Goal: Communication & Community: Answer question/provide support

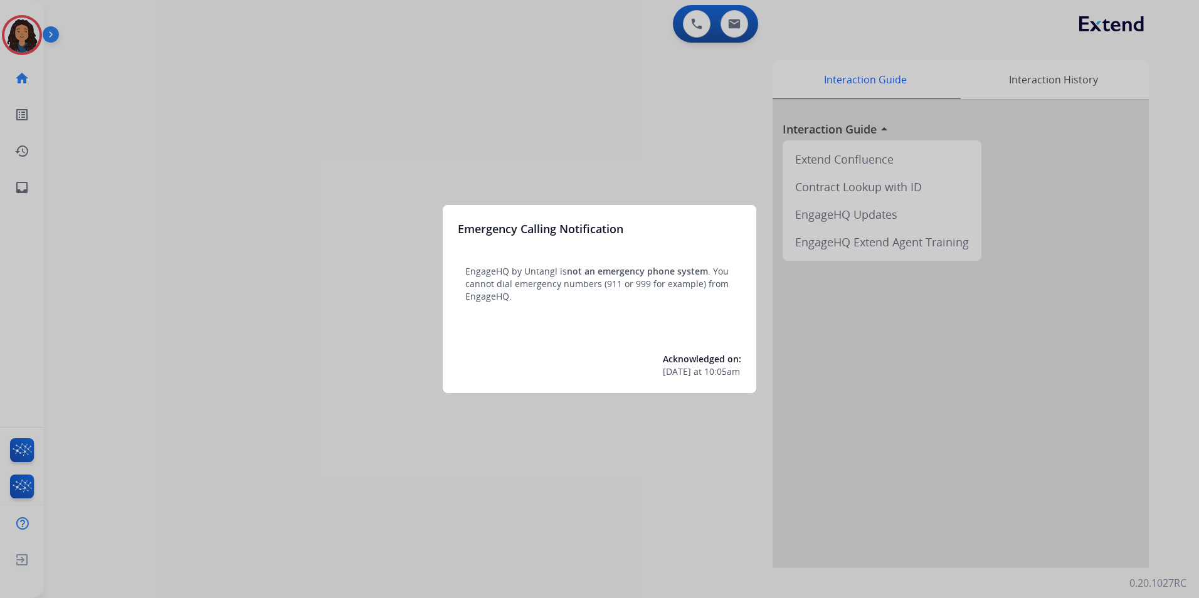
click at [204, 419] on div at bounding box center [599, 299] width 1199 height 598
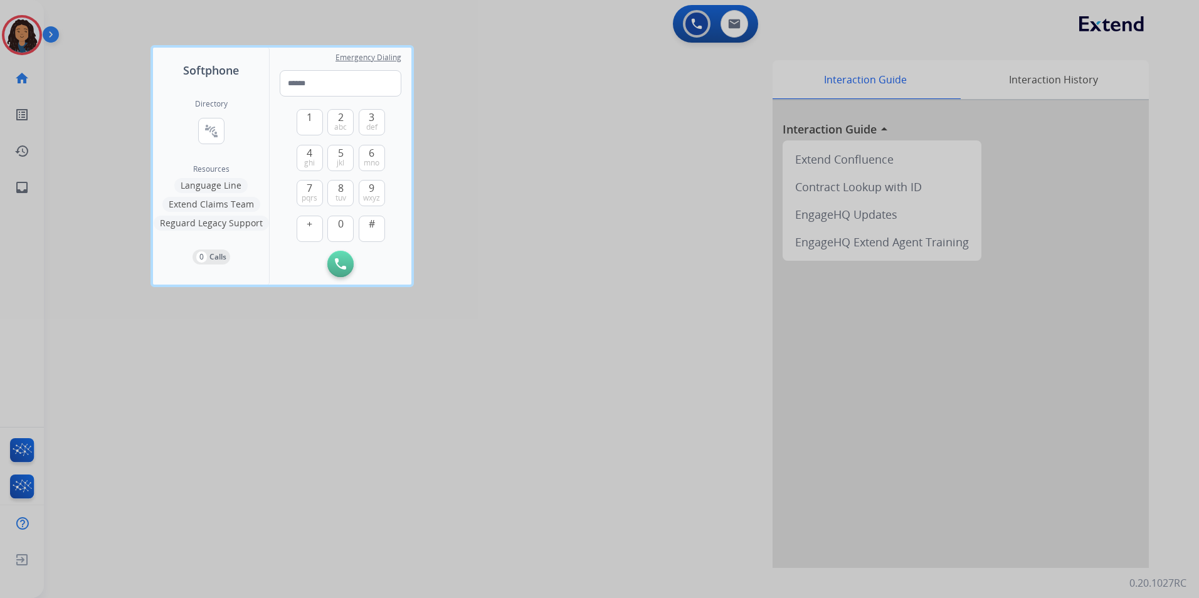
click at [199, 416] on div at bounding box center [599, 299] width 1199 height 598
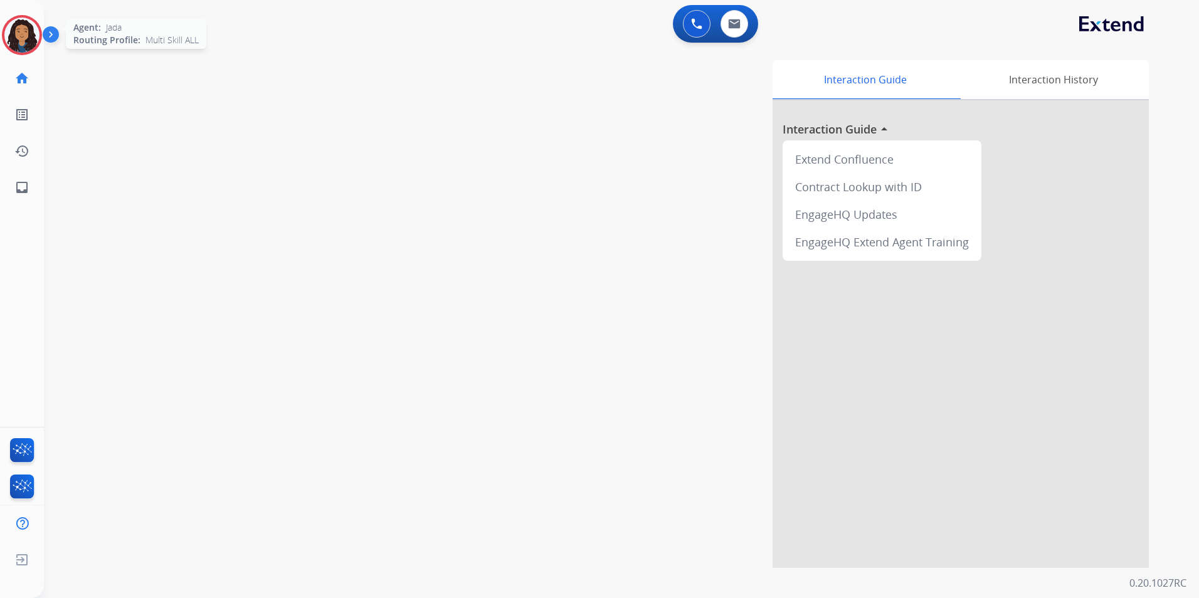
click at [21, 39] on img at bounding box center [21, 35] width 35 height 35
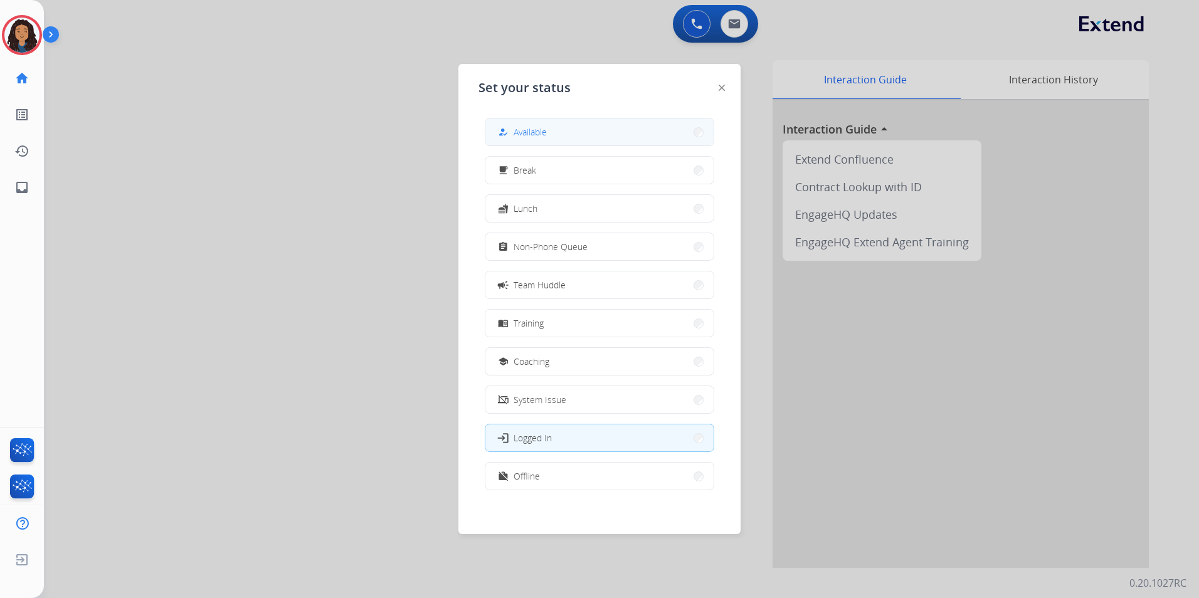
click at [549, 124] on button "how_to_reg Available" at bounding box center [599, 132] width 228 height 27
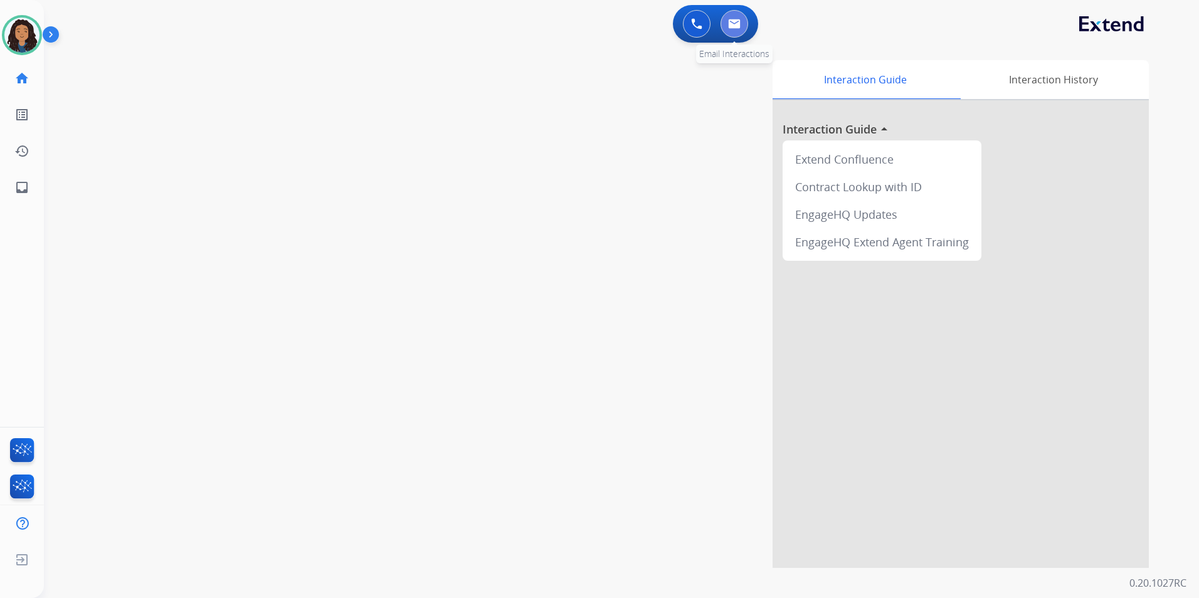
click at [734, 28] on button at bounding box center [734, 24] width 28 height 28
select select "**********"
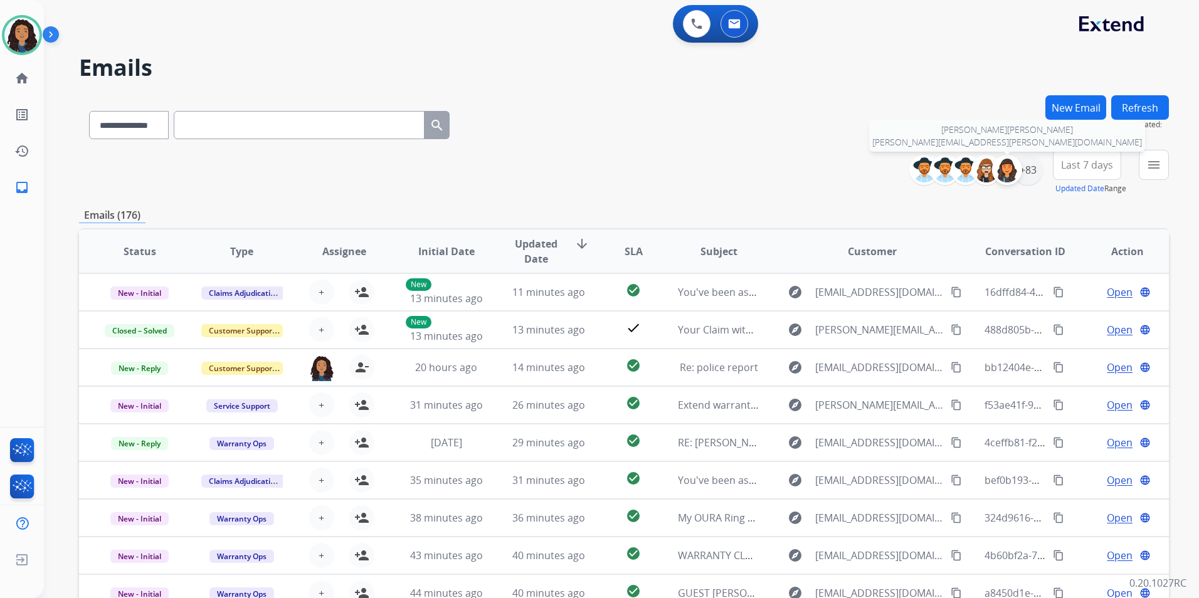
click at [1020, 169] on div at bounding box center [1007, 170] width 30 height 30
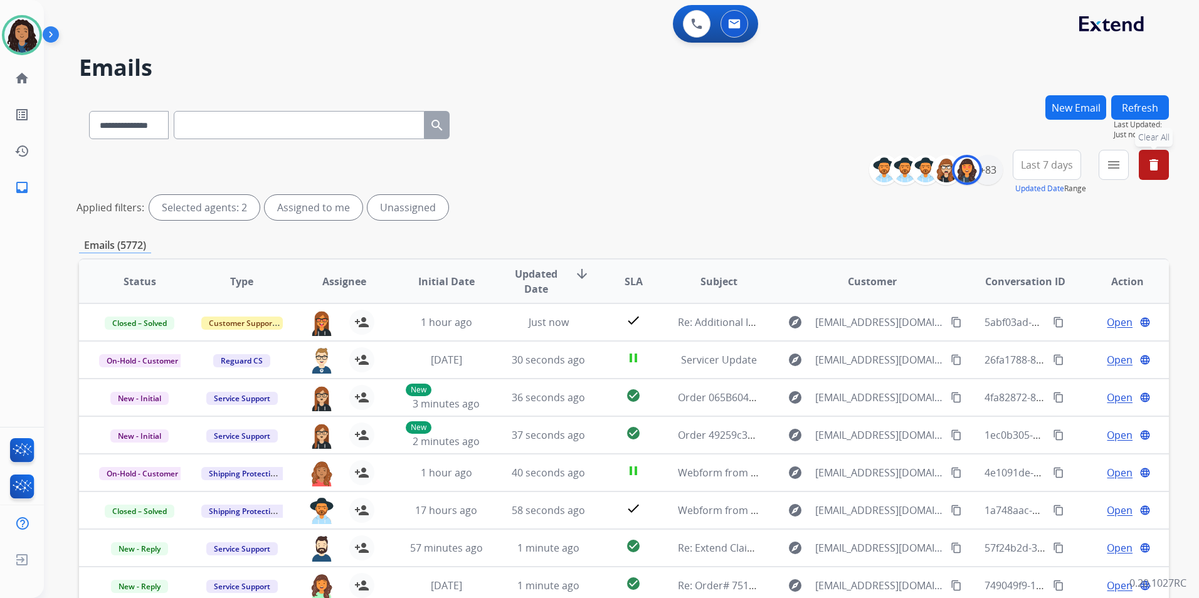
drag, startPoint x: 1154, startPoint y: 168, endPoint x: 994, endPoint y: 212, distance: 165.8
click at [1154, 167] on mat-icon "delete" at bounding box center [1153, 164] width 15 height 15
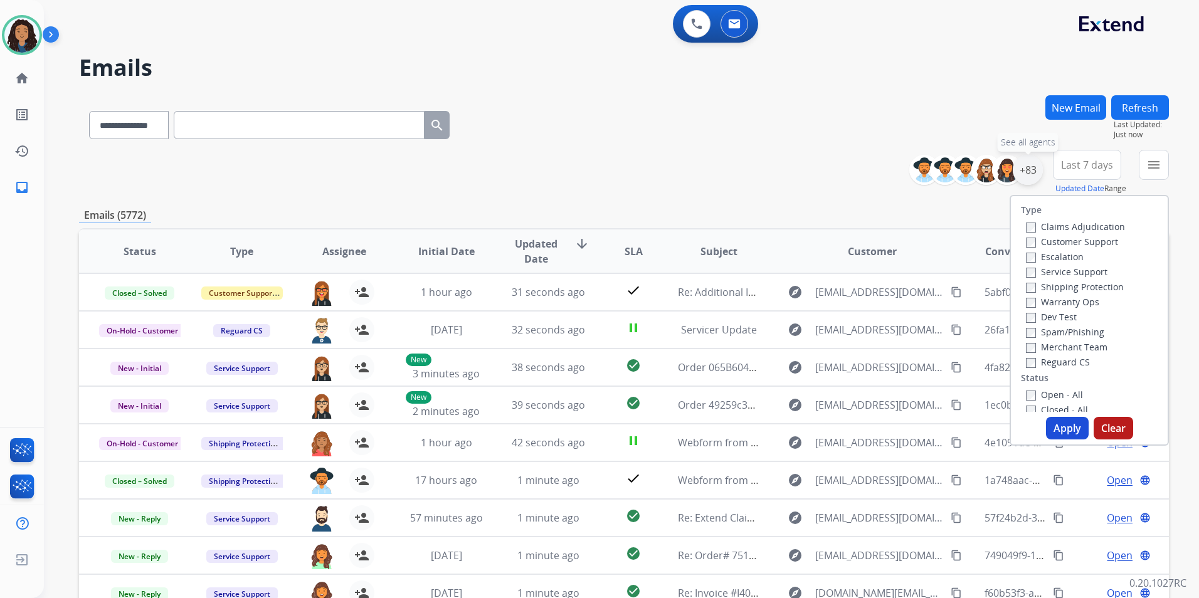
click at [1028, 171] on div "+83" at bounding box center [1028, 170] width 30 height 30
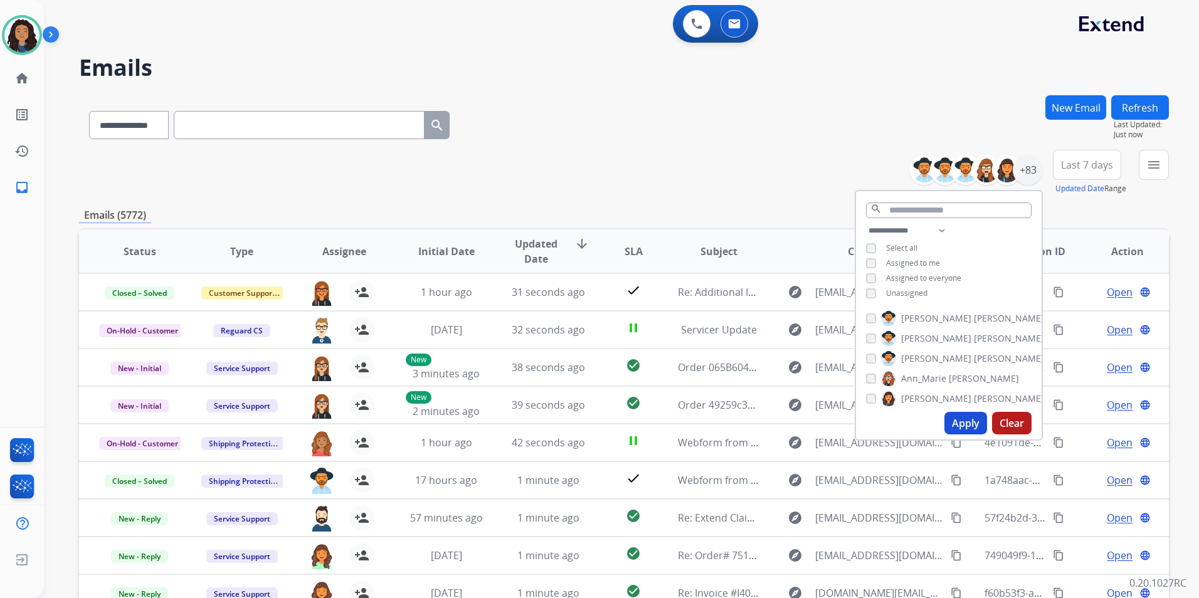
click at [907, 293] on span "Unassigned" at bounding box center [906, 293] width 41 height 11
click at [952, 425] on button "Apply" at bounding box center [965, 423] width 43 height 23
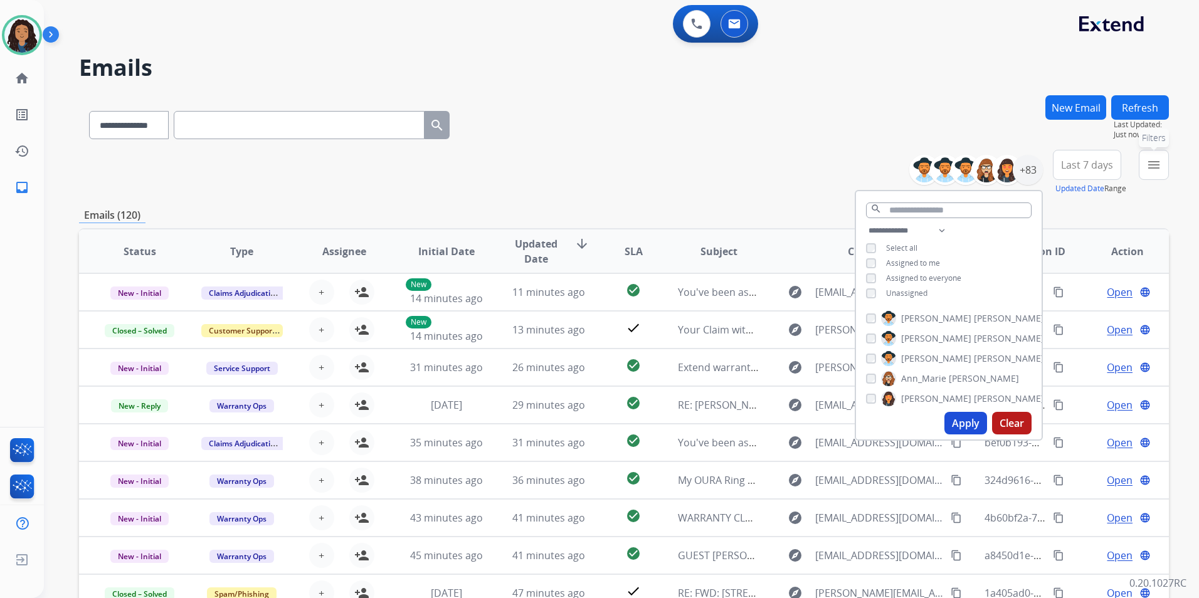
click at [1147, 151] on button "menu Filters" at bounding box center [1154, 165] width 30 height 30
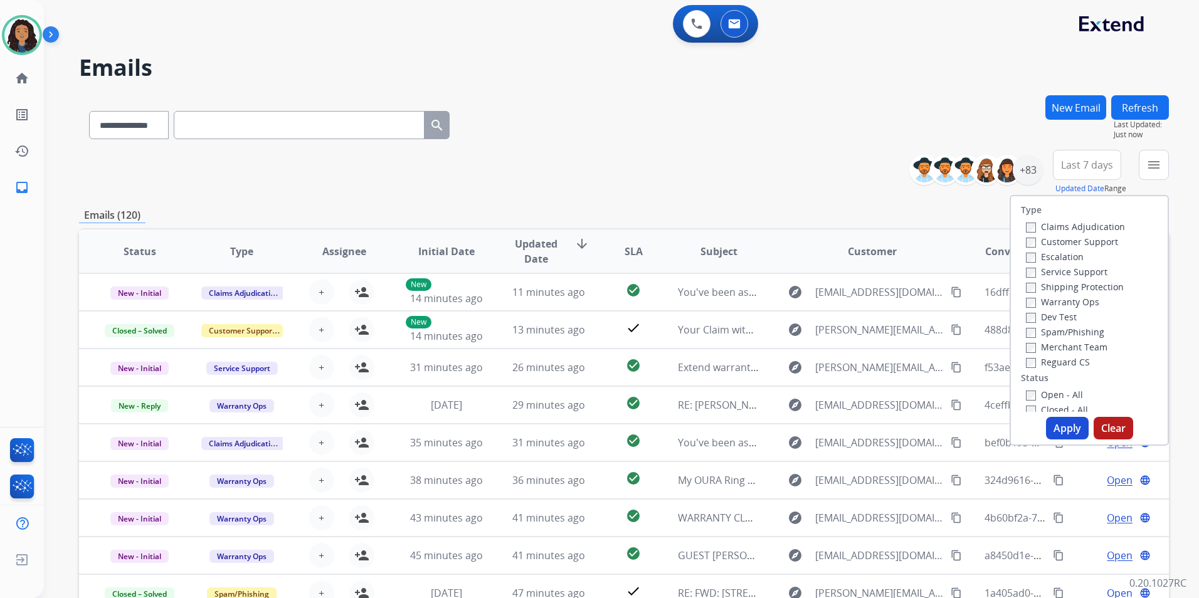
click at [1105, 245] on label "Customer Support" at bounding box center [1072, 242] width 92 height 12
click at [1095, 289] on label "Shipping Protection" at bounding box center [1075, 287] width 98 height 12
click at [1063, 357] on label "Reguard CS" at bounding box center [1058, 362] width 64 height 12
click at [1067, 391] on label "Open - All" at bounding box center [1054, 395] width 57 height 12
click at [1050, 431] on button "Apply" at bounding box center [1067, 428] width 43 height 23
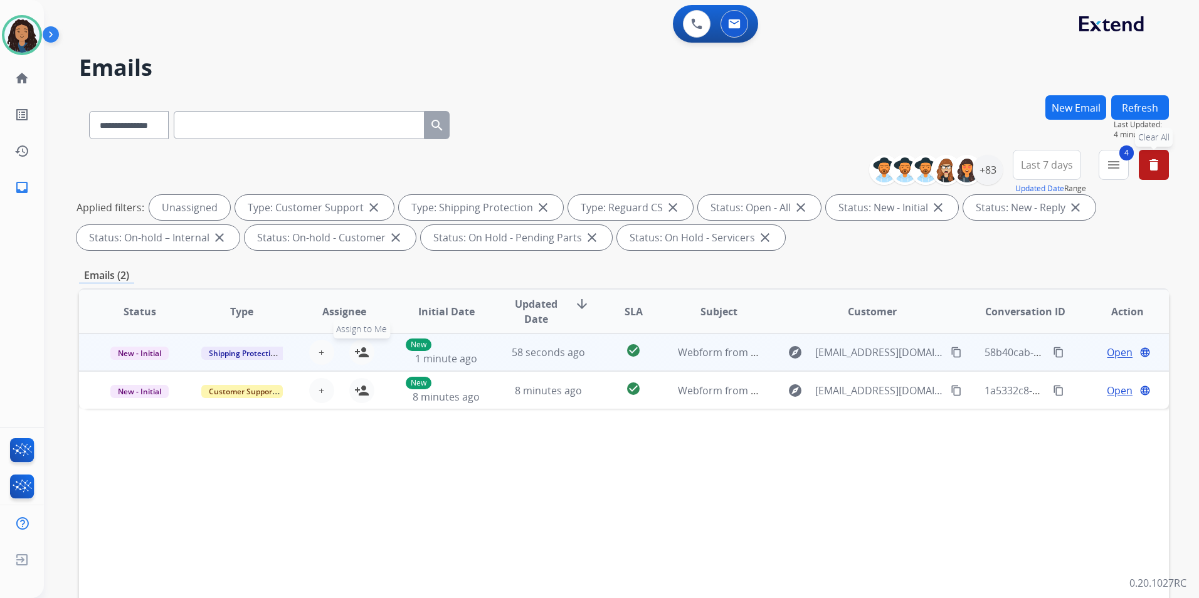
drag, startPoint x: 359, startPoint y: 352, endPoint x: 377, endPoint y: 394, distance: 46.0
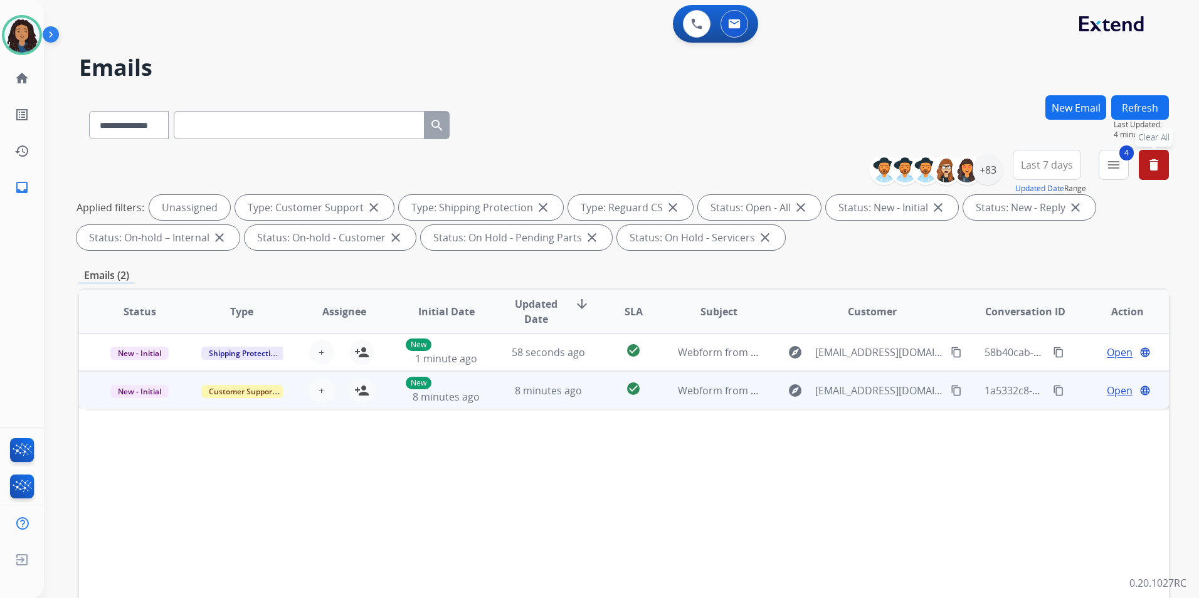
click at [359, 352] on mat-icon "person_add" at bounding box center [361, 352] width 15 height 15
drag, startPoint x: 362, startPoint y: 392, endPoint x: 406, endPoint y: 371, distance: 48.0
click at [362, 391] on mat-icon "person_add" at bounding box center [361, 390] width 15 height 15
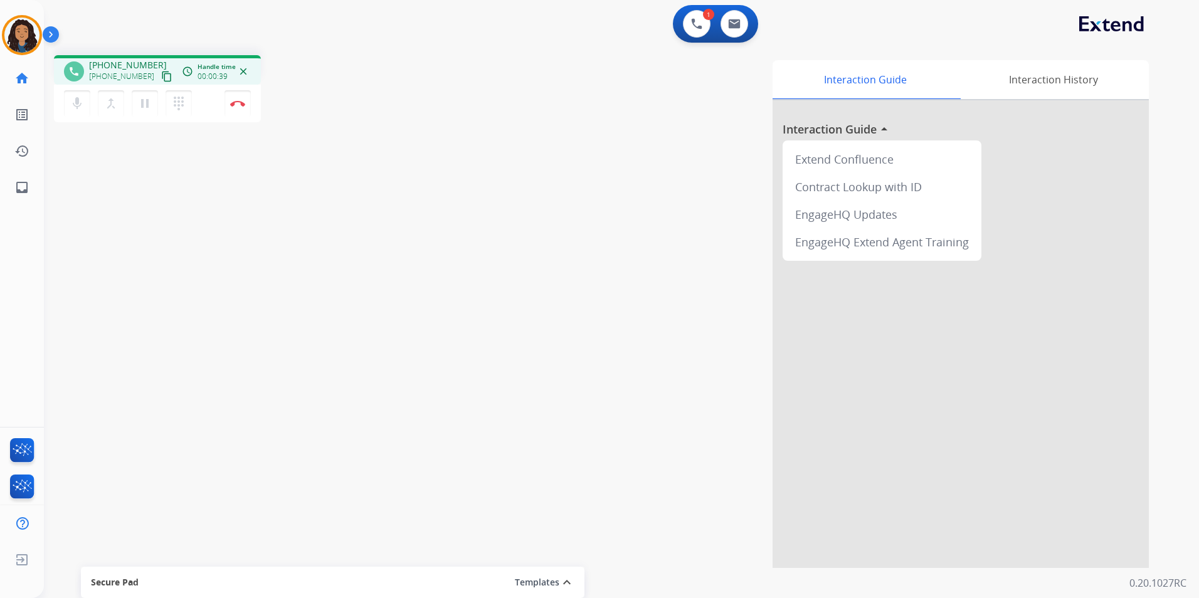
click at [161, 77] on mat-icon "content_copy" at bounding box center [166, 76] width 11 height 11
click at [236, 102] on img at bounding box center [237, 103] width 15 height 6
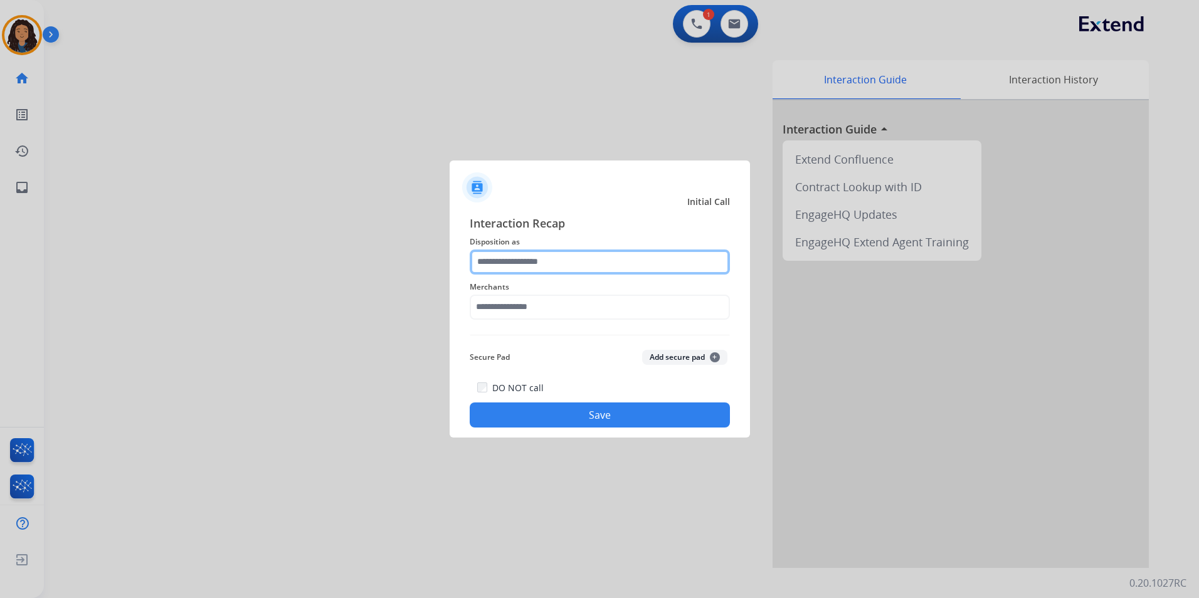
click at [610, 254] on input "text" at bounding box center [600, 262] width 260 height 25
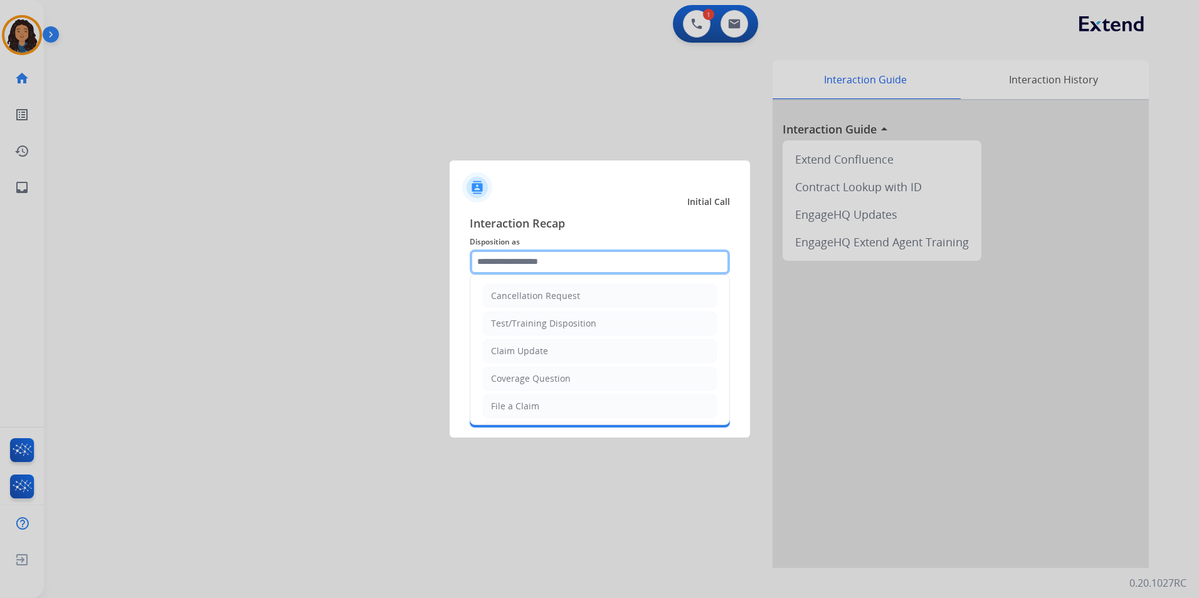
click at [610, 254] on input "text" at bounding box center [600, 262] width 260 height 25
drag, startPoint x: 533, startPoint y: 382, endPoint x: 532, endPoint y: 376, distance: 6.3
click at [533, 379] on div "Coverage Question" at bounding box center [531, 378] width 80 height 13
type input "**********"
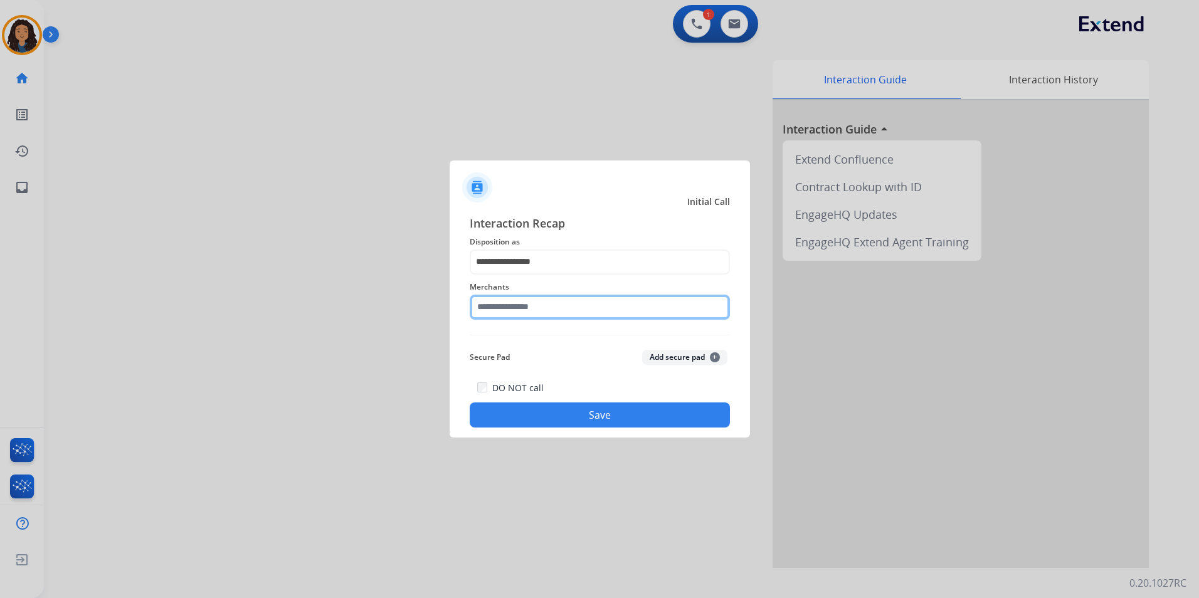
click at [527, 314] on input "text" at bounding box center [600, 307] width 260 height 25
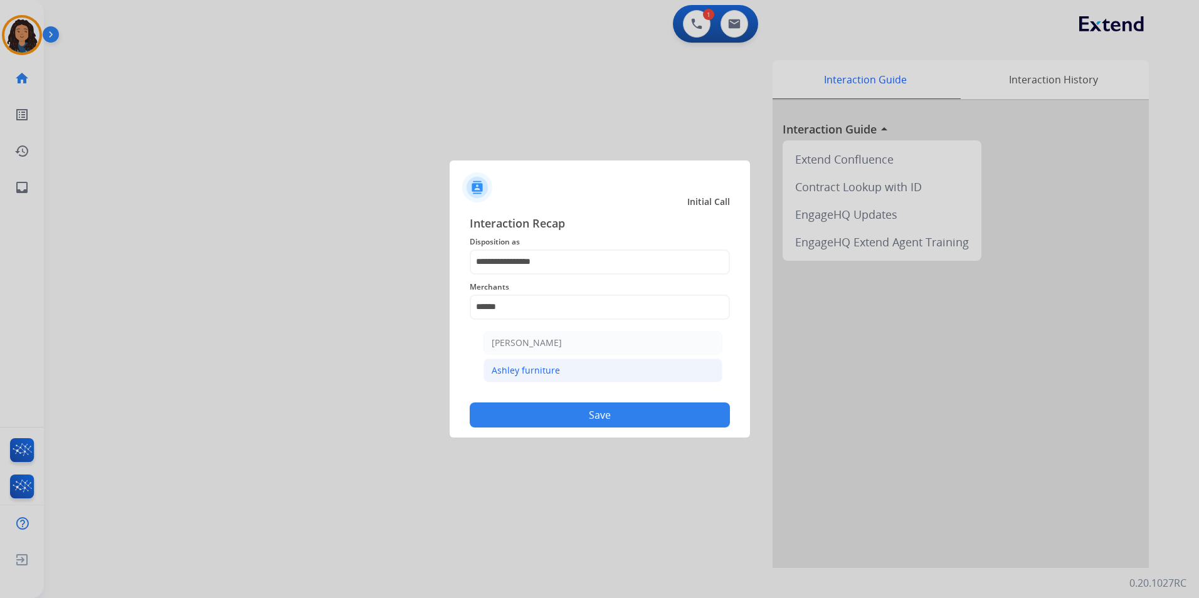
click at [591, 371] on li "Ashley furniture" at bounding box center [602, 371] width 239 height 24
type input "**********"
click at [589, 416] on button "Save" at bounding box center [600, 415] width 260 height 25
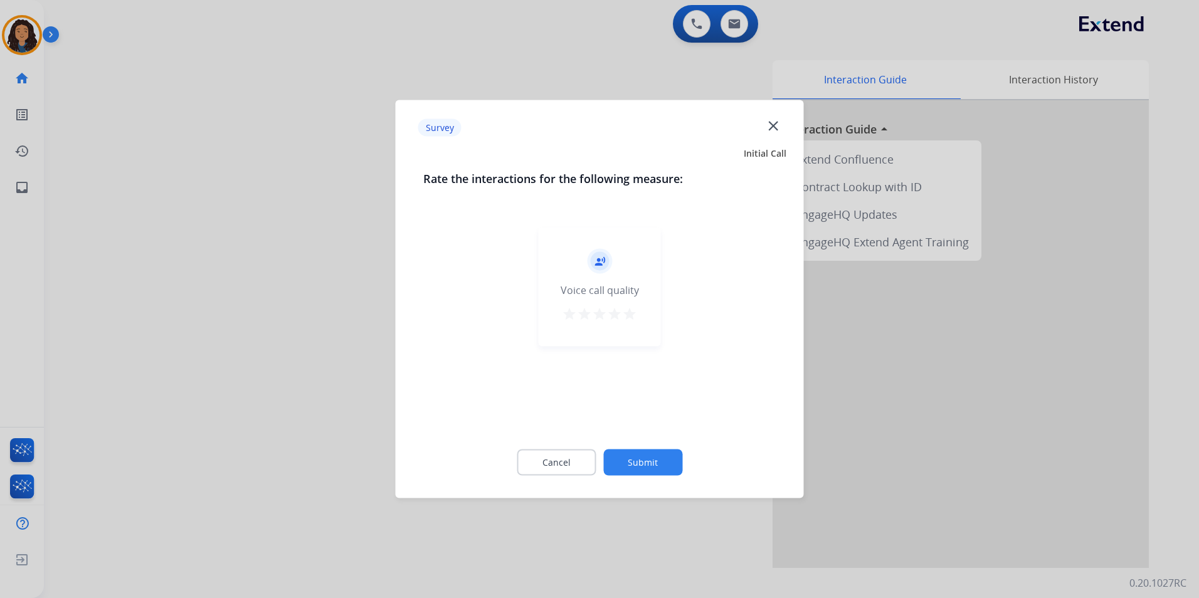
click at [362, 385] on div at bounding box center [599, 299] width 1199 height 598
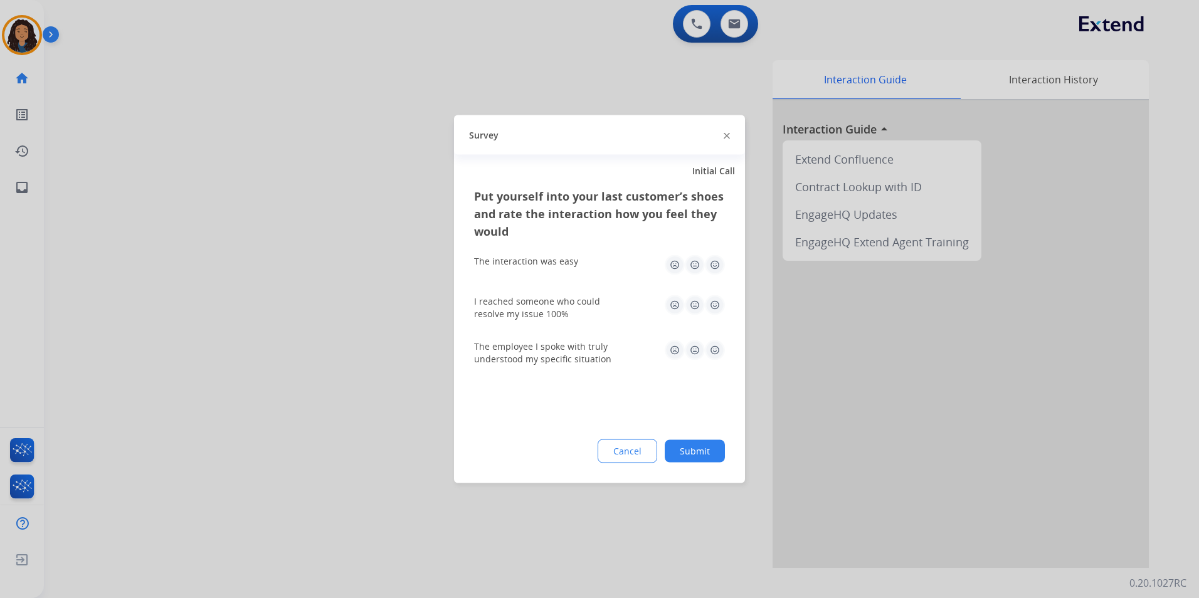
click at [356, 379] on div at bounding box center [599, 299] width 1199 height 598
drag, startPoint x: 362, startPoint y: 385, endPoint x: 357, endPoint y: 372, distance: 14.1
click at [357, 372] on div "swap_horiz Break voice bridge close_fullscreen Connect 3-Way Call merge_type Se…" at bounding box center [606, 306] width 1125 height 523
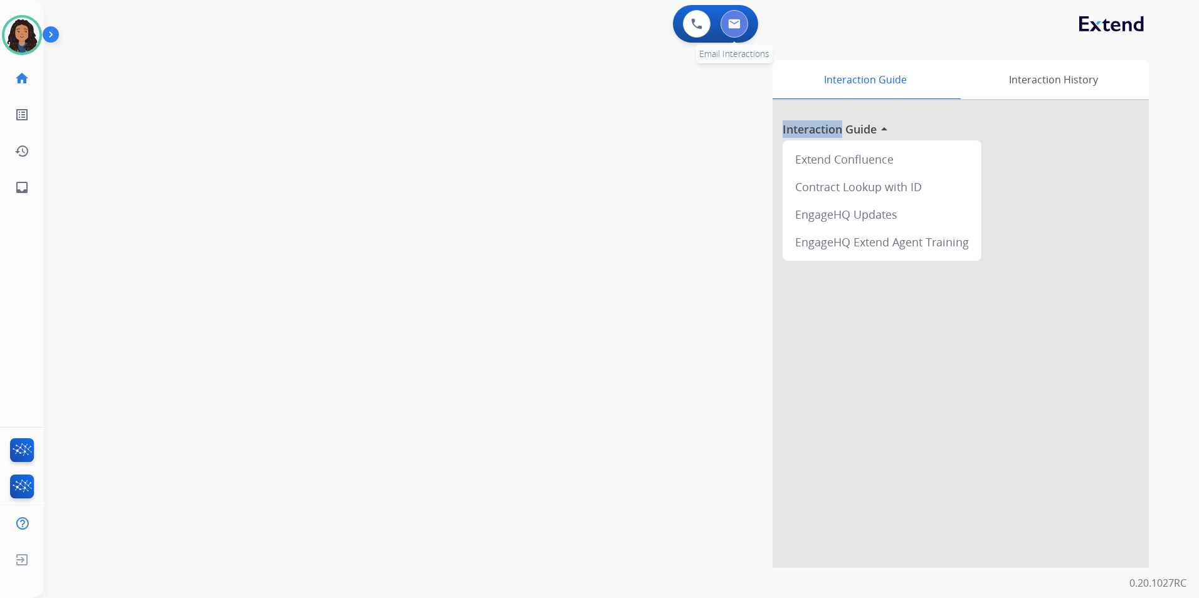
click at [735, 32] on button at bounding box center [734, 24] width 28 height 28
select select "**********"
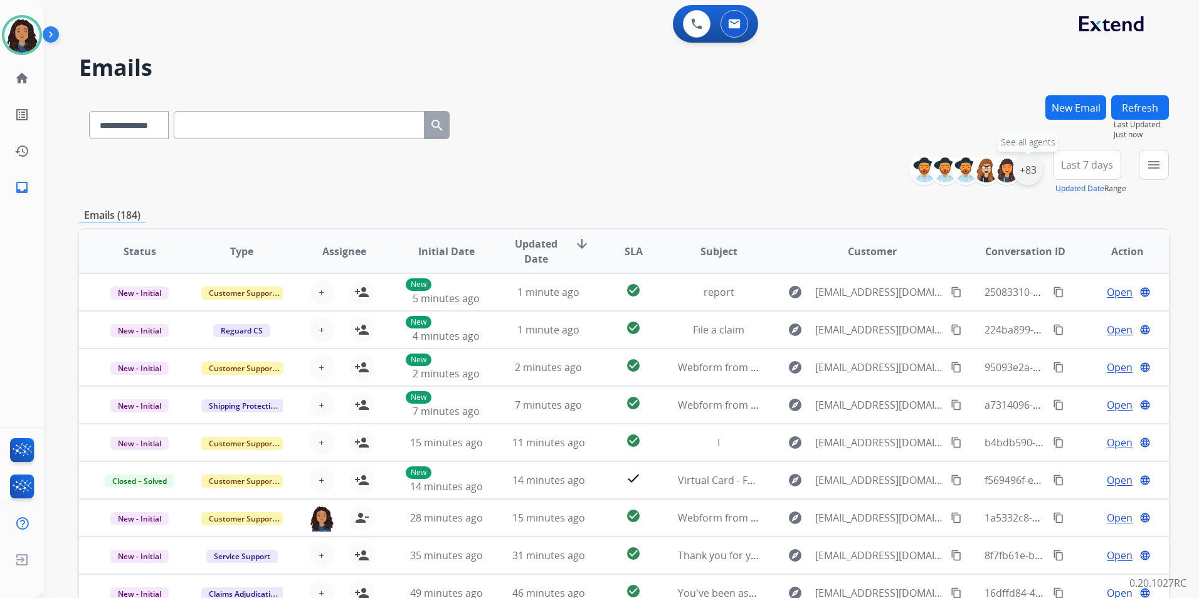
click at [1037, 176] on div "+83" at bounding box center [1028, 170] width 30 height 30
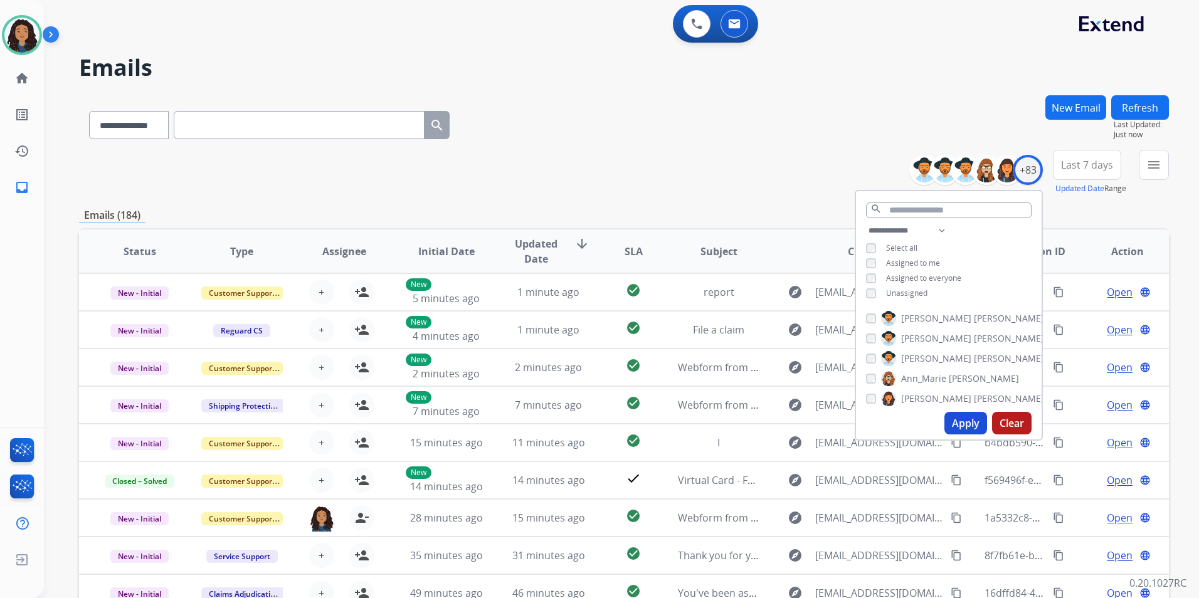
click at [919, 292] on span "Unassigned" at bounding box center [906, 293] width 41 height 11
click at [961, 430] on button "Apply" at bounding box center [965, 423] width 43 height 23
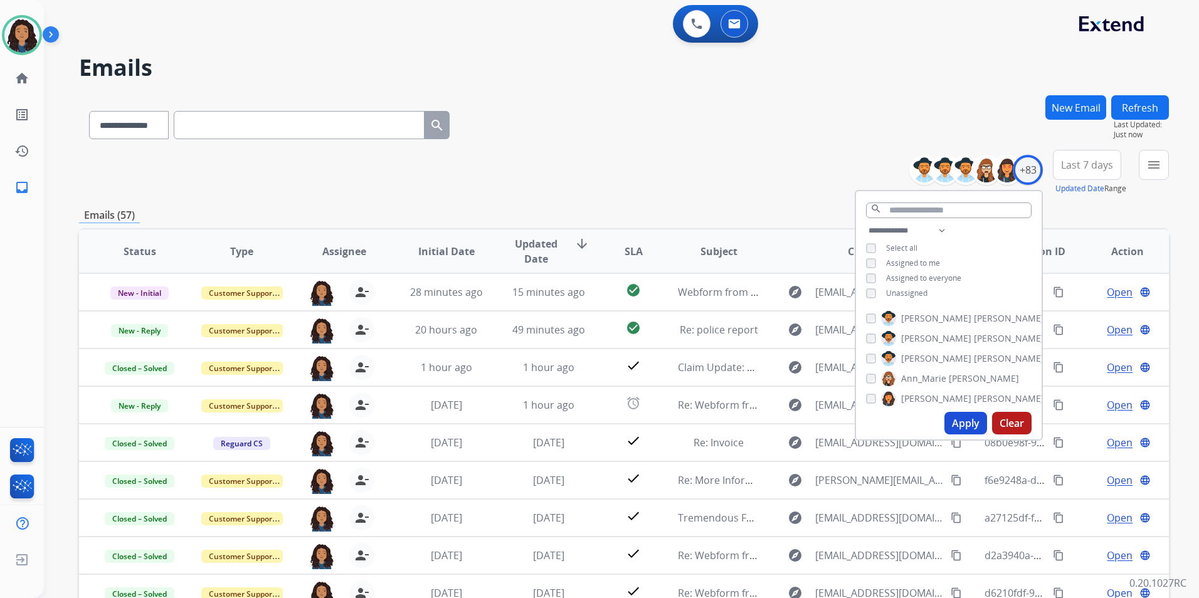
click at [1150, 174] on button "menu" at bounding box center [1154, 165] width 30 height 30
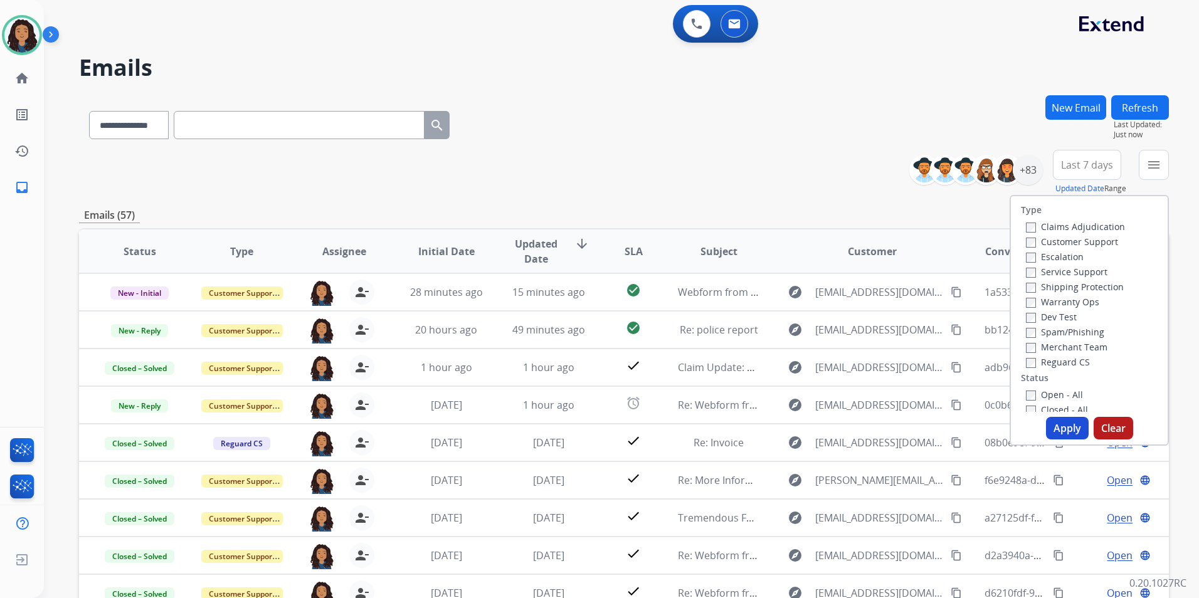
click at [1075, 244] on label "Customer Support" at bounding box center [1072, 242] width 92 height 12
click at [1102, 283] on label "Shipping Protection" at bounding box center [1075, 287] width 98 height 12
click at [1057, 362] on label "Reguard CS" at bounding box center [1058, 362] width 64 height 12
click at [1044, 398] on label "Open - All" at bounding box center [1054, 395] width 57 height 12
click at [1060, 435] on button "Apply" at bounding box center [1067, 428] width 43 height 23
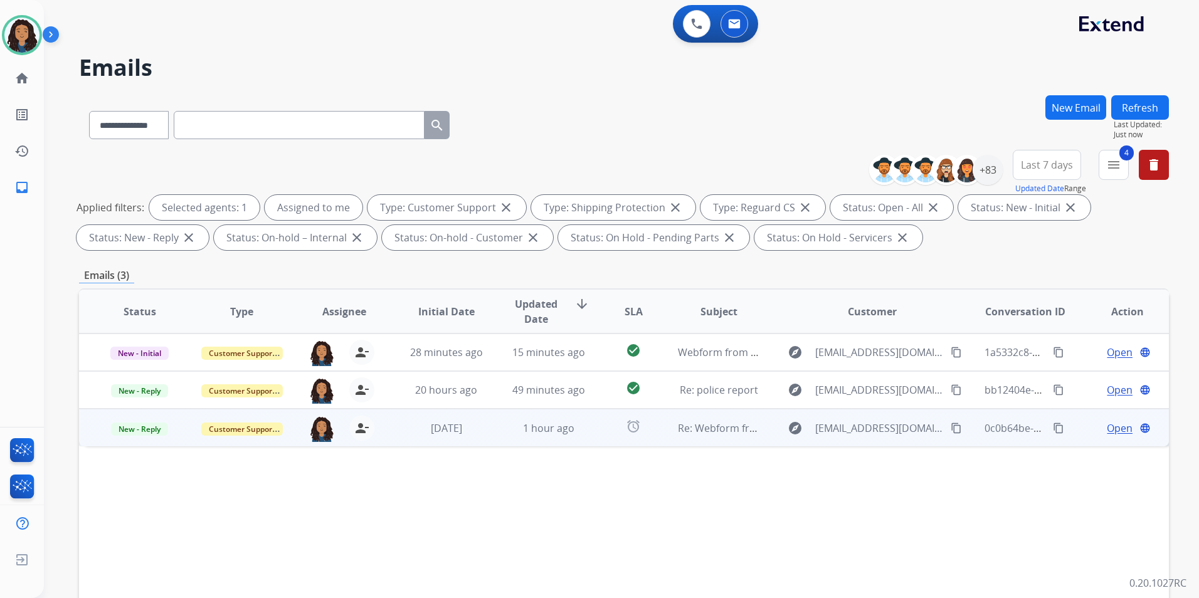
click at [1112, 428] on span "Open" at bounding box center [1120, 428] width 26 height 15
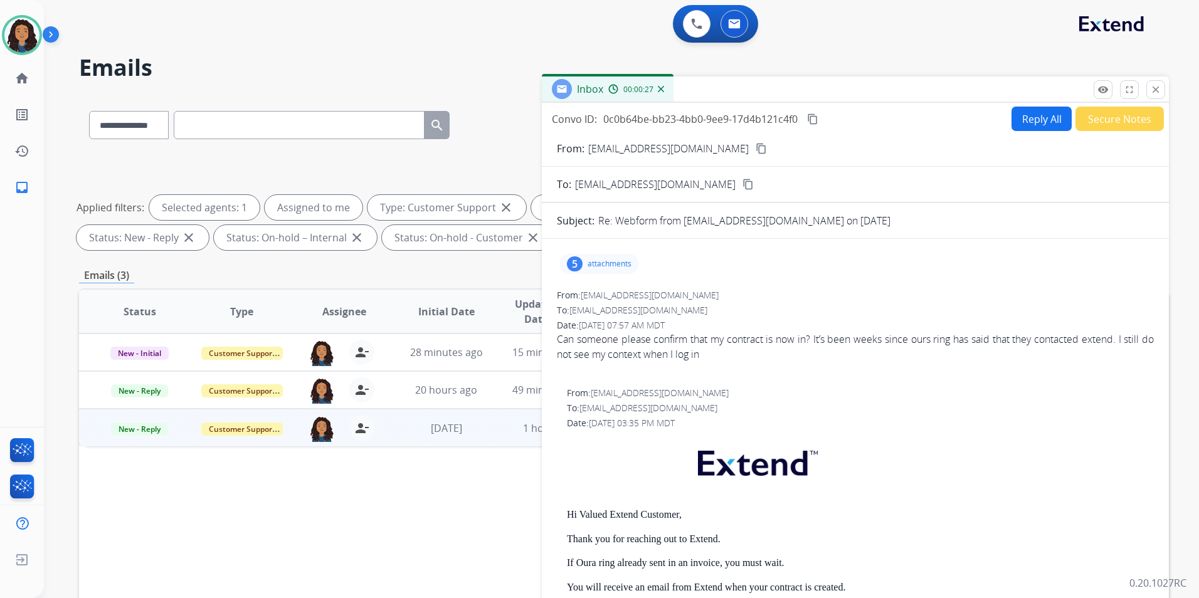
click at [756, 146] on mat-icon "content_copy" at bounding box center [761, 148] width 11 height 11
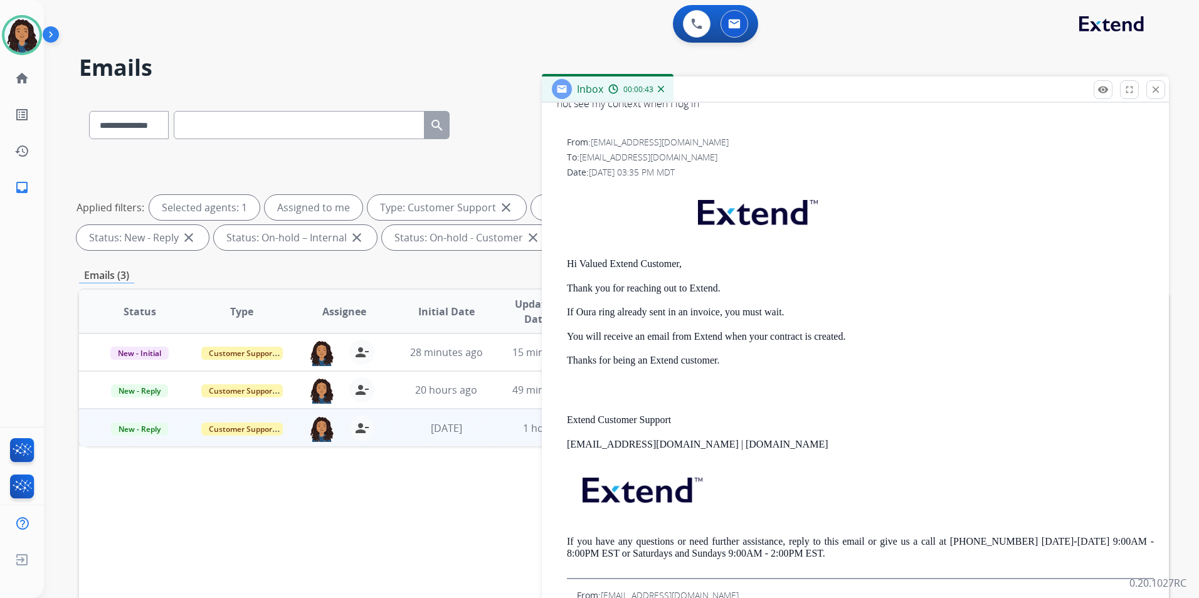
scroll to position [63, 0]
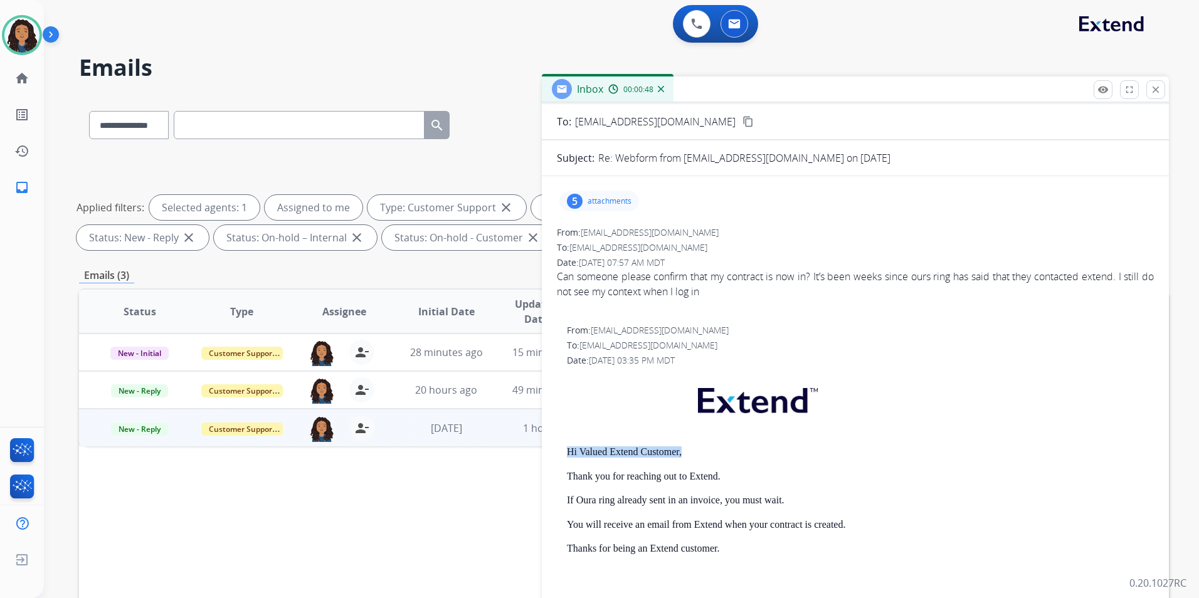
drag, startPoint x: 562, startPoint y: 451, endPoint x: 715, endPoint y: 450, distance: 153.0
click at [715, 450] on div "From: support@extend.com To: htran850@gmail.com Date: 08/14/2025 - 03:35 PM MDT…" at bounding box center [855, 545] width 597 height 443
click at [1103, 92] on mat-icon "remove_red_eye" at bounding box center [1102, 89] width 11 height 11
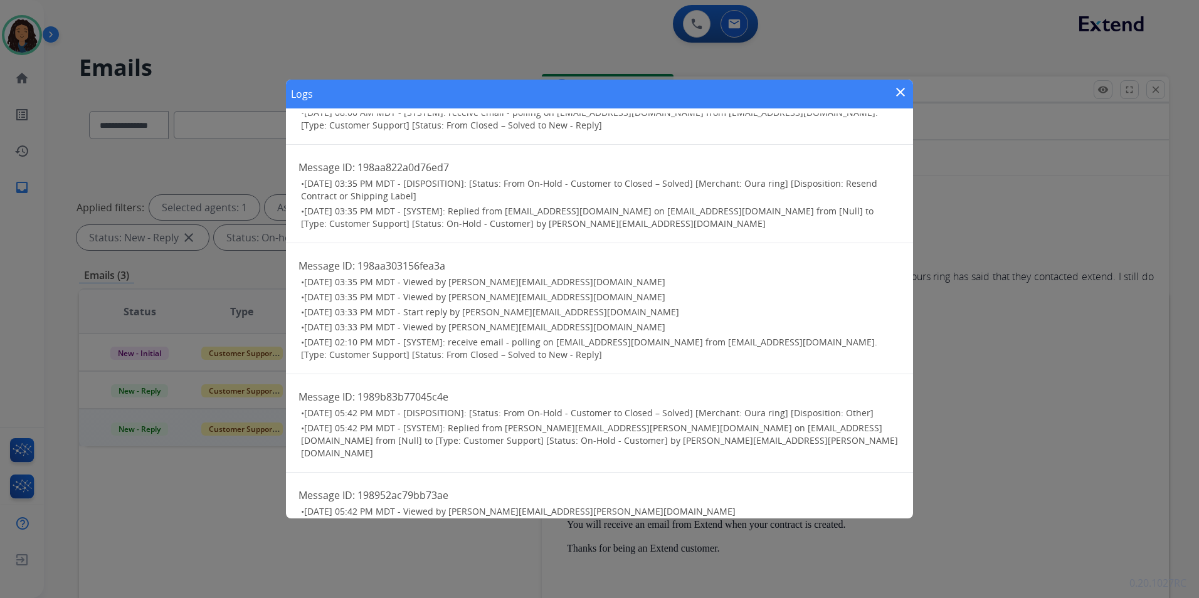
scroll to position [0, 0]
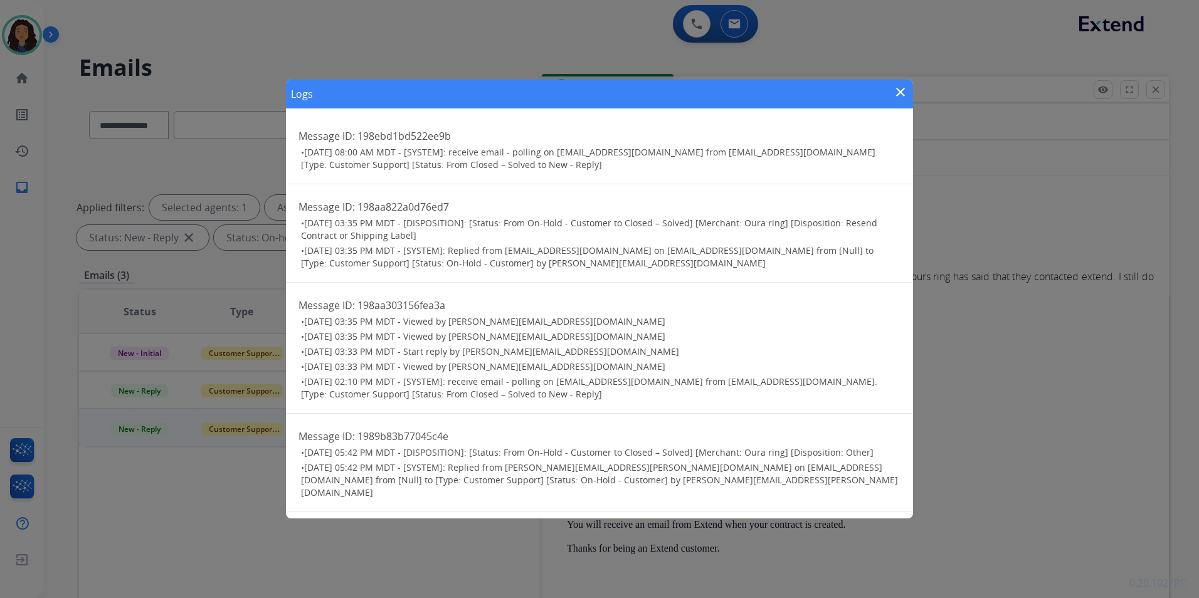
click at [897, 90] on mat-icon "close" at bounding box center [900, 92] width 15 height 15
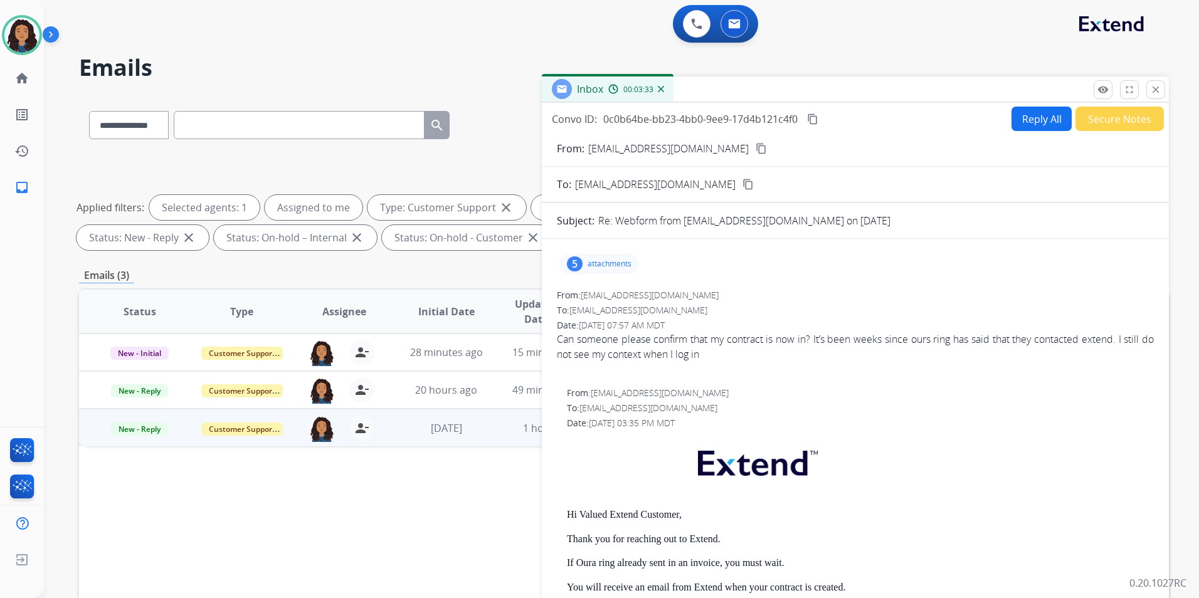
click at [621, 478] on p at bounding box center [860, 466] width 587 height 61
drag, startPoint x: 559, startPoint y: 513, endPoint x: 734, endPoint y: 535, distance: 176.4
click at [734, 535] on div "From: support@extend.com To: htran850@gmail.com Date: 08/14/2025 - 03:35 PM MDT…" at bounding box center [855, 608] width 597 height 443
drag, startPoint x: 734, startPoint y: 535, endPoint x: 714, endPoint y: 538, distance: 20.8
copy div "Hi Valued Extend Customer, Thank you for reaching out to Extend."
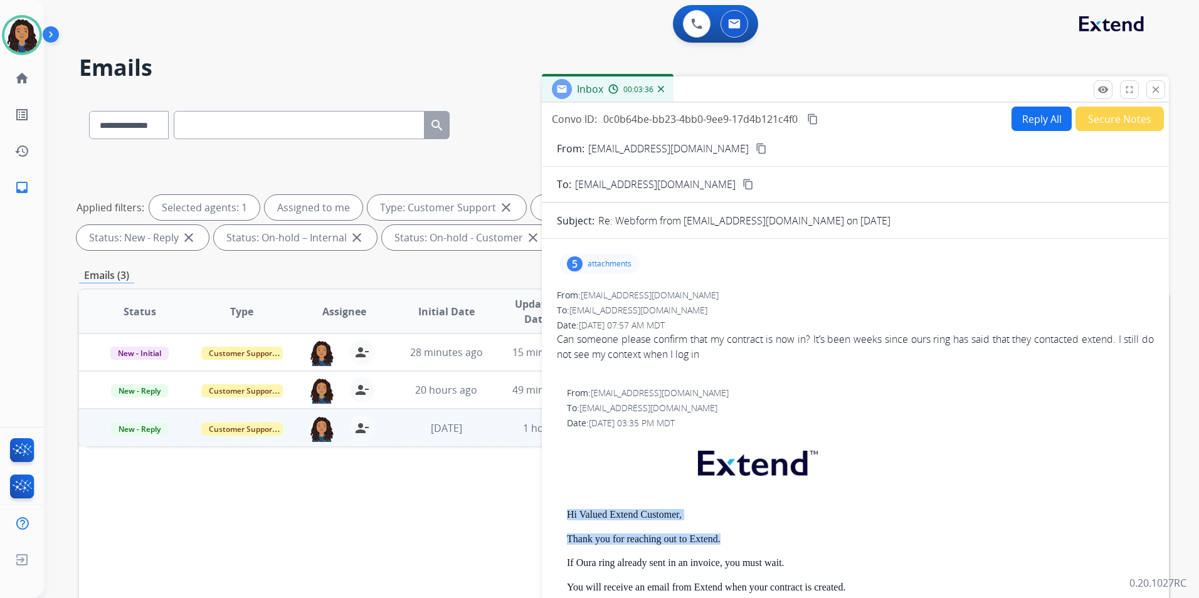
click at [1011, 110] on button "Reply All" at bounding box center [1041, 119] width 60 height 24
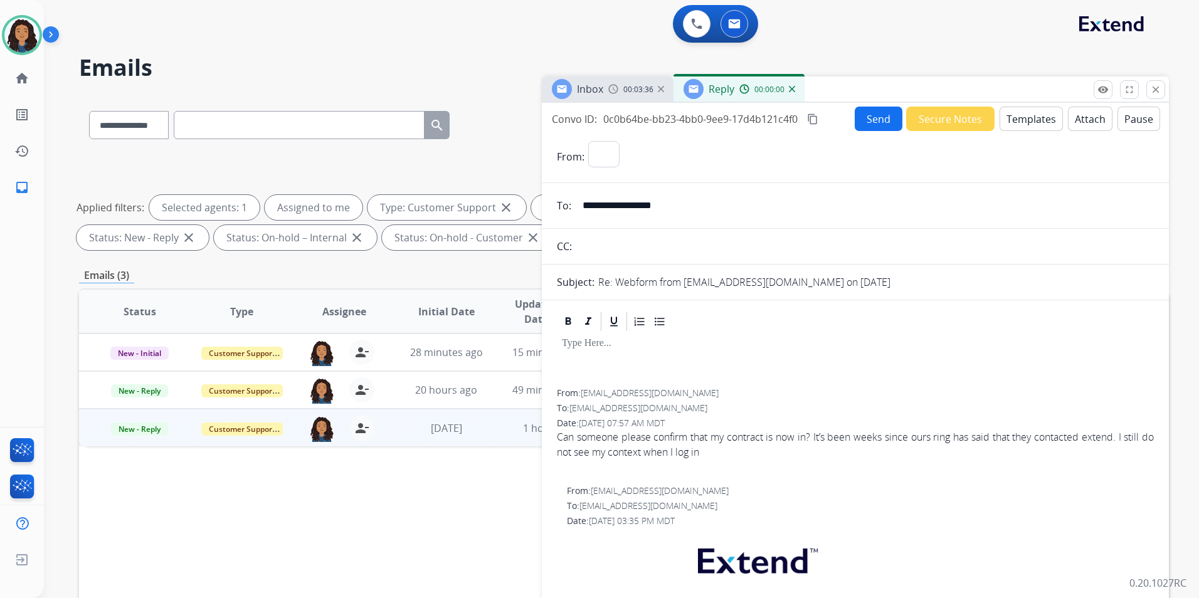
select select "**********"
click at [1013, 119] on button "Templates" at bounding box center [1030, 119] width 63 height 24
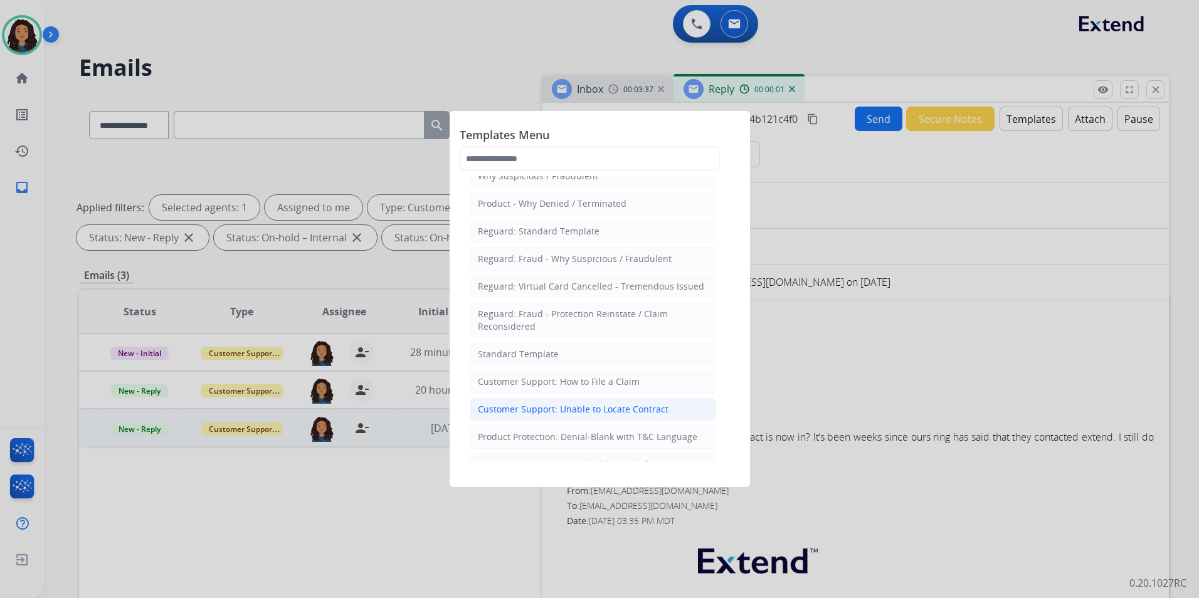
scroll to position [63, 0]
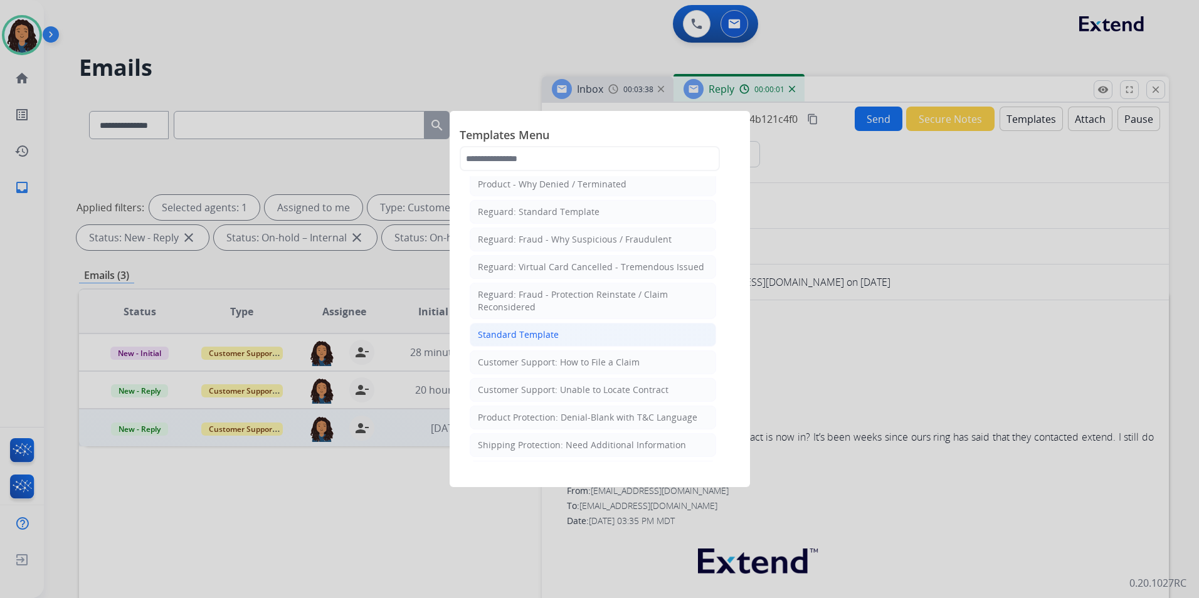
click at [565, 336] on li "Standard Template" at bounding box center [593, 335] width 246 height 24
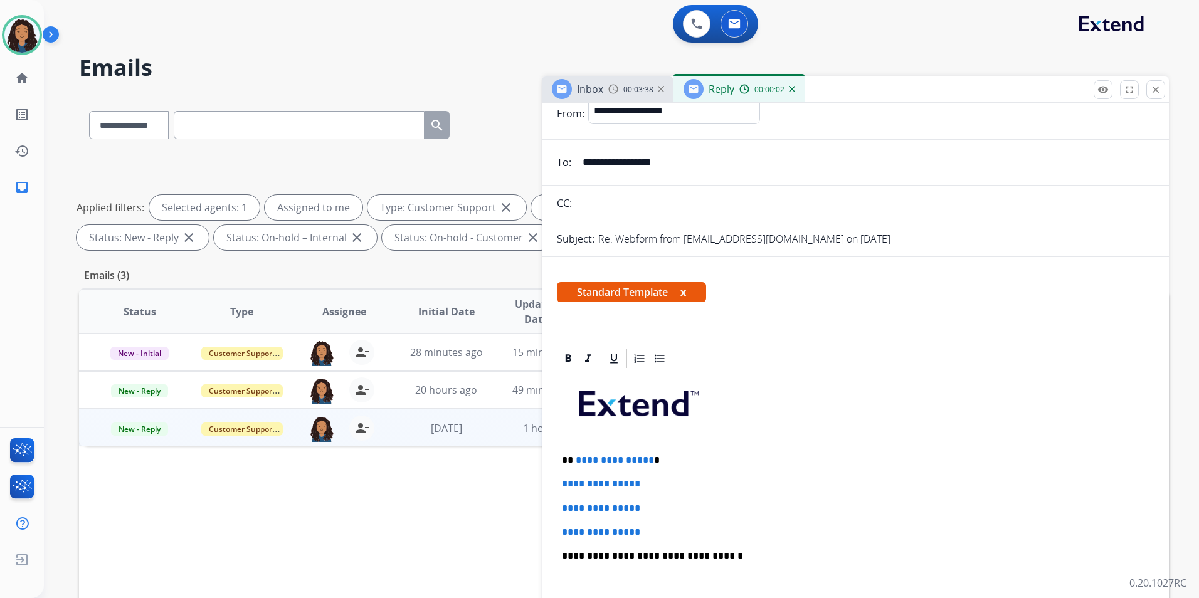
scroll to position [125, 0]
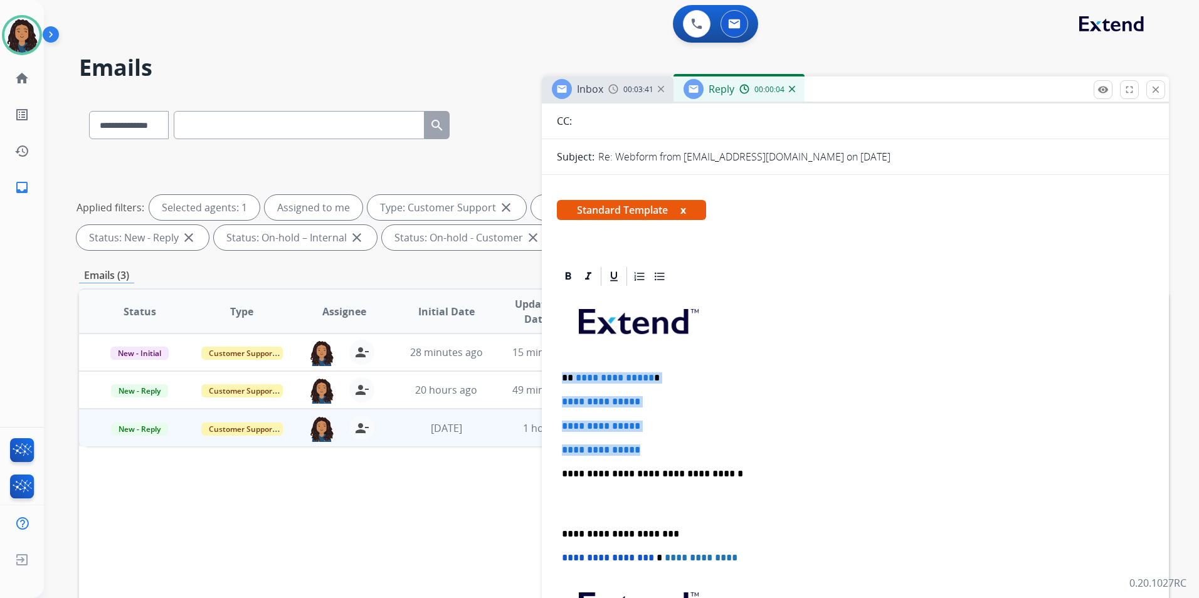
drag, startPoint x: 560, startPoint y: 374, endPoint x: 717, endPoint y: 452, distance: 175.0
click at [717, 452] on div "**********" at bounding box center [855, 503] width 597 height 431
paste div
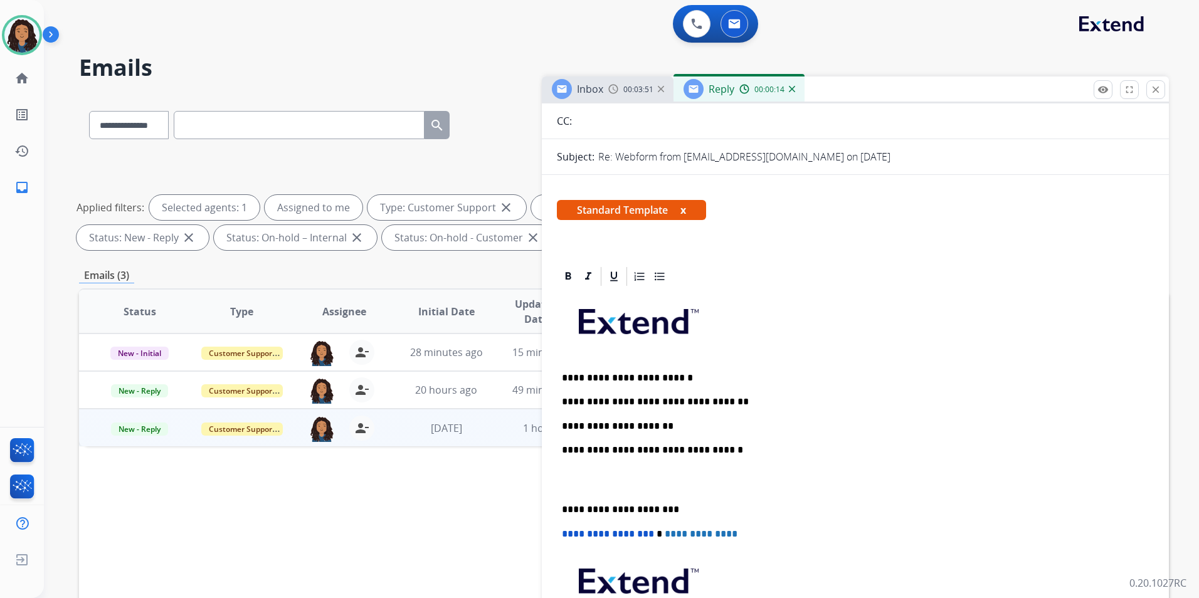
scroll to position [0, 0]
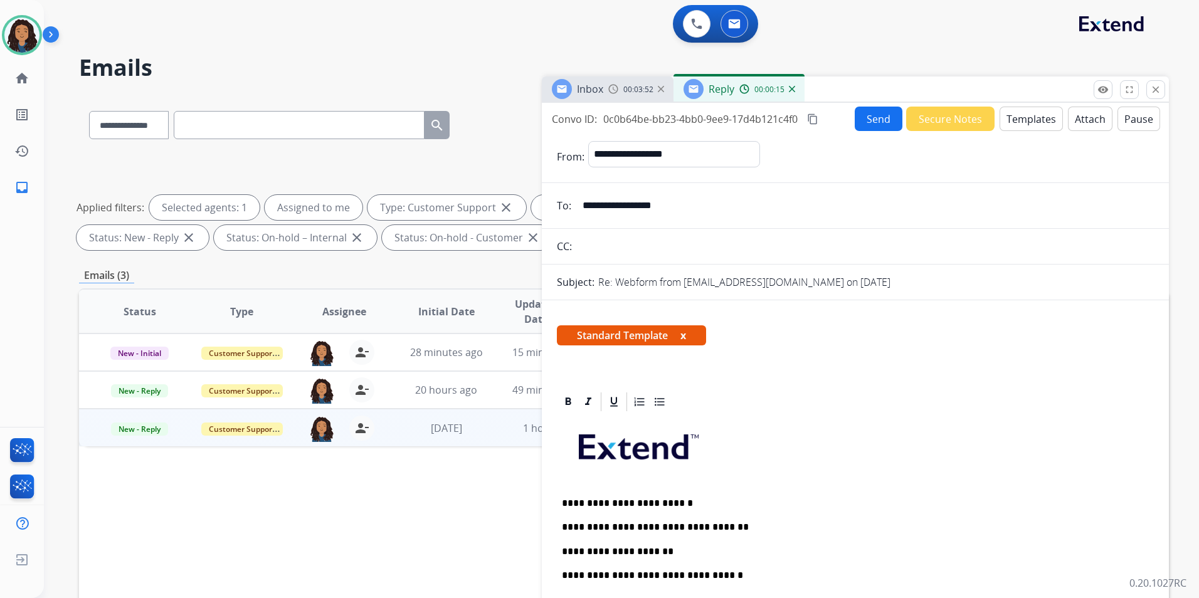
click at [875, 125] on button "Send" at bounding box center [879, 119] width 48 height 24
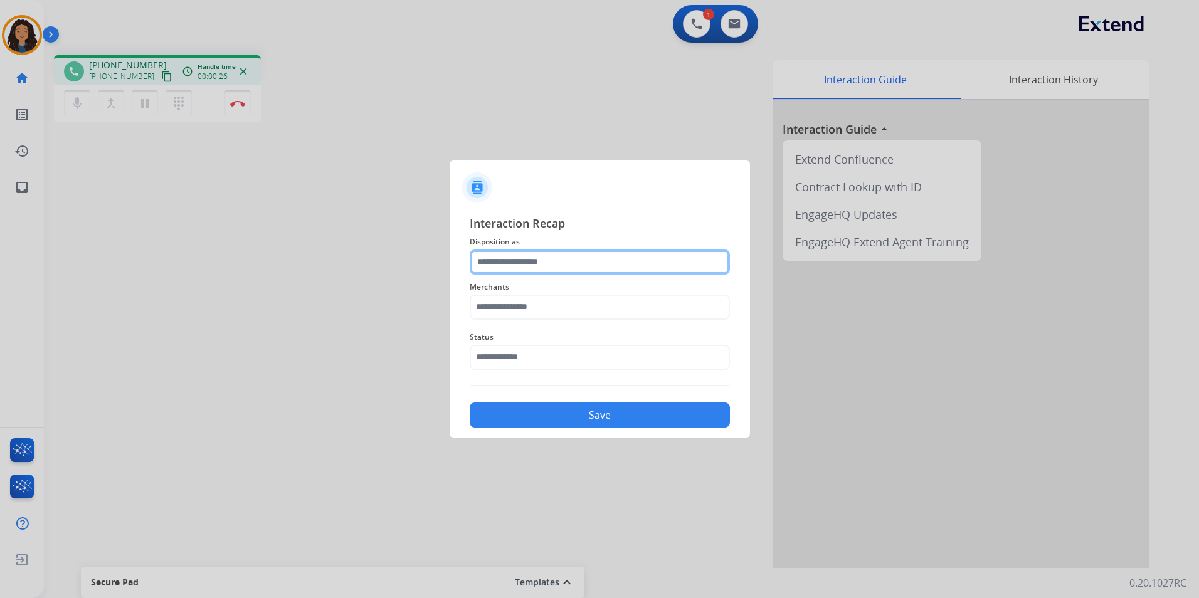
click at [567, 268] on input "text" at bounding box center [600, 262] width 260 height 25
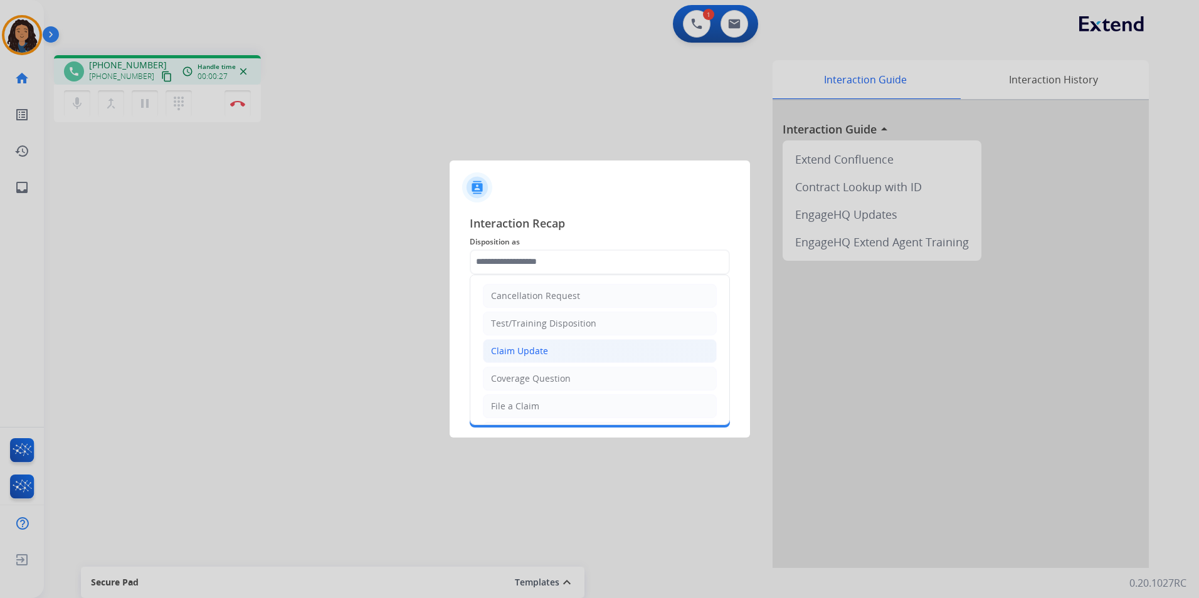
click at [556, 347] on li "Claim Update" at bounding box center [600, 351] width 234 height 24
type input "**********"
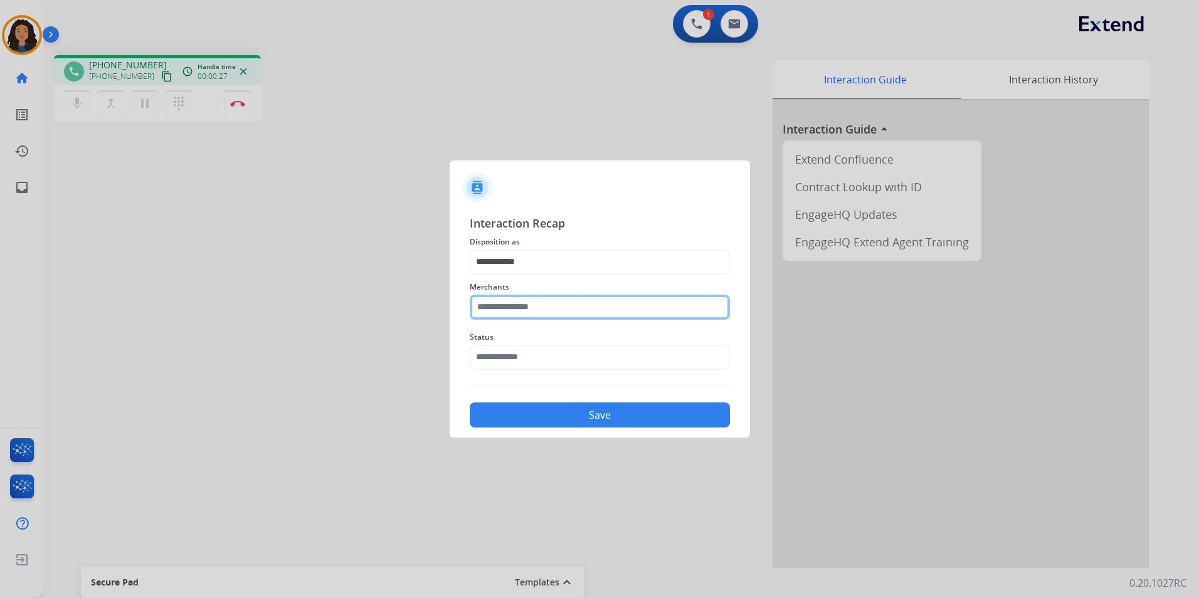
click at [537, 312] on input "text" at bounding box center [600, 307] width 260 height 25
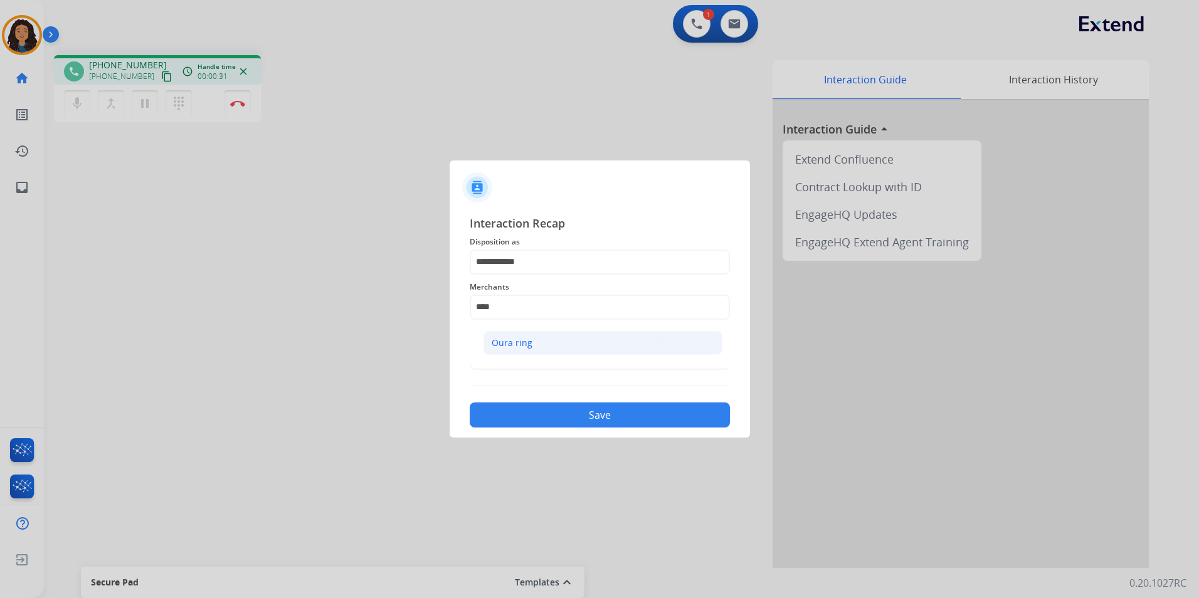
click at [558, 350] on li "Oura ring" at bounding box center [602, 343] width 239 height 24
type input "*********"
click at [557, 350] on input "text" at bounding box center [600, 357] width 260 height 25
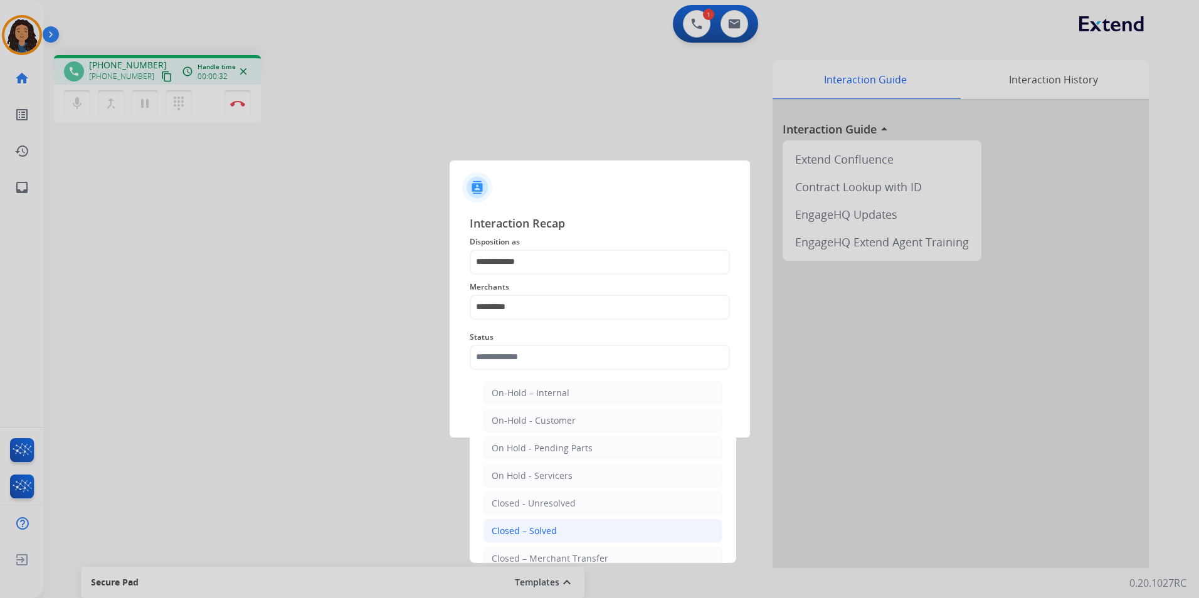
drag, startPoint x: 554, startPoint y: 527, endPoint x: 544, endPoint y: 507, distance: 22.7
click at [554, 527] on div "Closed – Solved" at bounding box center [524, 531] width 65 height 13
type input "**********"
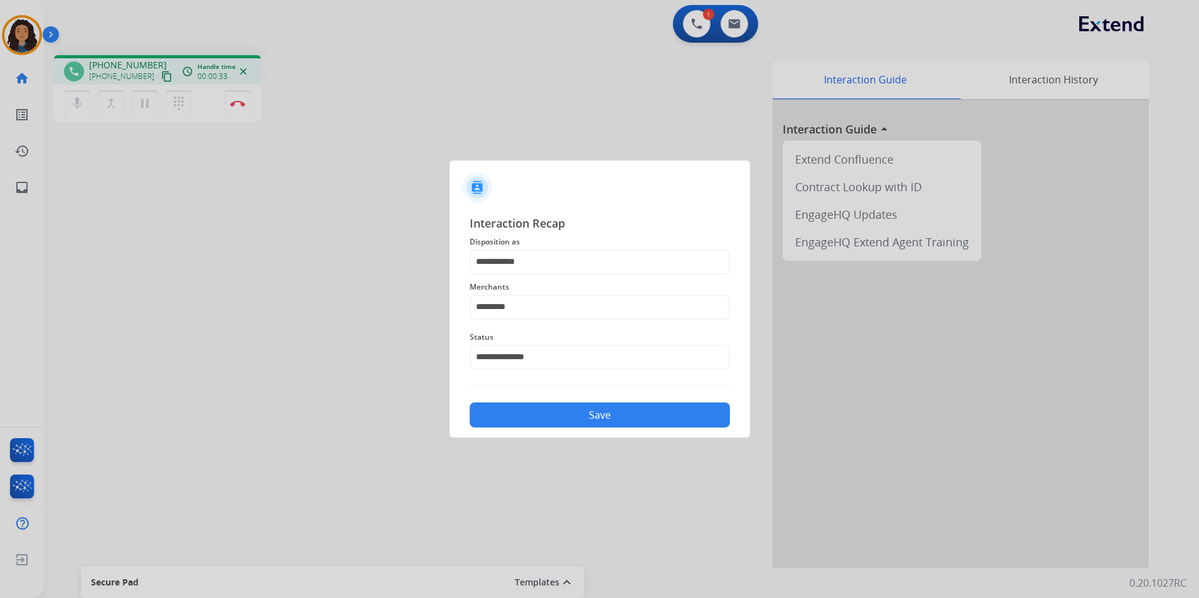
click at [547, 425] on button "Save" at bounding box center [600, 415] width 260 height 25
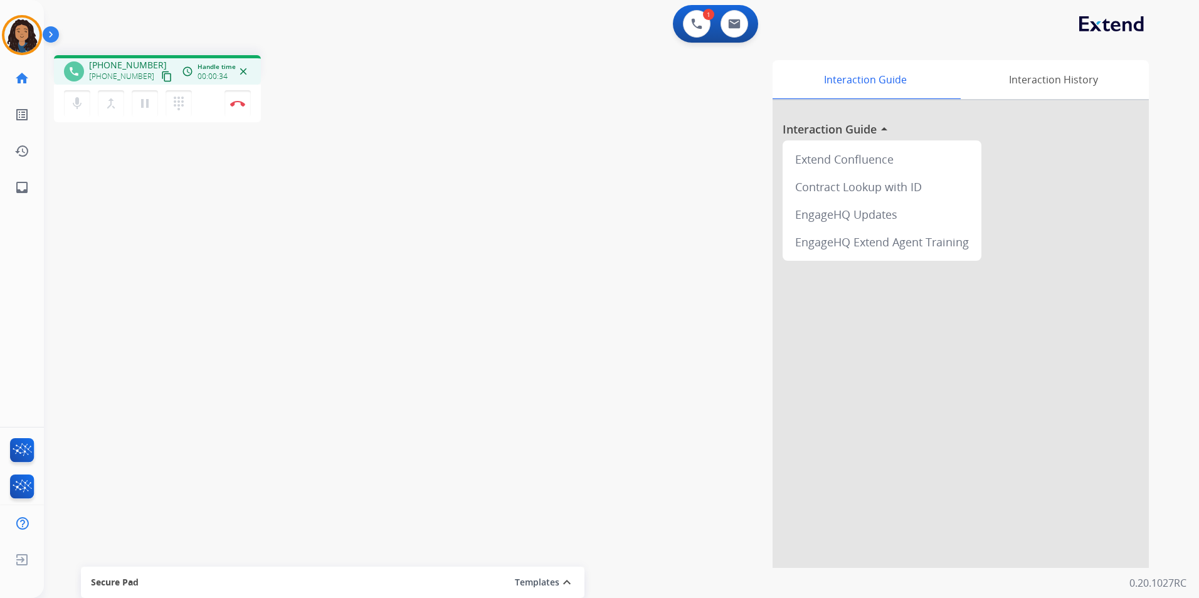
click at [161, 73] on mat-icon "content_copy" at bounding box center [166, 76] width 11 height 11
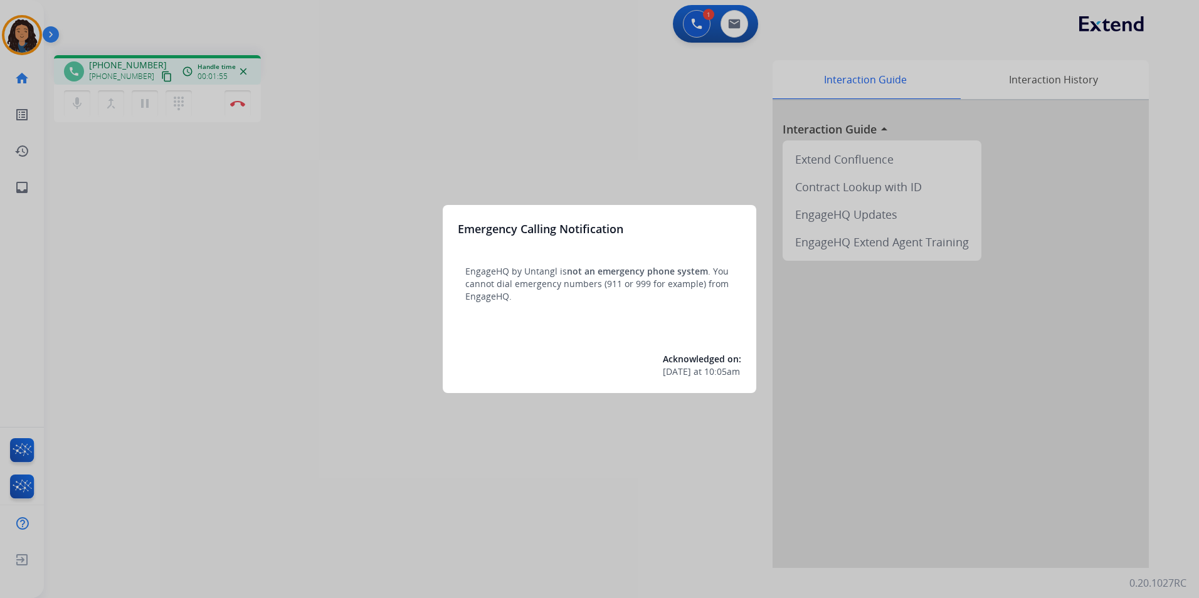
click at [242, 247] on div at bounding box center [599, 299] width 1199 height 598
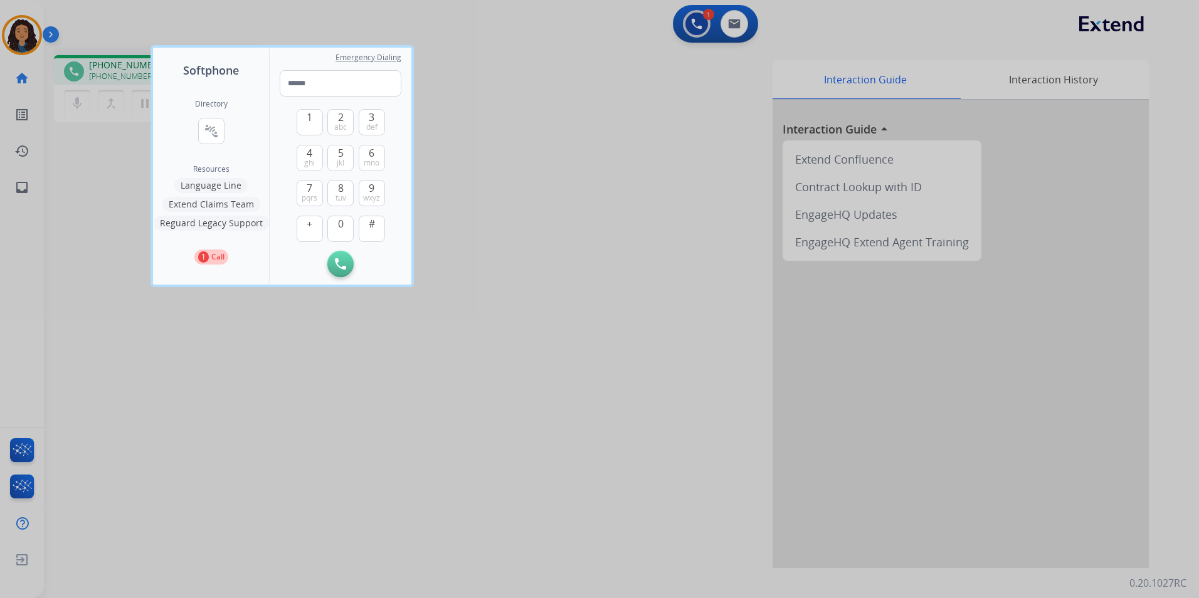
click at [155, 339] on div at bounding box center [599, 299] width 1199 height 598
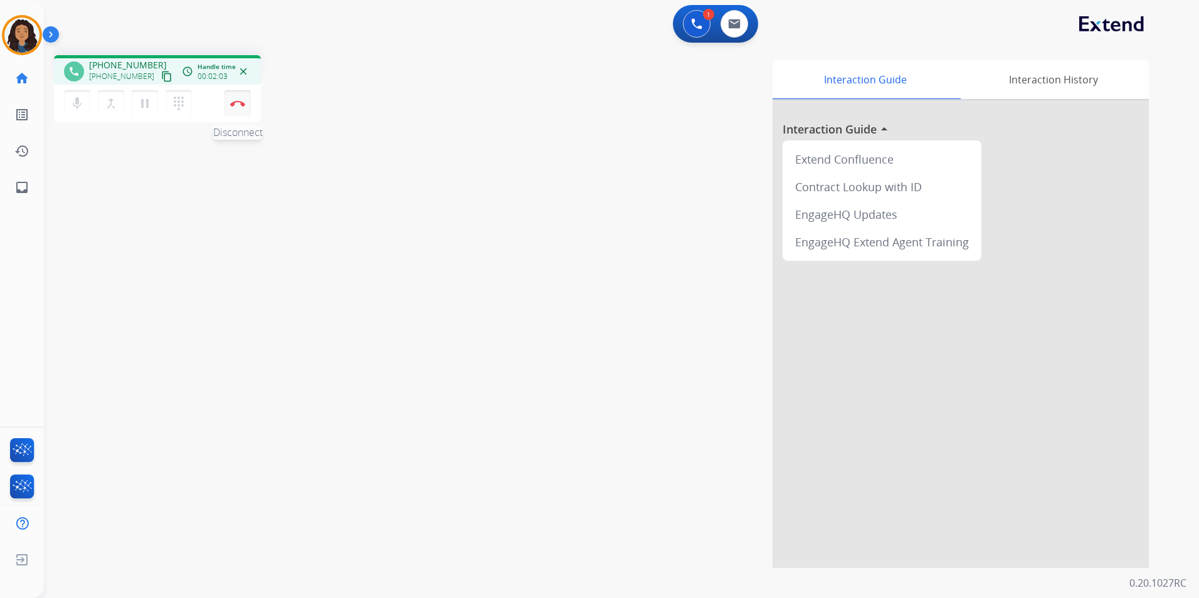
click at [246, 110] on button "Disconnect" at bounding box center [237, 103] width 26 height 26
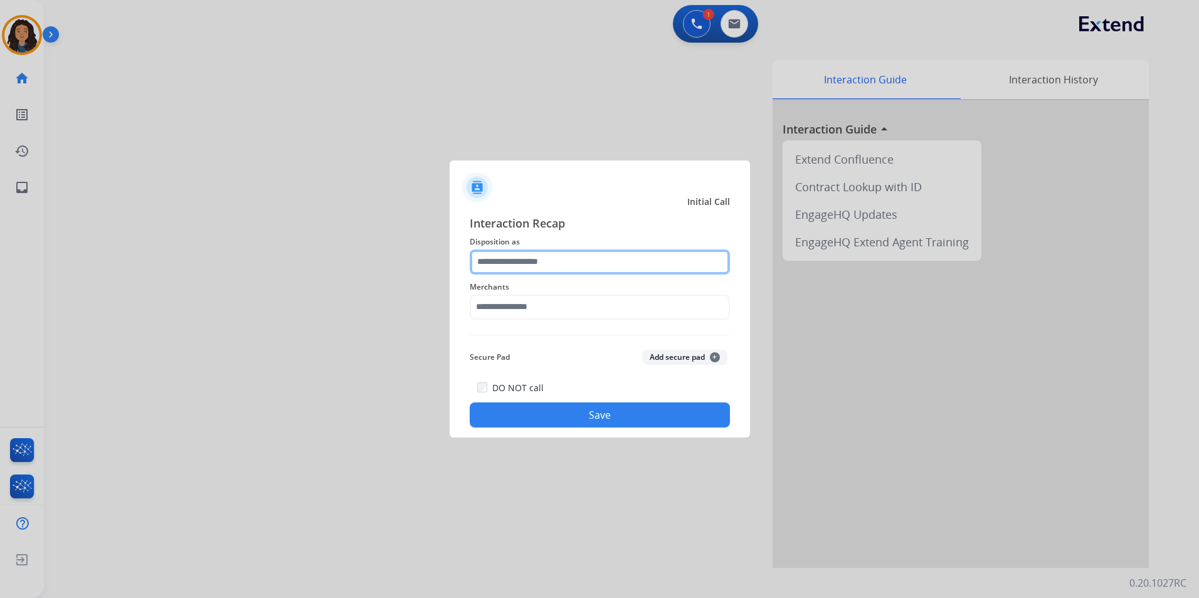
click at [549, 263] on input "text" at bounding box center [600, 262] width 260 height 25
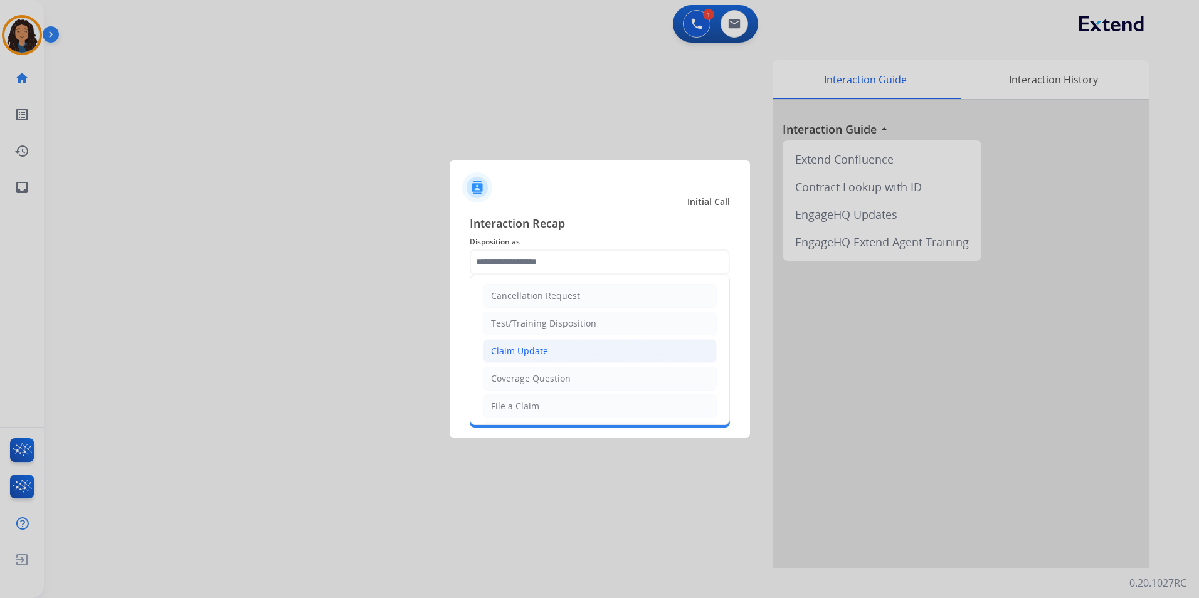
click at [549, 351] on li "Claim Update" at bounding box center [600, 351] width 234 height 24
type input "**********"
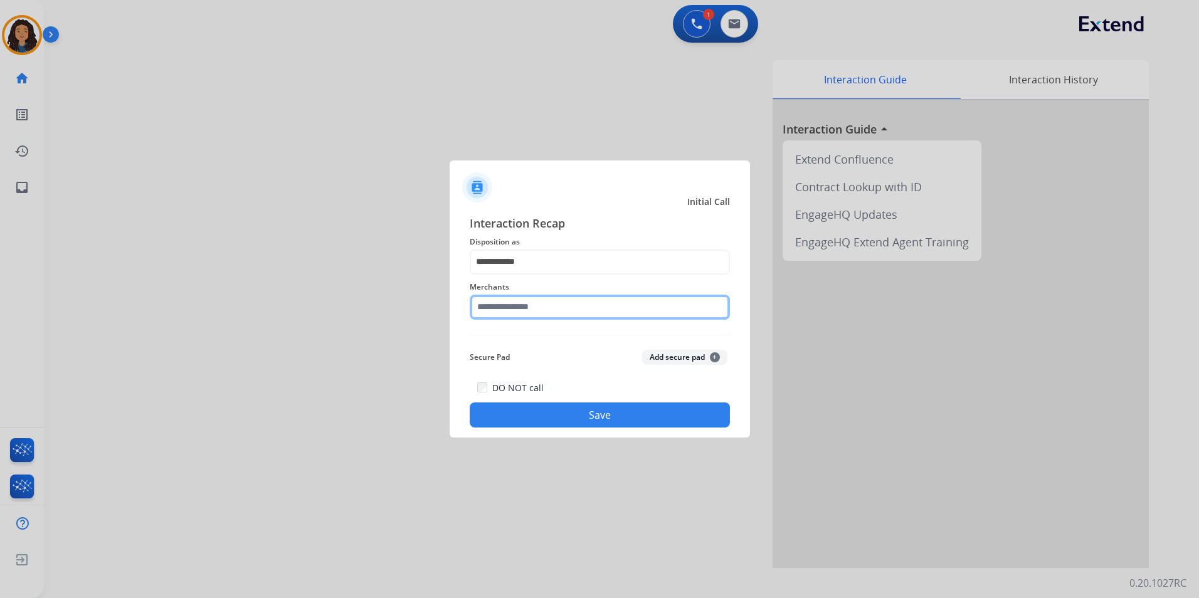
click at [541, 317] on input "text" at bounding box center [600, 307] width 260 height 25
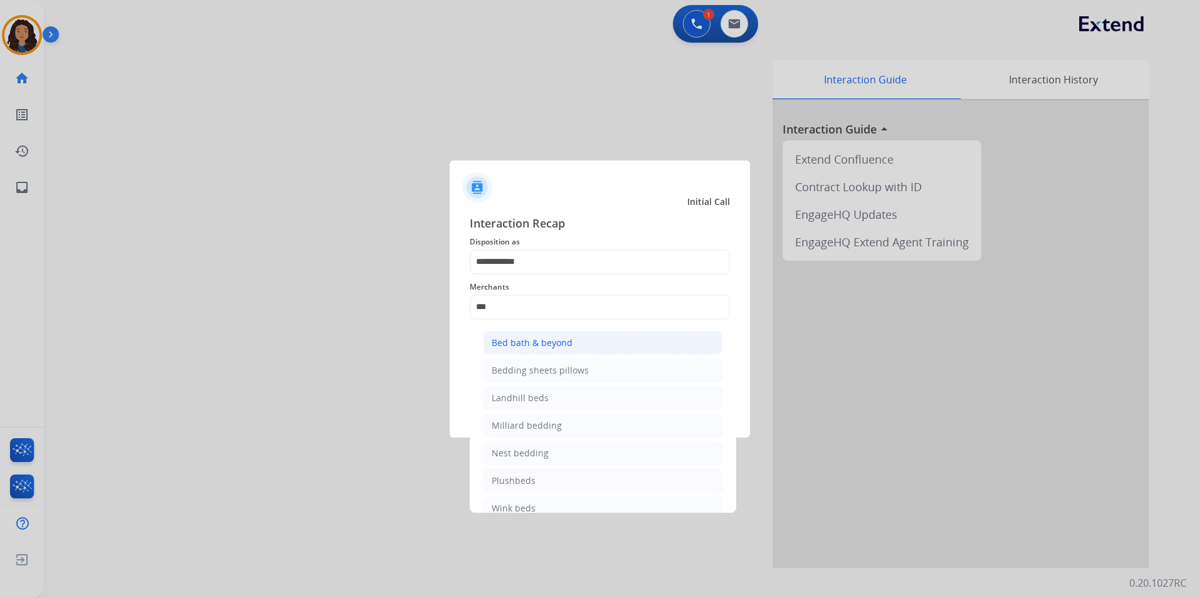
click at [552, 349] on li "Bed bath & beyond" at bounding box center [602, 343] width 239 height 24
type input "**********"
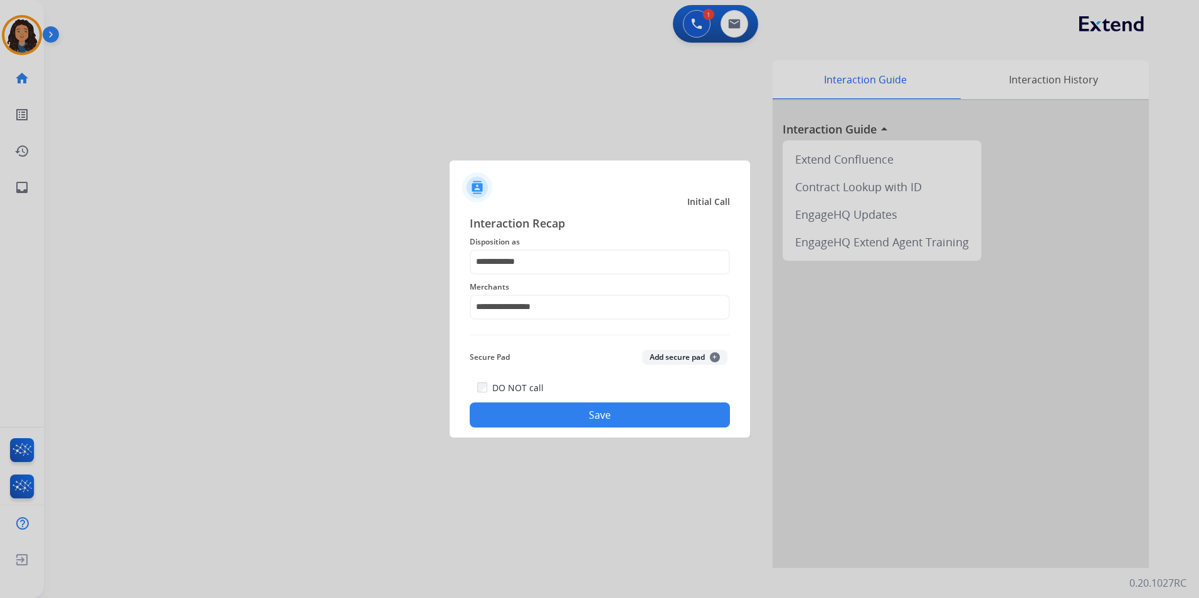
click at [580, 416] on button "Save" at bounding box center [600, 415] width 260 height 25
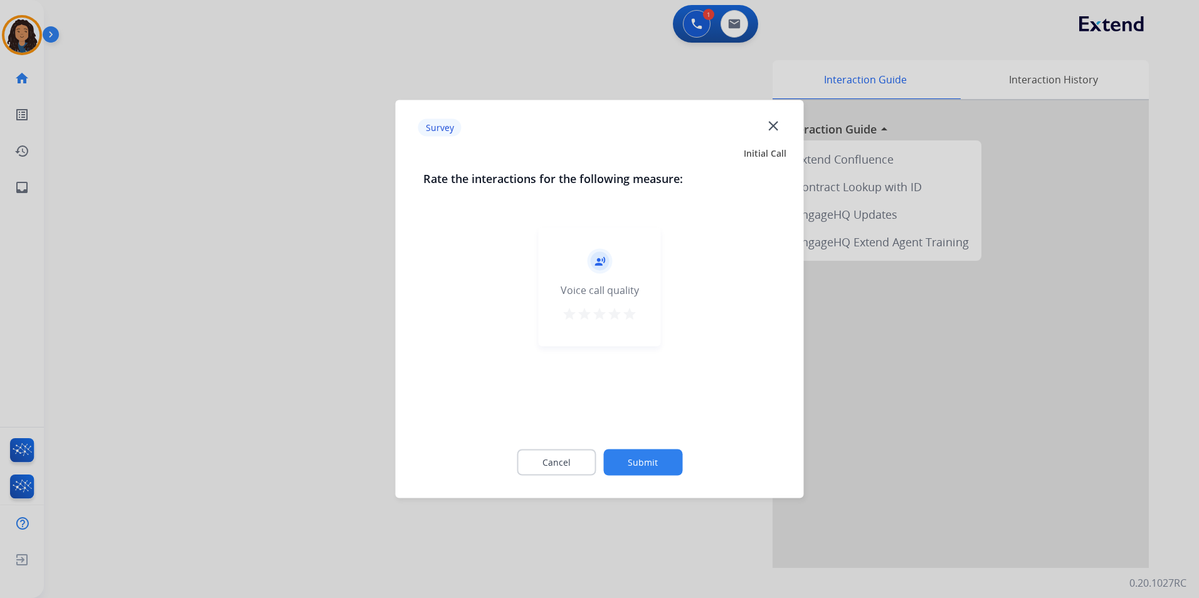
click at [307, 355] on div at bounding box center [599, 299] width 1199 height 598
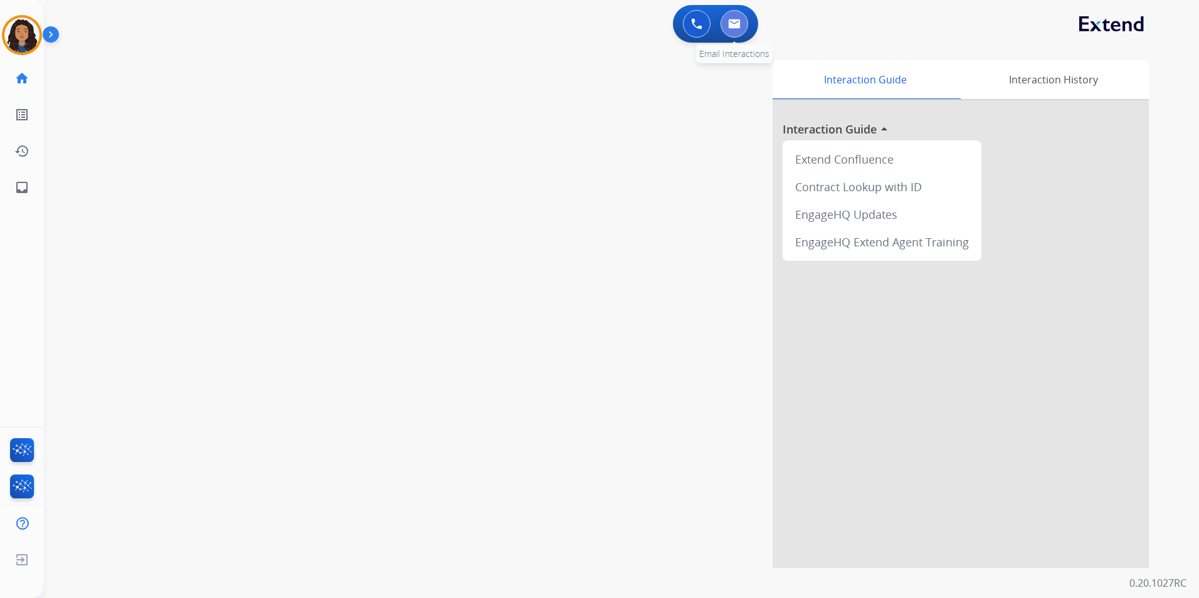
click at [730, 24] on img at bounding box center [734, 24] width 13 height 10
select select "**********"
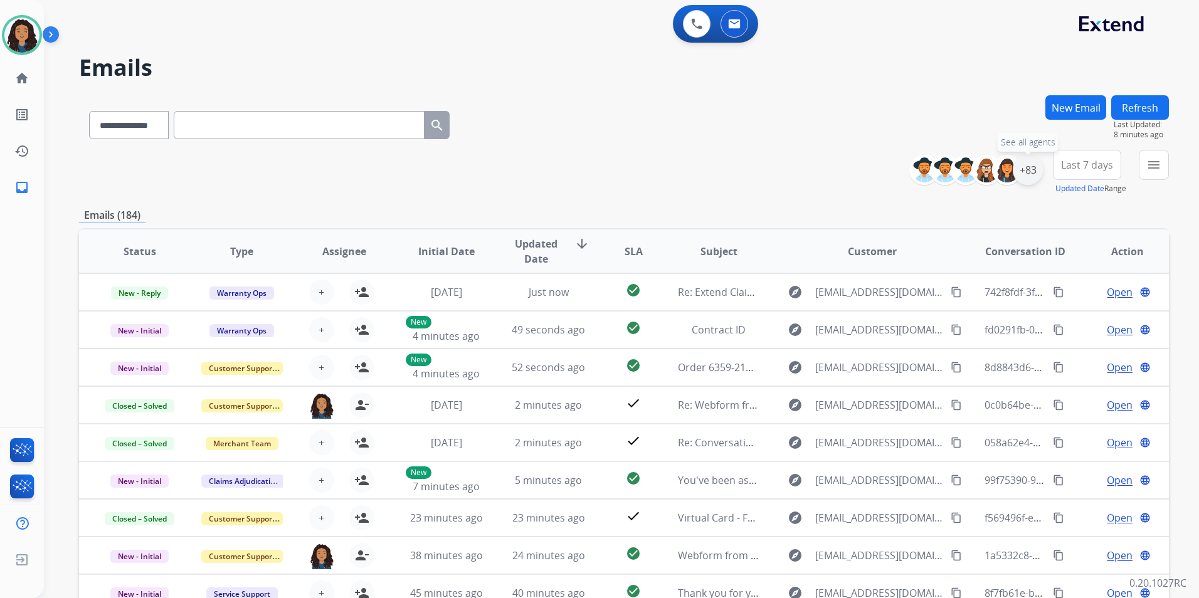
click at [1028, 175] on div "+83" at bounding box center [1028, 170] width 30 height 30
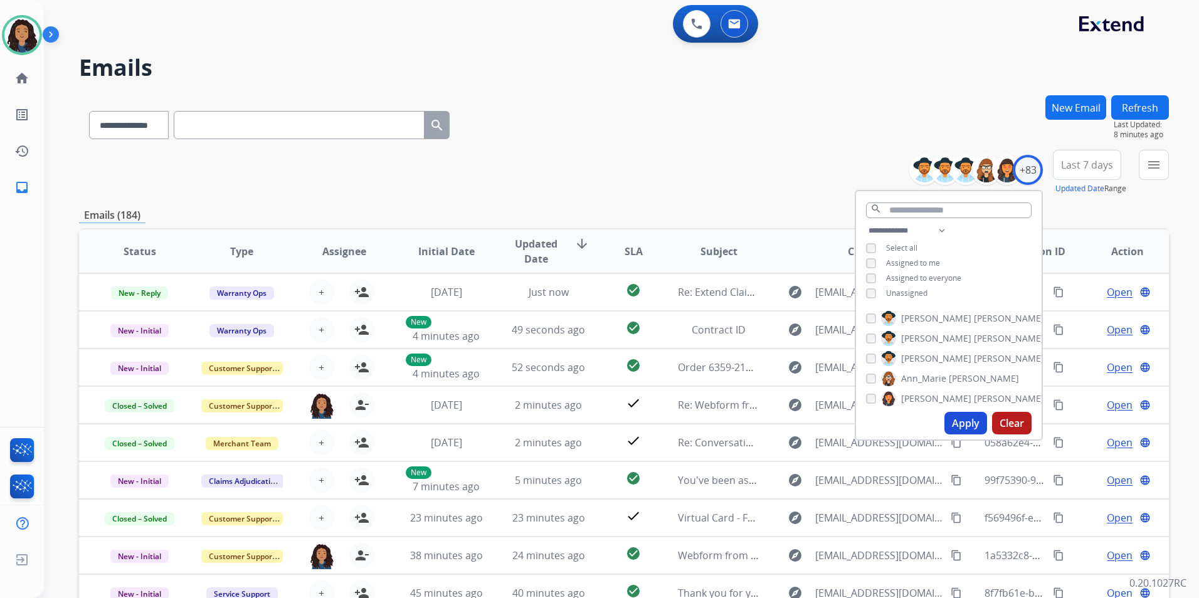
click at [914, 293] on span "Unassigned" at bounding box center [906, 293] width 41 height 11
click at [957, 421] on button "Apply" at bounding box center [965, 423] width 43 height 23
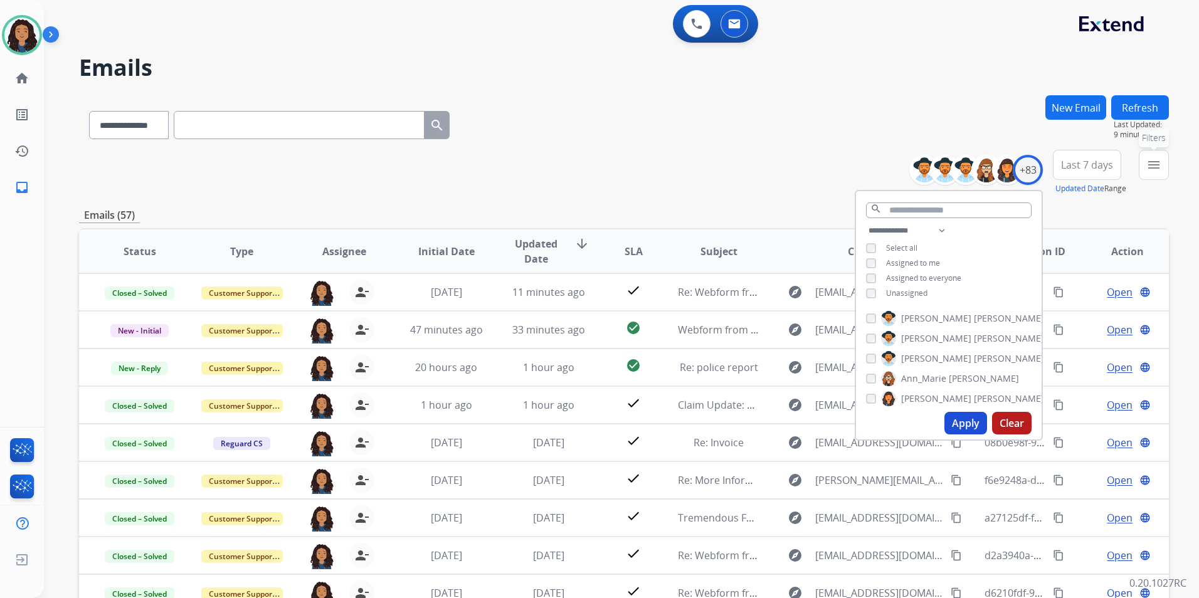
click at [1149, 177] on button "menu Filters" at bounding box center [1154, 165] width 30 height 30
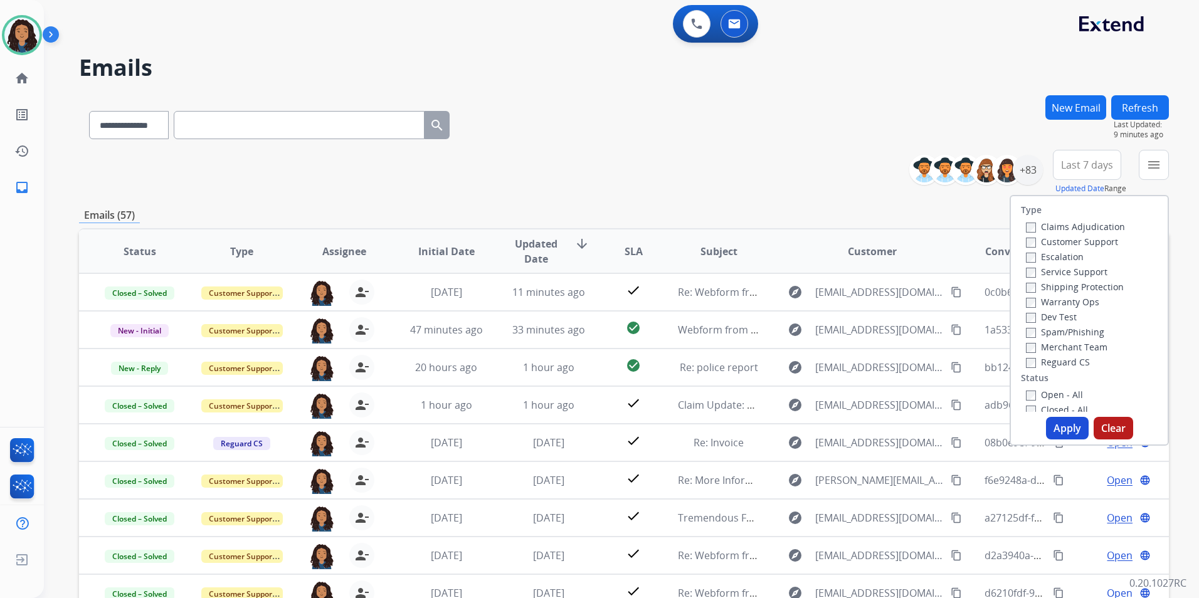
click at [1094, 245] on label "Customer Support" at bounding box center [1072, 242] width 92 height 12
click at [1098, 286] on label "Shipping Protection" at bounding box center [1075, 287] width 98 height 12
click at [1057, 362] on label "Reguard CS" at bounding box center [1058, 362] width 64 height 12
click at [1059, 394] on label "Open - All" at bounding box center [1054, 395] width 57 height 12
click at [1060, 429] on button "Apply" at bounding box center [1067, 428] width 43 height 23
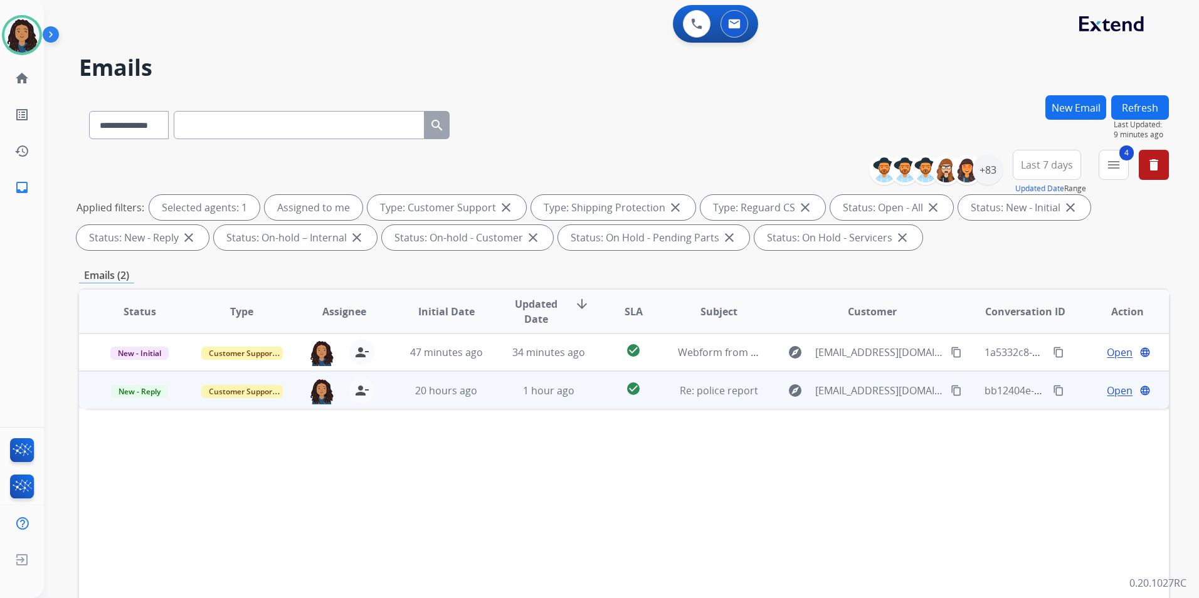
click at [1112, 383] on span "Open" at bounding box center [1120, 390] width 26 height 15
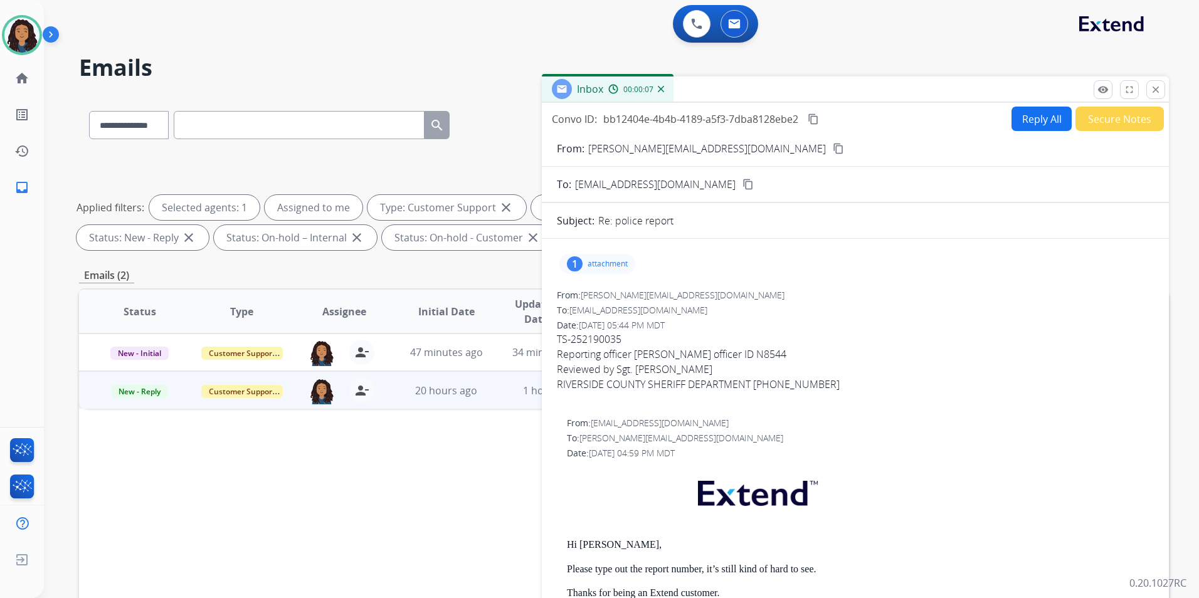
click at [623, 260] on p "attachment" at bounding box center [608, 264] width 40 height 10
click at [606, 302] on div at bounding box center [600, 296] width 63 height 44
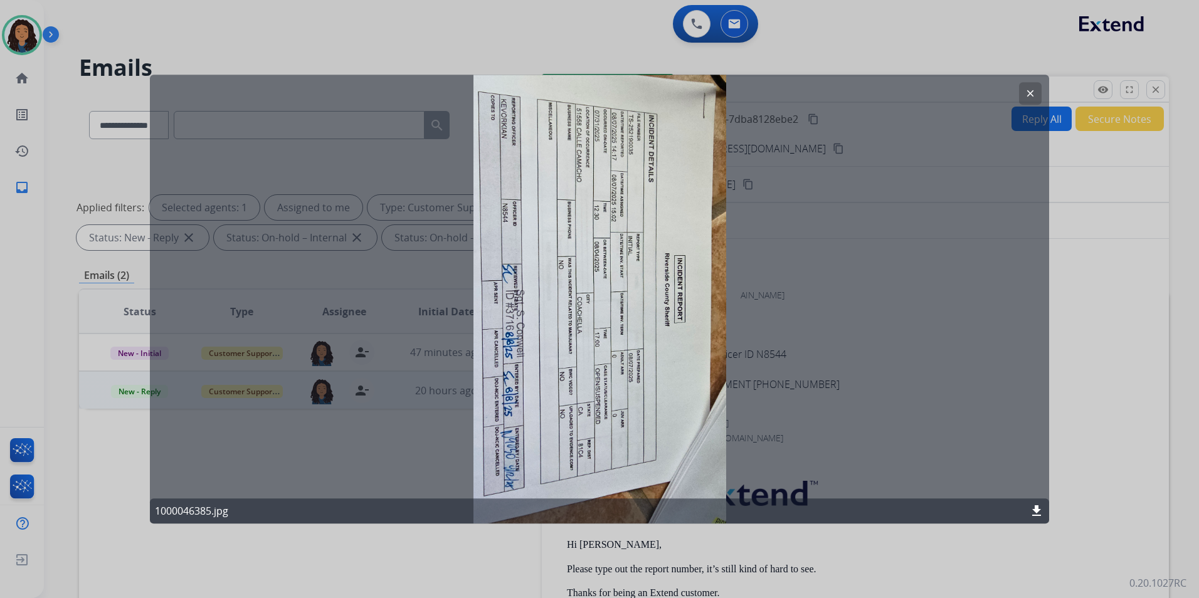
click at [1034, 85] on button "clear" at bounding box center [1030, 93] width 23 height 23
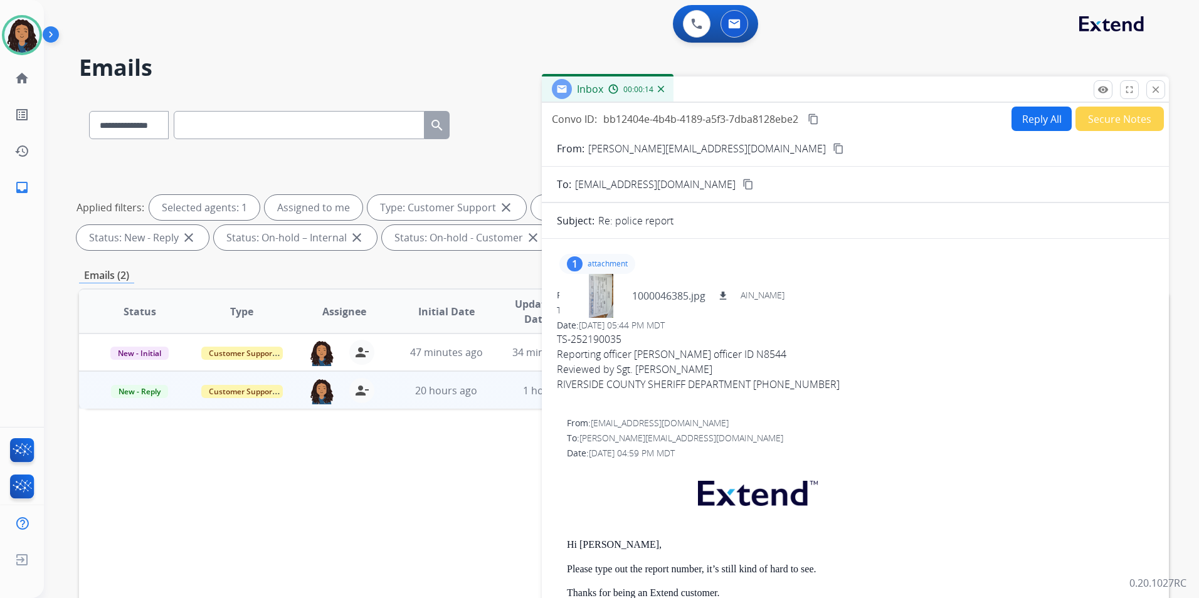
click at [833, 145] on mat-icon "content_copy" at bounding box center [838, 148] width 11 height 11
click at [596, 300] on div at bounding box center [600, 296] width 63 height 44
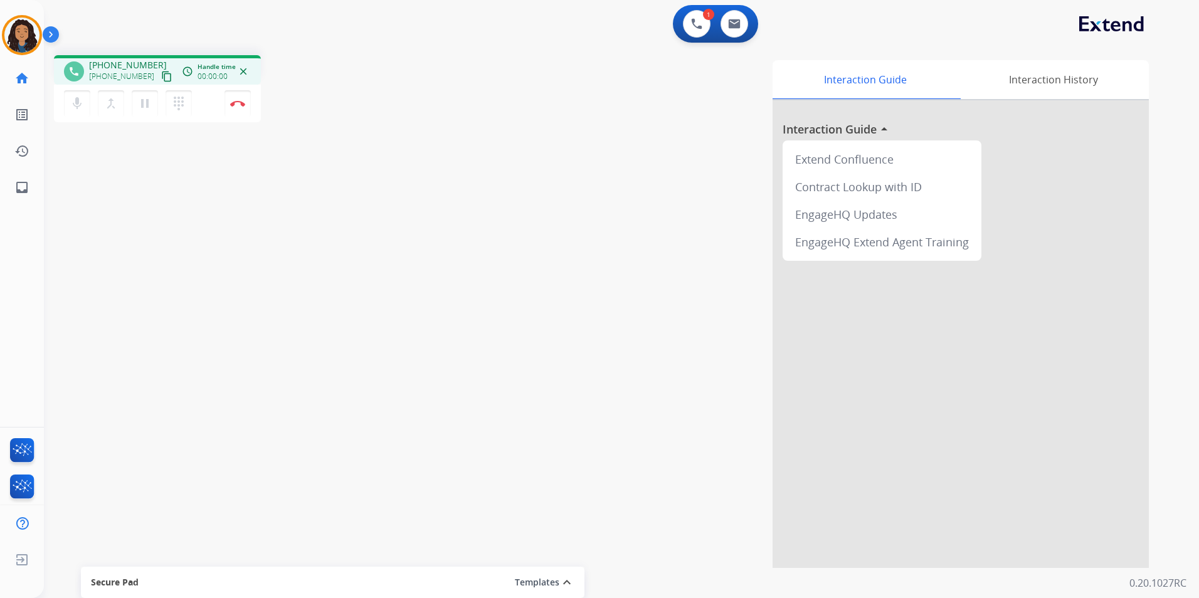
click at [161, 71] on mat-icon "content_copy" at bounding box center [166, 76] width 11 height 11
click at [721, 33] on div "0 Email Interactions" at bounding box center [734, 24] width 38 height 28
click at [734, 32] on button at bounding box center [734, 24] width 28 height 28
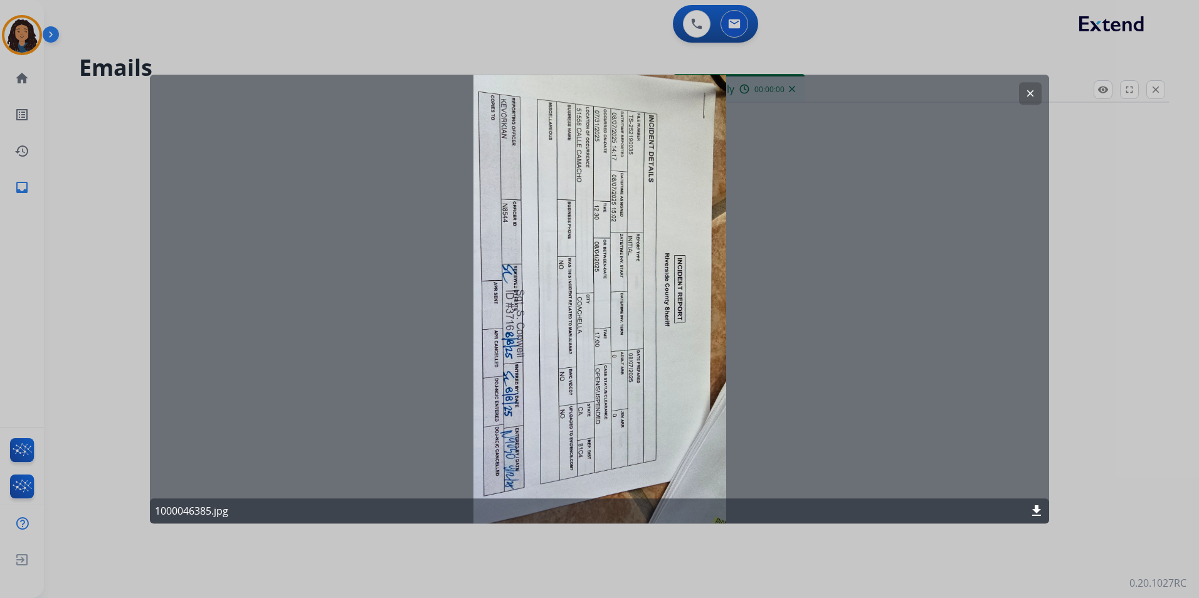
select select "**********"
click at [1026, 71] on div at bounding box center [599, 299] width 1199 height 598
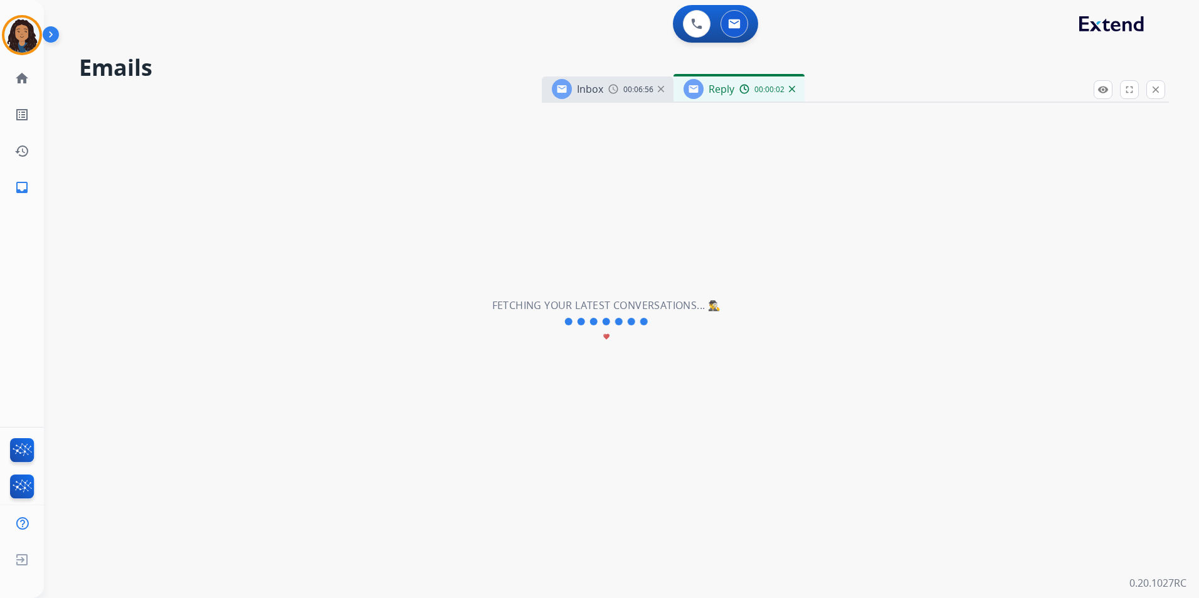
click at [1029, 93] on div "Inbox 00:06:56 Reply 00:00:02" at bounding box center [855, 89] width 627 height 26
click at [1152, 92] on mat-icon "close" at bounding box center [1155, 89] width 11 height 11
click at [715, 21] on div "0 Email Interactions" at bounding box center [734, 24] width 38 height 28
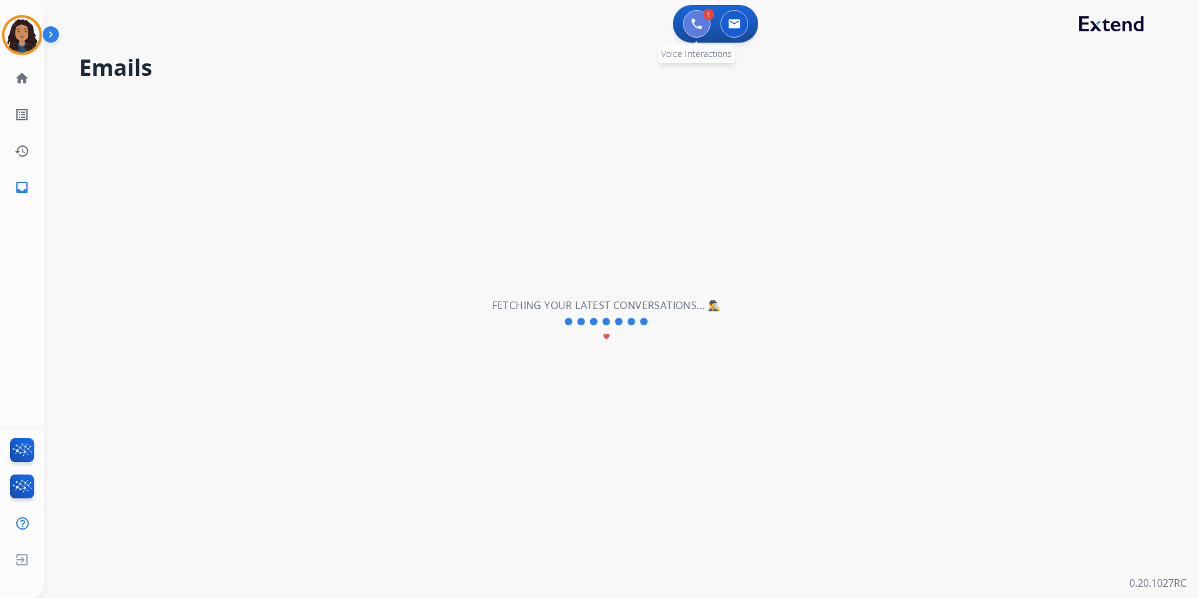
click at [704, 21] on button at bounding box center [697, 24] width 28 height 28
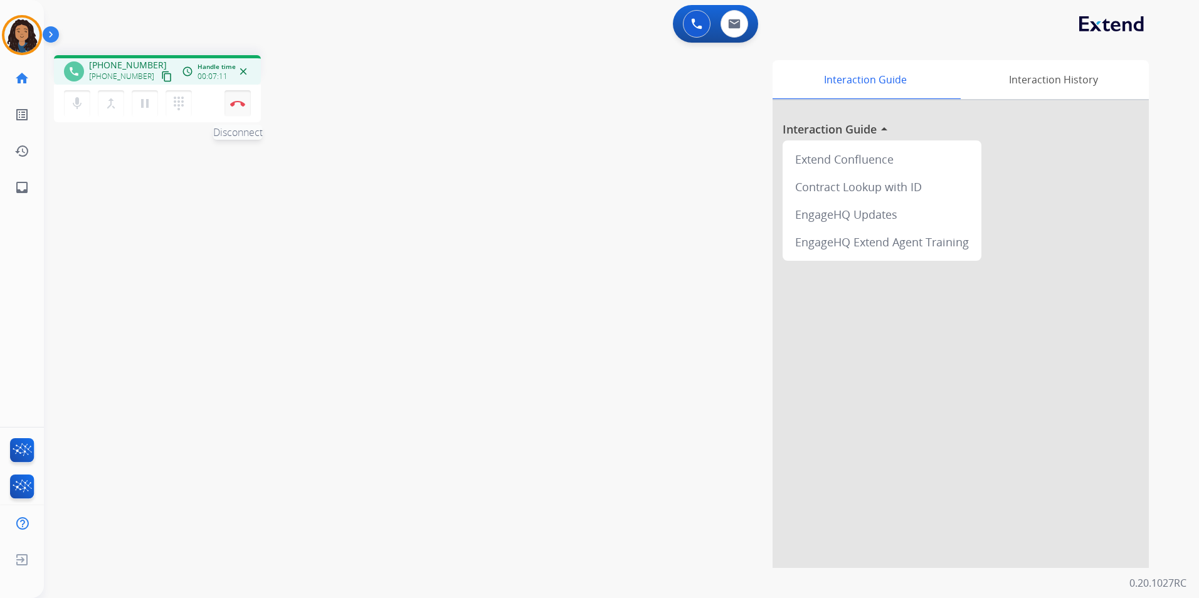
click at [239, 107] on button "Disconnect" at bounding box center [237, 103] width 26 height 26
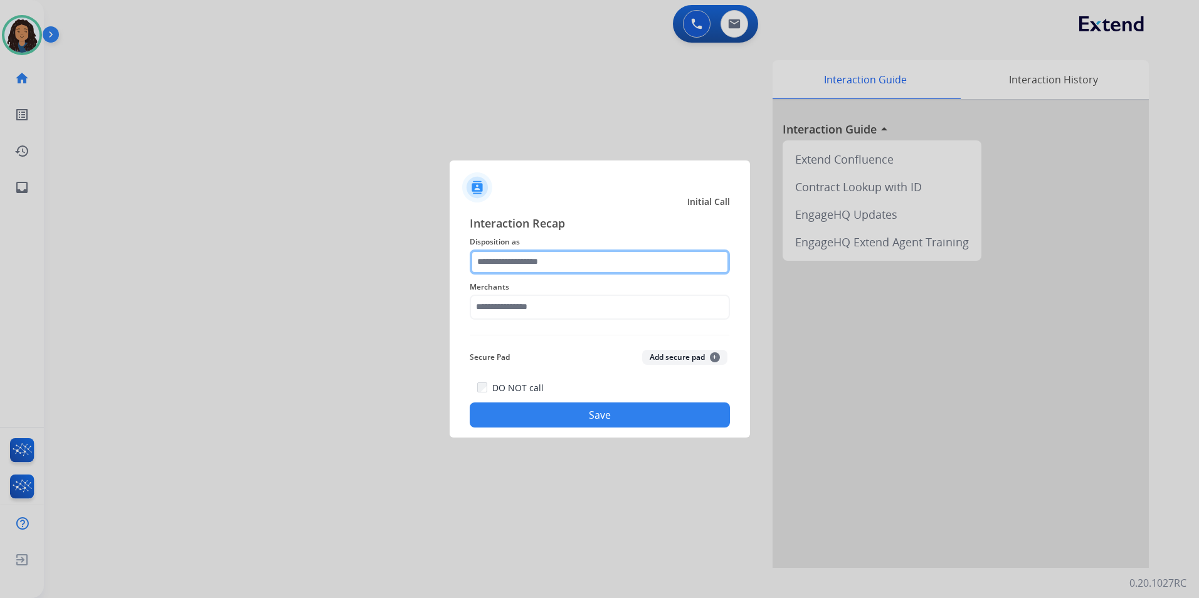
click at [571, 261] on input "text" at bounding box center [600, 262] width 260 height 25
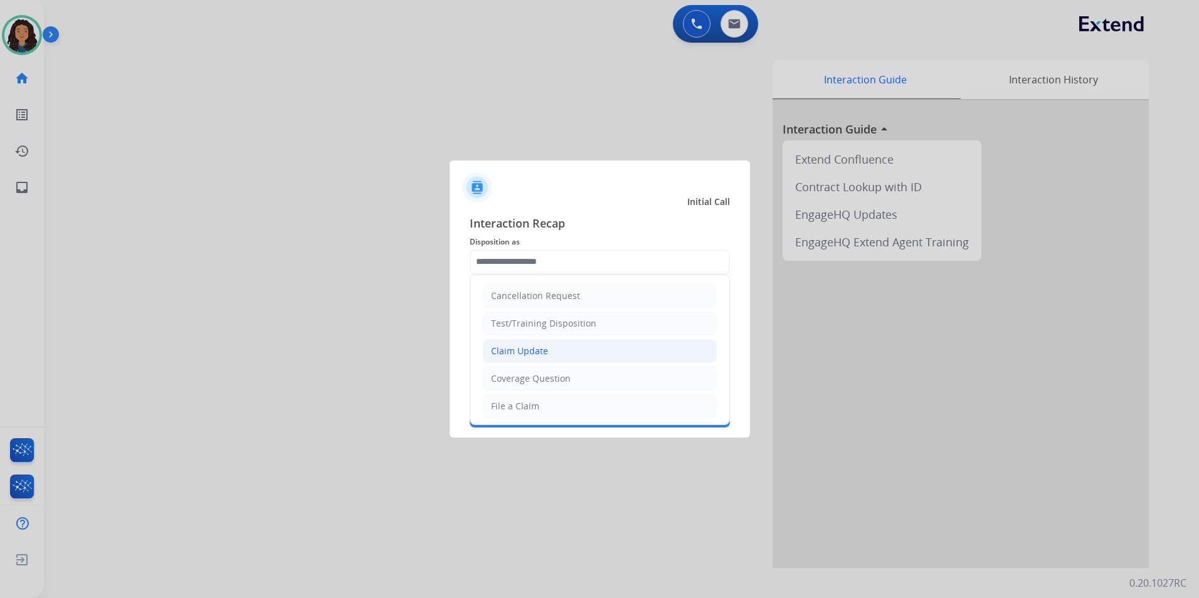
click at [551, 354] on li "Claim Update" at bounding box center [600, 351] width 234 height 24
type input "**********"
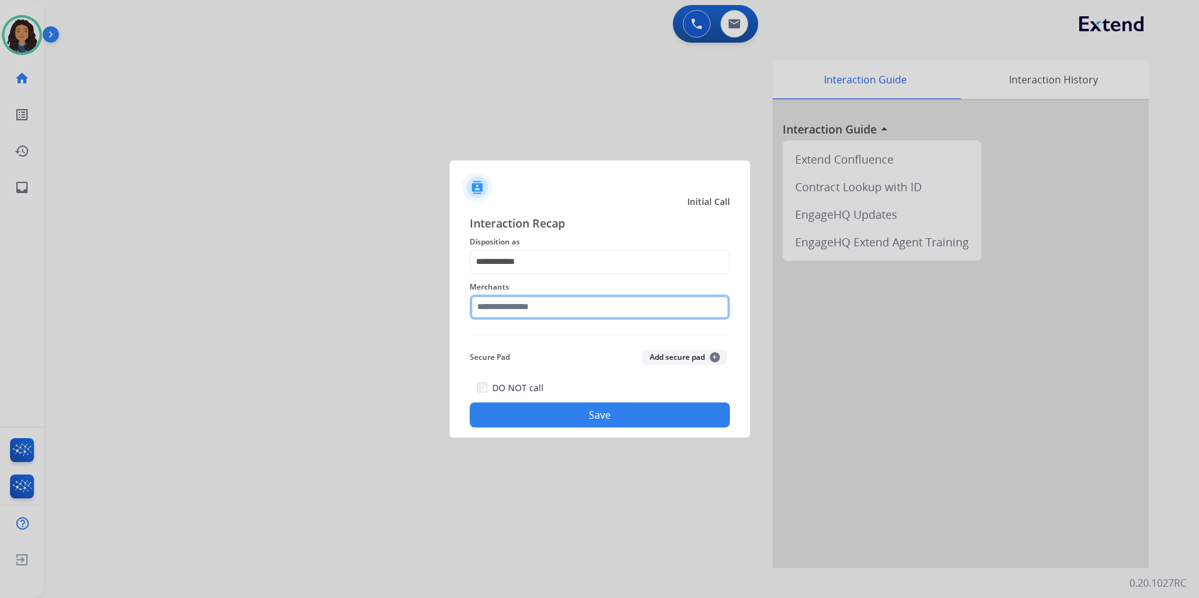
click at [567, 311] on input "text" at bounding box center [600, 307] width 260 height 25
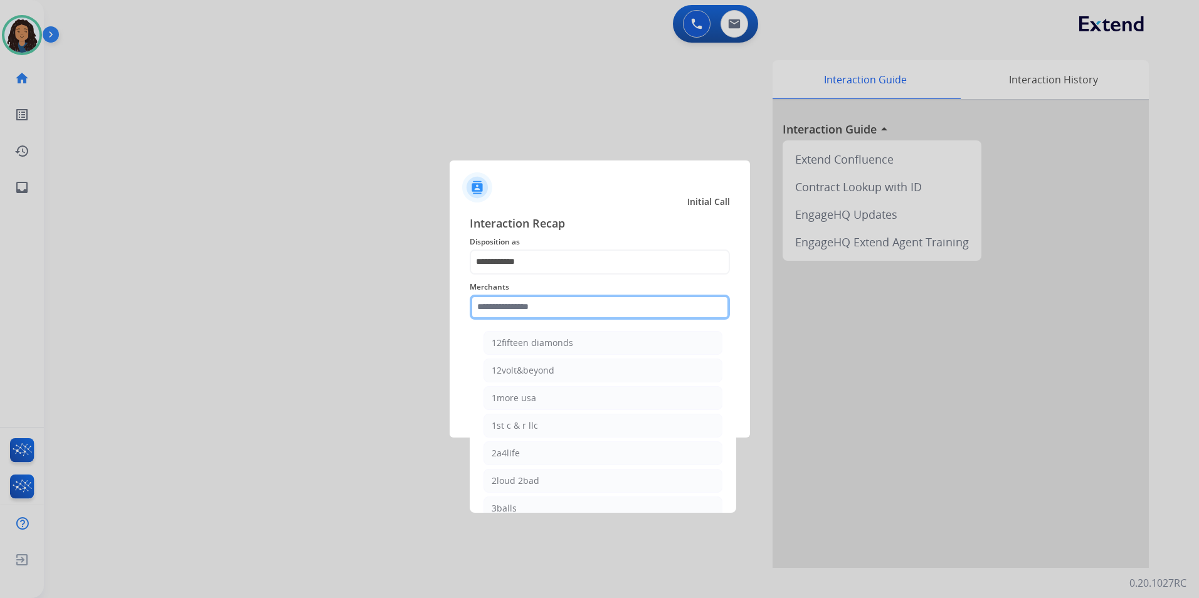
scroll to position [63, 0]
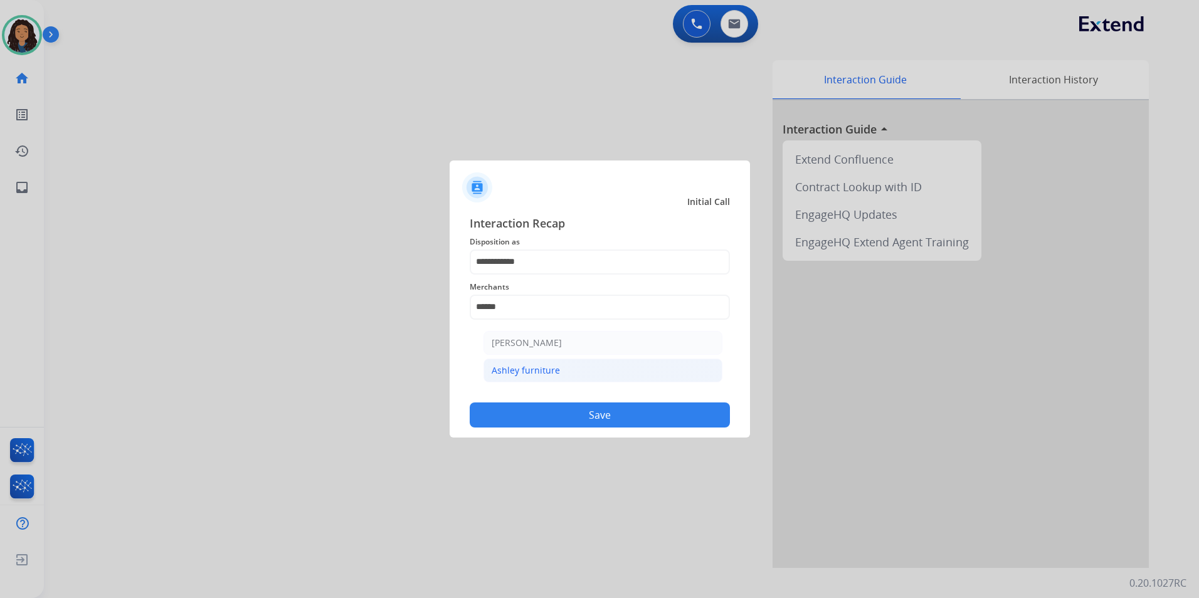
click at [549, 377] on li "Ashley furniture" at bounding box center [602, 371] width 239 height 24
type input "**********"
drag, startPoint x: 522, startPoint y: 421, endPoint x: 516, endPoint y: 415, distance: 8.4
click at [516, 415] on button "Save" at bounding box center [600, 415] width 260 height 25
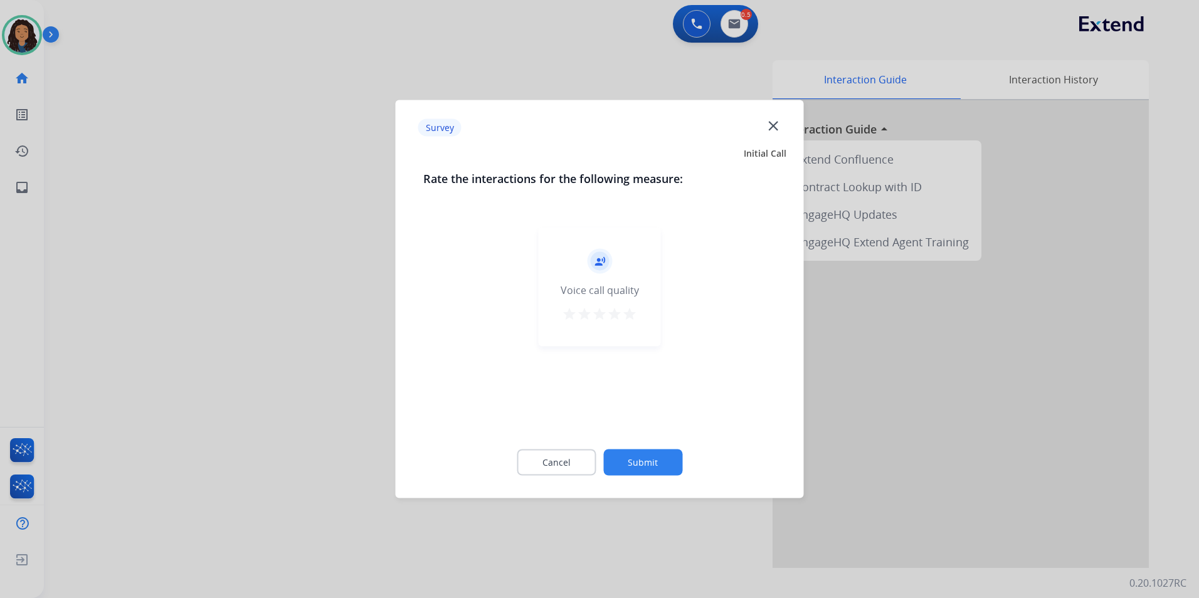
click at [236, 345] on div at bounding box center [599, 299] width 1199 height 598
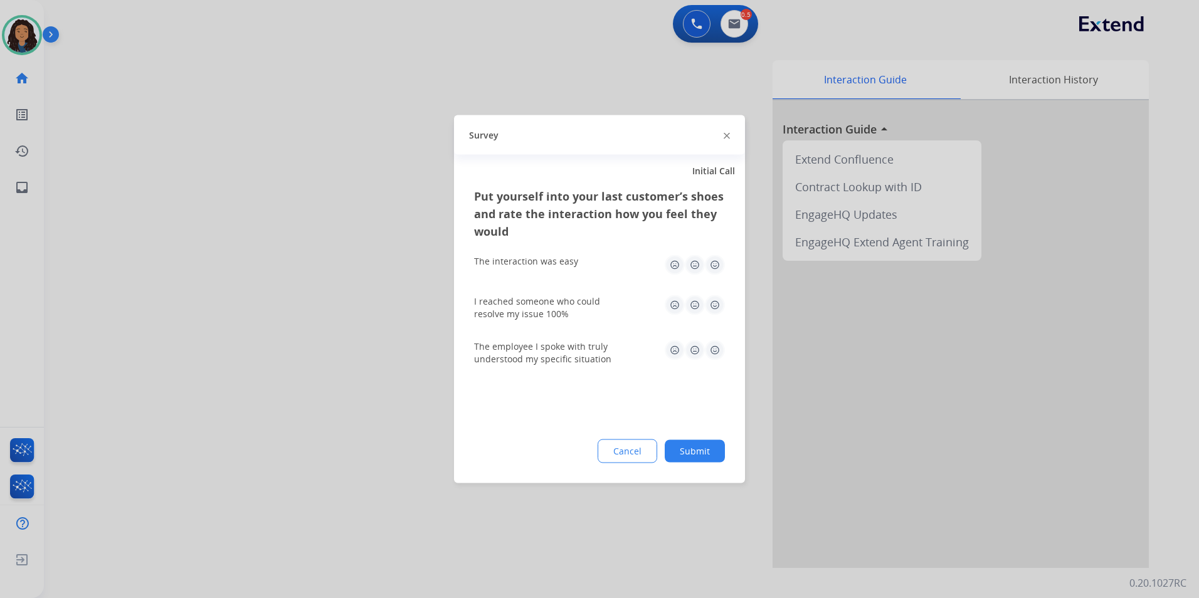
drag, startPoint x: 236, startPoint y: 345, endPoint x: 144, endPoint y: 166, distance: 201.9
click at [235, 340] on div at bounding box center [599, 299] width 1199 height 598
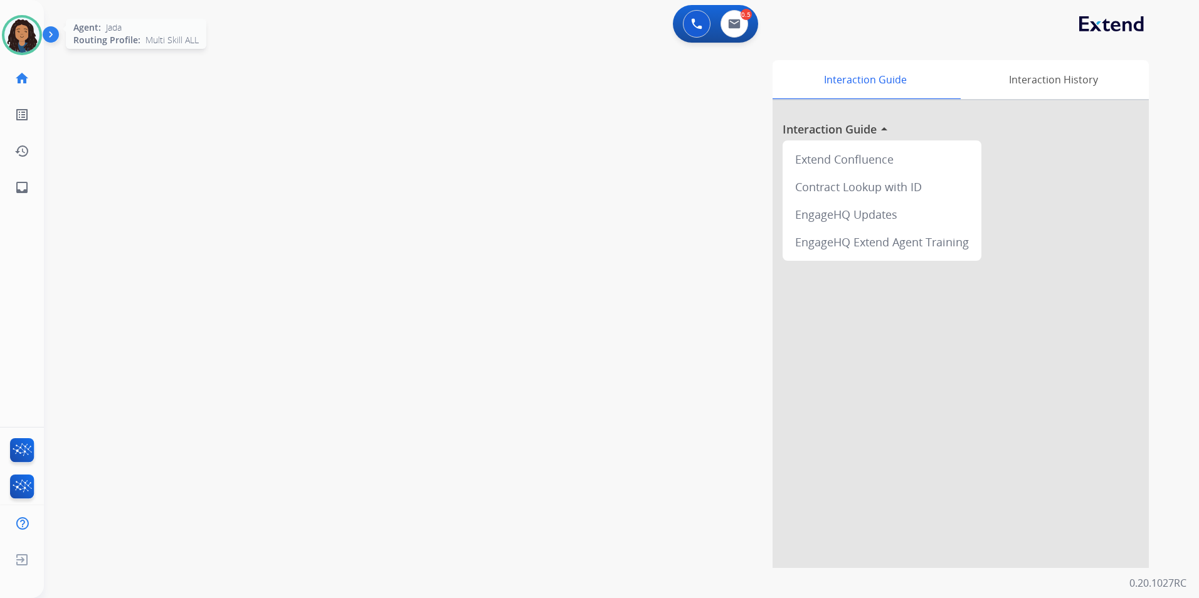
click at [19, 39] on img at bounding box center [21, 35] width 35 height 35
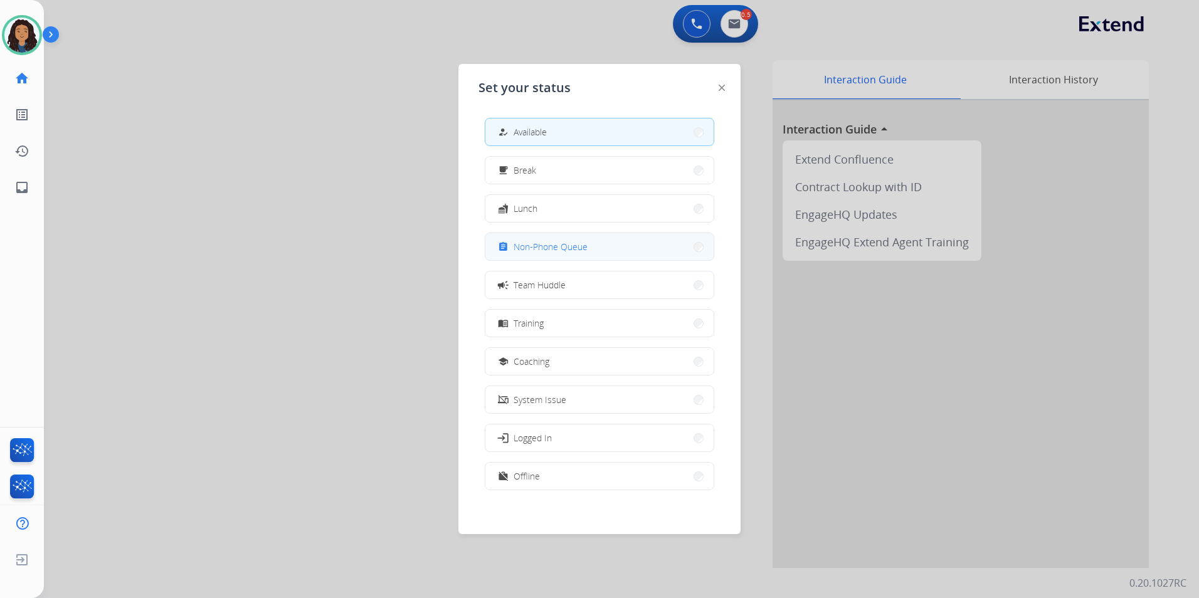
click at [613, 245] on button "assignment Non-Phone Queue" at bounding box center [599, 246] width 228 height 27
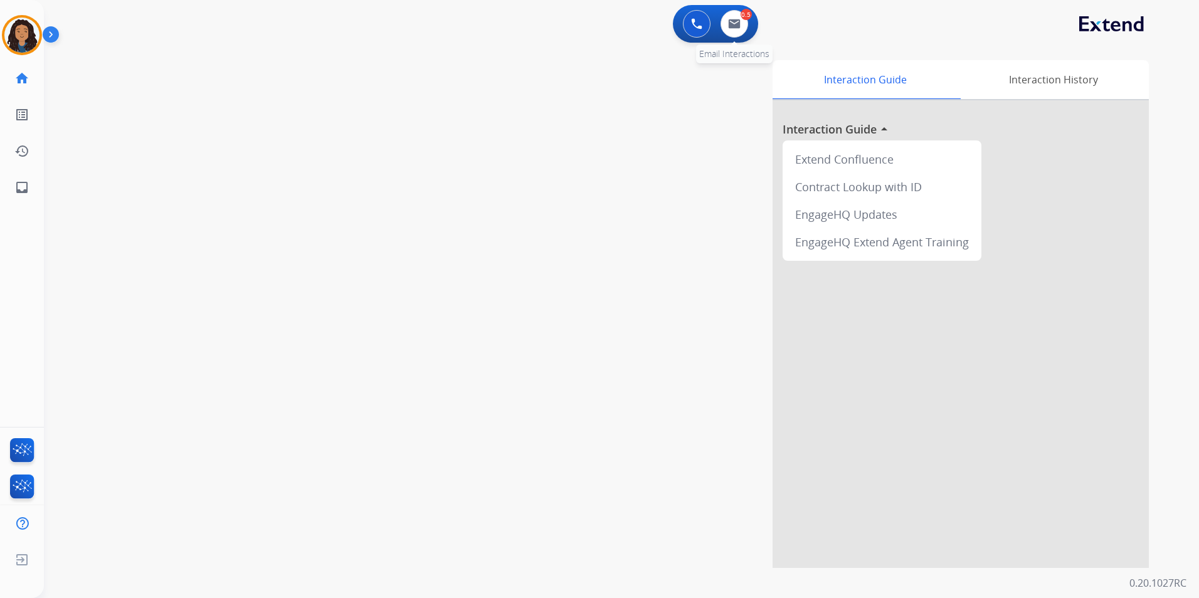
click at [752, 11] on div "0.5 Email Interactions" at bounding box center [734, 24] width 38 height 28
click at [729, 24] on img at bounding box center [734, 24] width 13 height 10
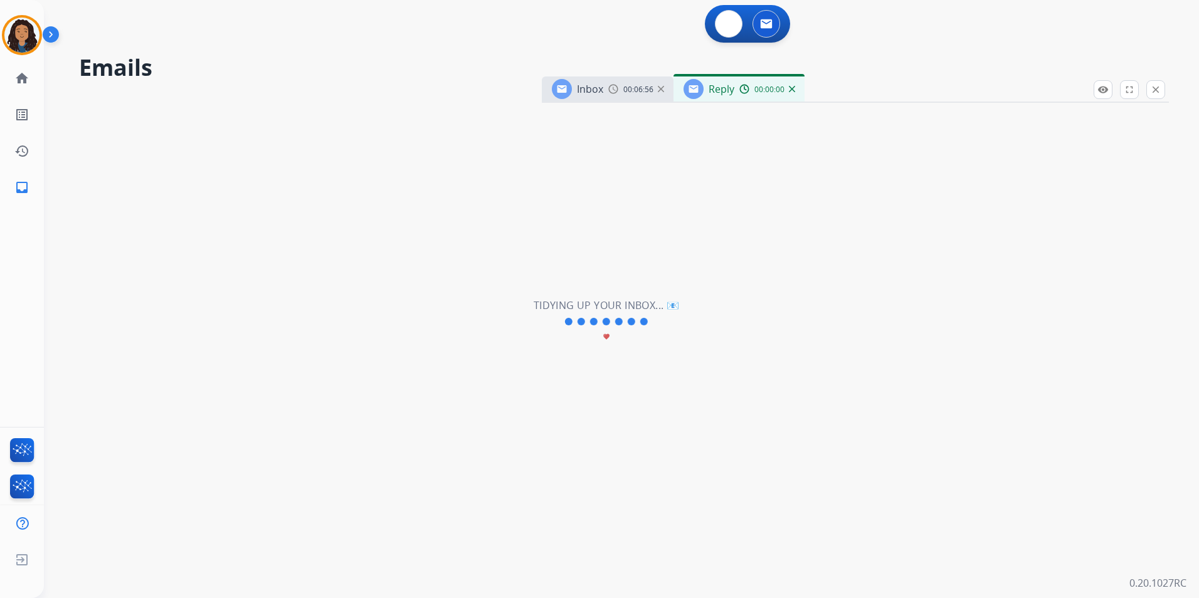
select select "**********"
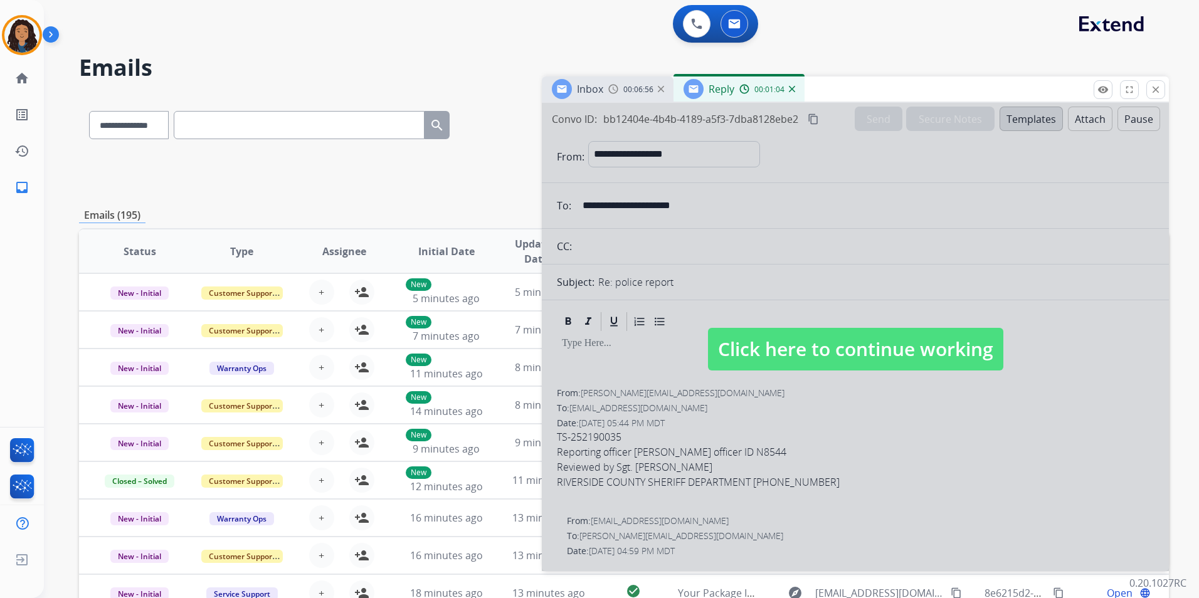
drag, startPoint x: 796, startPoint y: 361, endPoint x: 800, endPoint y: 345, distance: 16.3
click at [795, 359] on span "Click here to continue working" at bounding box center [855, 349] width 295 height 43
select select
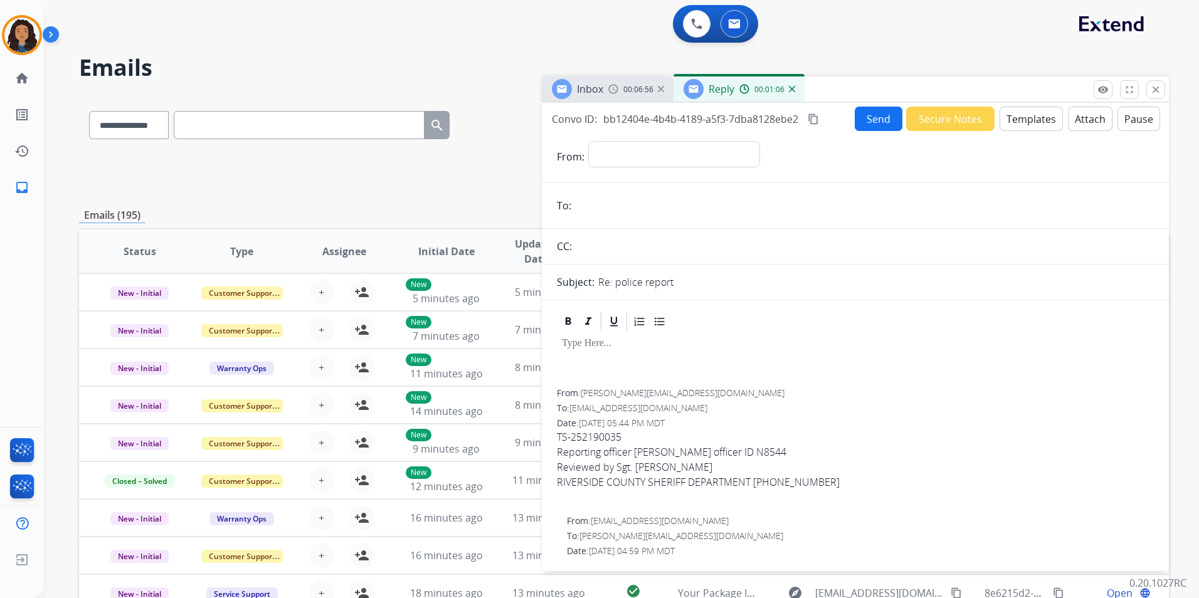
click at [1167, 91] on div "Inbox 00:06:56 Reply 00:01:06" at bounding box center [855, 89] width 627 height 26
click at [1153, 93] on mat-icon "close" at bounding box center [1155, 89] width 11 height 11
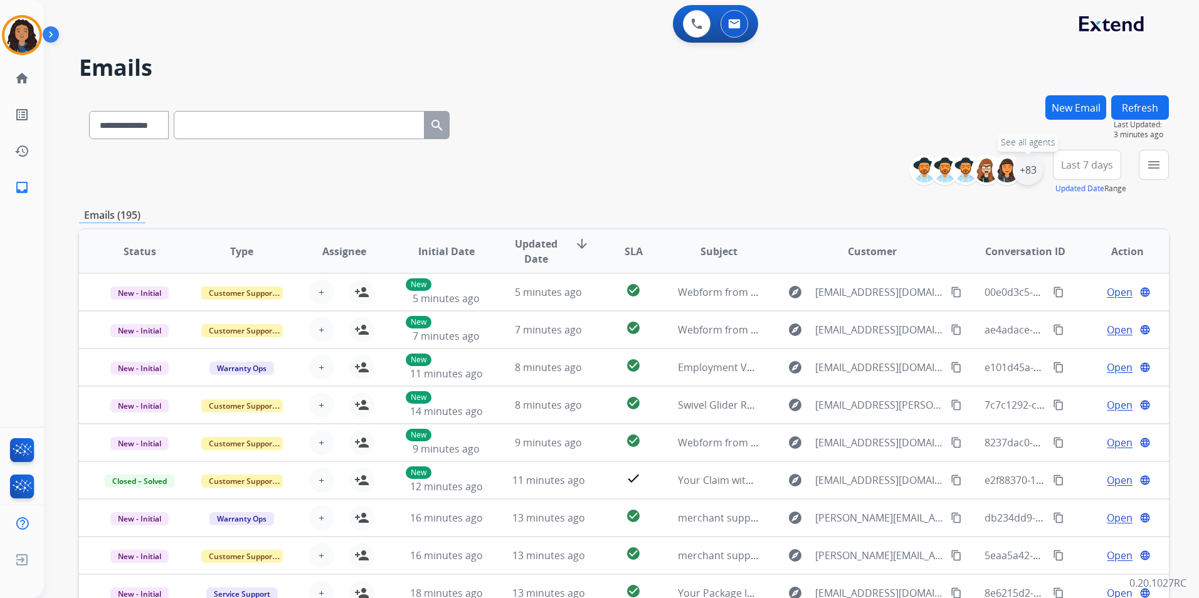
click at [1033, 173] on div "+83" at bounding box center [1028, 170] width 30 height 30
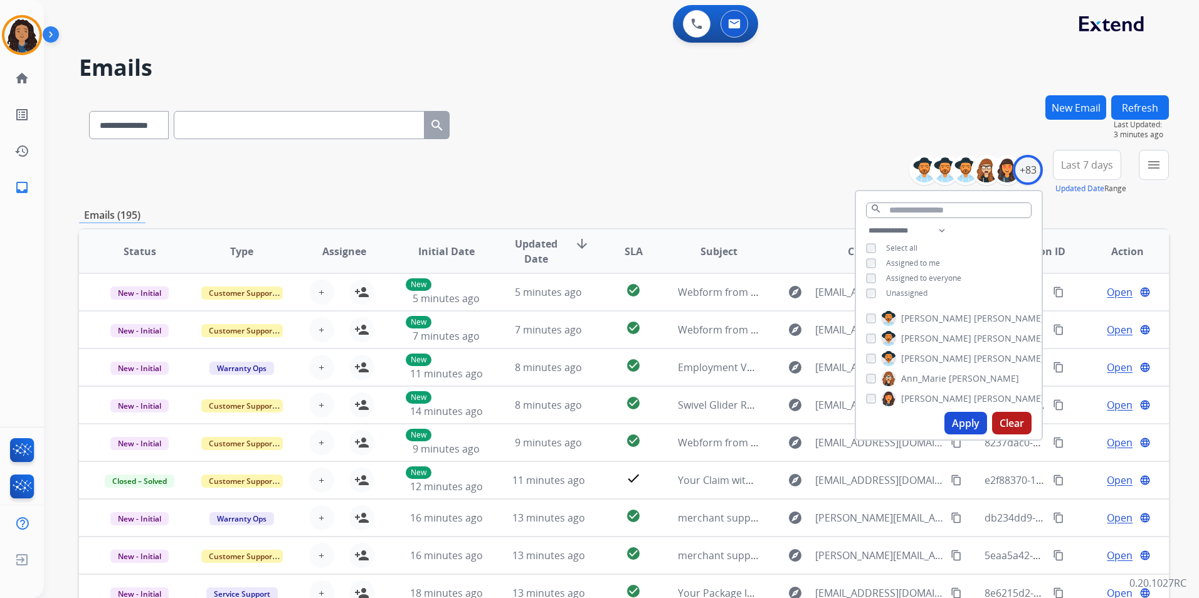
click at [905, 288] on span "Unassigned" at bounding box center [906, 293] width 41 height 11
click at [968, 430] on button "Apply" at bounding box center [965, 423] width 43 height 23
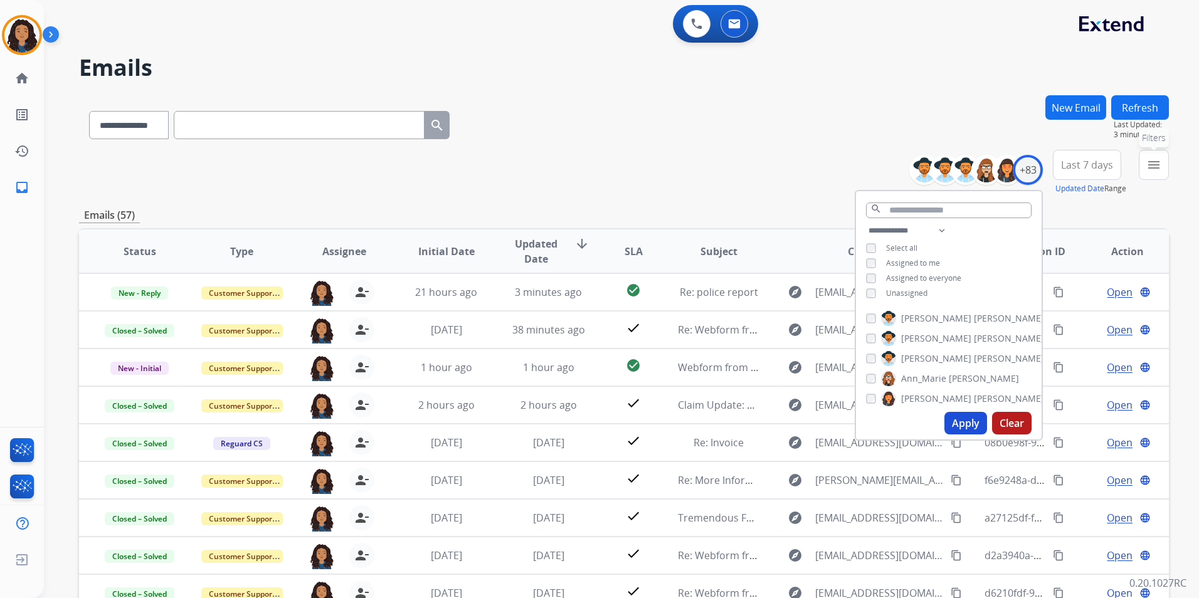
click at [1156, 174] on button "menu Filters" at bounding box center [1154, 165] width 30 height 30
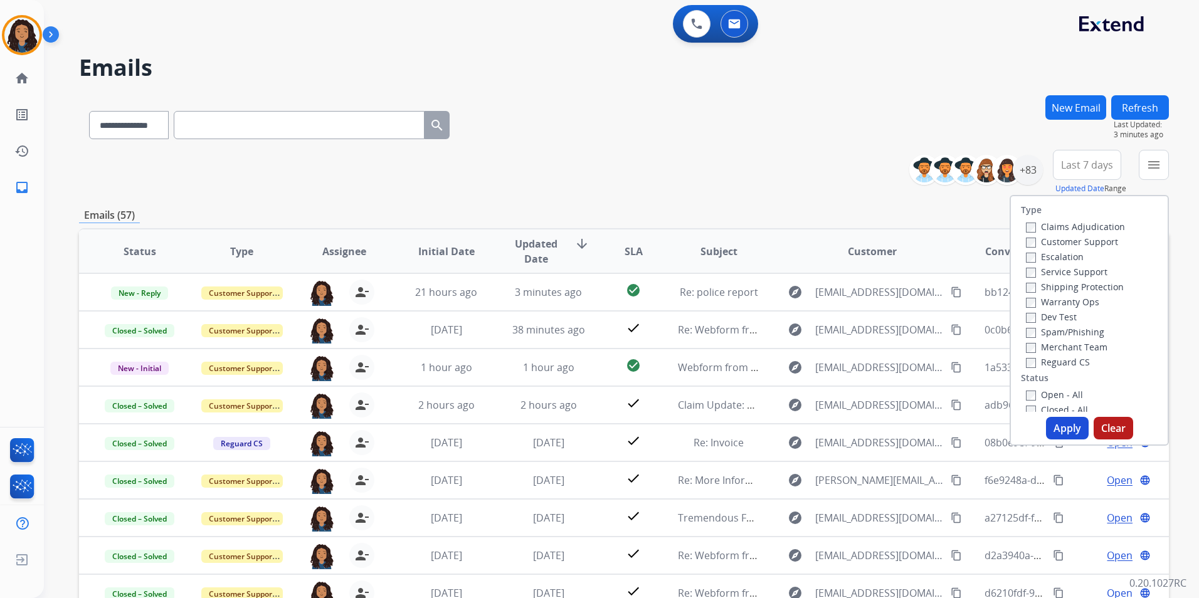
click at [1096, 242] on label "Customer Support" at bounding box center [1072, 242] width 92 height 12
drag, startPoint x: 1100, startPoint y: 288, endPoint x: 1055, endPoint y: 411, distance: 131.1
click at [1099, 288] on label "Shipping Protection" at bounding box center [1075, 287] width 98 height 12
click at [1058, 363] on label "Reguard CS" at bounding box center [1058, 362] width 64 height 12
click at [1048, 397] on label "Open - All" at bounding box center [1054, 395] width 57 height 12
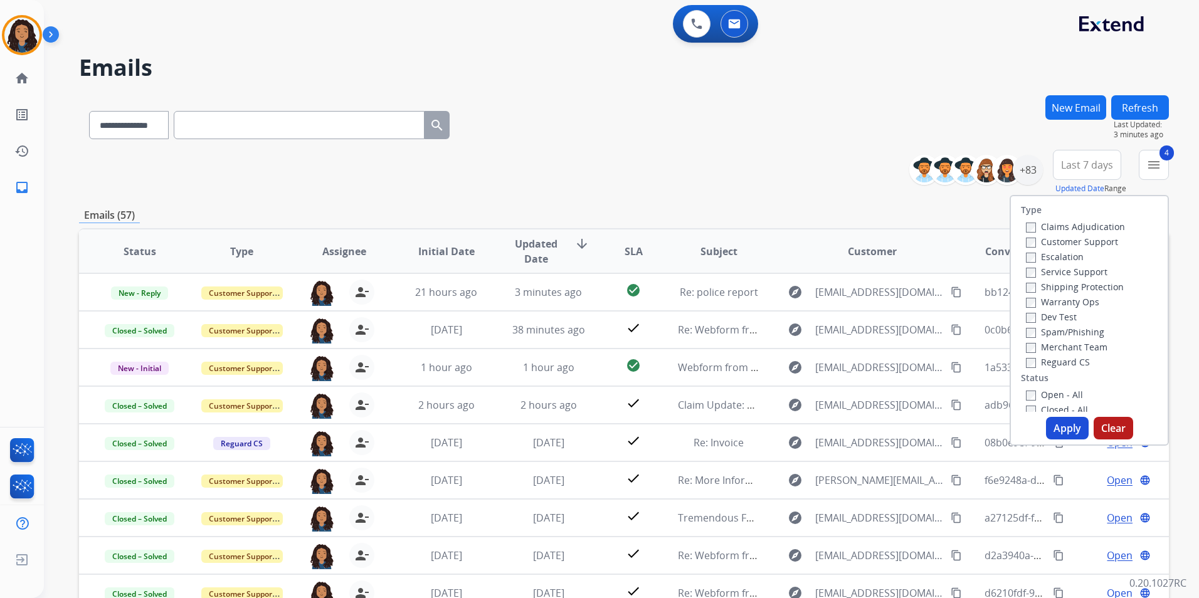
click at [1052, 426] on button "Apply" at bounding box center [1067, 428] width 43 height 23
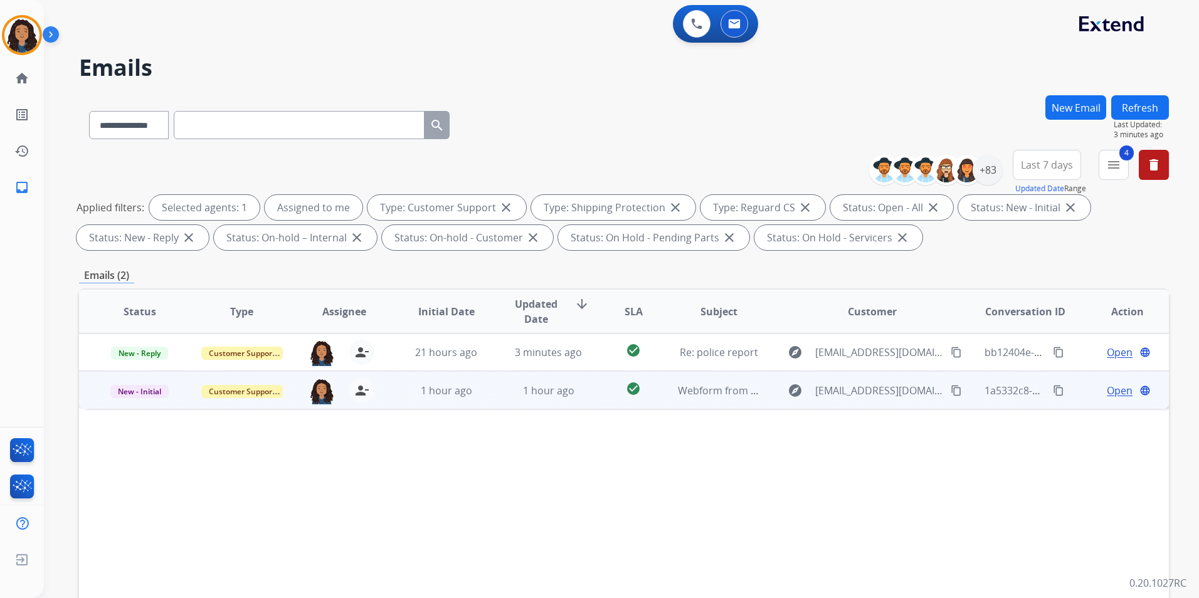
click at [1110, 393] on span "Open" at bounding box center [1120, 390] width 26 height 15
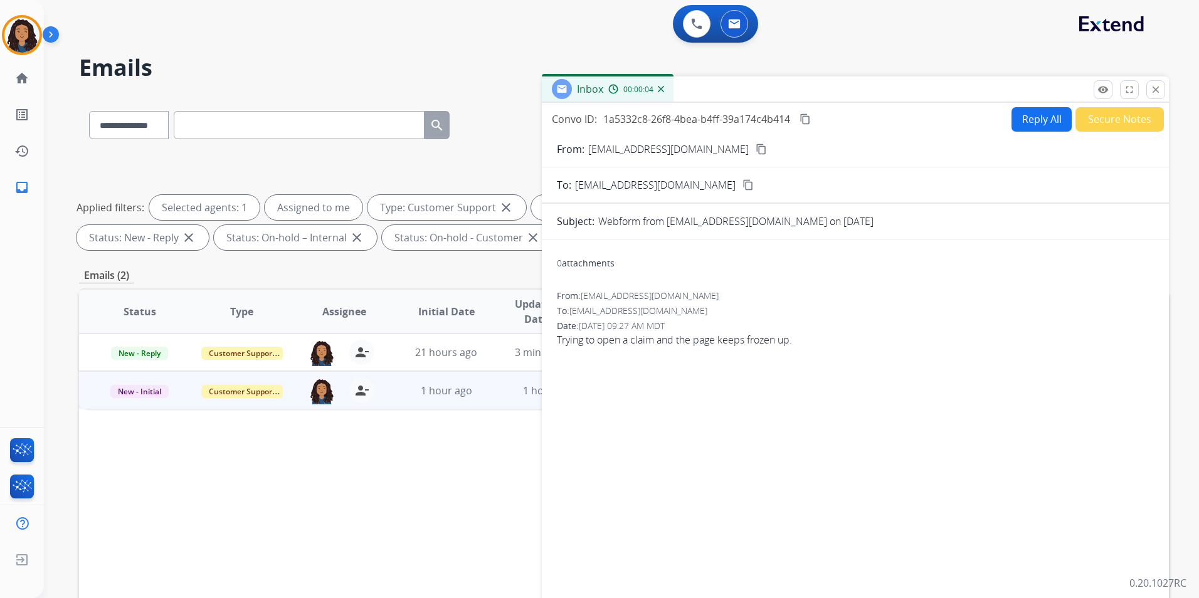
click at [756, 152] on mat-icon "content_copy" at bounding box center [761, 149] width 11 height 11
click at [1017, 124] on button "Reply All" at bounding box center [1041, 119] width 60 height 24
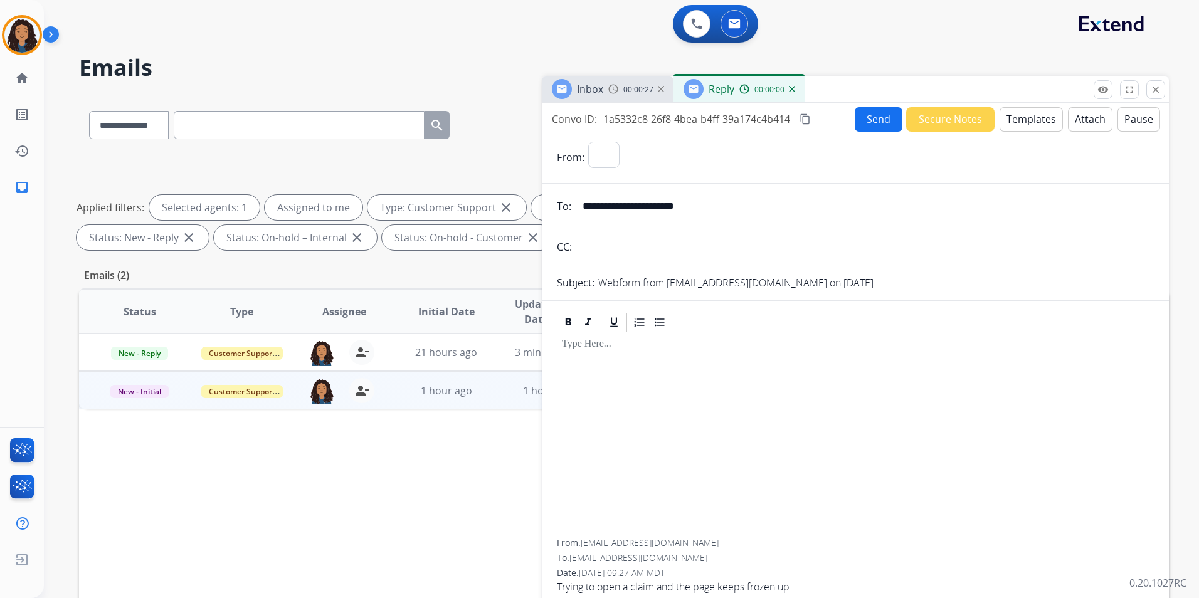
click at [1017, 124] on button "Templates" at bounding box center [1030, 119] width 63 height 24
select select "**********"
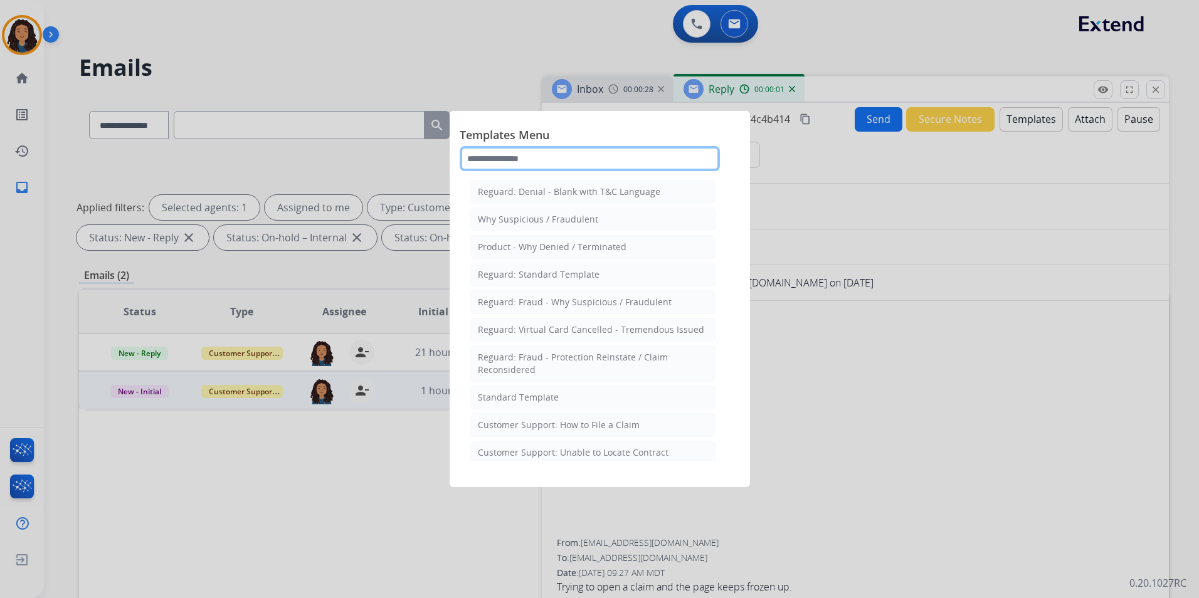
click at [583, 152] on input "text" at bounding box center [590, 158] width 260 height 25
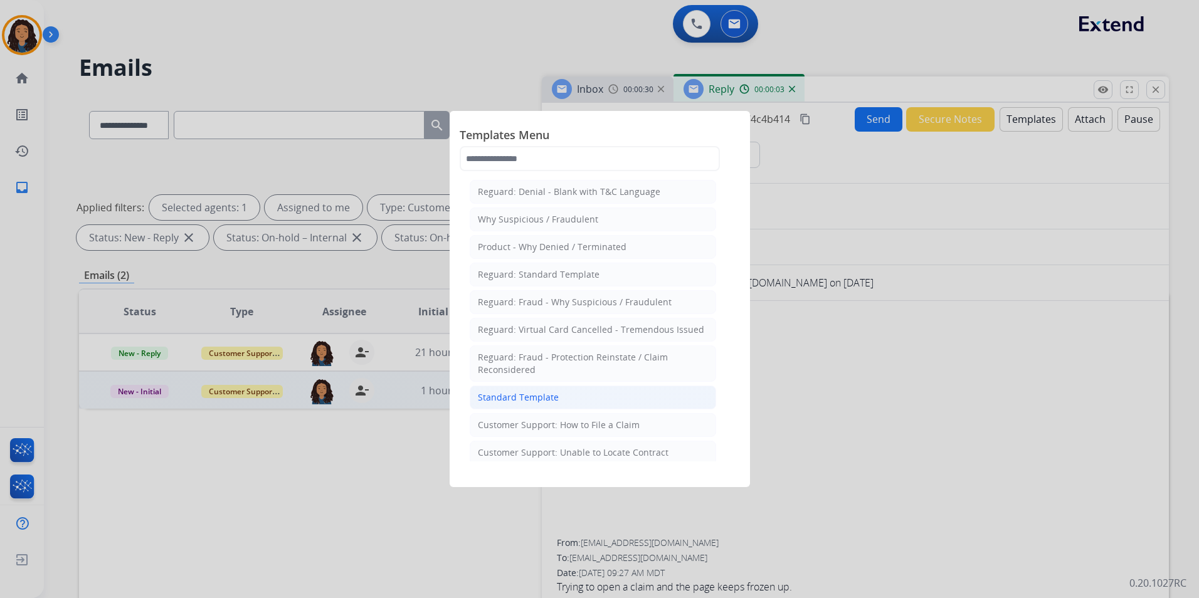
click at [527, 399] on div "Standard Template" at bounding box center [518, 397] width 81 height 13
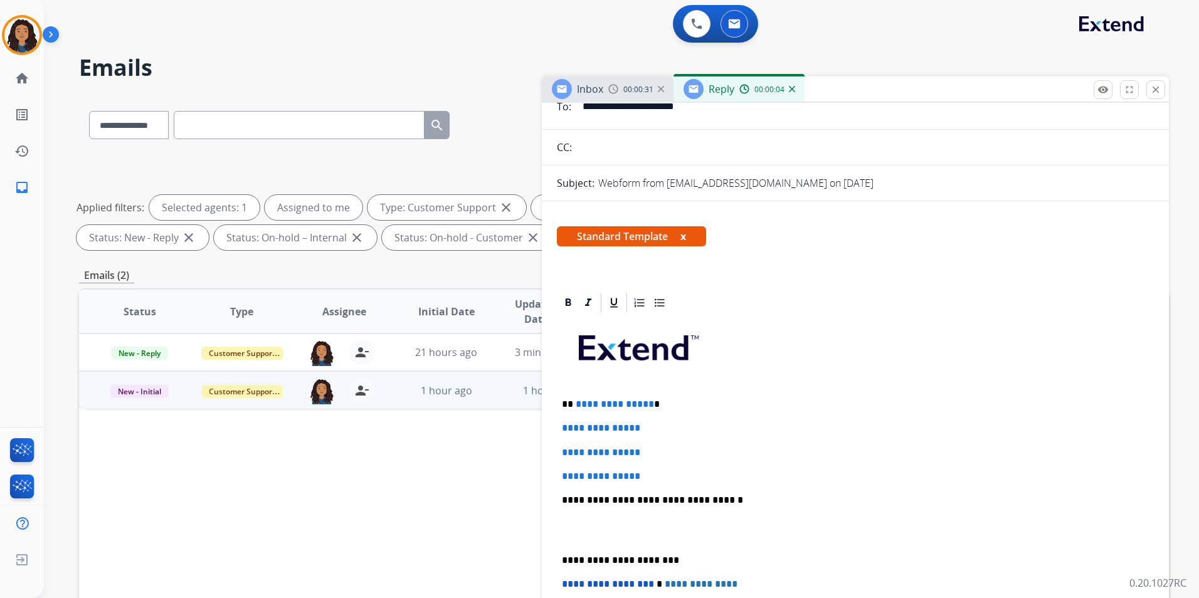
scroll to position [125, 0]
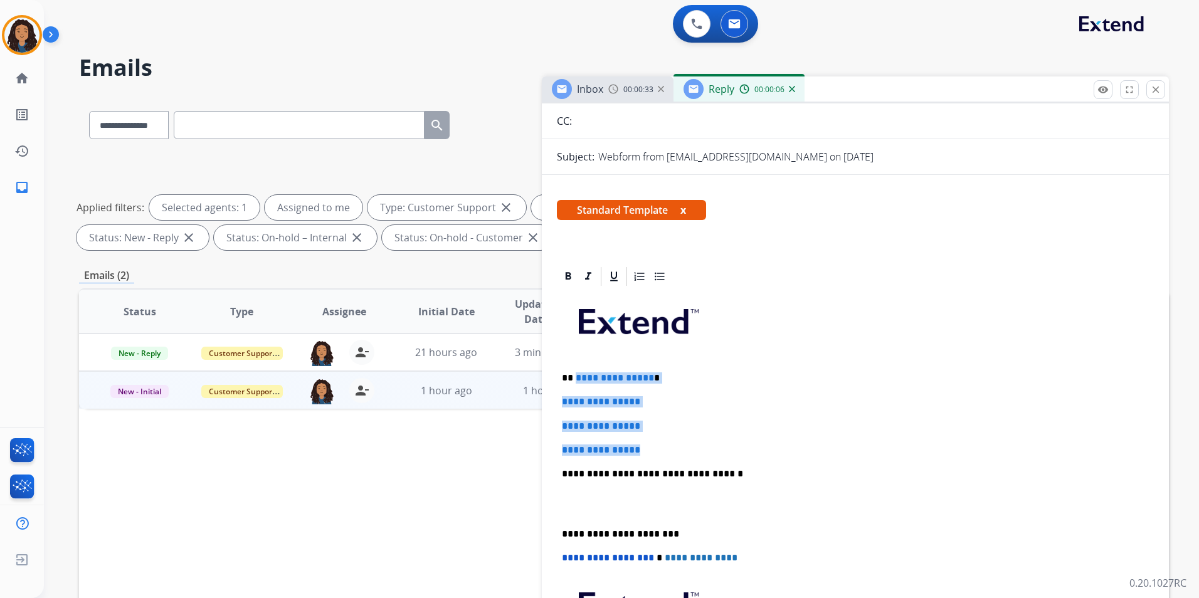
drag, startPoint x: 654, startPoint y: 450, endPoint x: 576, endPoint y: 359, distance: 119.6
click at [576, 359] on div "**********" at bounding box center [855, 503] width 597 height 431
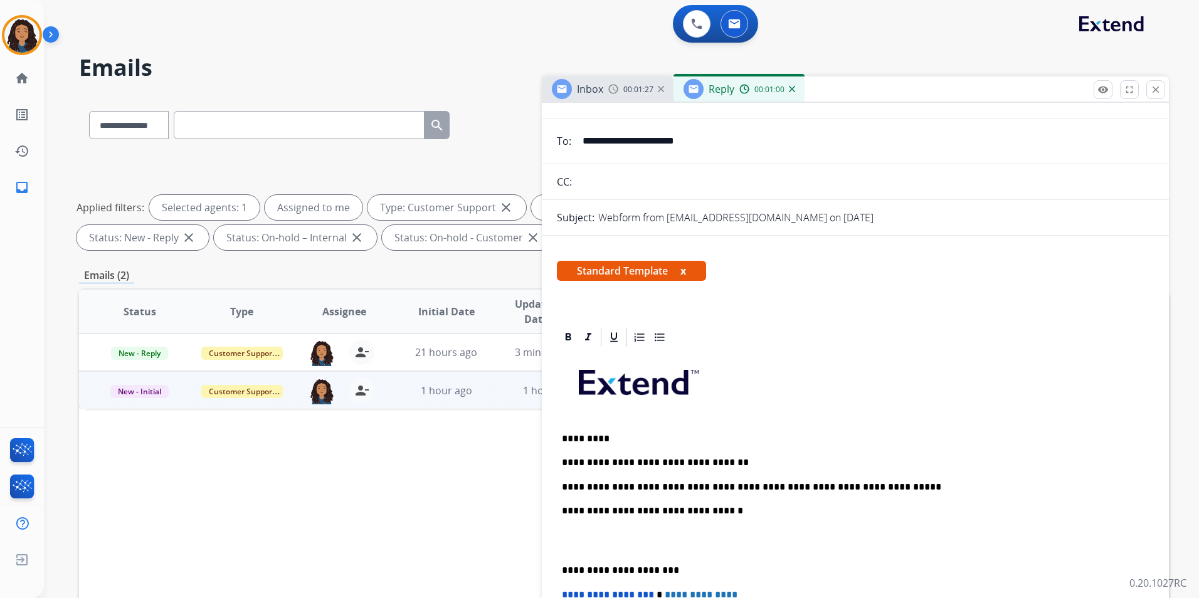
scroll to position [0, 0]
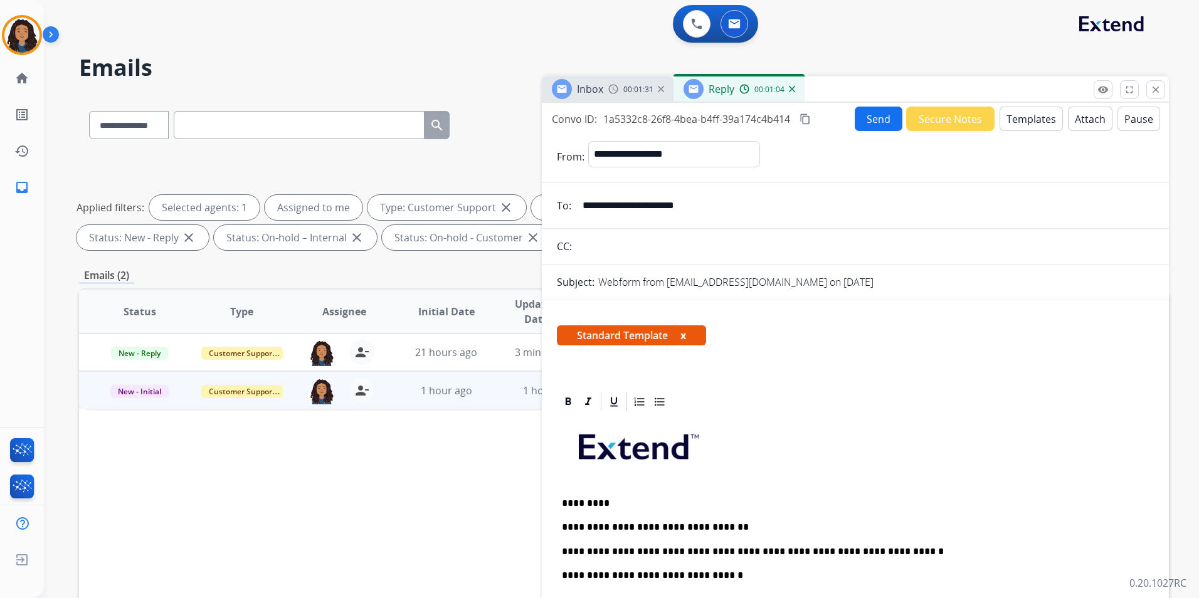
click at [873, 120] on button "Send" at bounding box center [879, 119] width 48 height 24
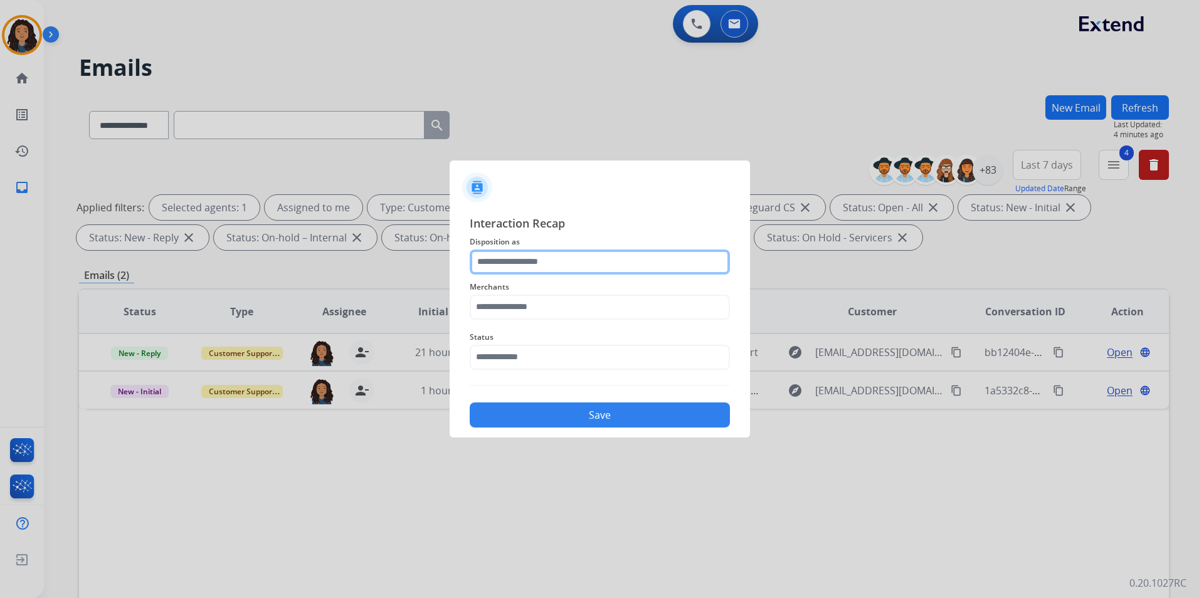
click at [551, 265] on input "text" at bounding box center [600, 262] width 260 height 25
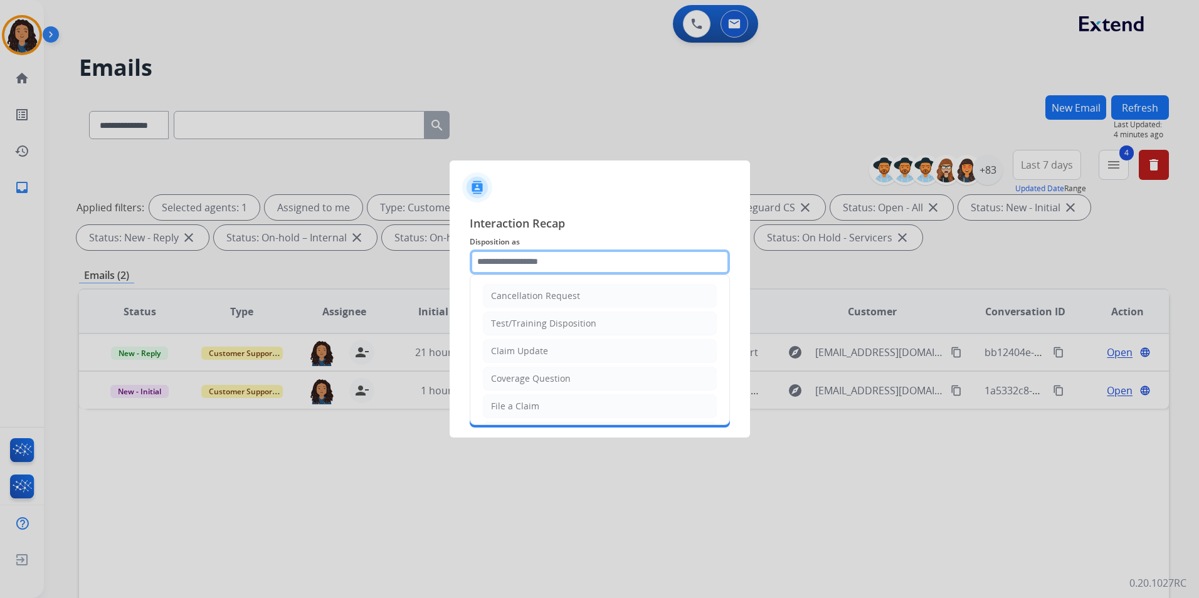
type input "**********"
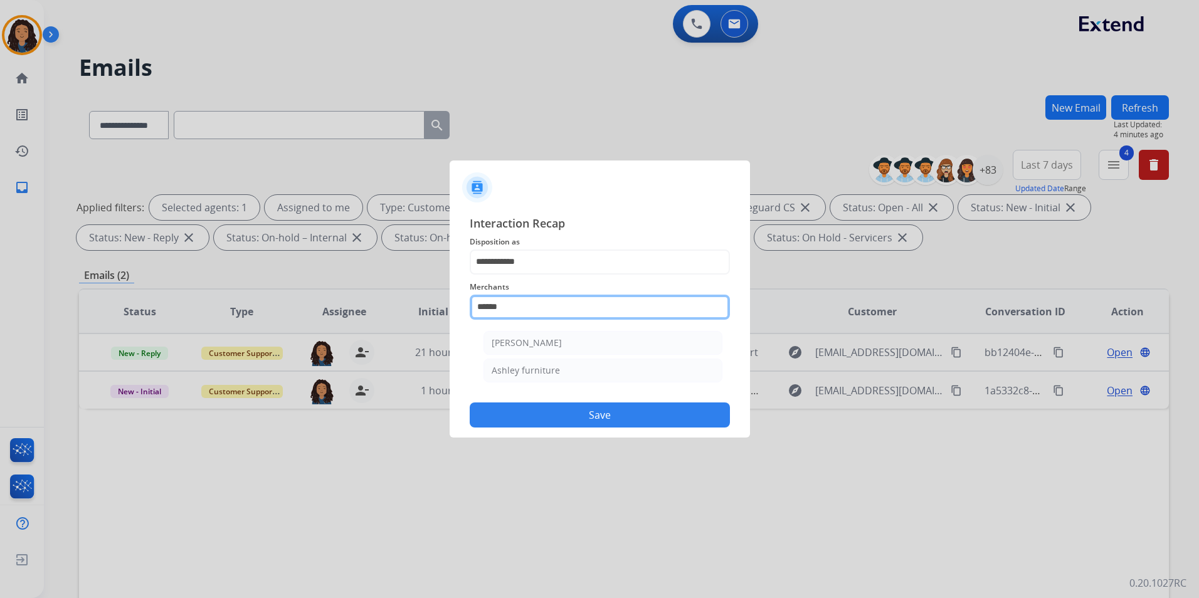
drag, startPoint x: 535, startPoint y: 305, endPoint x: 337, endPoint y: 303, distance: 197.5
click at [0, 303] on app-contact-recap-modal "**********" at bounding box center [0, 299] width 0 height 598
drag, startPoint x: 523, startPoint y: 335, endPoint x: 538, endPoint y: 364, distance: 32.5
click at [524, 335] on li "Cj pony parts" at bounding box center [602, 343] width 239 height 24
type input "**********"
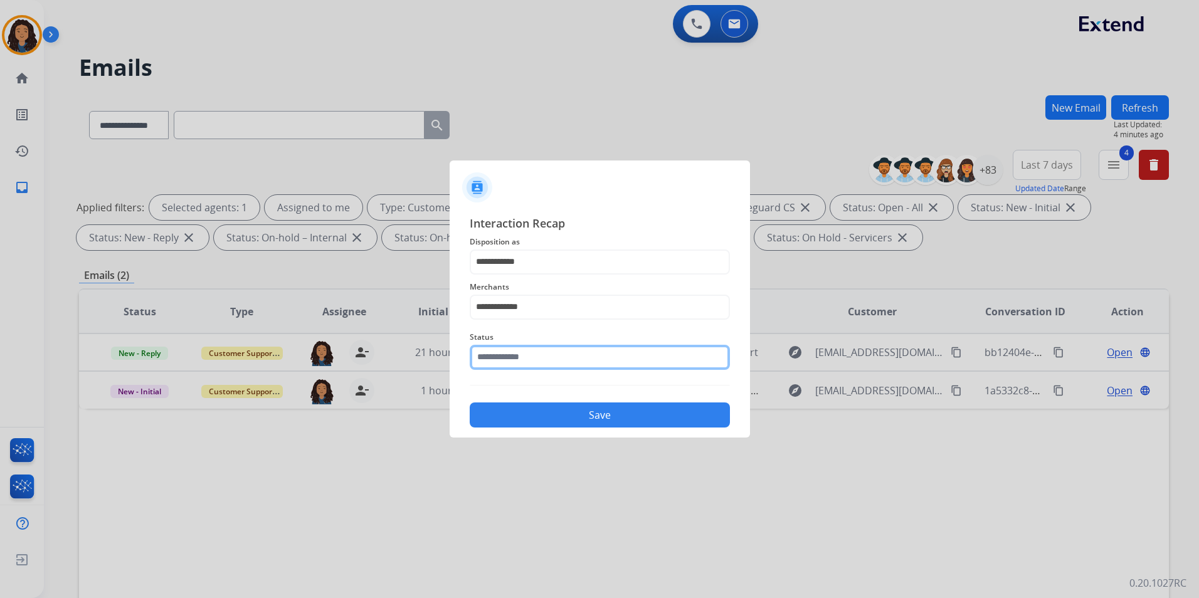
click at [538, 362] on input "text" at bounding box center [600, 357] width 260 height 25
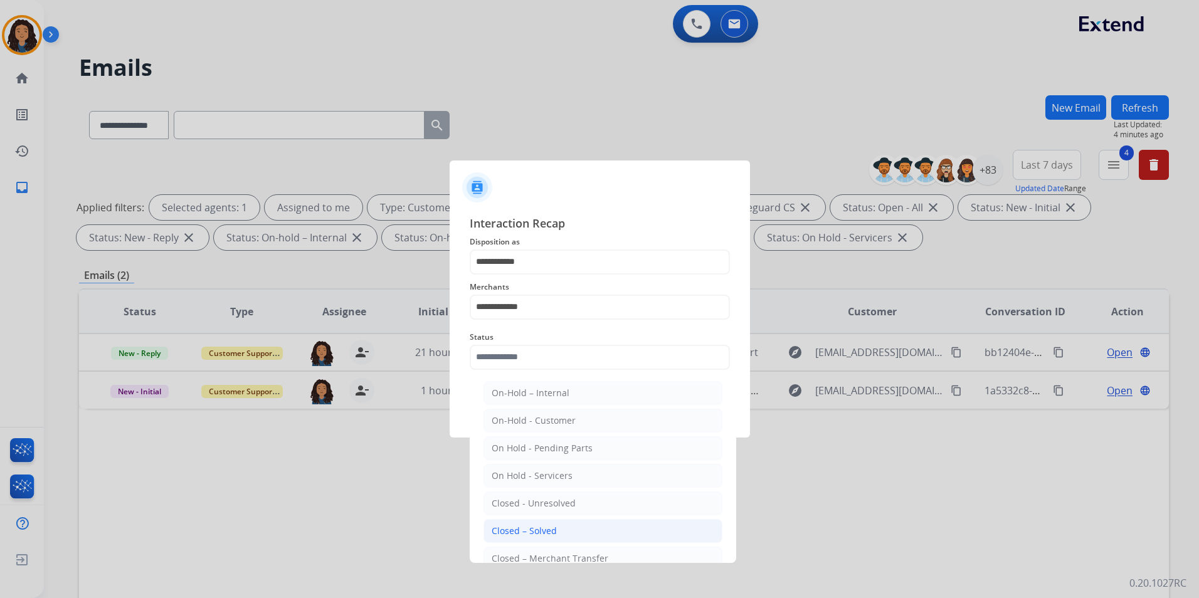
click at [544, 534] on div "Closed – Solved" at bounding box center [524, 531] width 65 height 13
type input "**********"
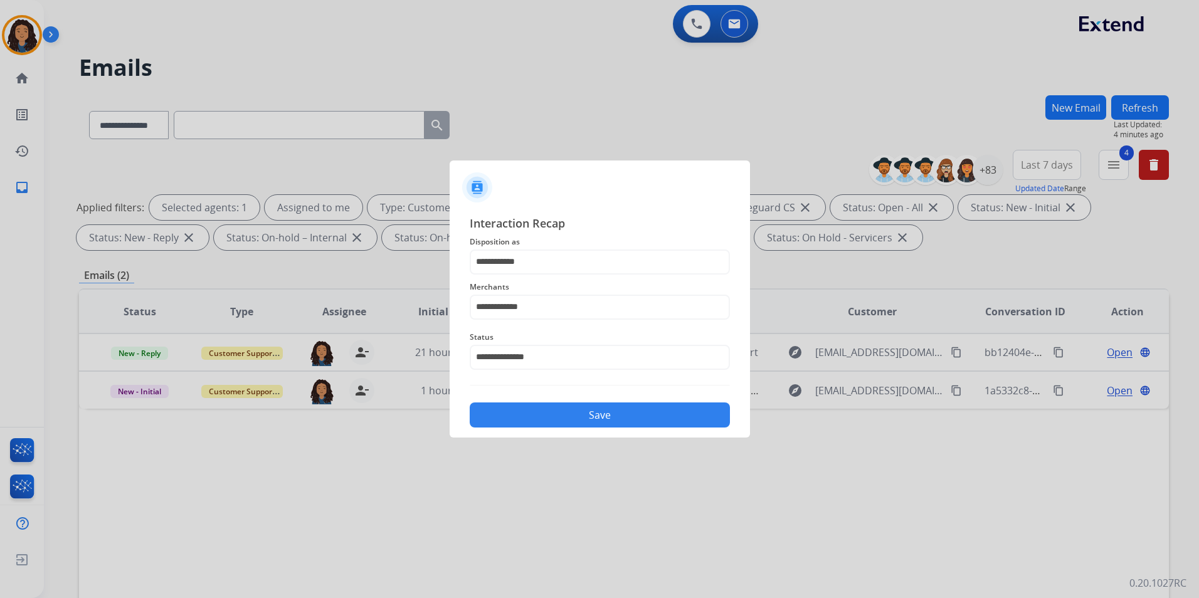
click at [554, 413] on button "Save" at bounding box center [600, 415] width 260 height 25
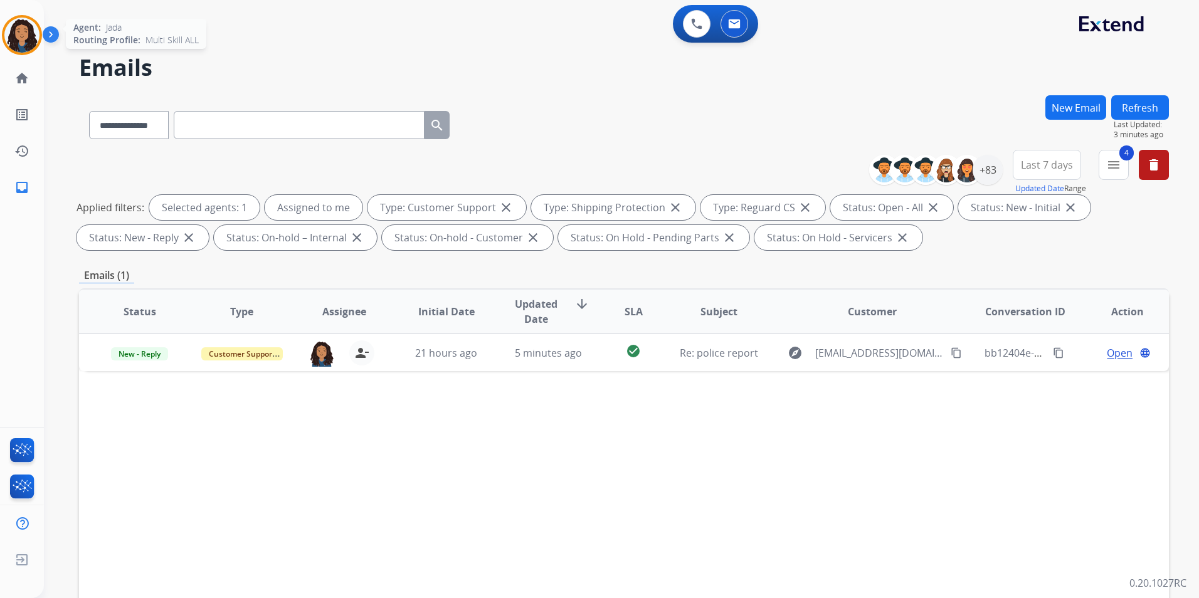
click at [26, 37] on img at bounding box center [21, 35] width 35 height 35
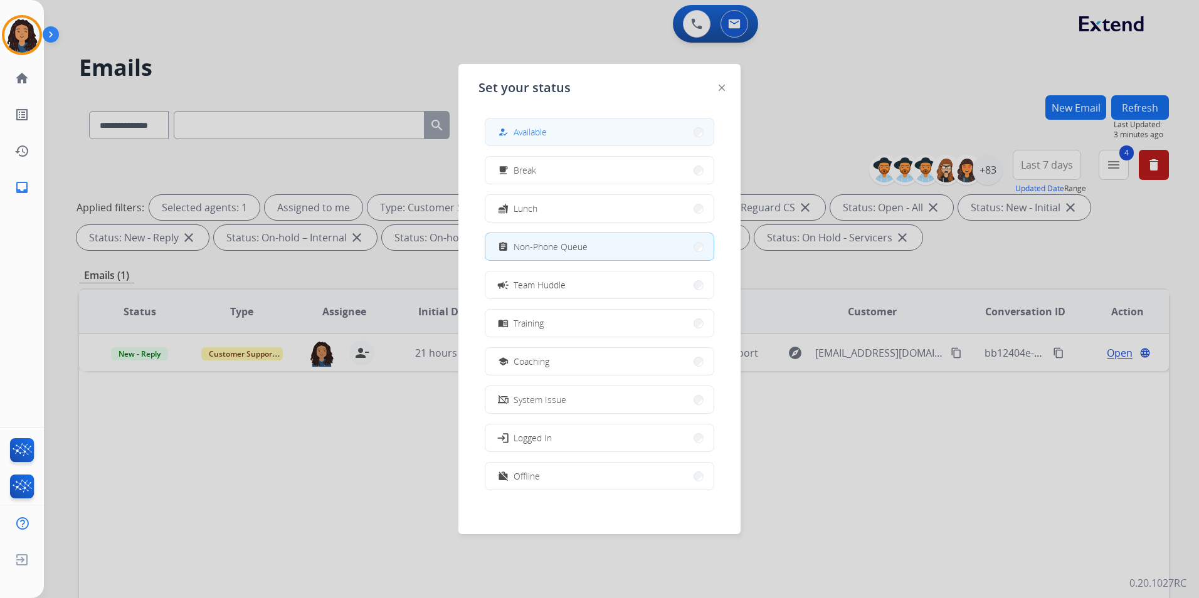
click at [532, 132] on span "Available" at bounding box center [530, 131] width 33 height 13
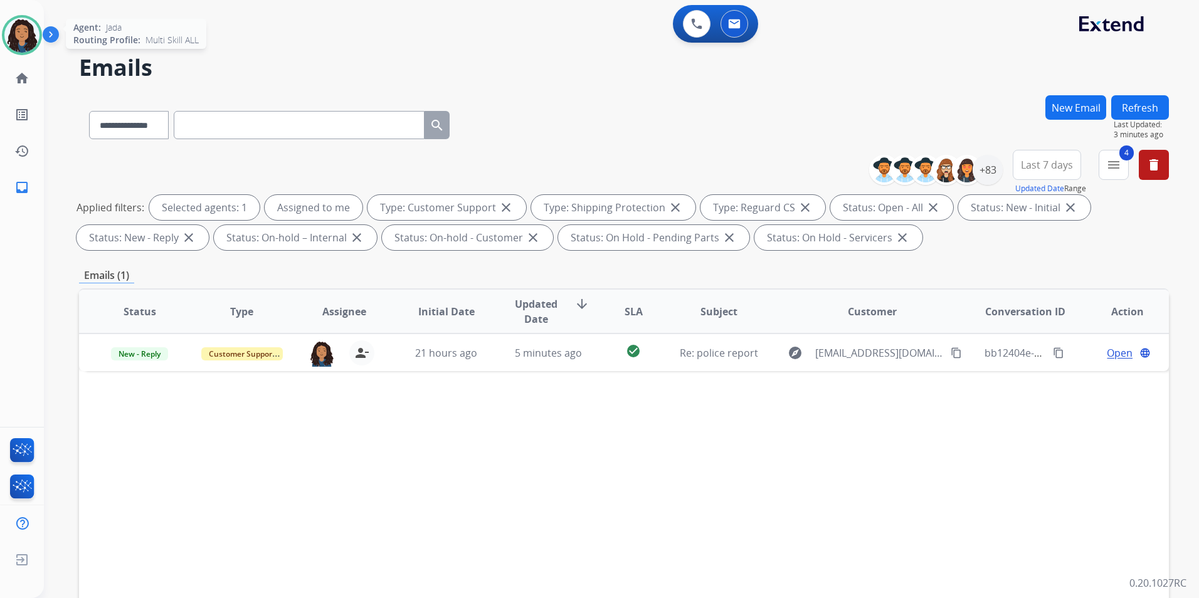
click at [16, 43] on img at bounding box center [21, 35] width 35 height 35
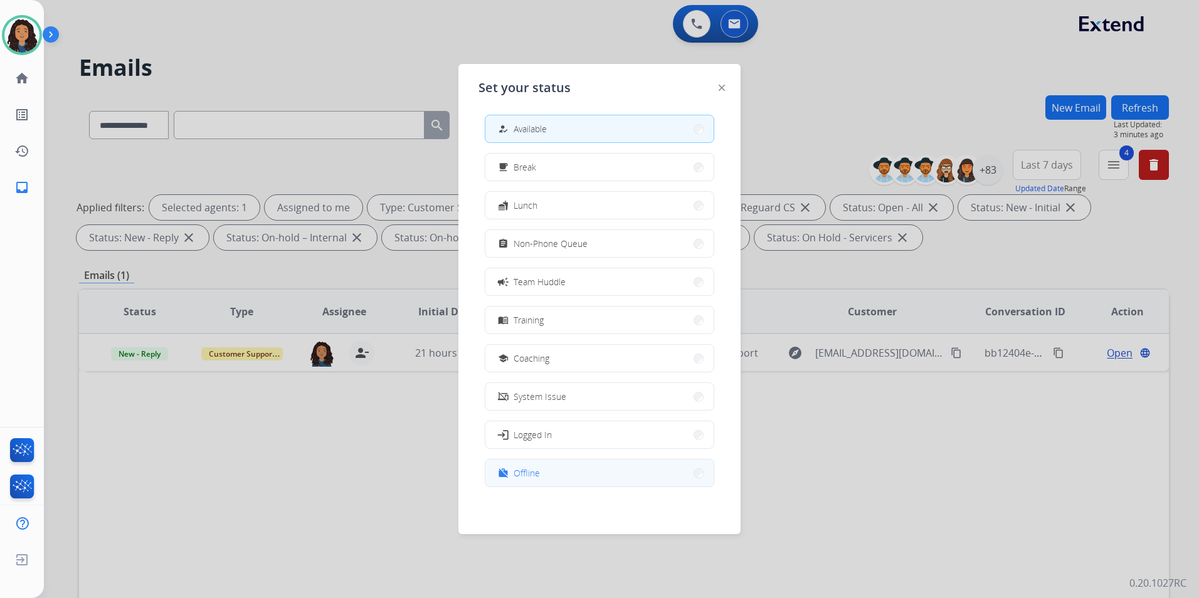
scroll to position [4, 0]
click at [571, 472] on button "work_off Offline" at bounding box center [599, 472] width 228 height 27
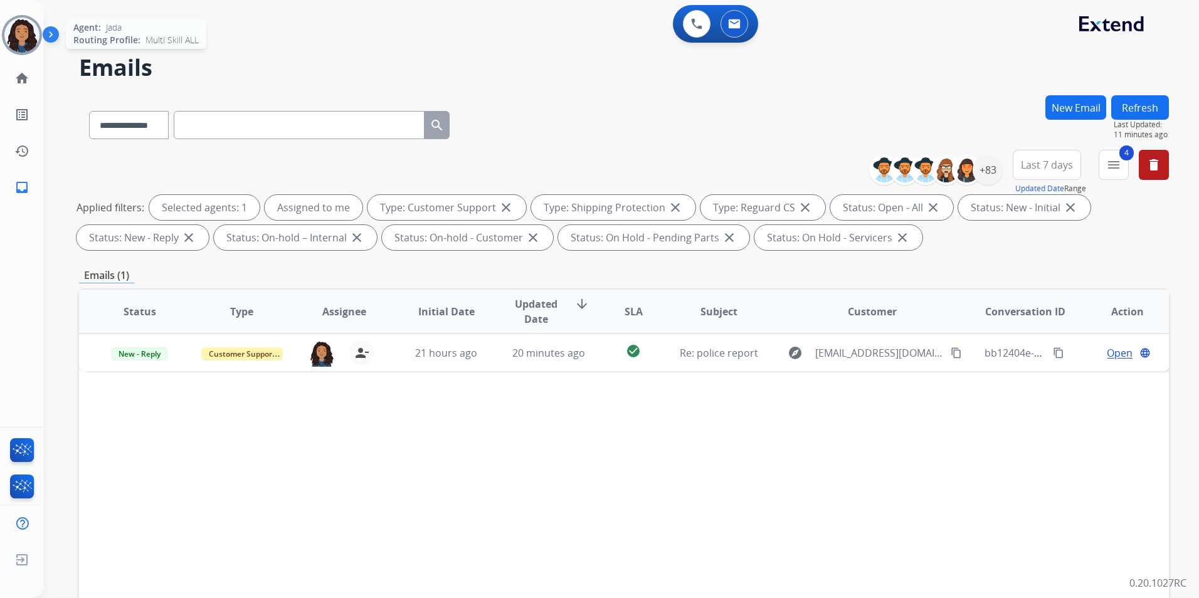
click at [24, 38] on img at bounding box center [21, 35] width 35 height 35
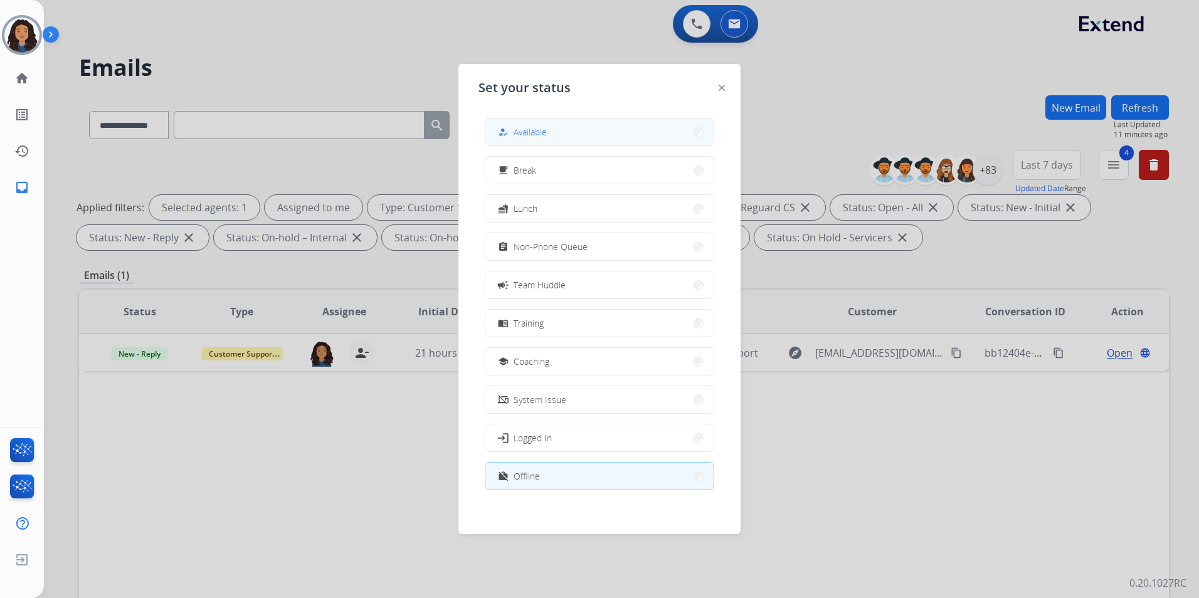
click at [633, 139] on button "how_to_reg Available" at bounding box center [599, 132] width 228 height 27
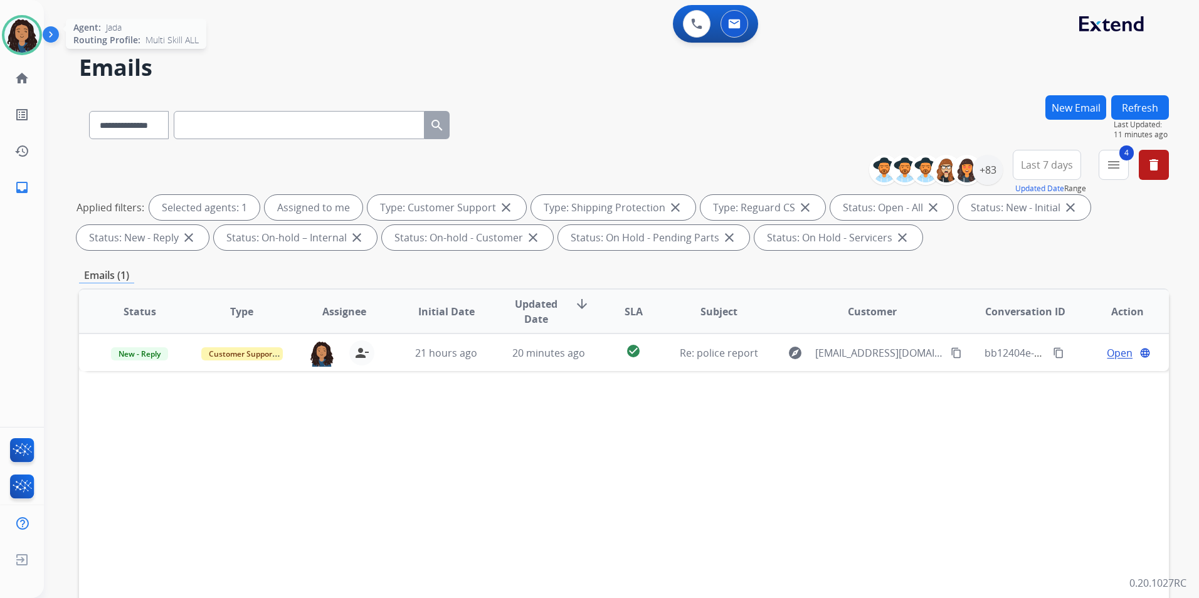
click at [21, 41] on img at bounding box center [21, 35] width 35 height 35
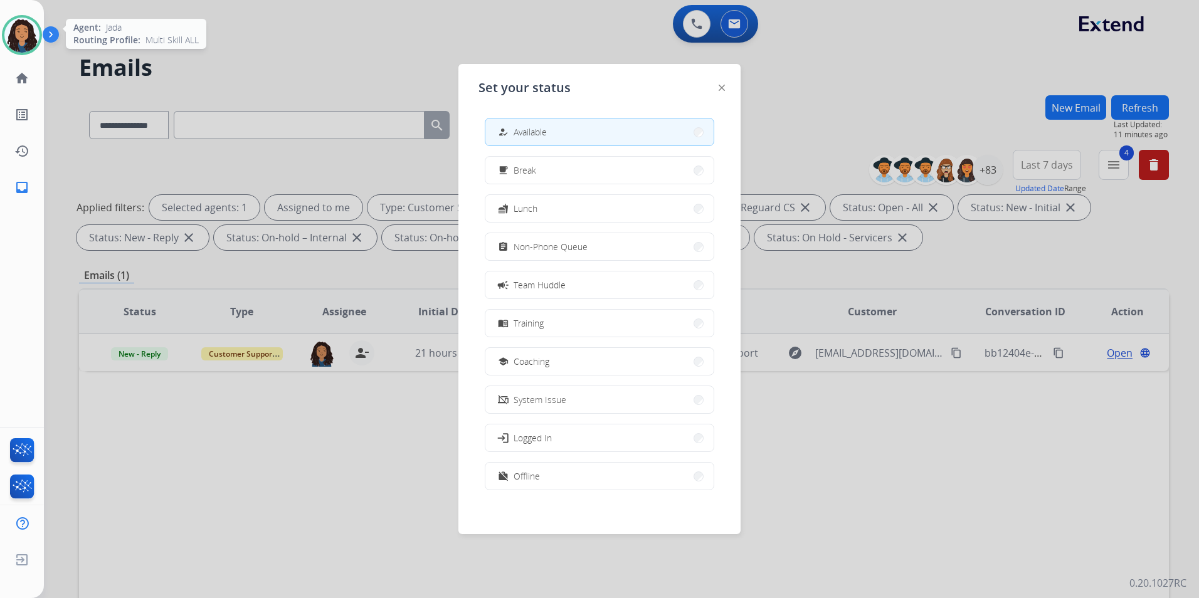
click at [19, 41] on img at bounding box center [21, 35] width 35 height 35
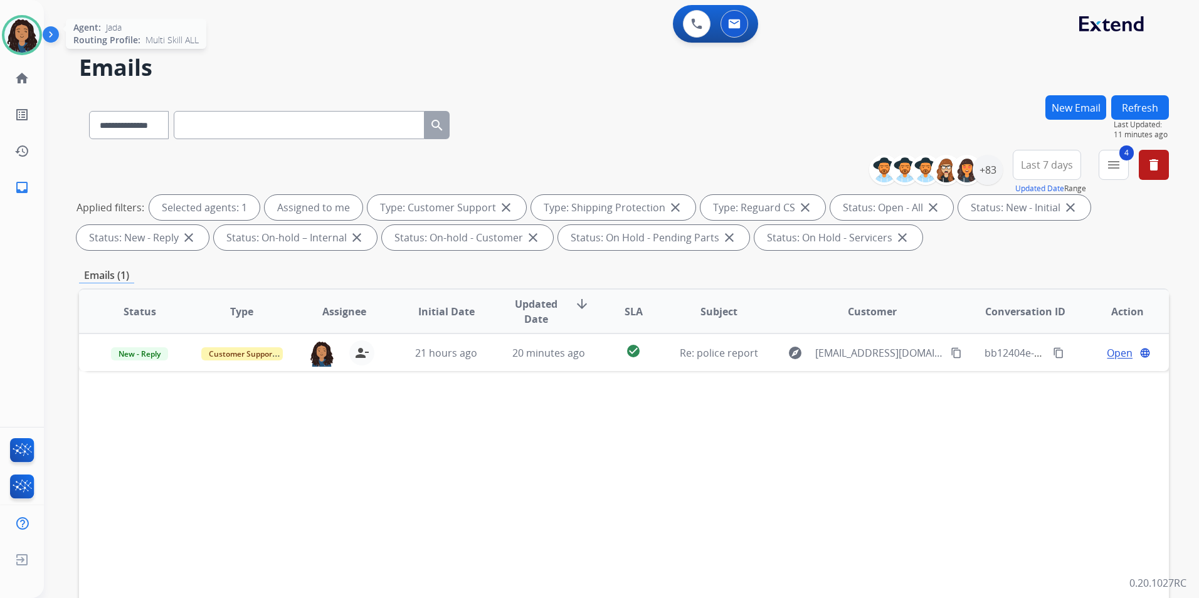
click at [10, 25] on img at bounding box center [21, 35] width 35 height 35
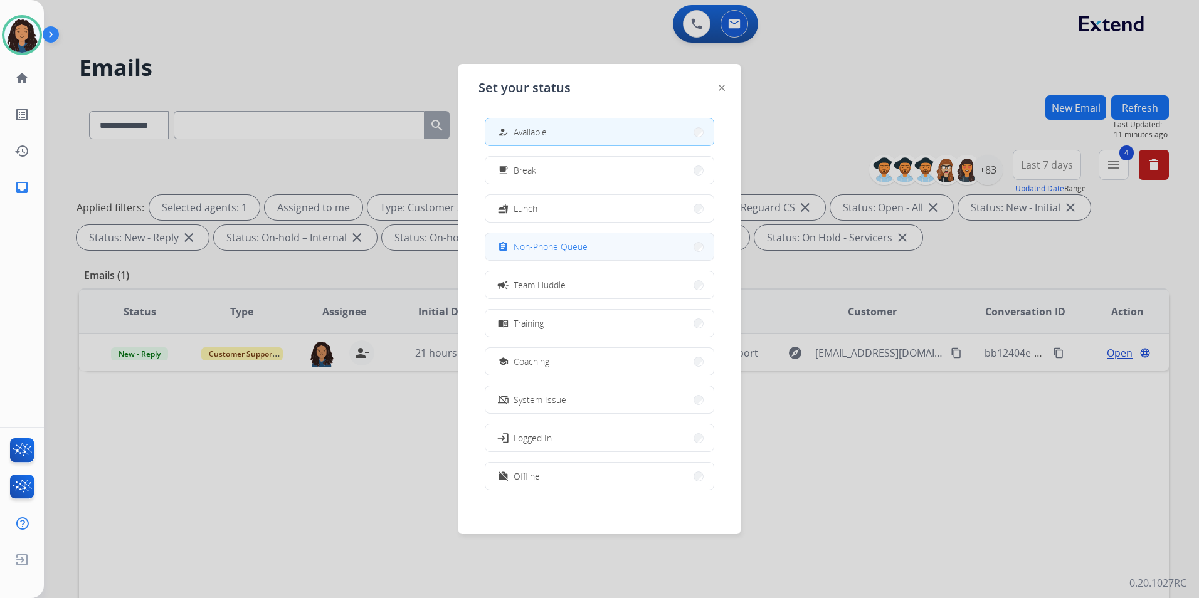
click at [587, 249] on span "Non-Phone Queue" at bounding box center [551, 246] width 74 height 13
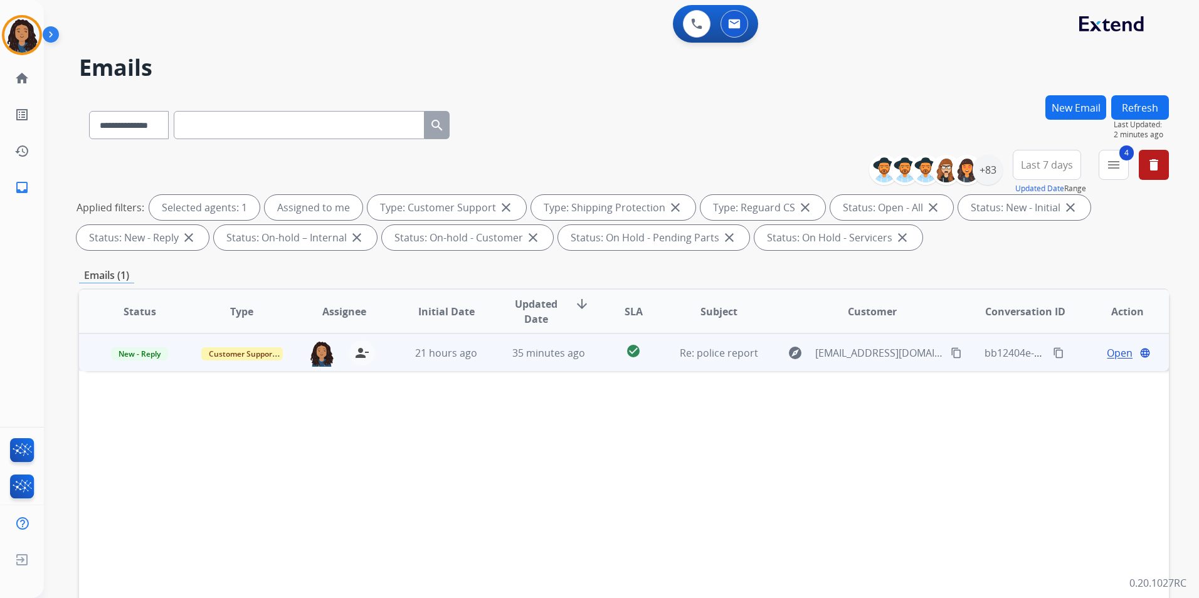
click at [1107, 356] on span "Open" at bounding box center [1120, 352] width 26 height 15
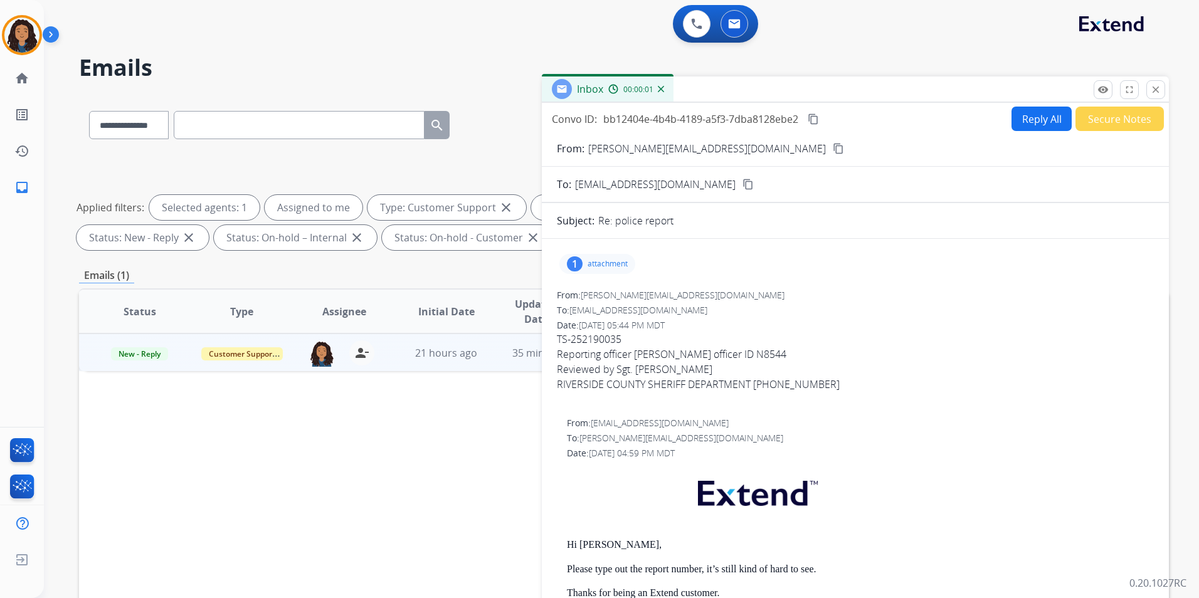
click at [618, 256] on div "1 attachment" at bounding box center [597, 264] width 76 height 20
click at [603, 291] on div at bounding box center [600, 296] width 63 height 44
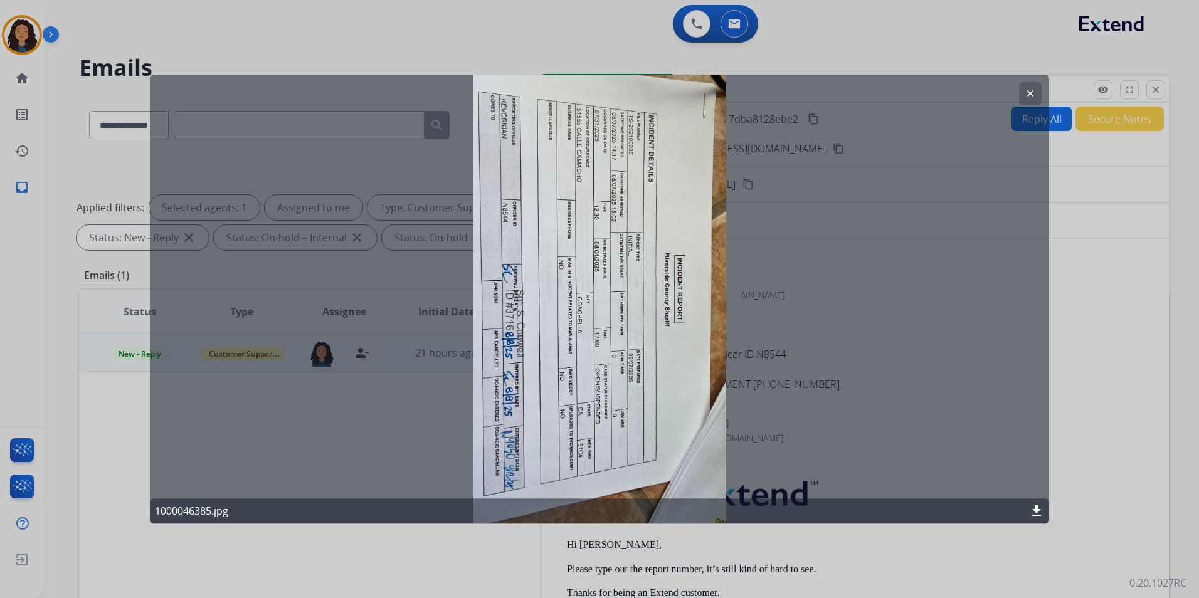
click at [1028, 82] on div "clear" at bounding box center [1030, 93] width 23 height 23
drag, startPoint x: 1036, startPoint y: 97, endPoint x: 1036, endPoint y: 118, distance: 21.3
click at [1036, 96] on button "clear" at bounding box center [1030, 93] width 23 height 23
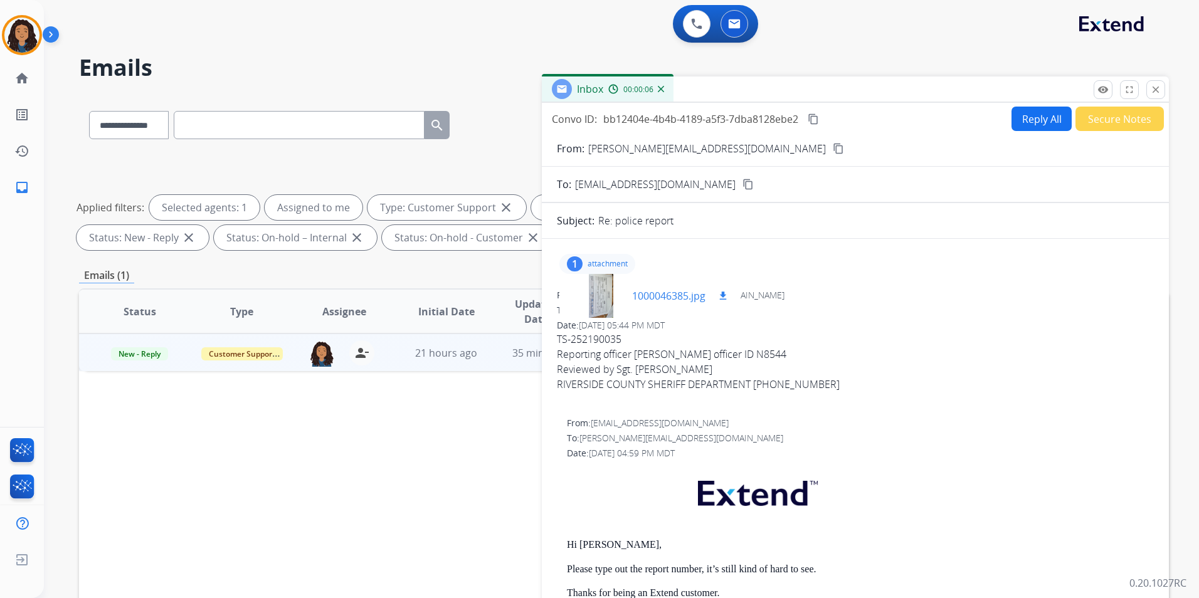
click at [720, 293] on mat-icon "download" at bounding box center [722, 295] width 11 height 11
click at [833, 152] on mat-icon "content_copy" at bounding box center [838, 148] width 11 height 11
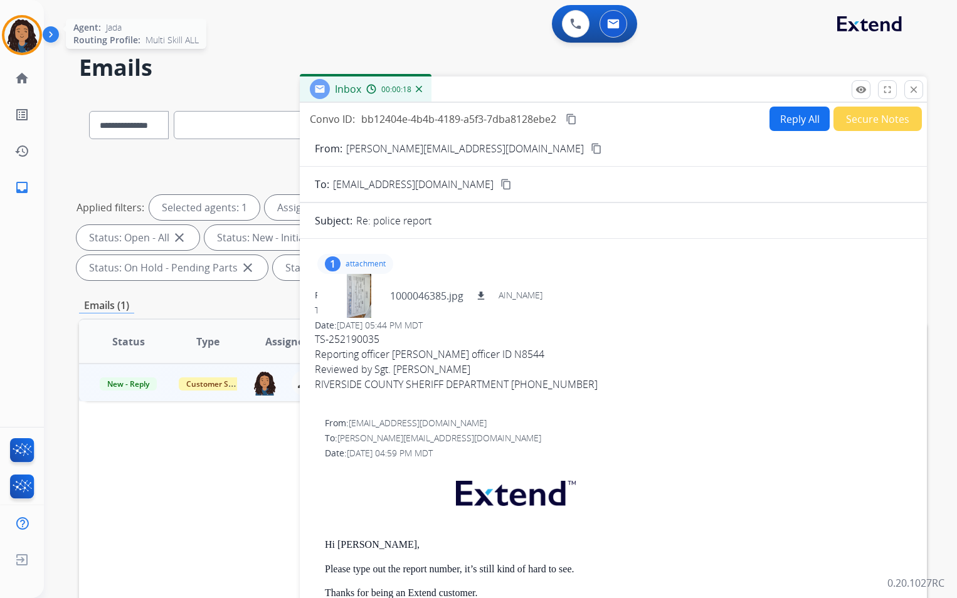
click at [31, 37] on img at bounding box center [21, 35] width 35 height 35
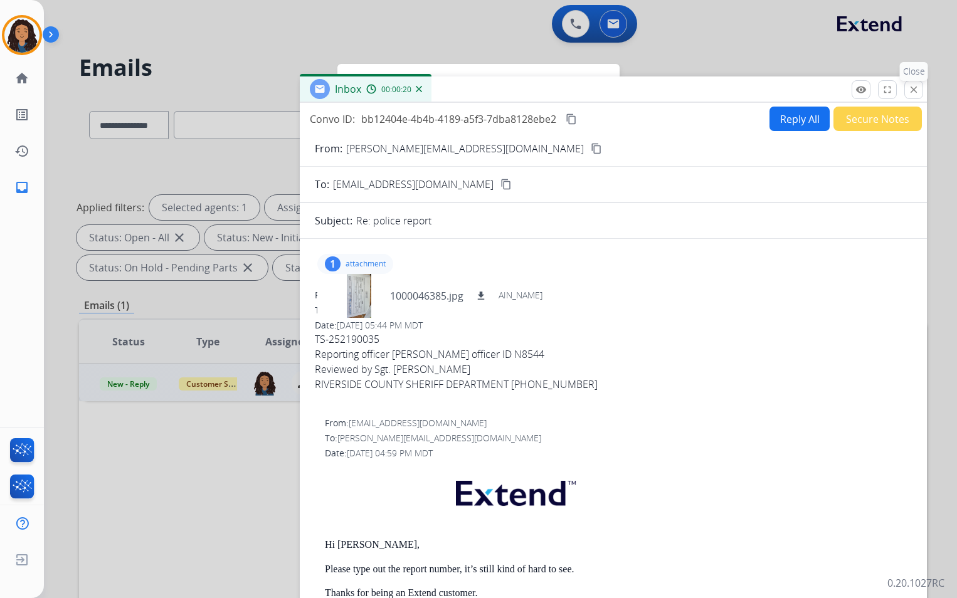
click at [914, 94] on mat-icon "close" at bounding box center [913, 89] width 11 height 11
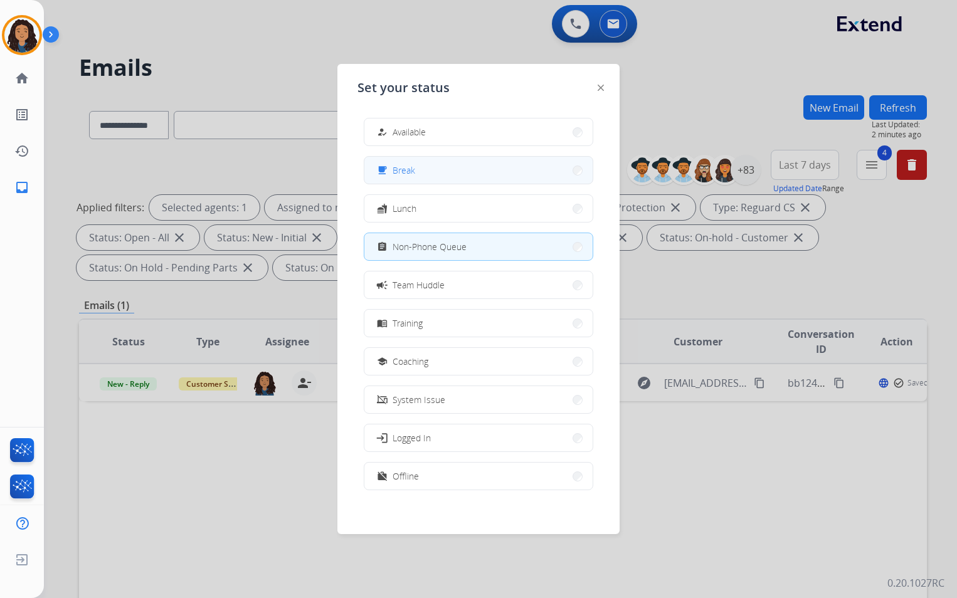
click at [444, 162] on button "free_breakfast Break" at bounding box center [478, 170] width 228 height 27
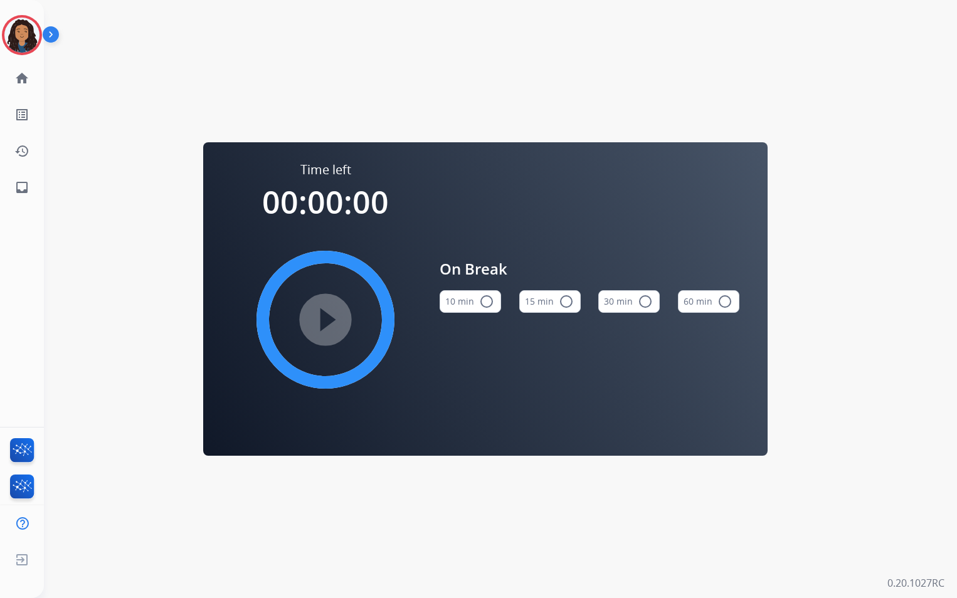
click at [547, 296] on button "15 min radio_button_unchecked" at bounding box center [549, 301] width 61 height 23
click at [324, 327] on mat-icon "play_circle_filled" at bounding box center [325, 319] width 15 height 15
click at [14, 43] on img at bounding box center [21, 35] width 35 height 35
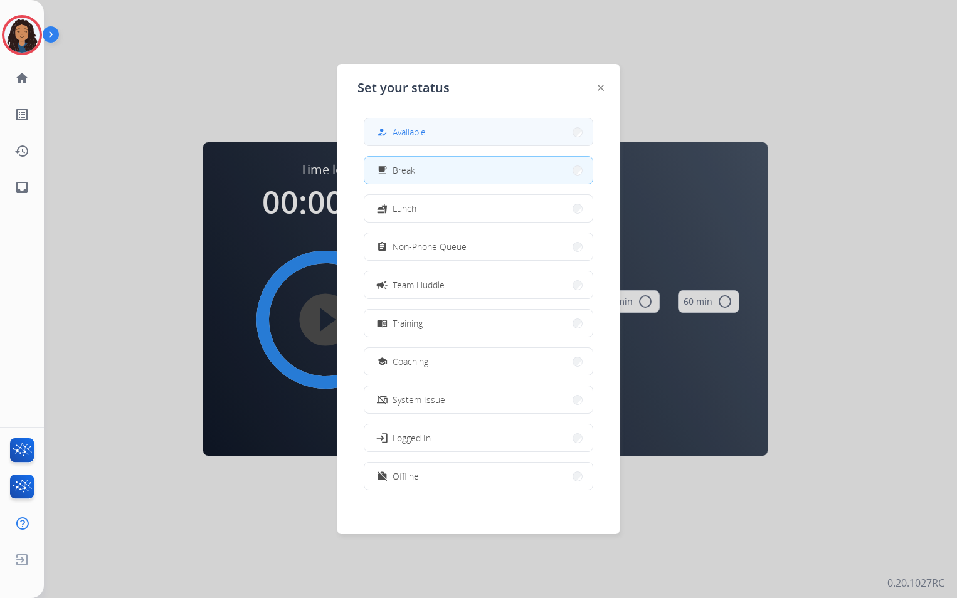
click at [470, 135] on button "how_to_reg Available" at bounding box center [478, 132] width 228 height 27
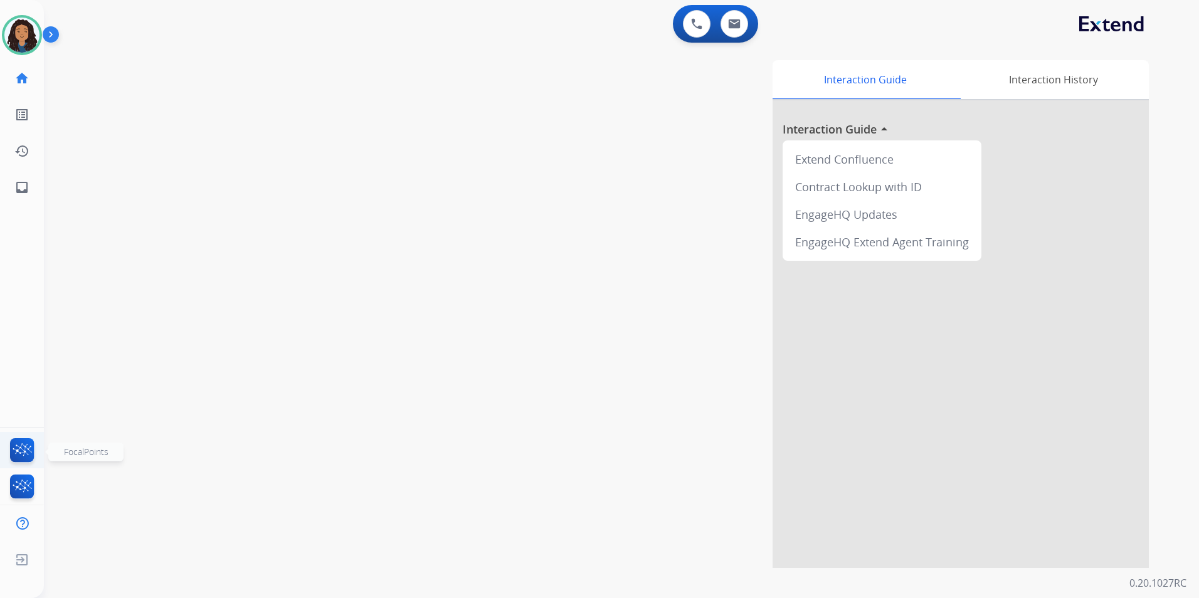
click at [20, 450] on img at bounding box center [22, 452] width 29 height 29
click at [733, 25] on img at bounding box center [734, 24] width 13 height 10
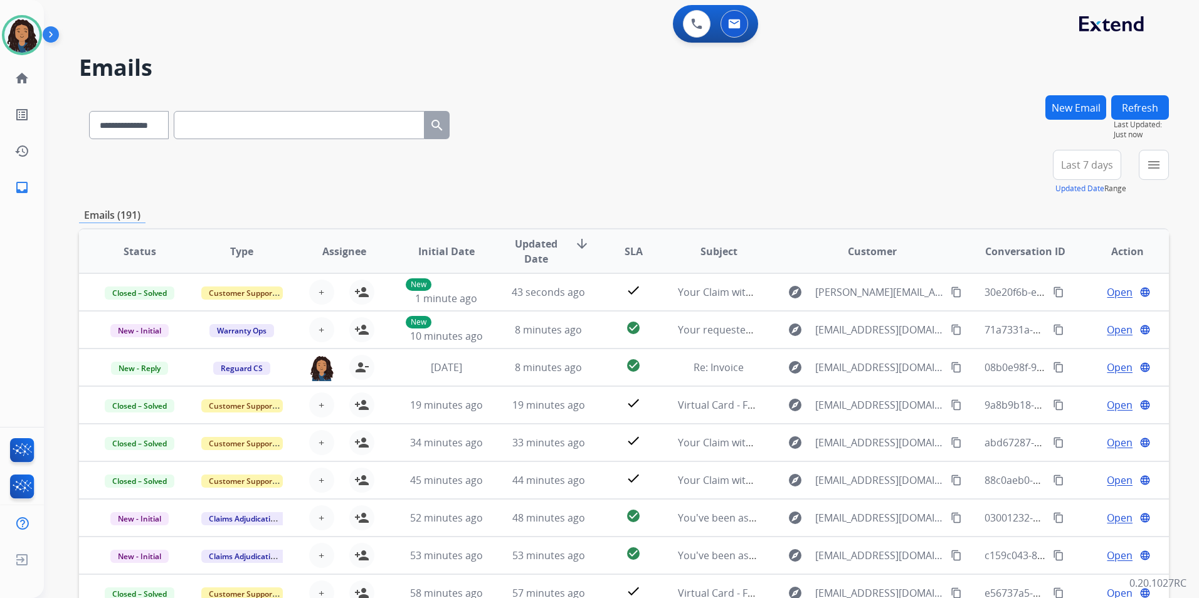
click at [1075, 105] on button "New Email" at bounding box center [1075, 107] width 61 height 24
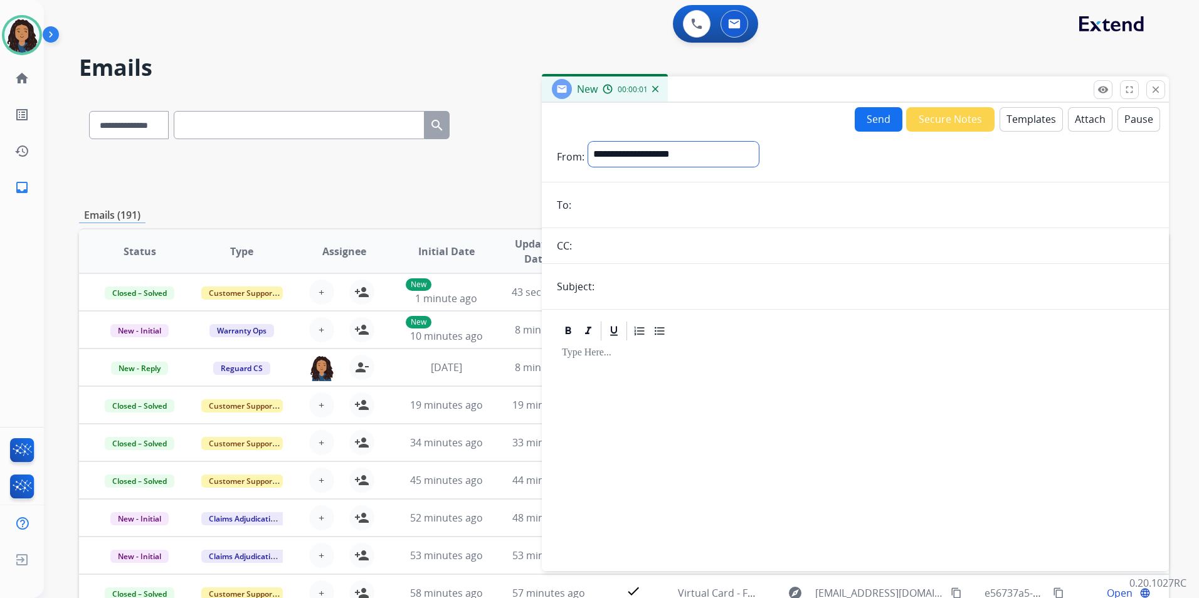
click at [742, 153] on select "**********" at bounding box center [673, 154] width 171 height 25
select select "**********"
click at [588, 142] on select "**********" at bounding box center [673, 154] width 171 height 25
paste input "**********"
type input "**********"
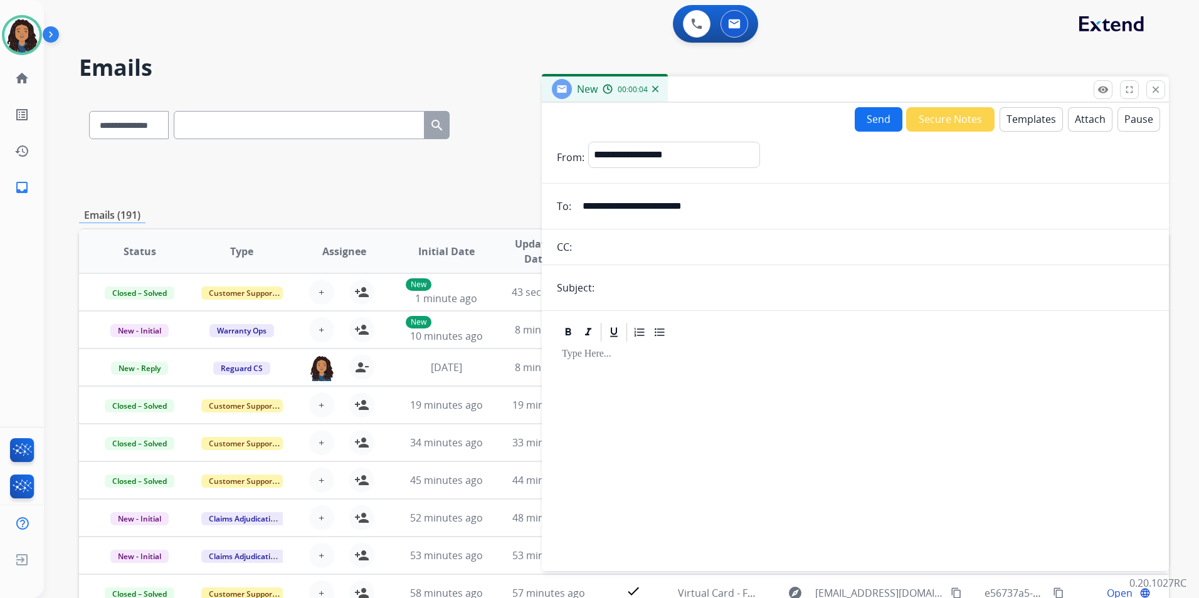
click at [683, 295] on input "text" at bounding box center [876, 287] width 556 height 25
type input "******"
click at [1025, 118] on button "Templates" at bounding box center [1030, 119] width 63 height 24
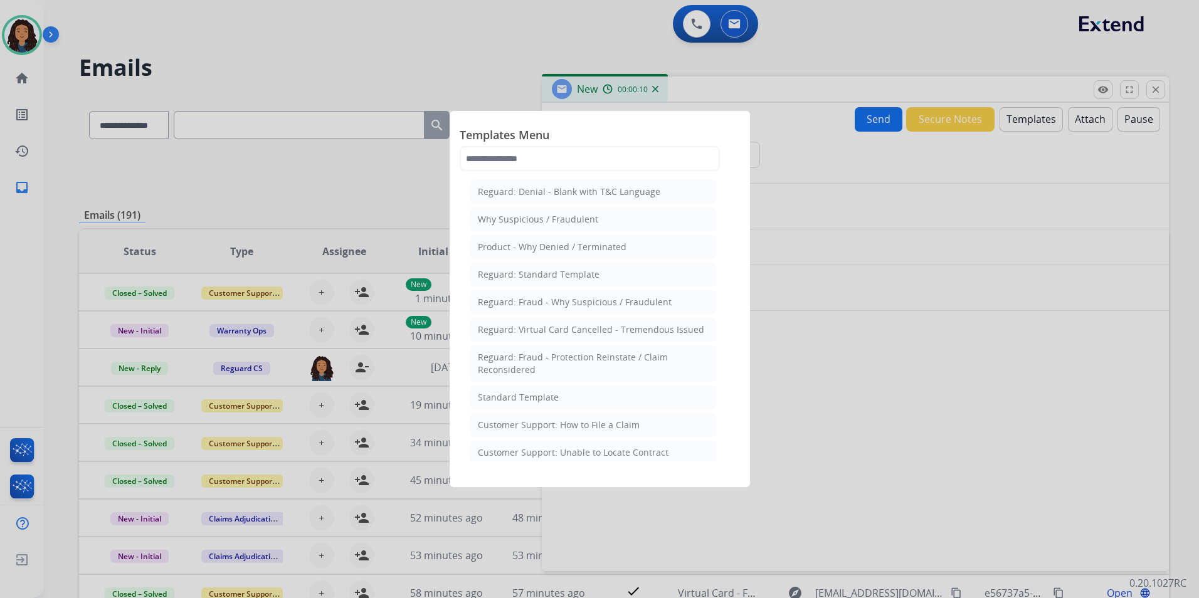
click at [567, 394] on li "Standard Template" at bounding box center [593, 398] width 246 height 24
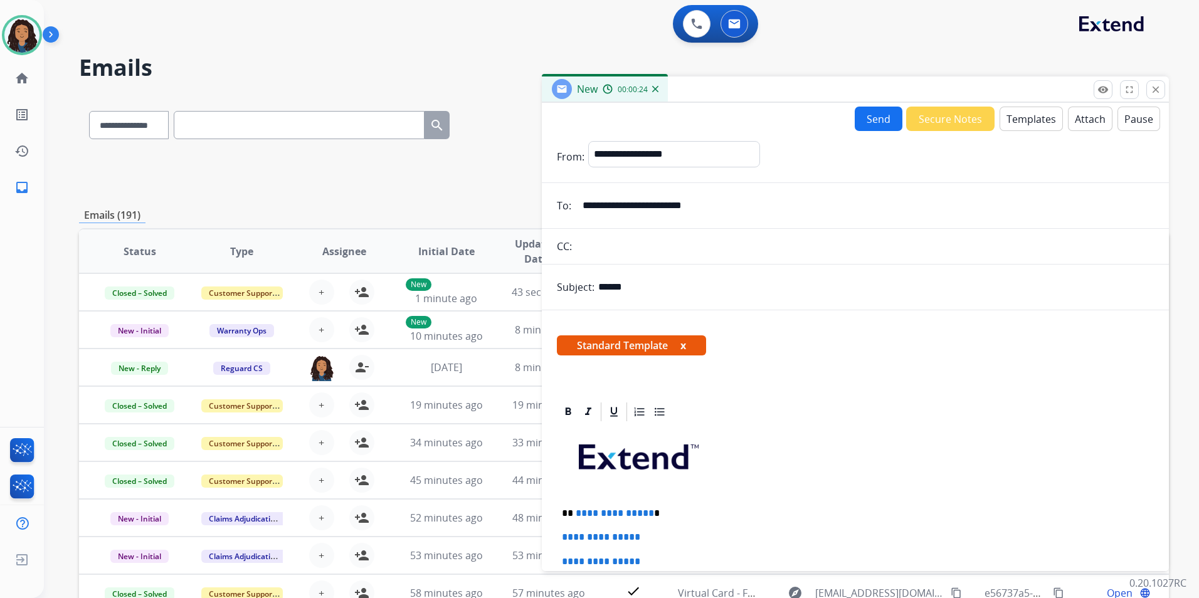
scroll to position [125, 0]
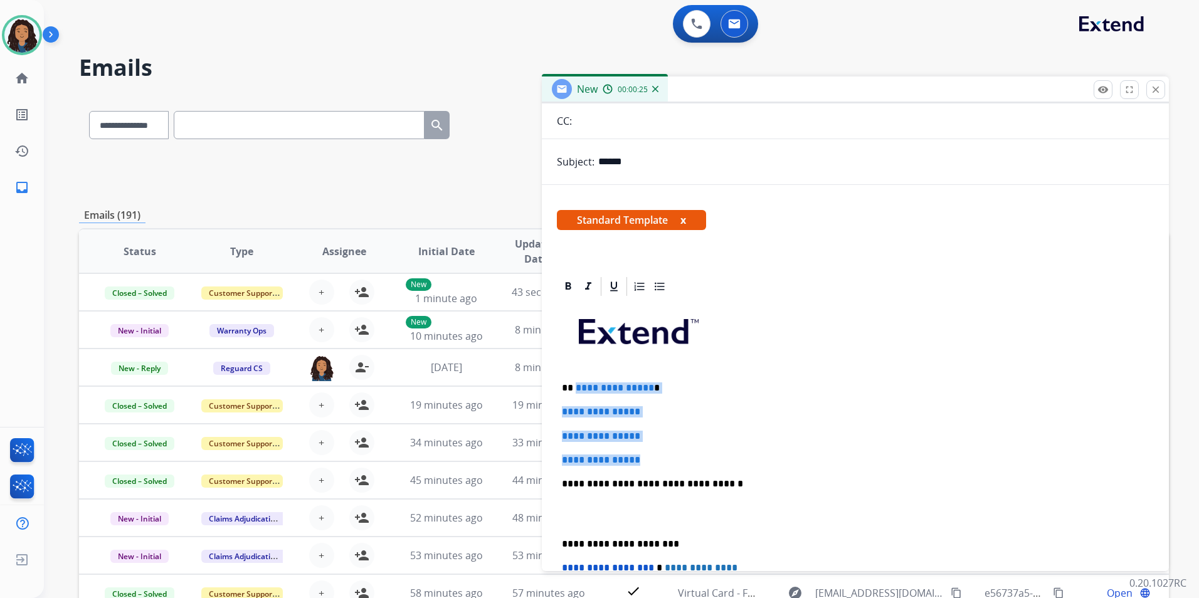
drag, startPoint x: 618, startPoint y: 418, endPoint x: 576, endPoint y: 374, distance: 60.7
click at [576, 374] on div "**********" at bounding box center [855, 513] width 597 height 431
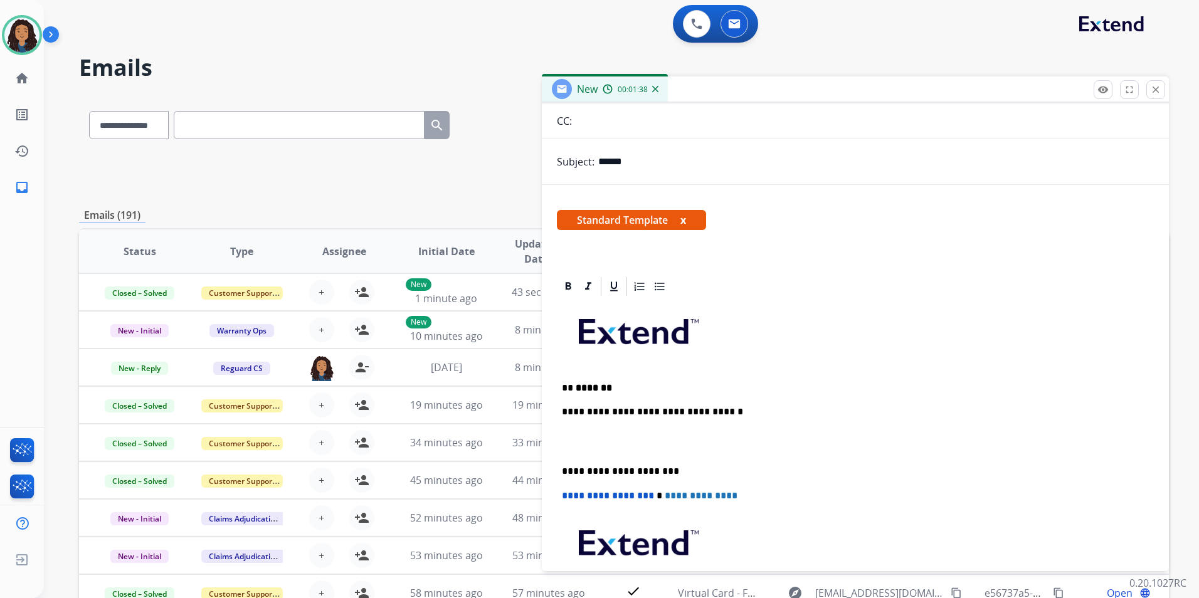
click at [604, 420] on div "**********" at bounding box center [855, 477] width 597 height 359
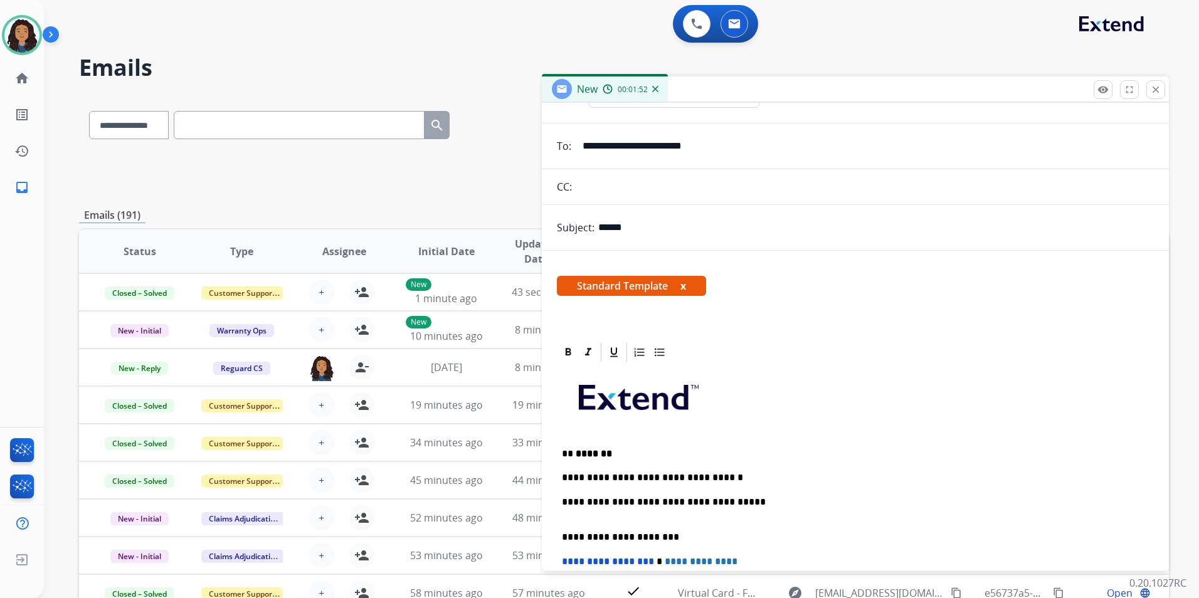
scroll to position [0, 0]
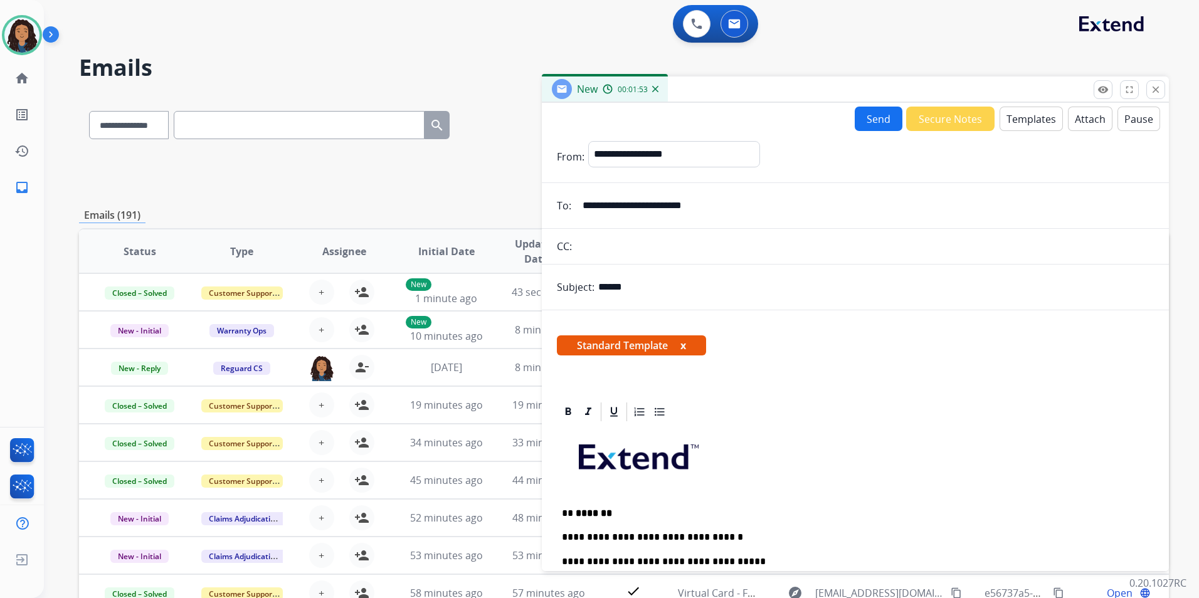
click at [886, 121] on button "Send" at bounding box center [879, 119] width 48 height 24
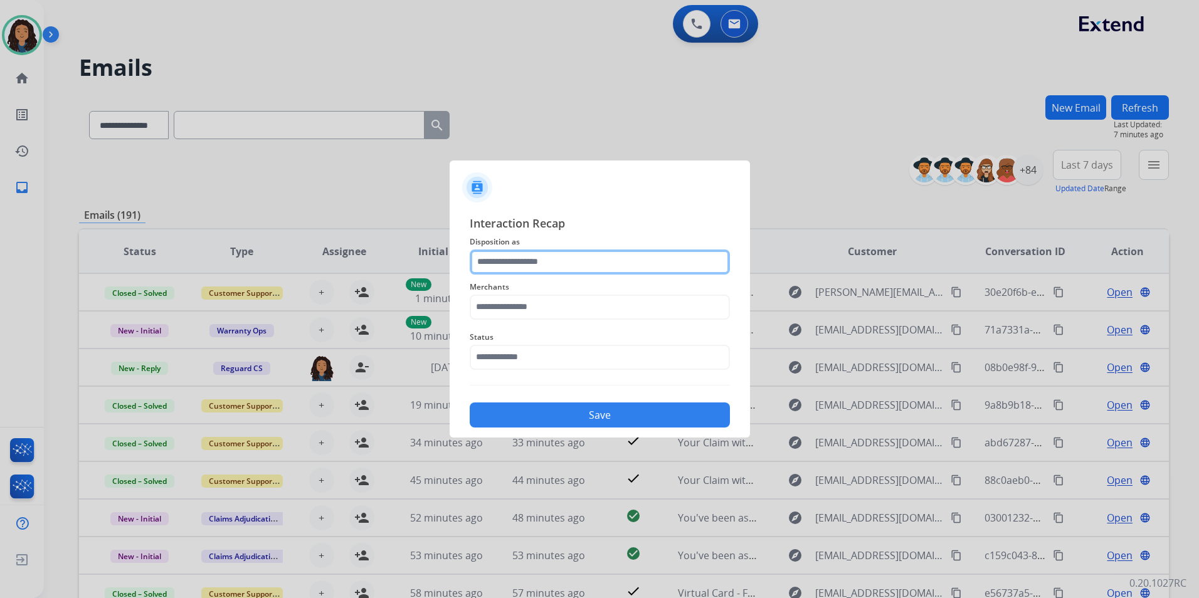
click at [614, 264] on input "text" at bounding box center [600, 262] width 260 height 25
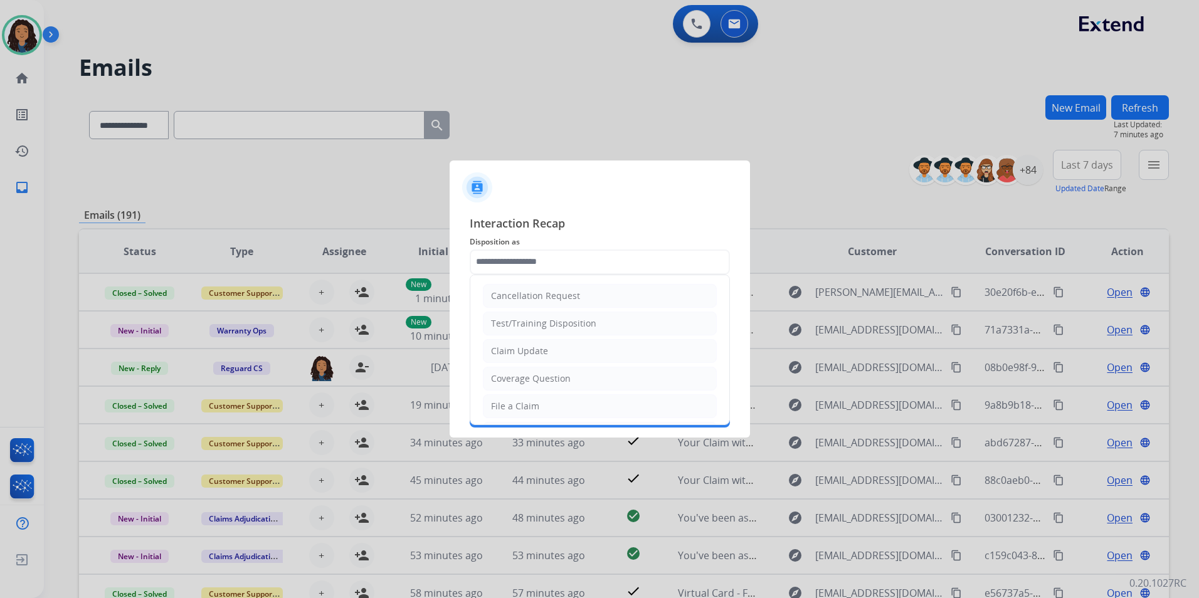
click at [533, 359] on li "Claim Update" at bounding box center [600, 351] width 234 height 24
type input "**********"
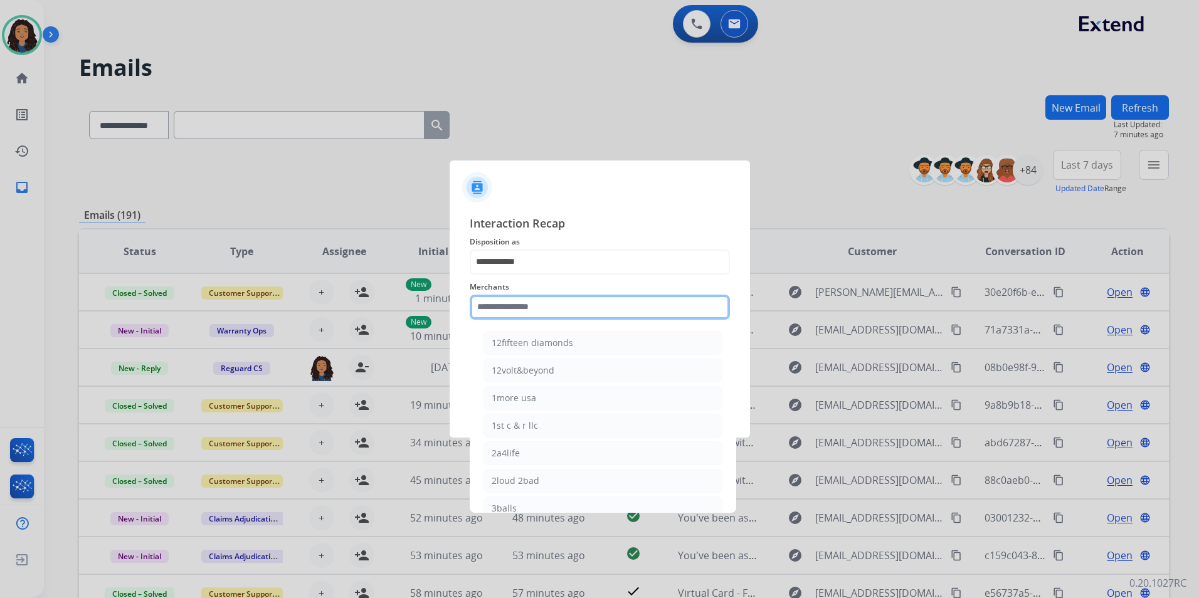
click at [544, 303] on input "text" at bounding box center [600, 307] width 260 height 25
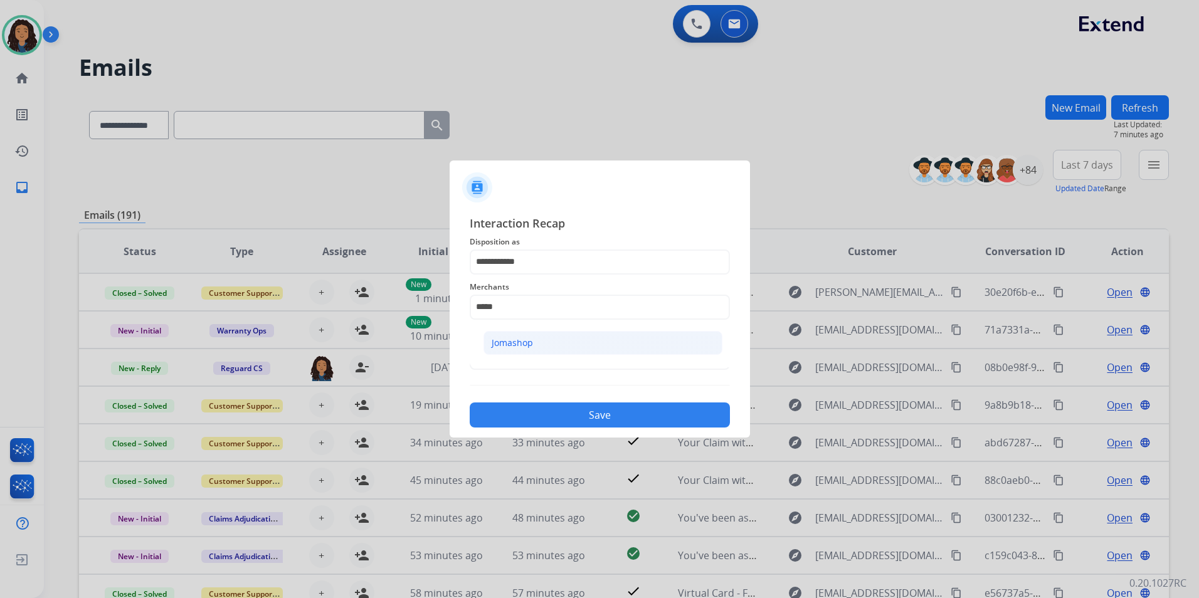
click at [511, 342] on div "Jomashop" at bounding box center [512, 343] width 41 height 13
type input "********"
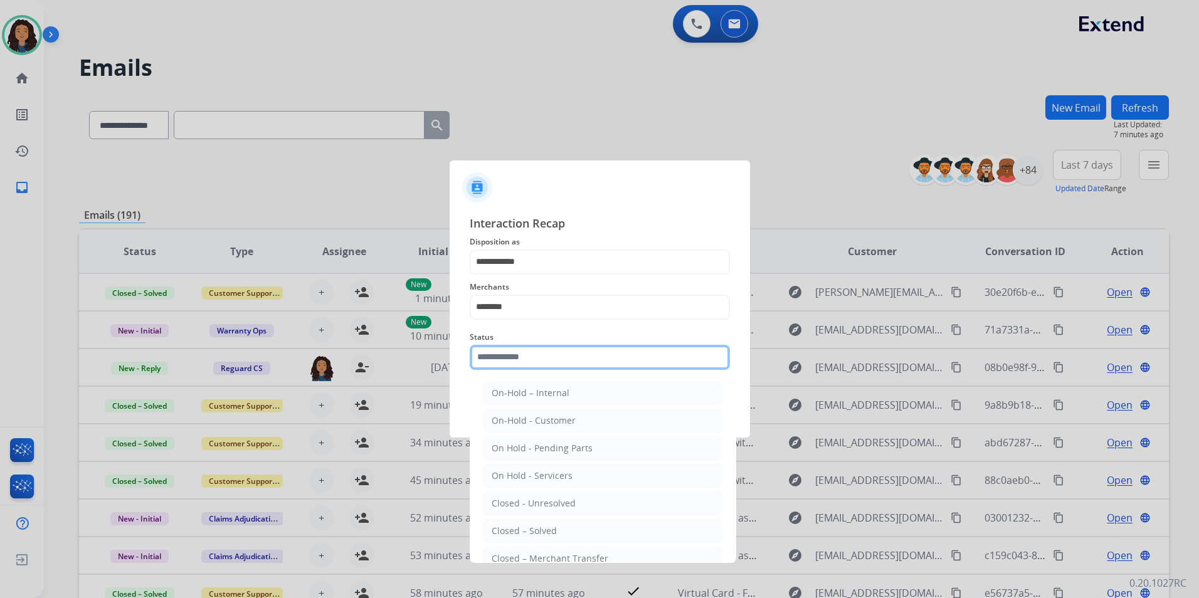
click at [519, 362] on input "text" at bounding box center [600, 357] width 260 height 25
click at [549, 533] on div "Closed – Solved" at bounding box center [524, 531] width 65 height 13
type input "**********"
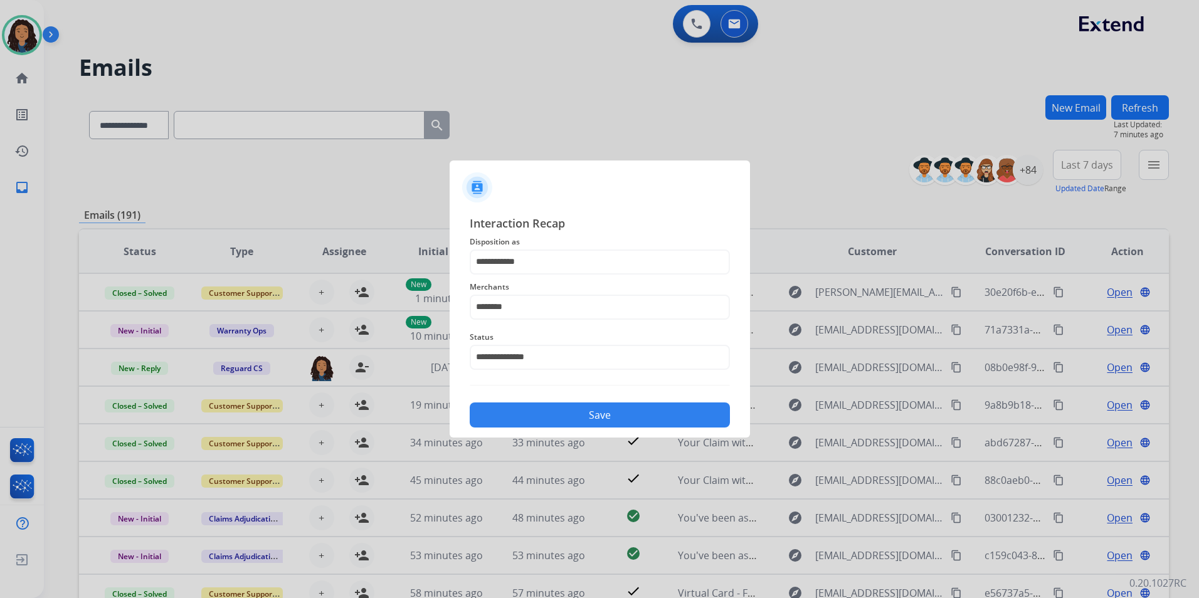
click at [566, 418] on button "Save" at bounding box center [600, 415] width 260 height 25
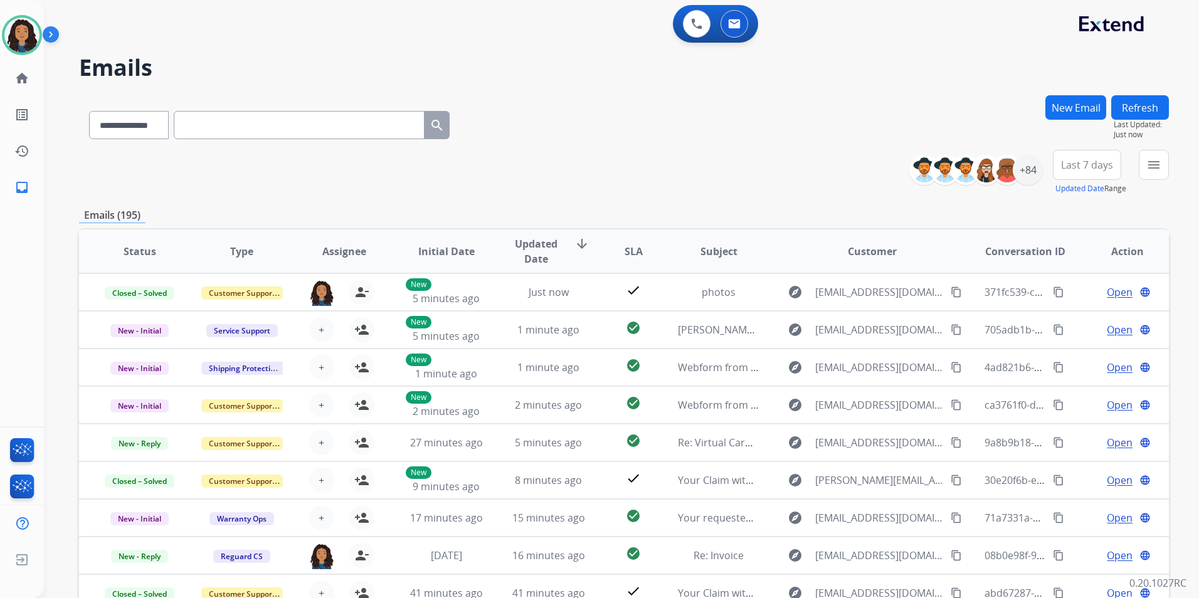
click at [1093, 108] on button "New Email" at bounding box center [1075, 107] width 61 height 24
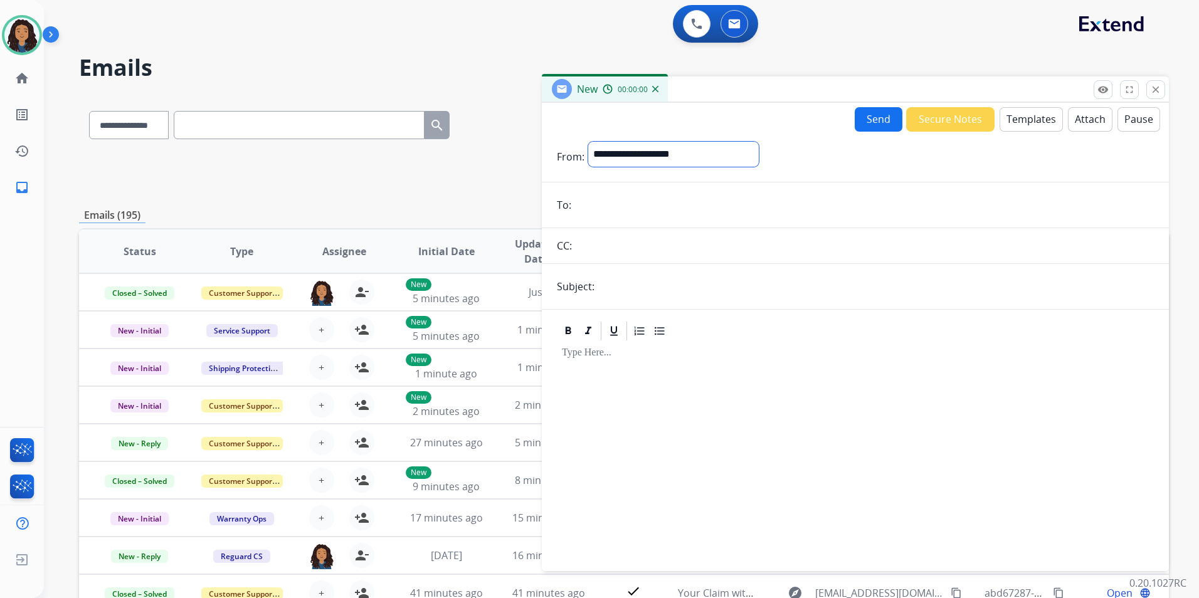
click at [654, 147] on select "**********" at bounding box center [673, 154] width 171 height 25
select select "**********"
click at [588, 142] on select "**********" at bounding box center [673, 154] width 171 height 25
paste input "**********"
type input "**********"
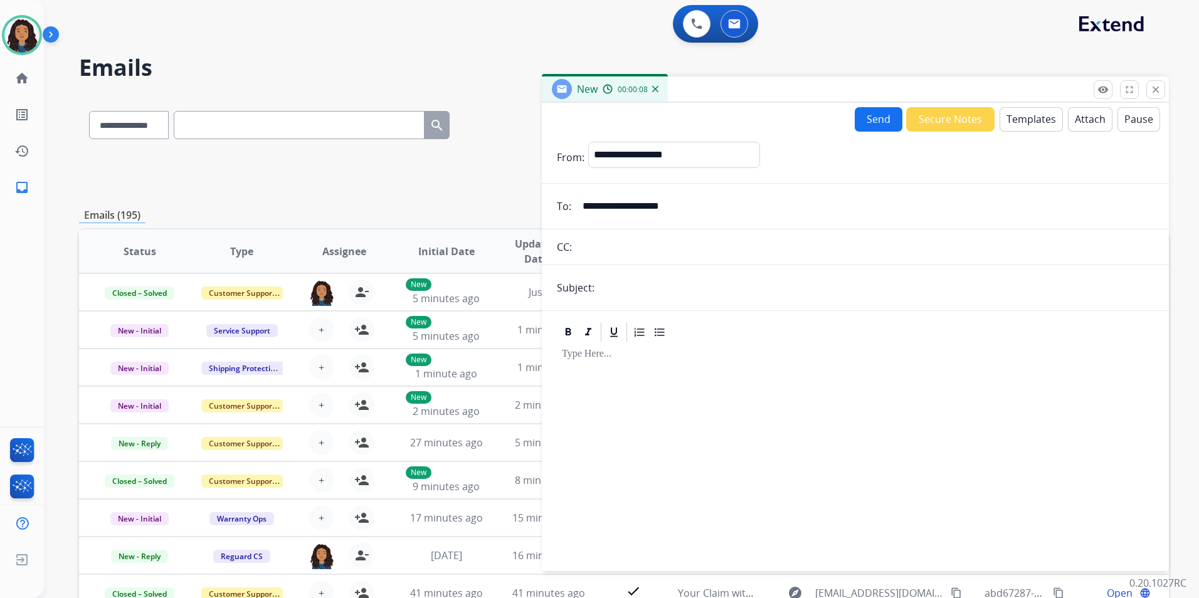
scroll to position [63, 0]
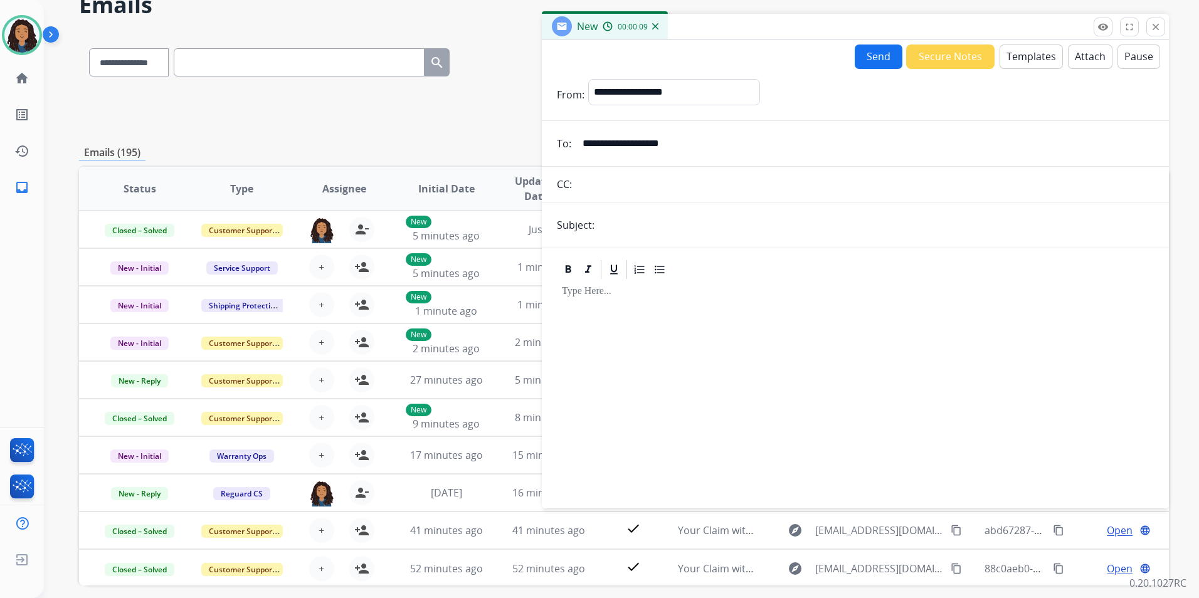
click at [1020, 55] on button "Templates" at bounding box center [1030, 57] width 63 height 24
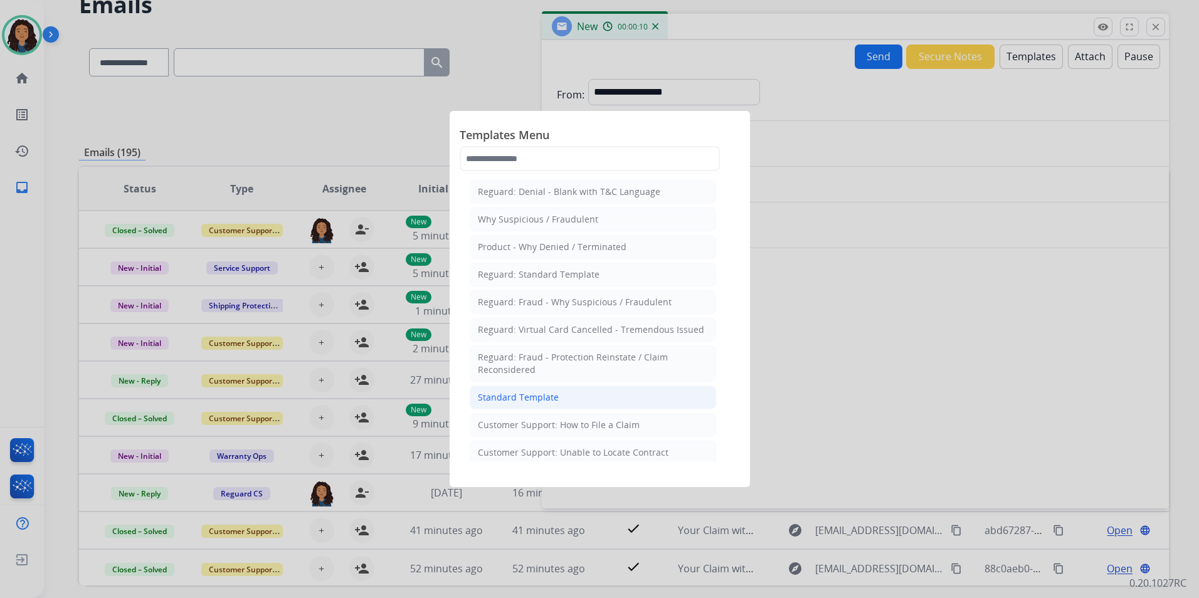
click at [541, 396] on div "Standard Template" at bounding box center [518, 397] width 81 height 13
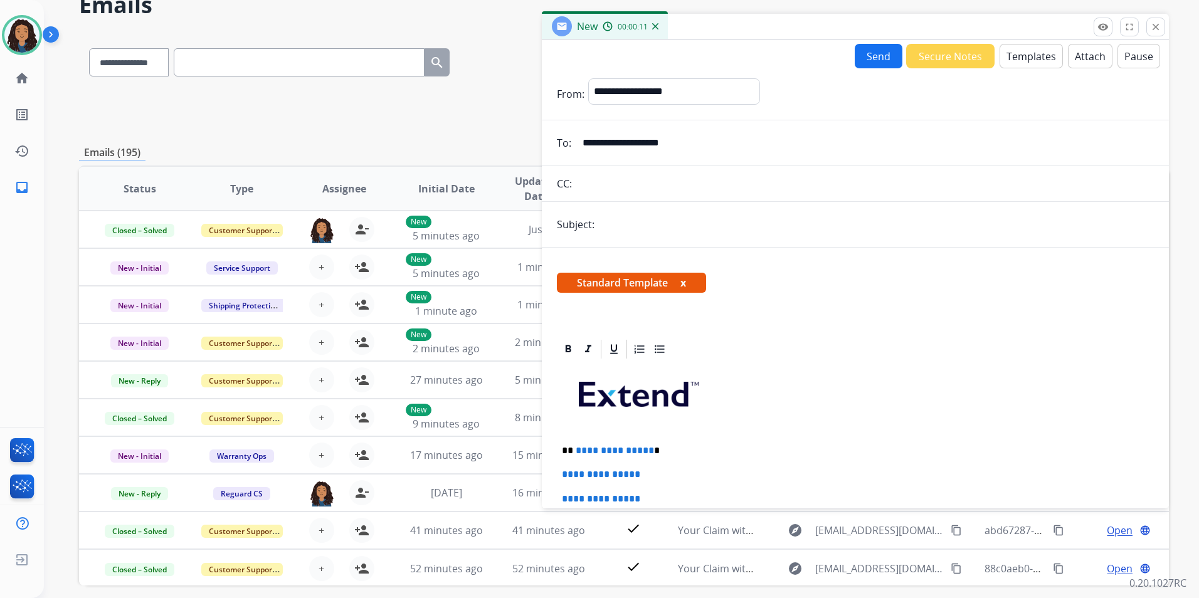
click at [601, 233] on input "text" at bounding box center [876, 224] width 556 height 25
type input "******"
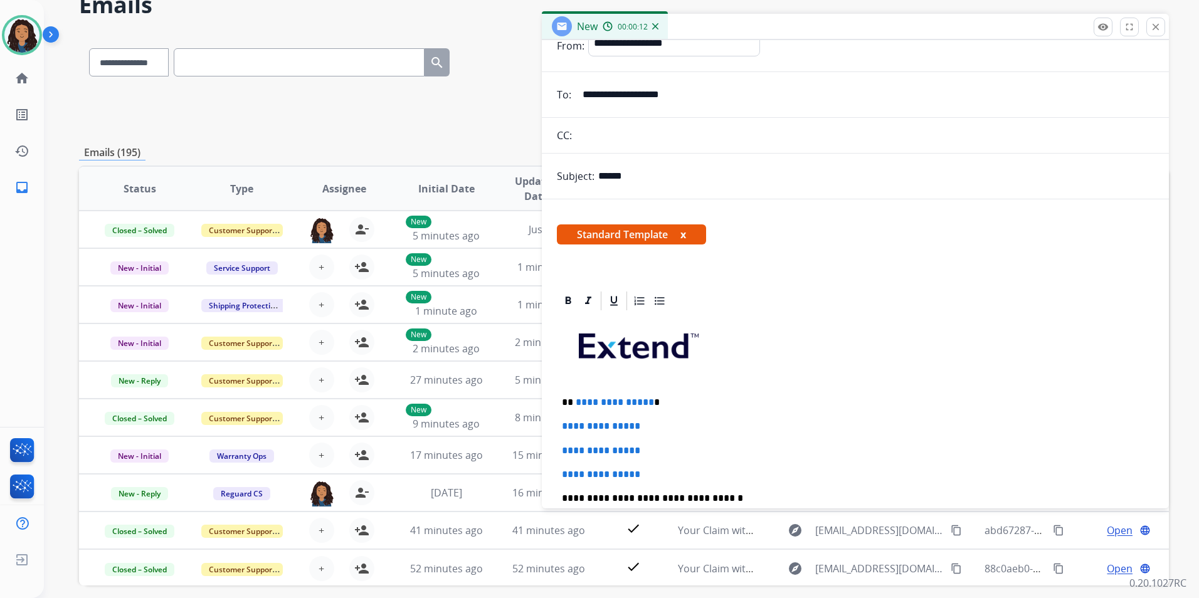
scroll to position [125, 0]
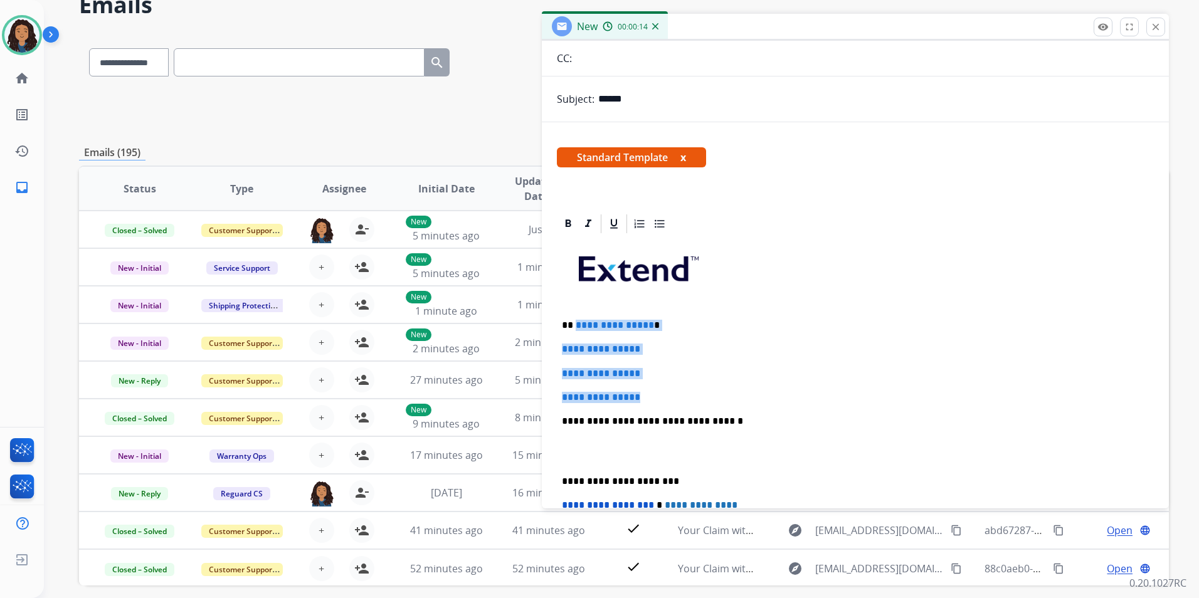
drag, startPoint x: 662, startPoint y: 391, endPoint x: 576, endPoint y: 308, distance: 119.7
click at [576, 308] on div "**********" at bounding box center [855, 450] width 597 height 431
paste div
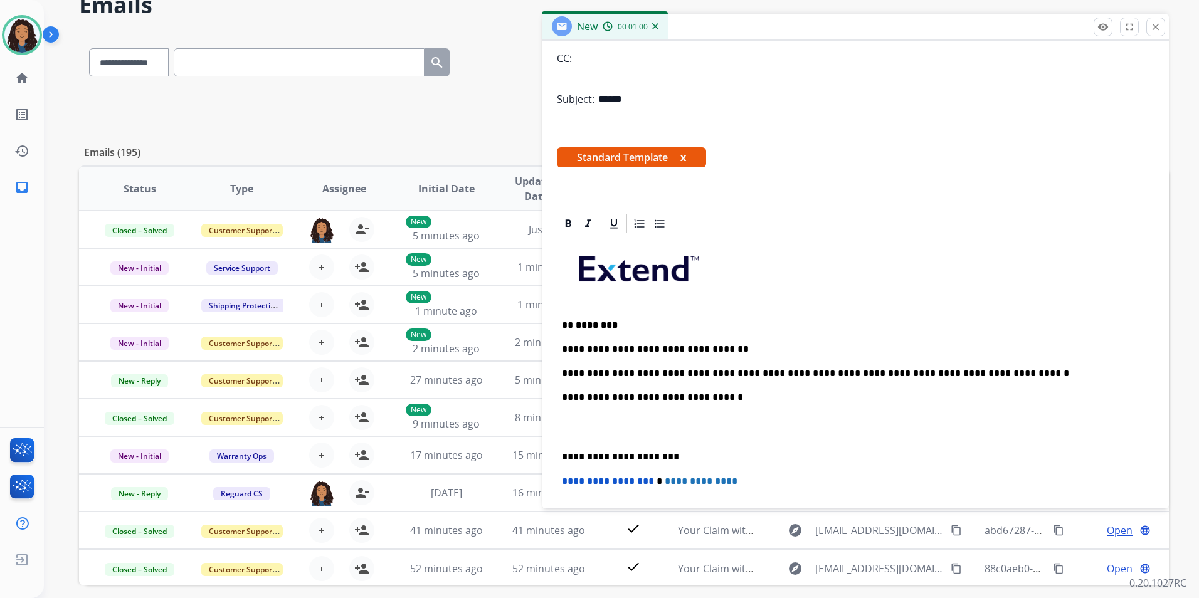
click at [800, 369] on p "**********" at bounding box center [850, 373] width 577 height 11
click at [1003, 376] on p "**********" at bounding box center [850, 373] width 577 height 11
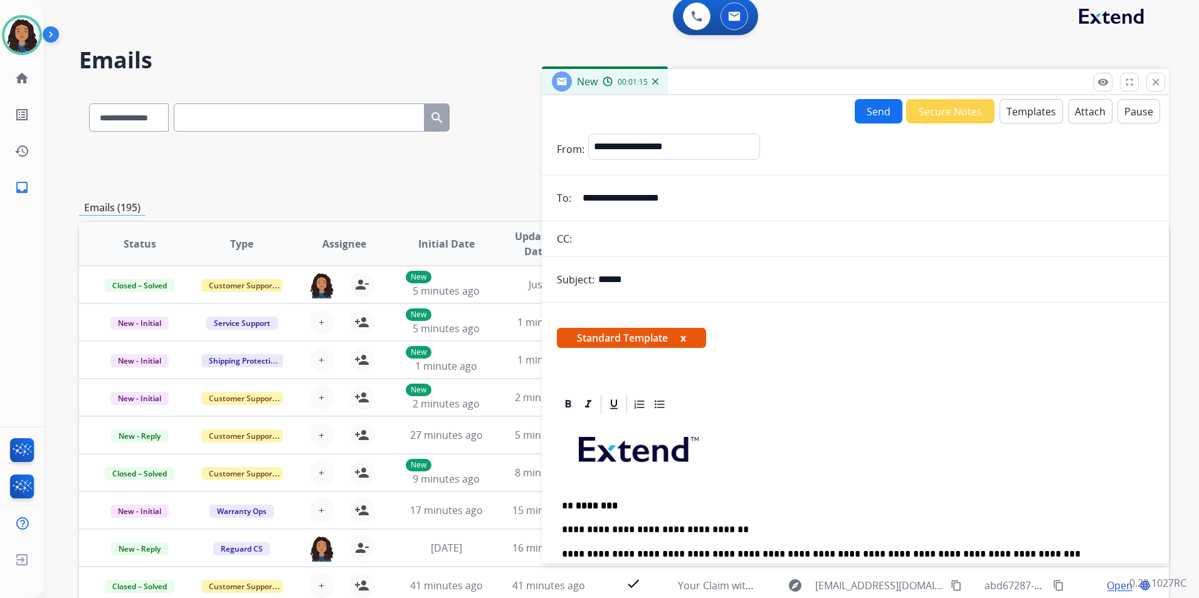
scroll to position [0, 0]
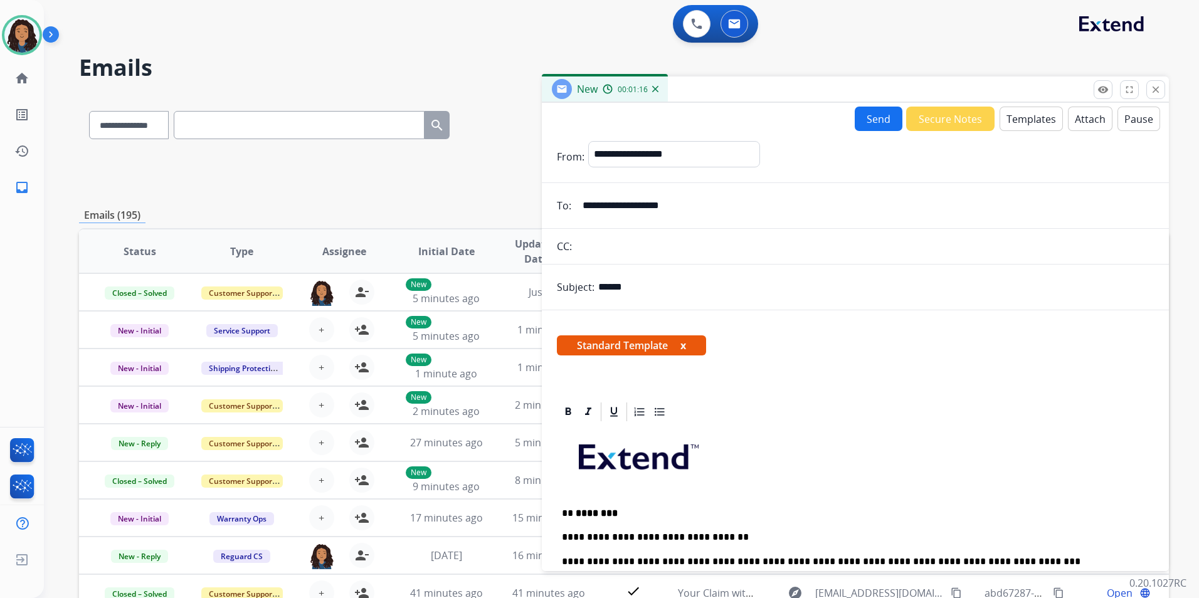
click at [881, 126] on button "Send" at bounding box center [879, 119] width 48 height 24
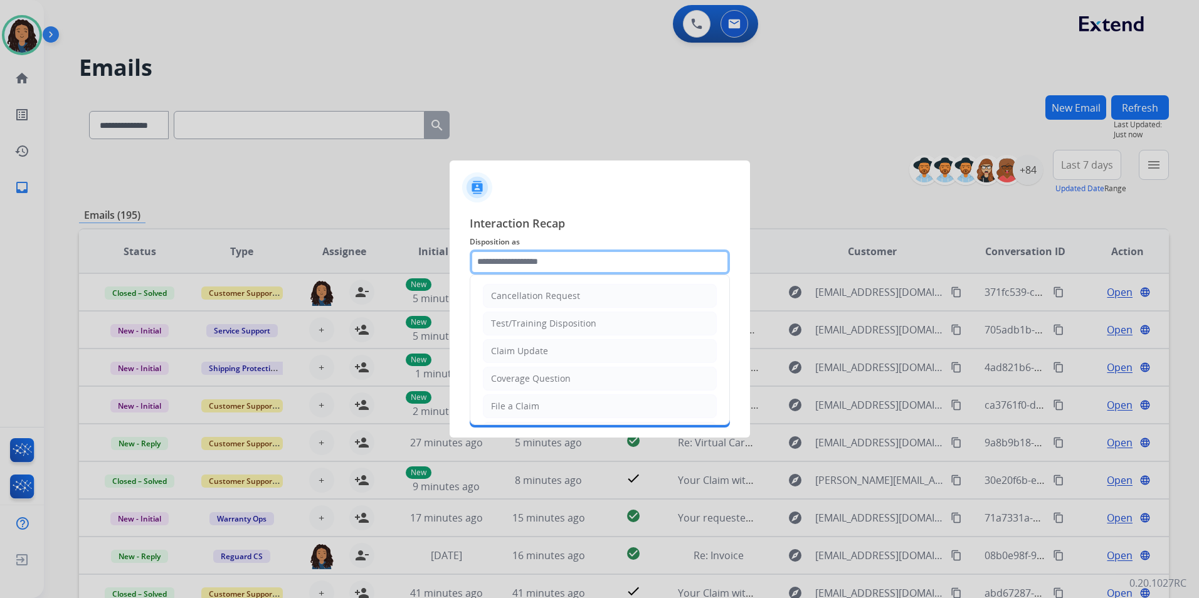
click at [600, 258] on input "text" at bounding box center [600, 262] width 260 height 25
type input "**********"
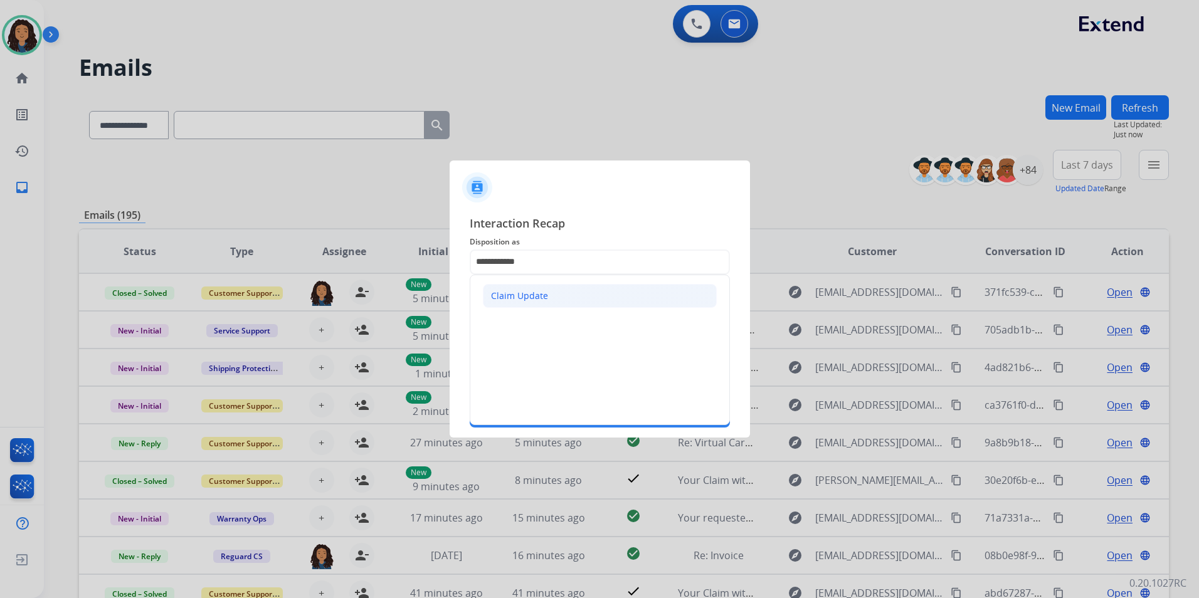
click at [529, 297] on div "Claim Update" at bounding box center [519, 296] width 57 height 13
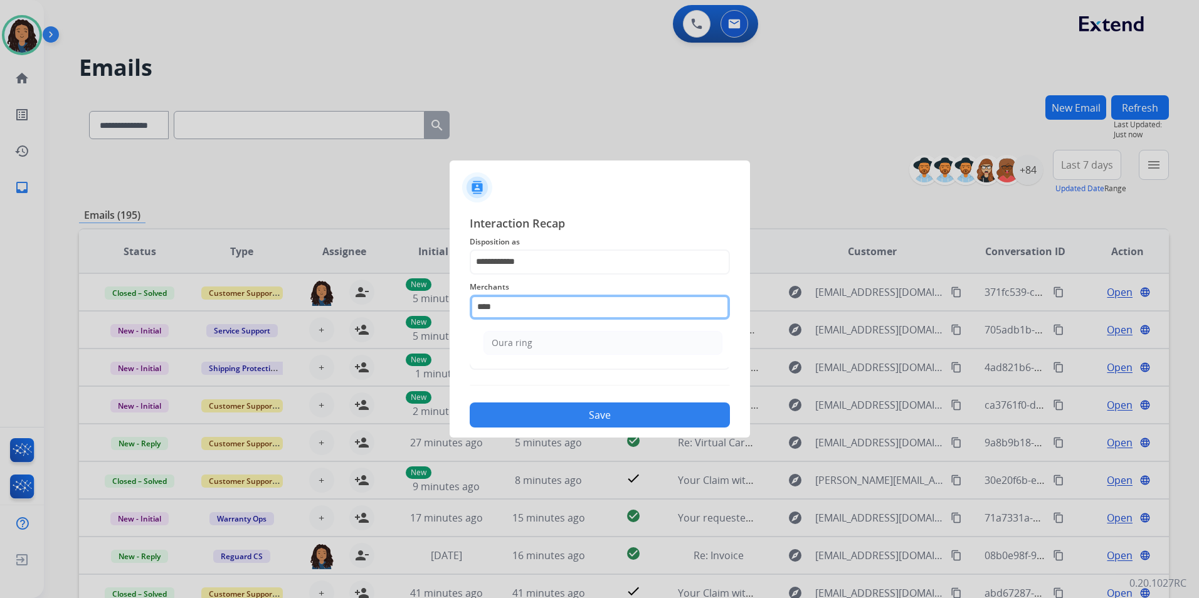
drag, startPoint x: 534, startPoint y: 306, endPoint x: 431, endPoint y: 305, distance: 102.2
click at [0, 305] on app-contact-recap-modal "**********" at bounding box center [0, 299] width 0 height 598
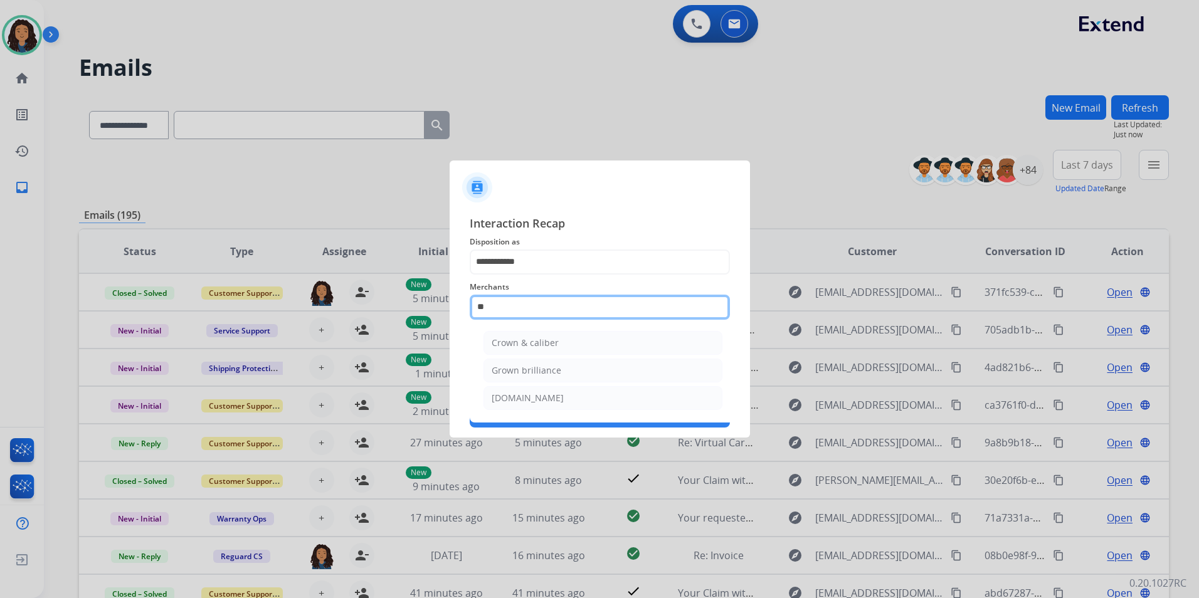
type input "*"
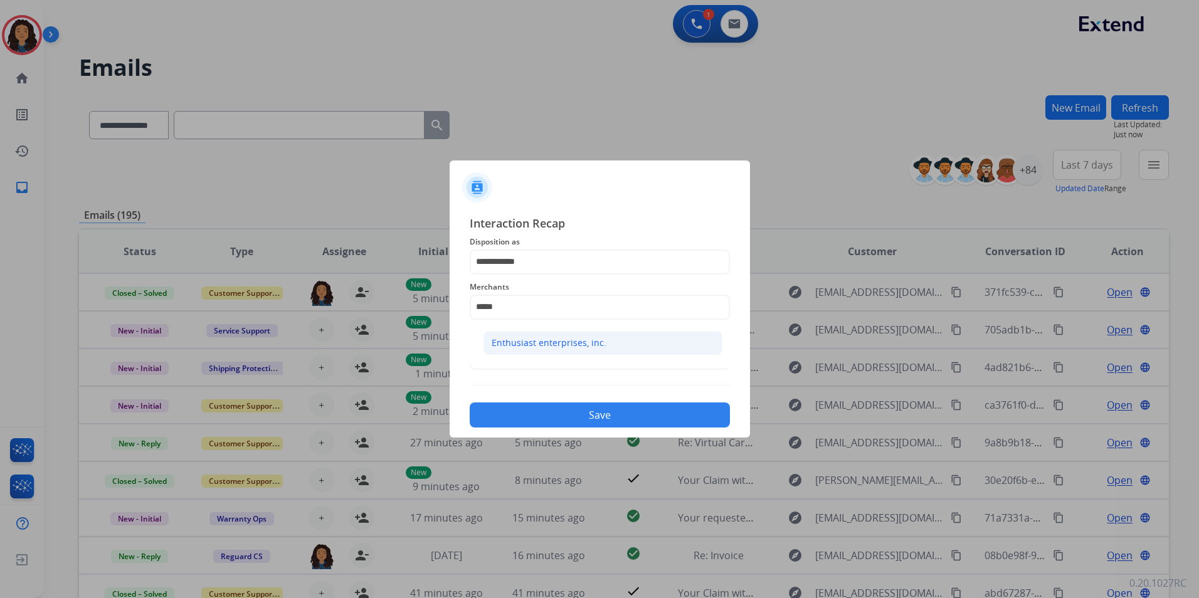
click at [549, 338] on div "Enthusiast enterprises, inc." at bounding box center [549, 343] width 115 height 13
type input "**********"
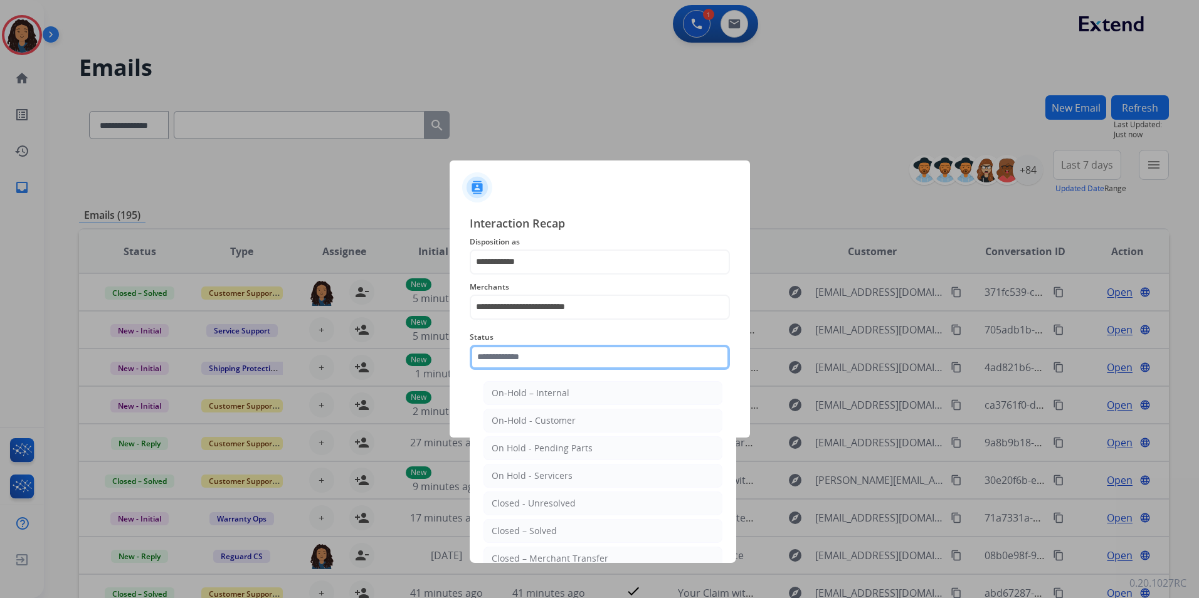
click at [543, 362] on input "text" at bounding box center [600, 357] width 260 height 25
click at [521, 534] on div "Closed – Solved" at bounding box center [524, 531] width 65 height 13
type input "**********"
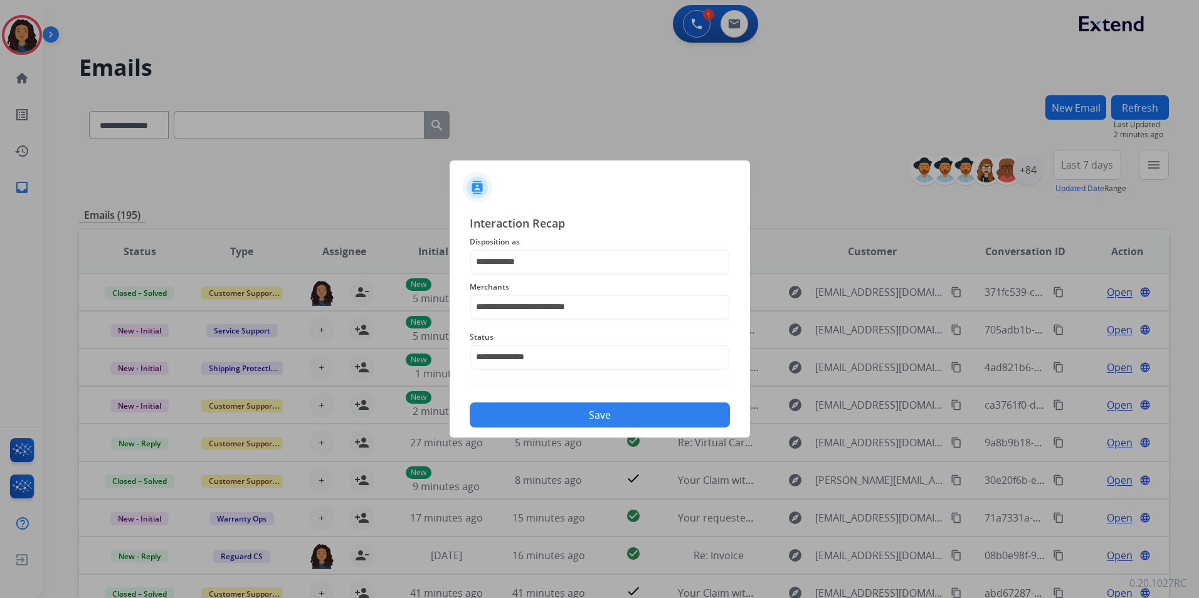
click at [559, 409] on button "Save" at bounding box center [600, 415] width 260 height 25
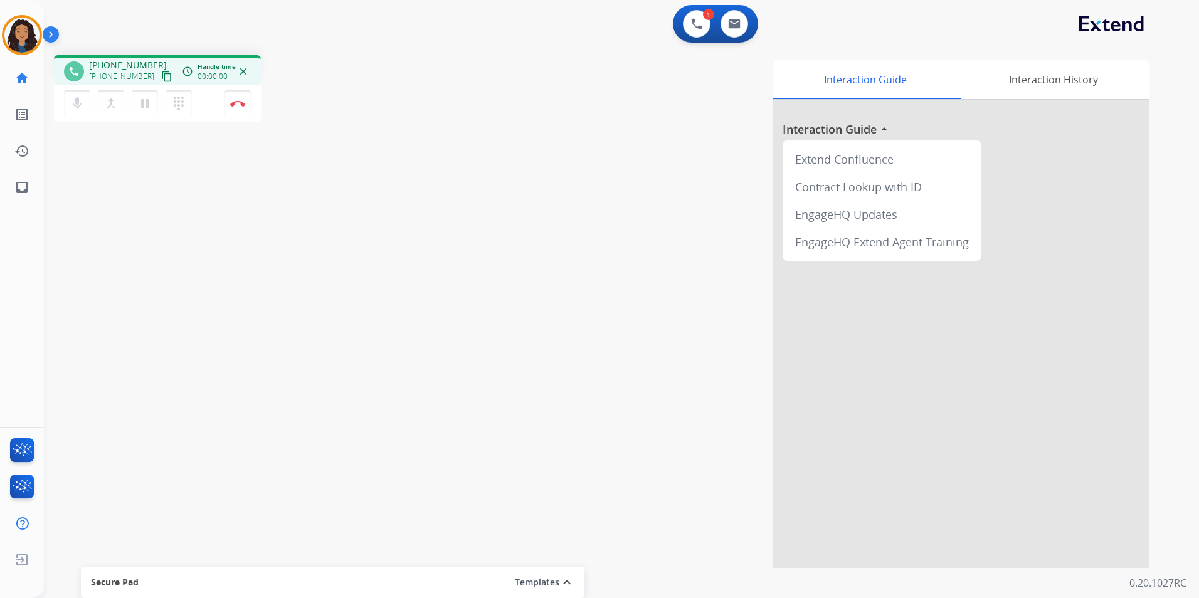
click at [161, 75] on mat-icon "content_copy" at bounding box center [166, 76] width 11 height 11
click at [142, 108] on mat-icon "pause" at bounding box center [144, 103] width 15 height 15
click at [76, 103] on mat-icon "mic" at bounding box center [77, 103] width 15 height 15
click at [80, 104] on mat-icon "mic_off" at bounding box center [77, 103] width 15 height 15
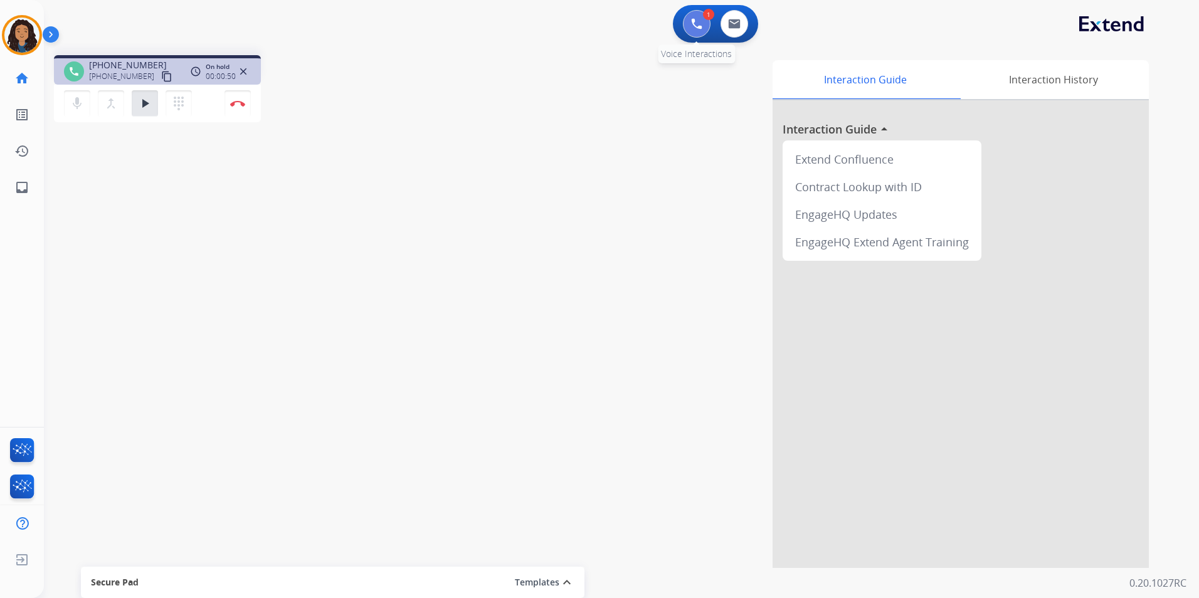
click at [702, 28] on button at bounding box center [697, 24] width 28 height 28
click at [697, 25] on img at bounding box center [696, 23] width 11 height 11
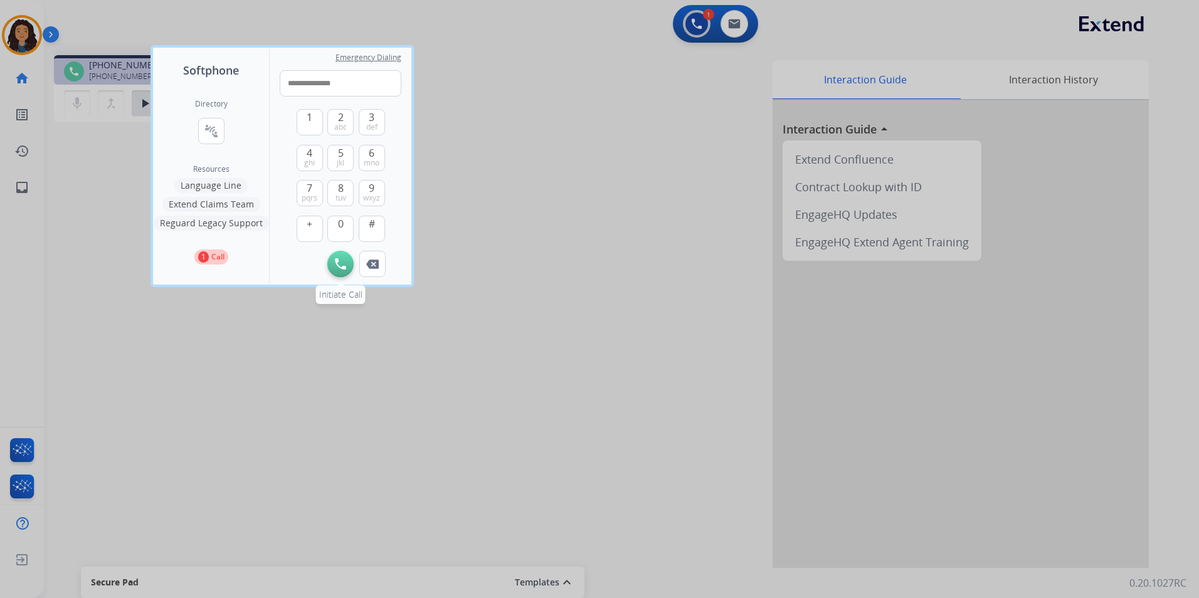
type input "**********"
click at [345, 264] on img at bounding box center [340, 263] width 11 height 11
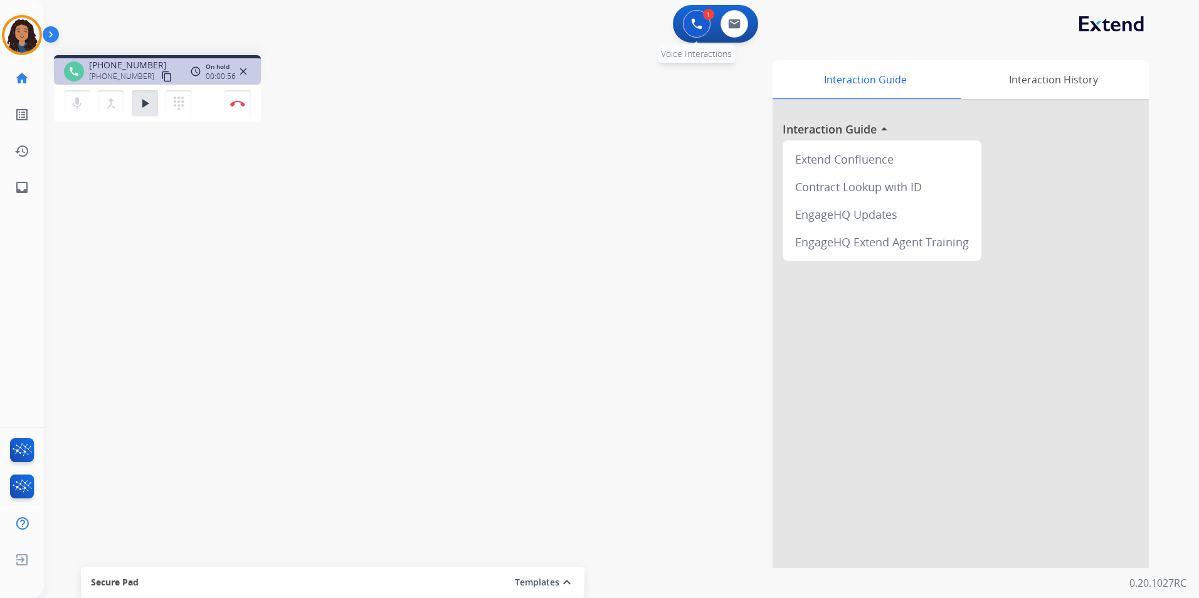
click at [695, 30] on button at bounding box center [697, 24] width 28 height 28
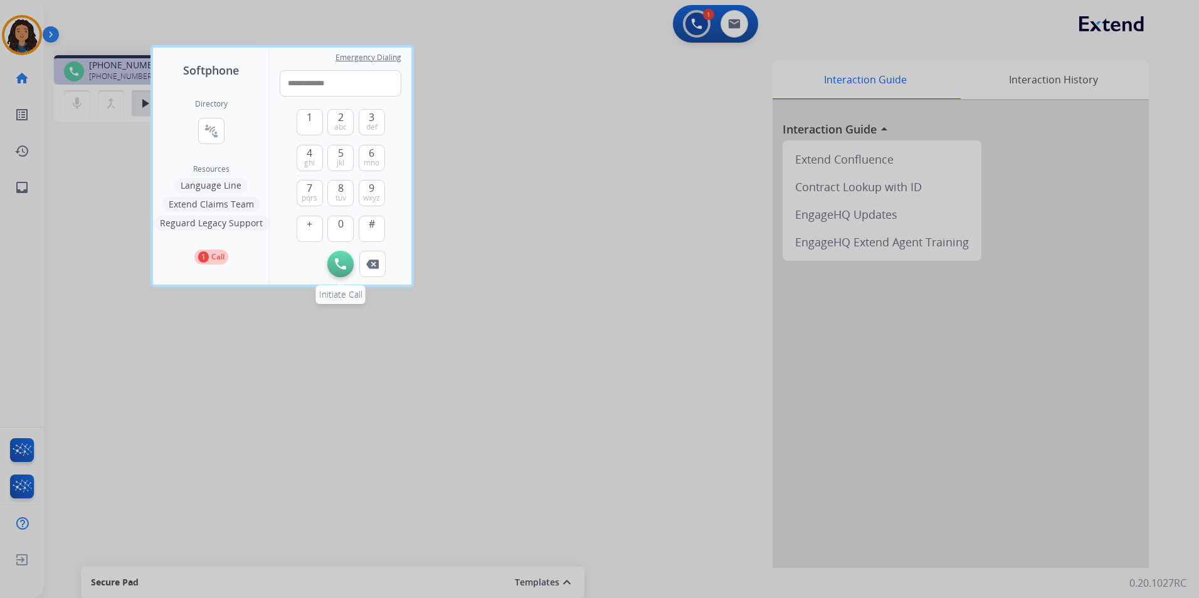
type input "**********"
click at [334, 268] on button "Initiate Call" at bounding box center [340, 264] width 26 height 26
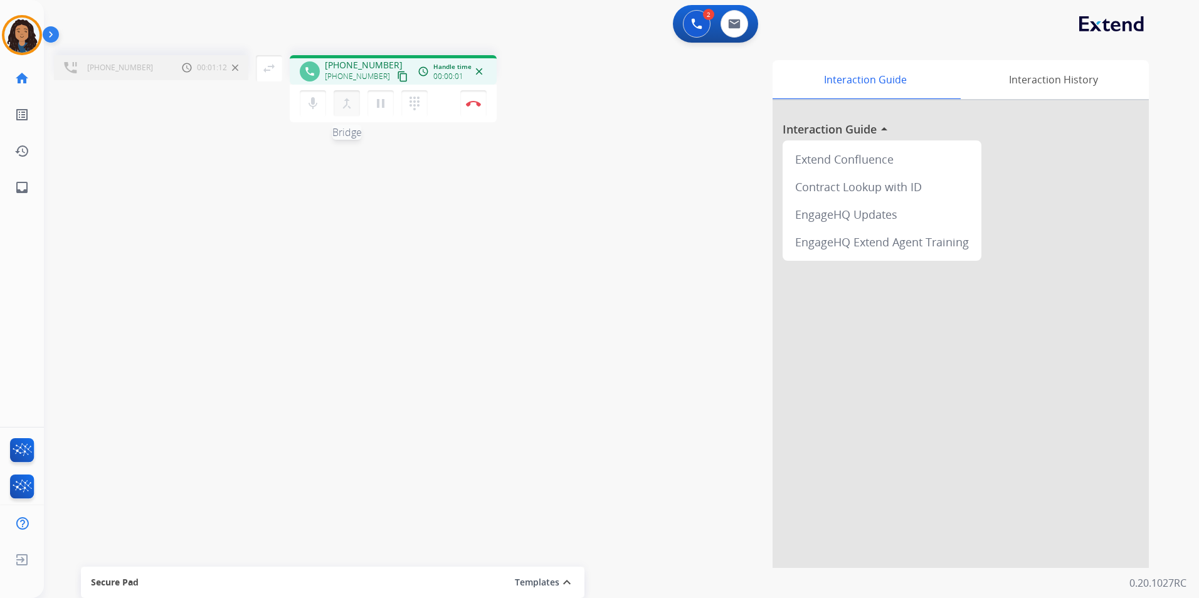
click at [345, 105] on mat-icon "merge_type" at bounding box center [346, 103] width 15 height 15
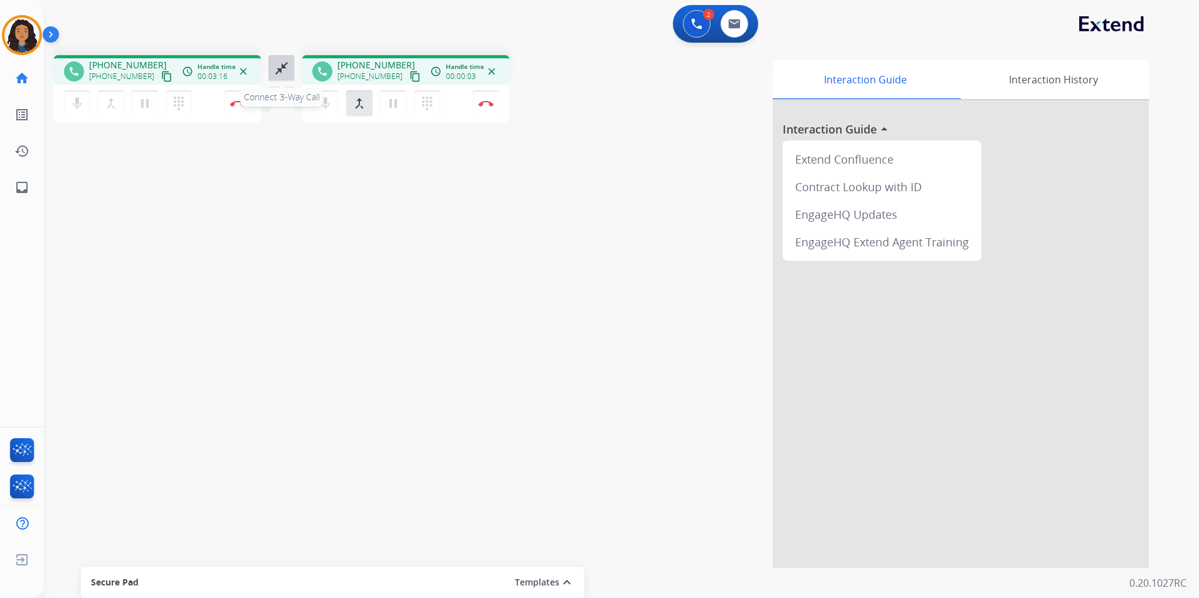
click at [281, 69] on mat-icon "close_fullscreen" at bounding box center [281, 68] width 15 height 15
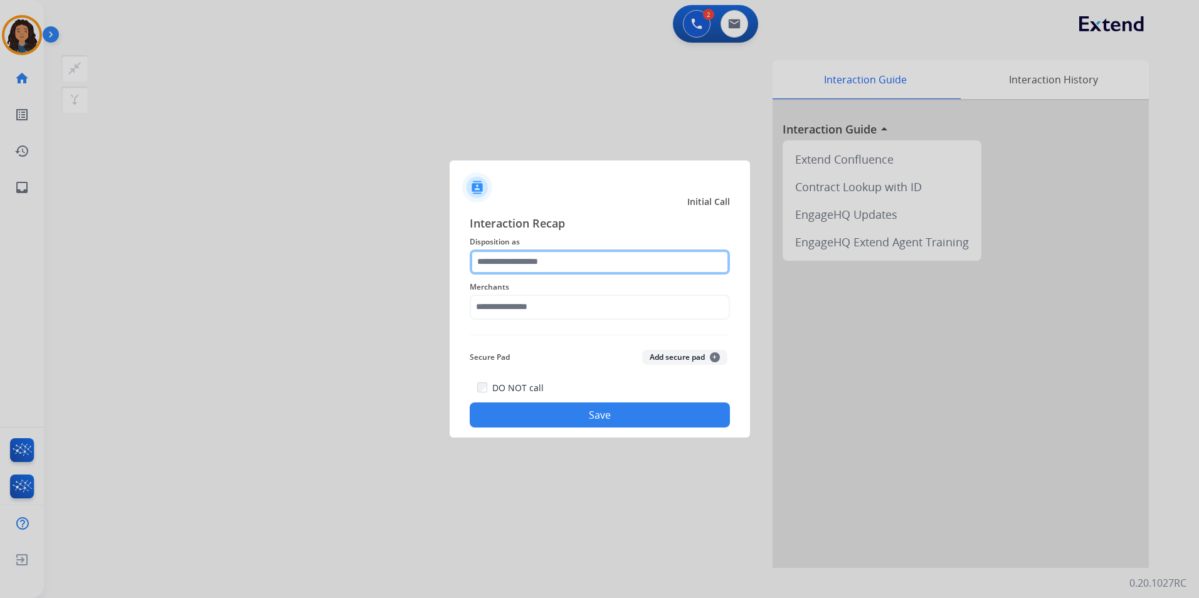
click at [627, 265] on input "text" at bounding box center [600, 262] width 260 height 25
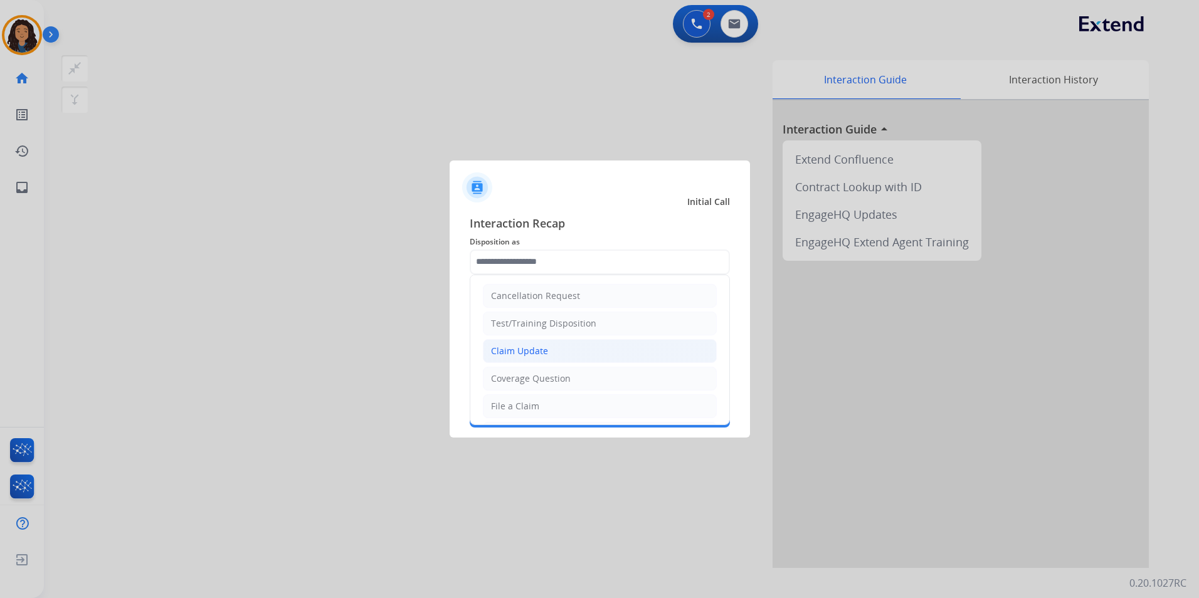
click at [536, 349] on div "Claim Update" at bounding box center [519, 351] width 57 height 13
type input "**********"
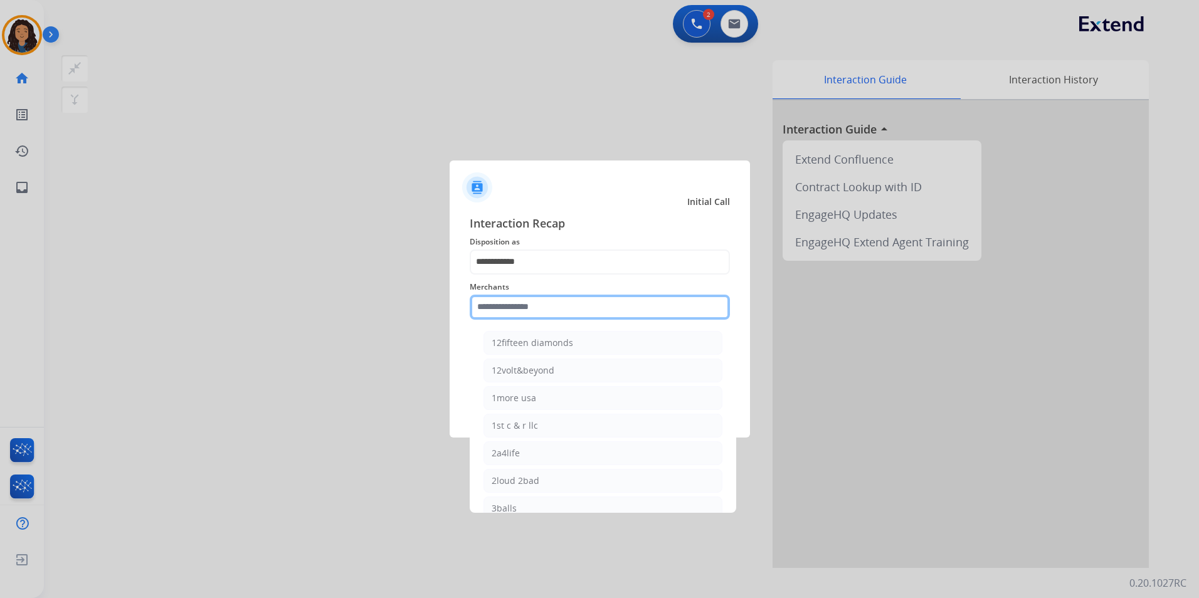
click at [531, 310] on input "text" at bounding box center [600, 307] width 260 height 25
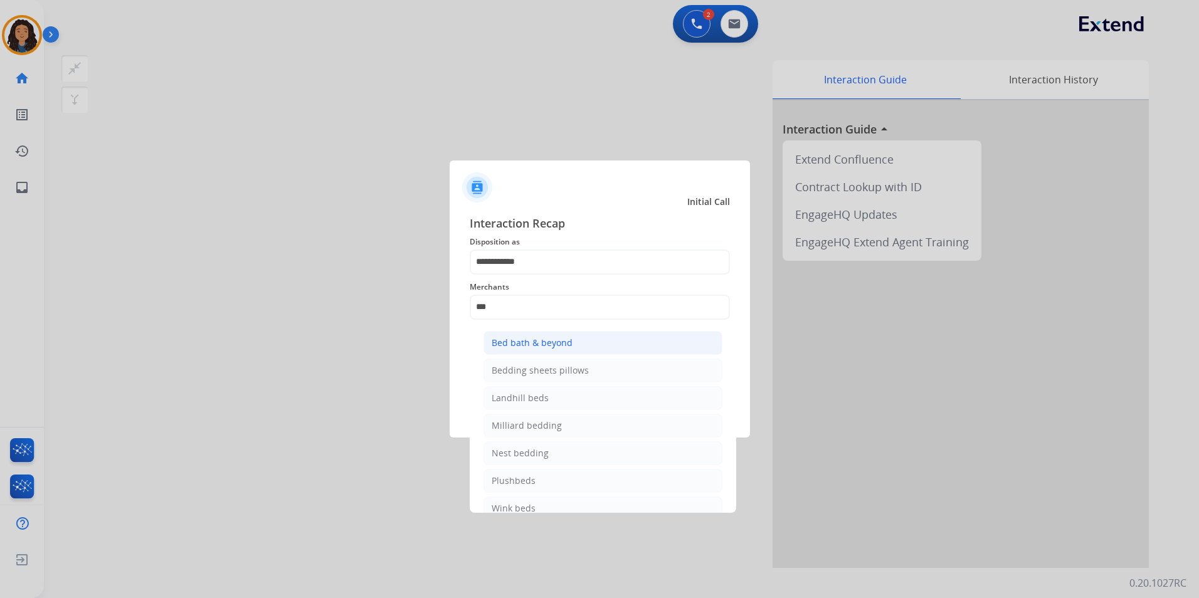
click at [559, 337] on div "Bed bath & beyond" at bounding box center [532, 343] width 81 height 13
type input "**********"
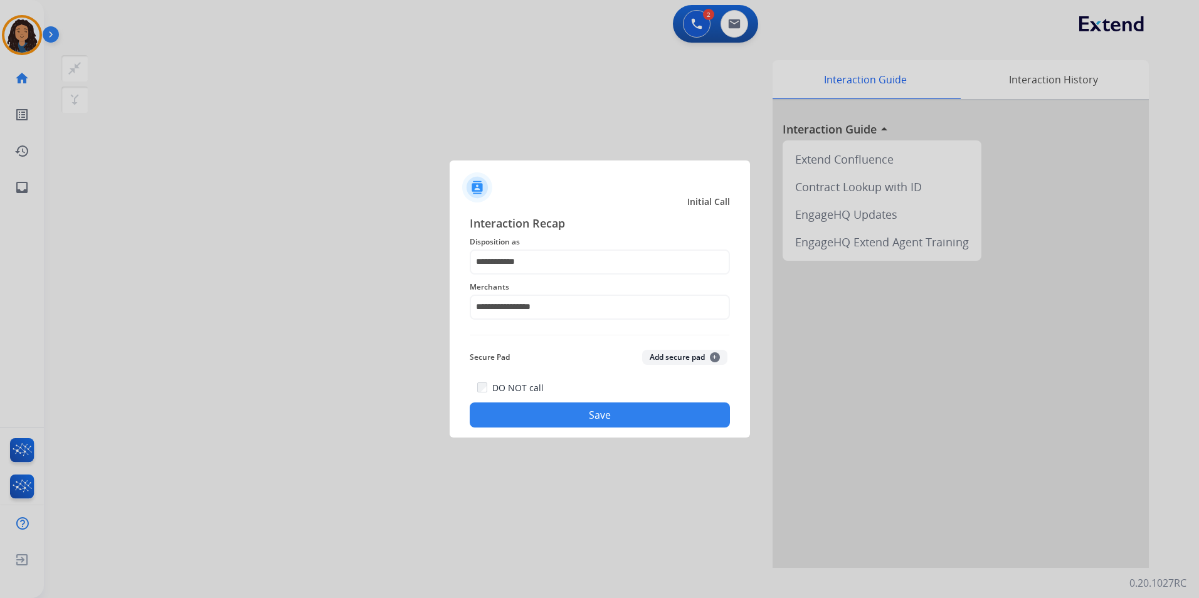
click at [545, 416] on button "Save" at bounding box center [600, 415] width 260 height 25
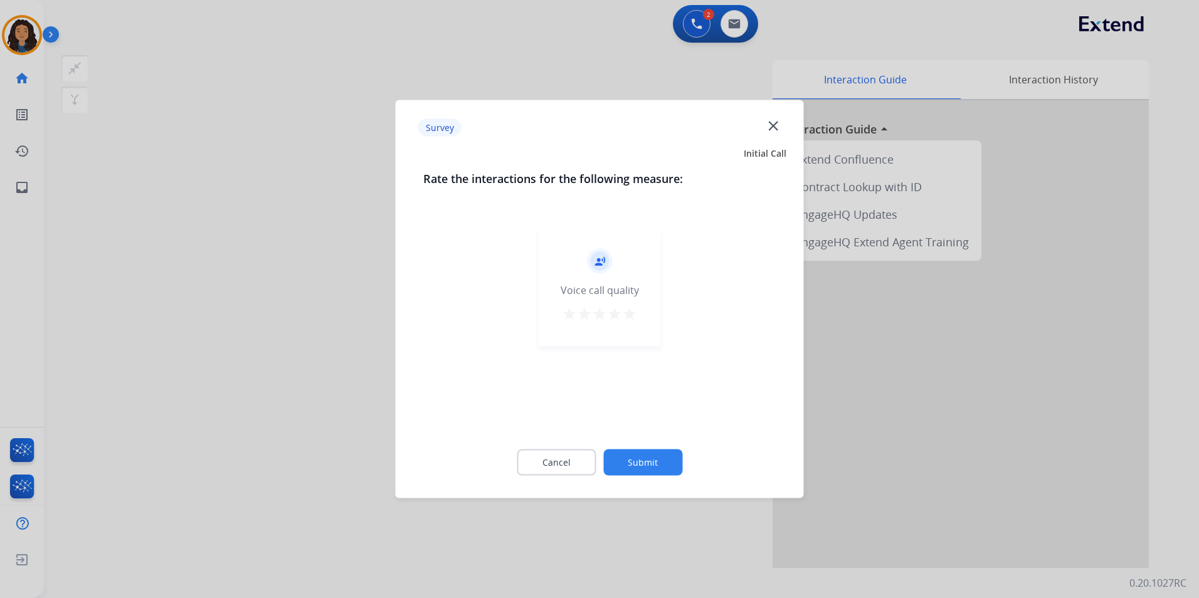
click at [282, 344] on div at bounding box center [599, 299] width 1199 height 598
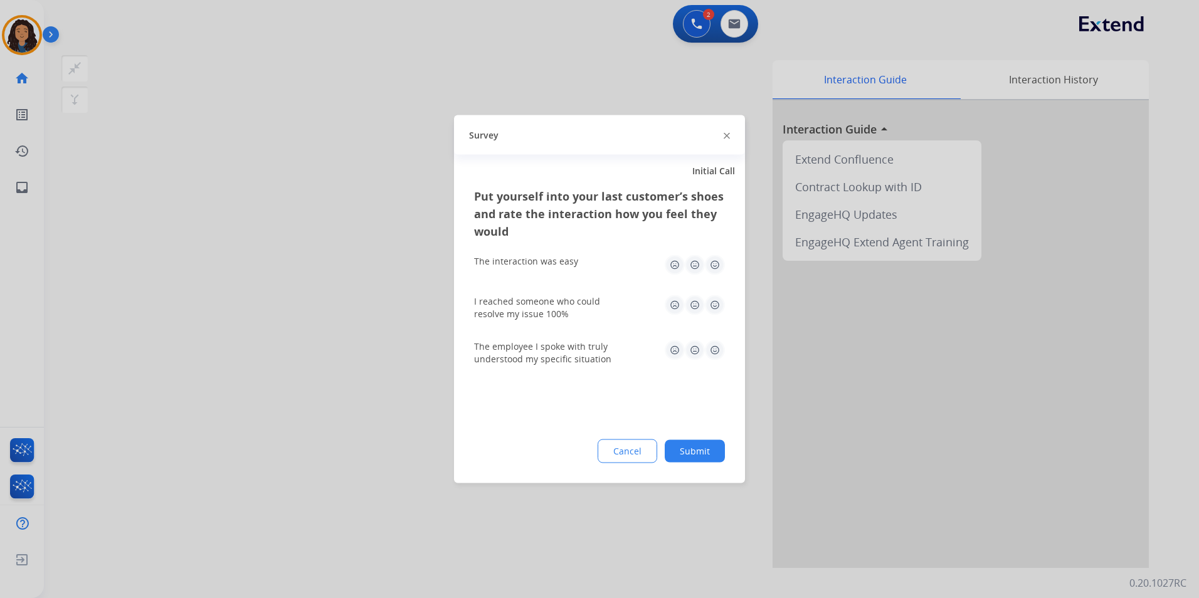
drag, startPoint x: 282, startPoint y: 339, endPoint x: 288, endPoint y: 327, distance: 13.8
click at [282, 335] on div at bounding box center [599, 299] width 1199 height 598
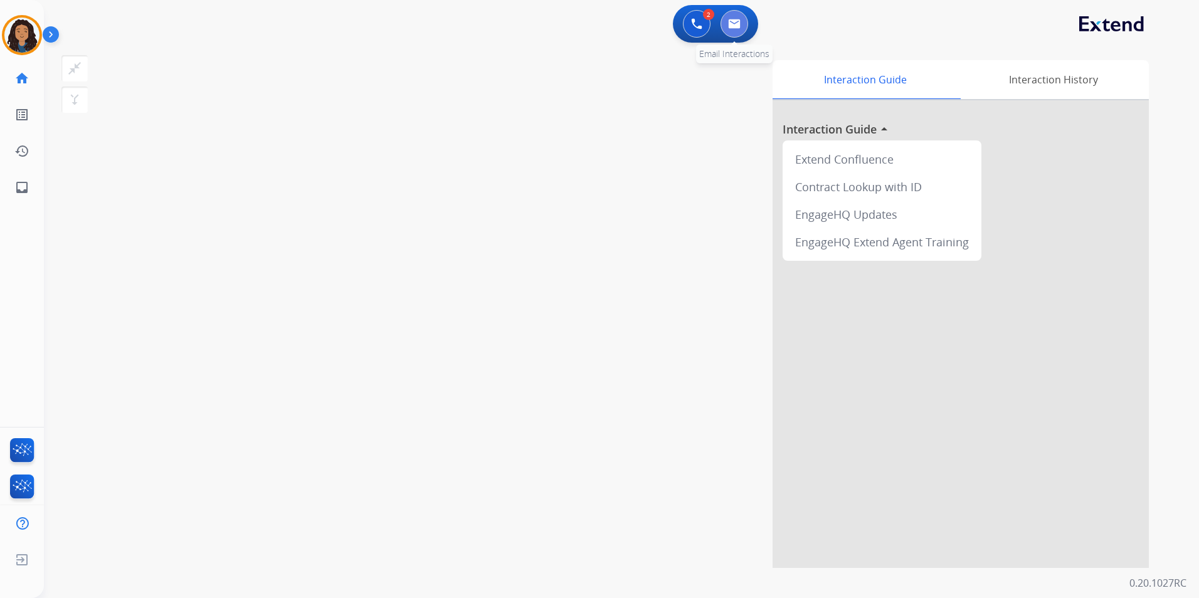
click at [734, 32] on button at bounding box center [734, 24] width 28 height 28
select select "**********"
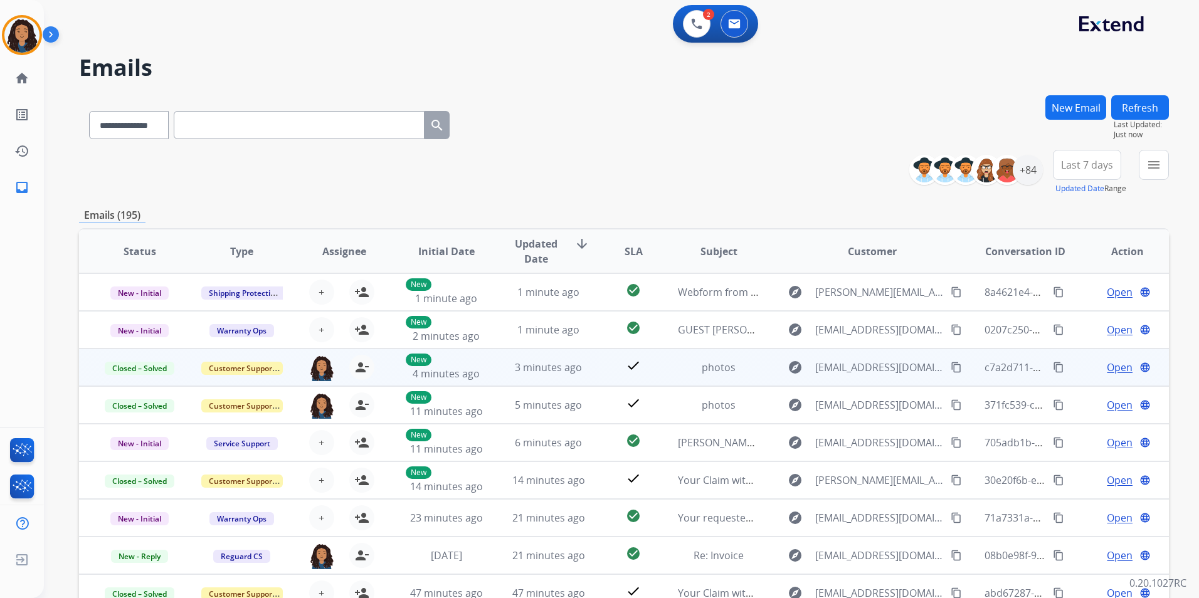
click at [1053, 367] on mat-icon "content_copy" at bounding box center [1058, 367] width 11 height 11
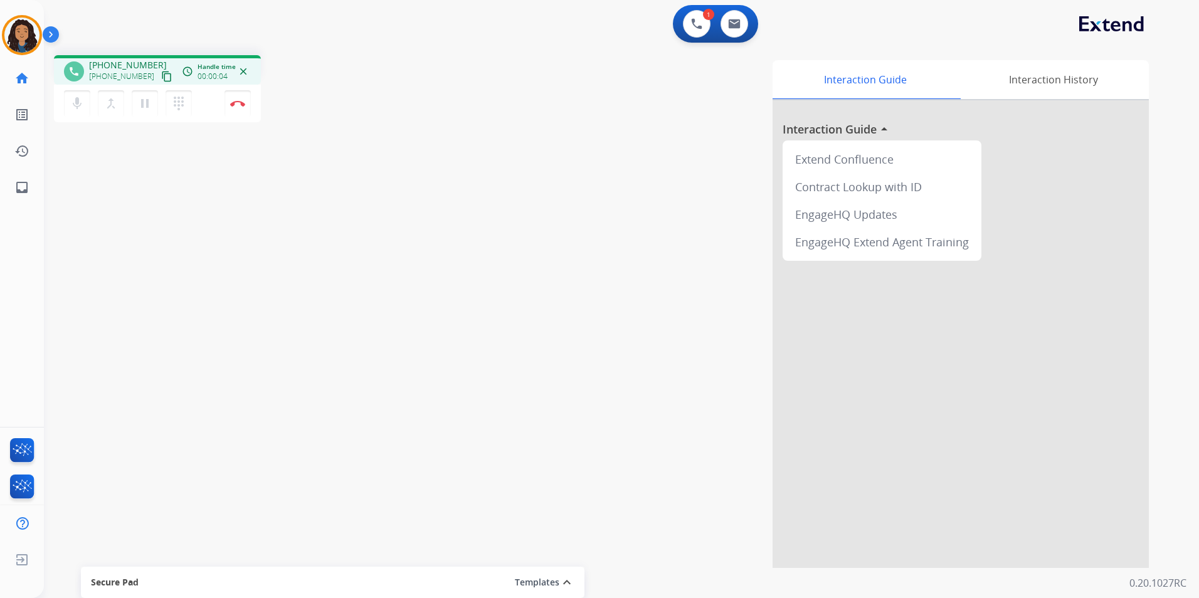
click at [161, 76] on mat-icon "content_copy" at bounding box center [166, 76] width 11 height 11
click at [240, 105] on img at bounding box center [237, 103] width 15 height 6
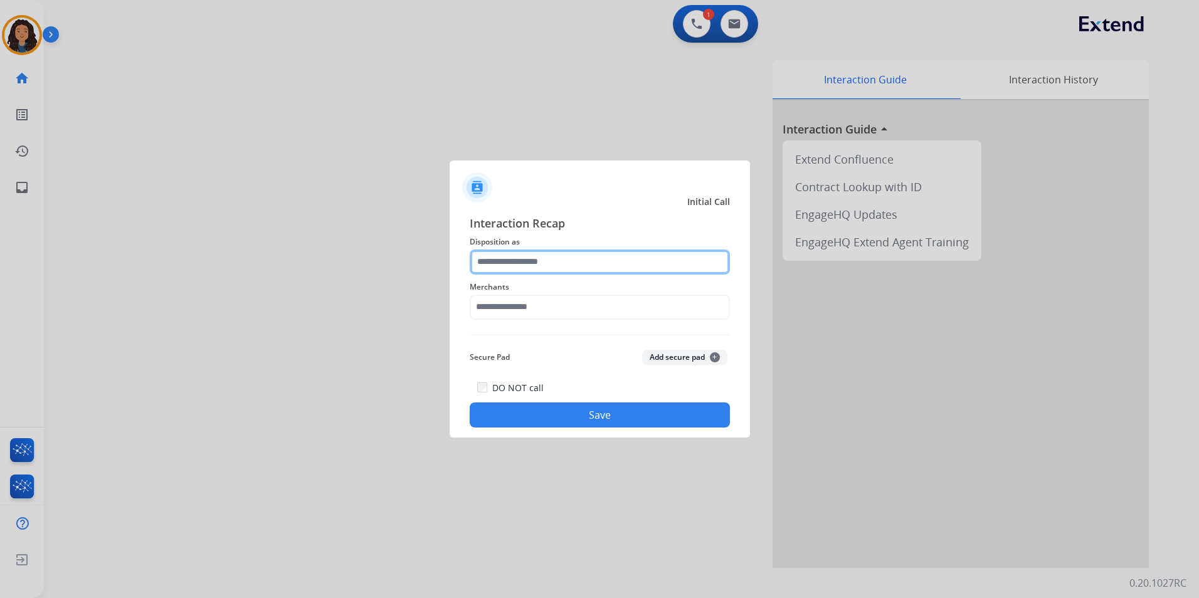
click at [634, 260] on input "text" at bounding box center [600, 262] width 260 height 25
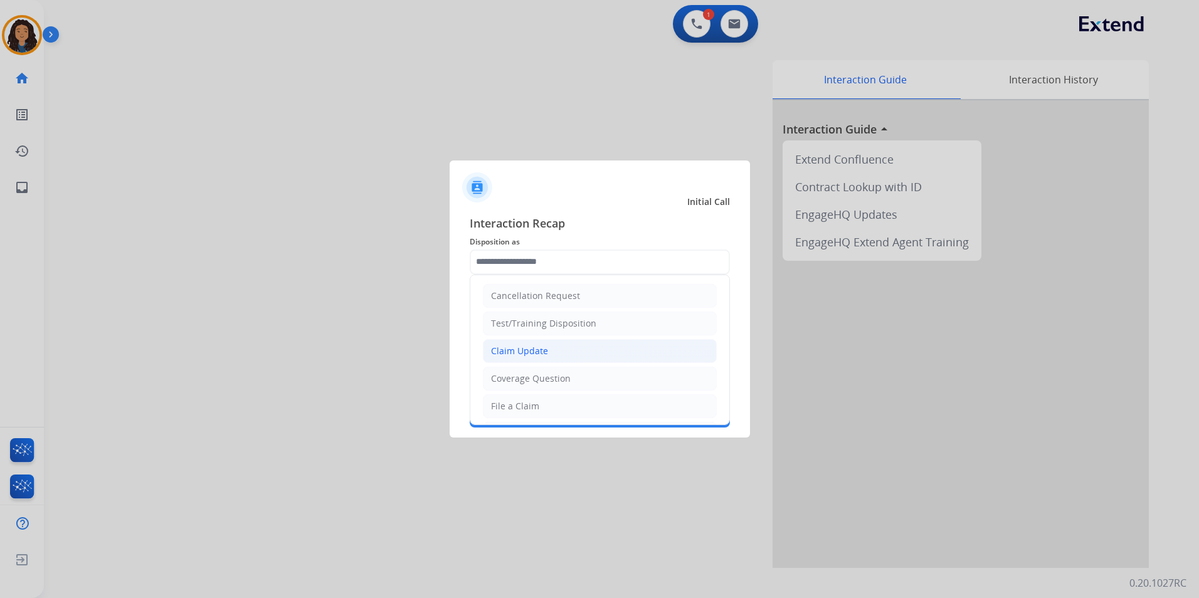
click at [575, 356] on li "Claim Update" at bounding box center [600, 351] width 234 height 24
type input "**********"
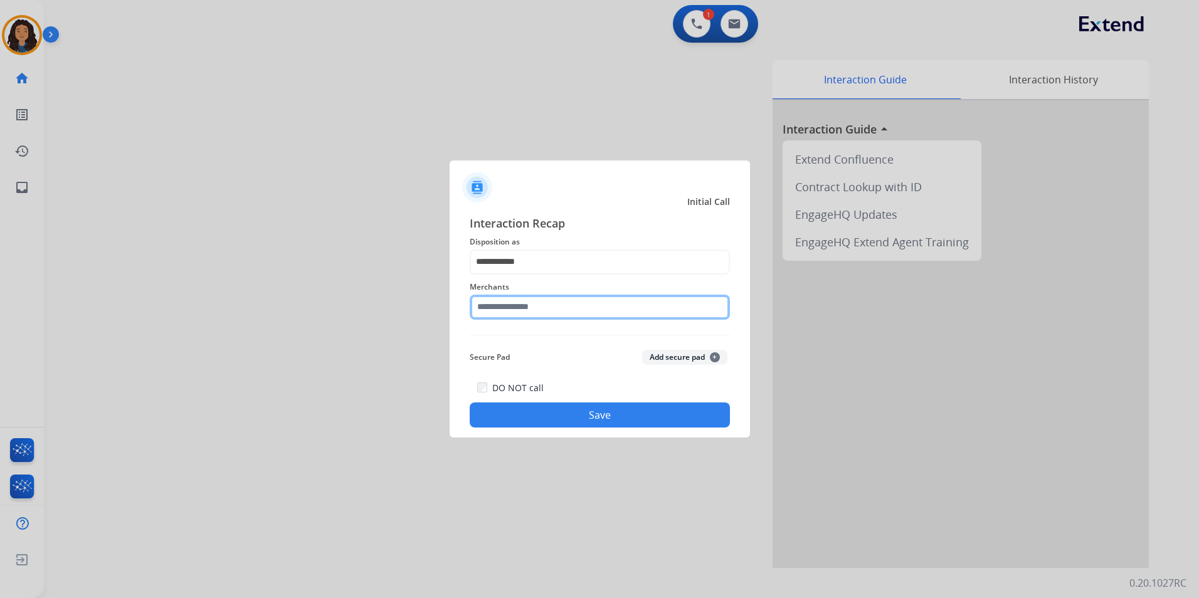
click at [567, 305] on input "text" at bounding box center [600, 307] width 260 height 25
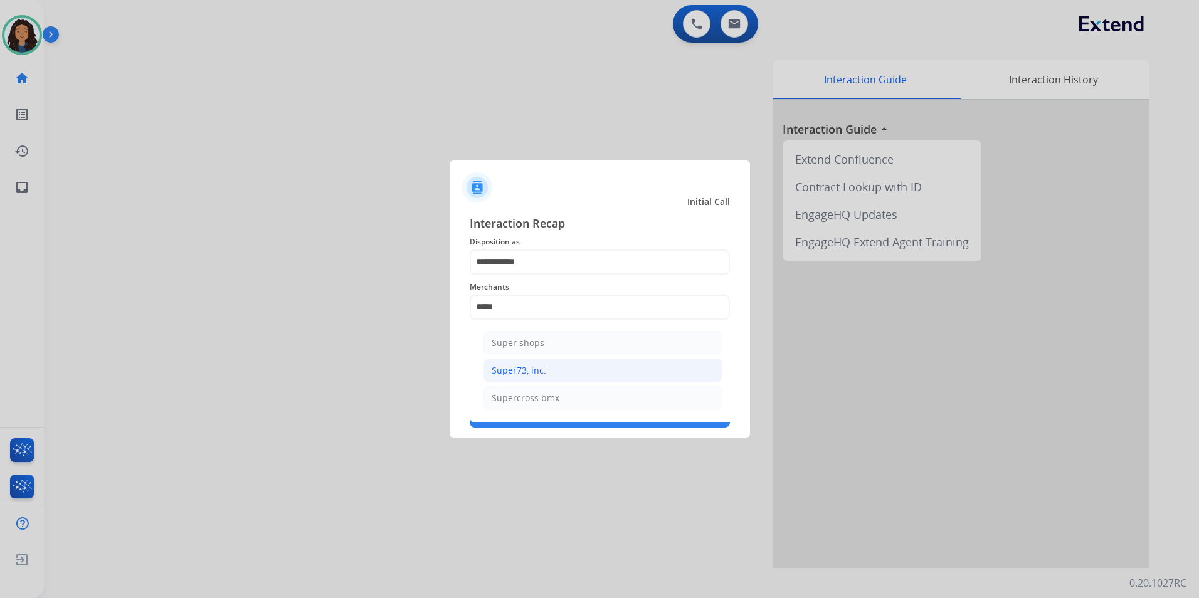
click at [544, 367] on div "Super73, inc." at bounding box center [519, 370] width 55 height 13
type input "**********"
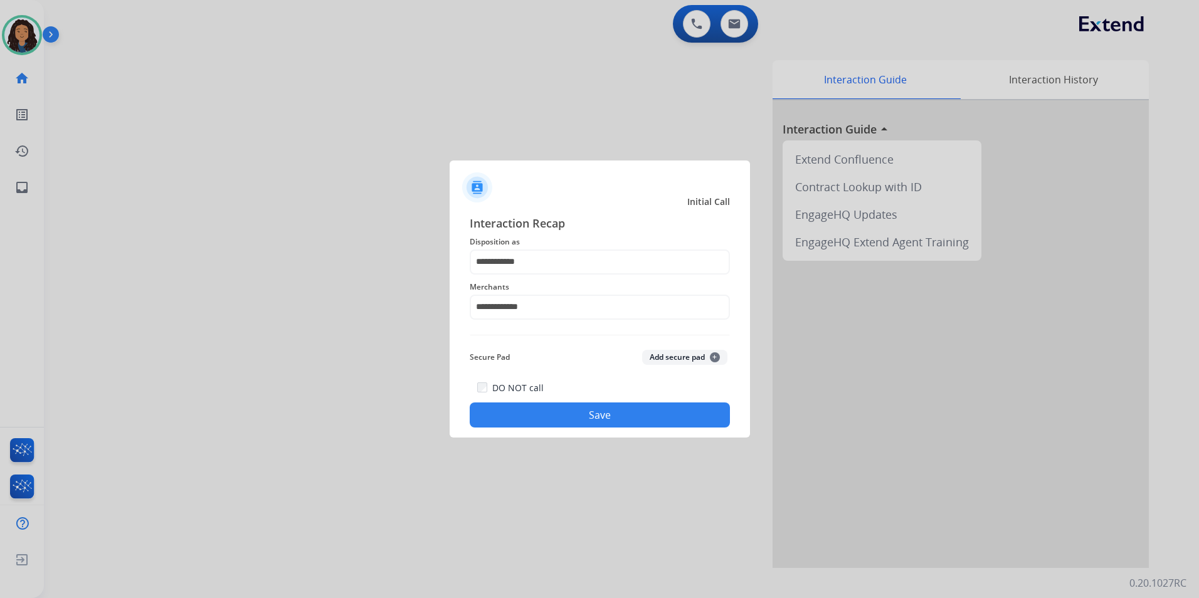
click at [550, 416] on button "Save" at bounding box center [600, 415] width 260 height 25
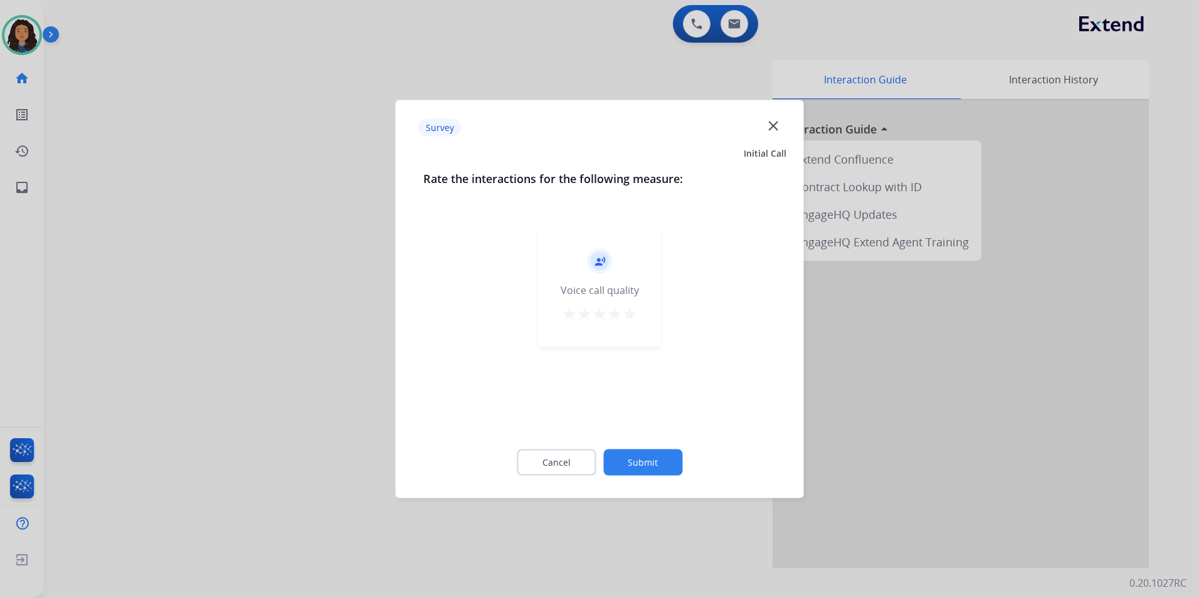
click at [253, 287] on div at bounding box center [599, 299] width 1199 height 598
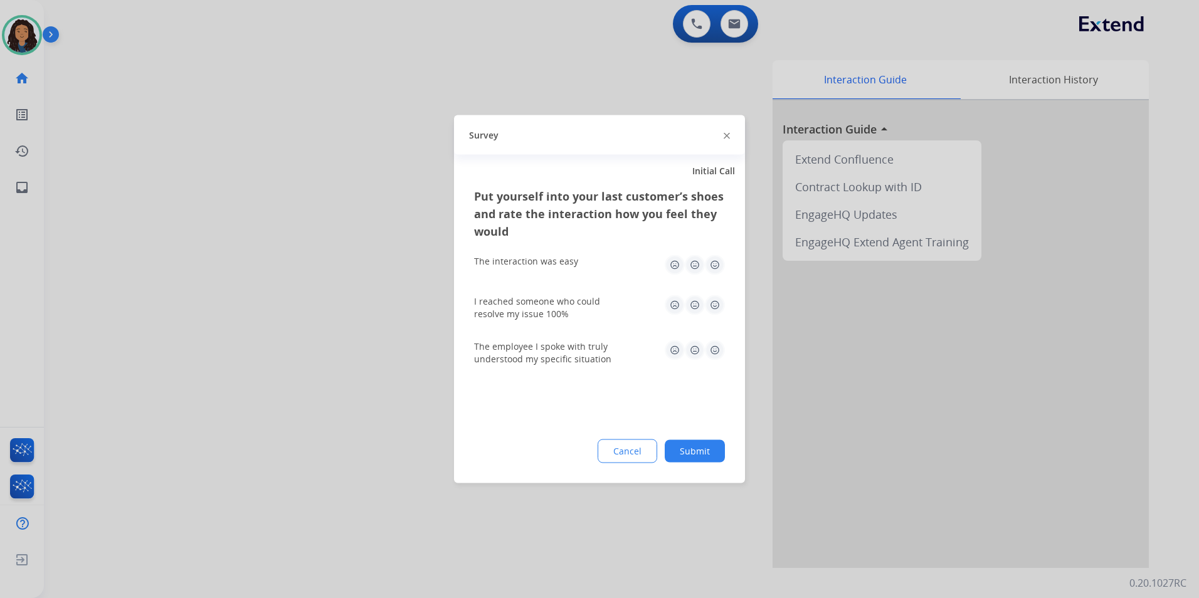
click at [253, 286] on div at bounding box center [599, 299] width 1199 height 598
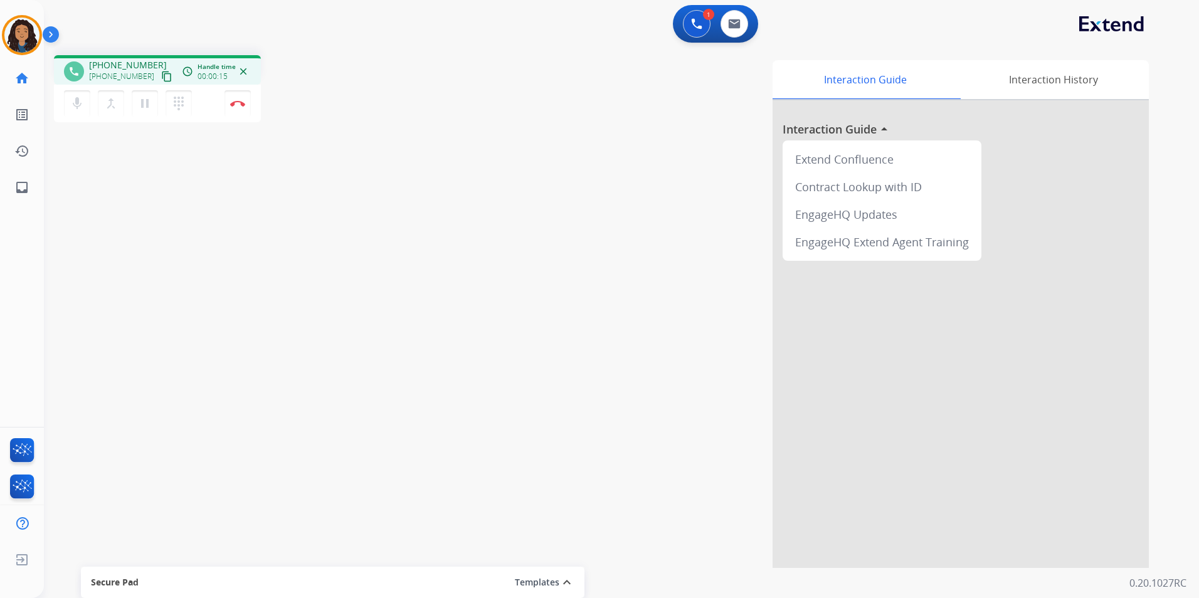
click at [161, 76] on mat-icon "content_copy" at bounding box center [166, 76] width 11 height 11
click at [239, 106] on img at bounding box center [237, 103] width 15 height 6
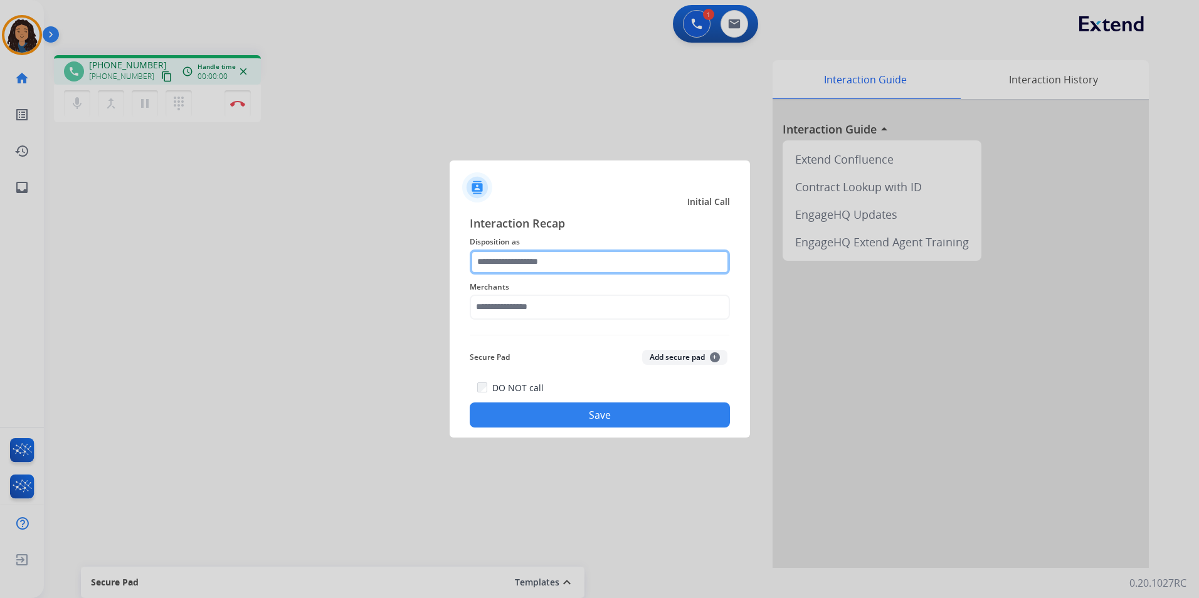
click at [569, 265] on input "text" at bounding box center [600, 262] width 260 height 25
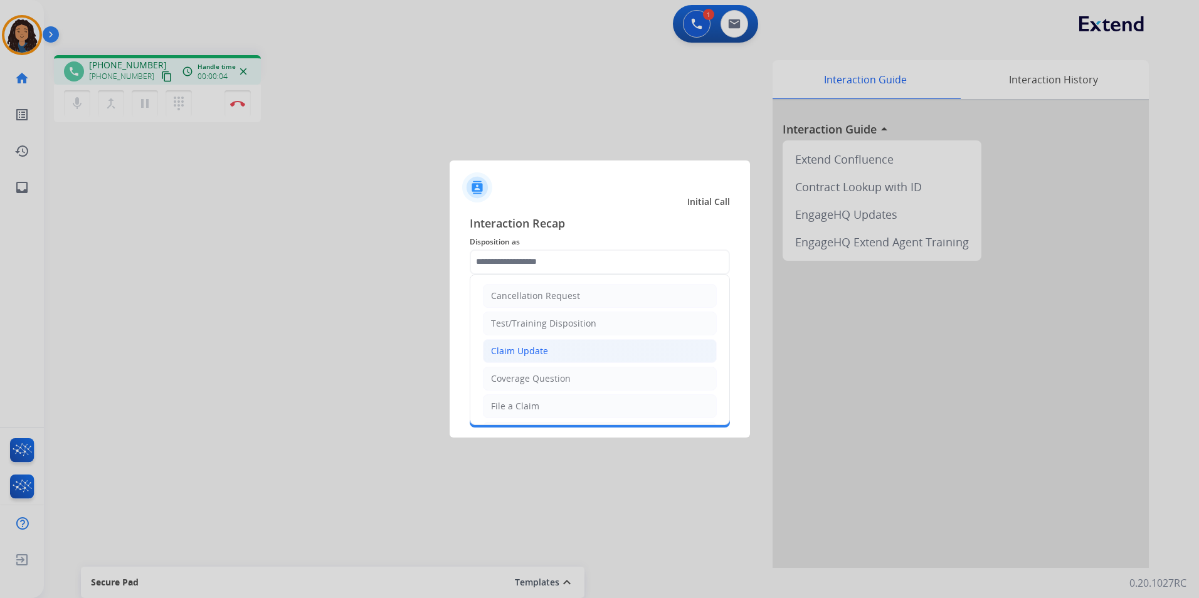
click at [541, 353] on div "Claim Update" at bounding box center [519, 351] width 57 height 13
type input "**********"
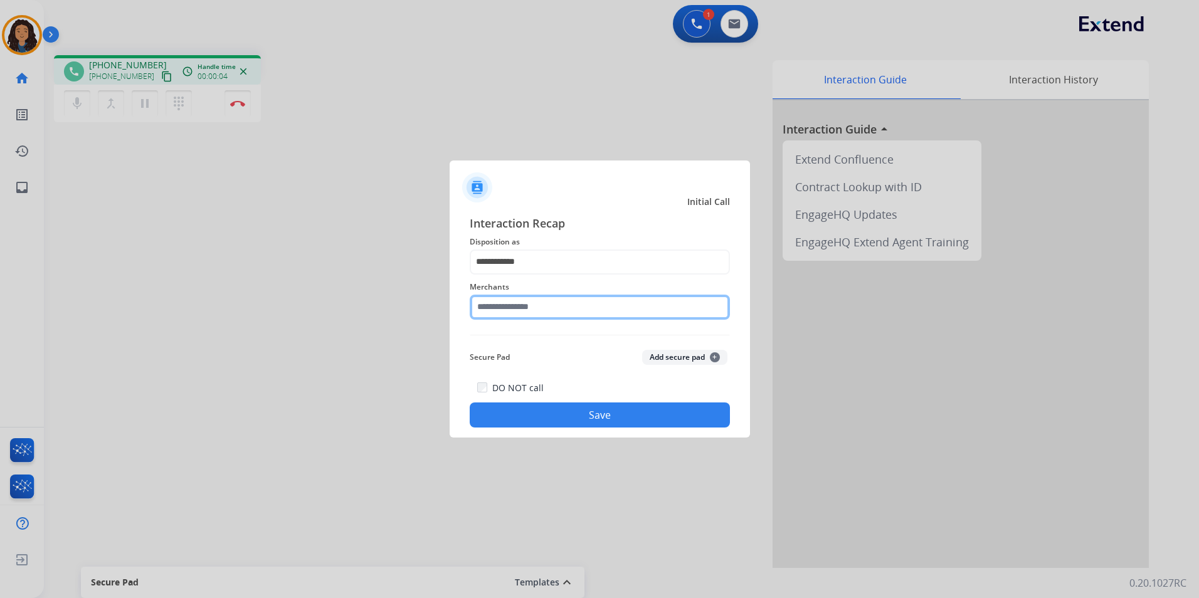
click at [520, 312] on input "text" at bounding box center [600, 307] width 260 height 25
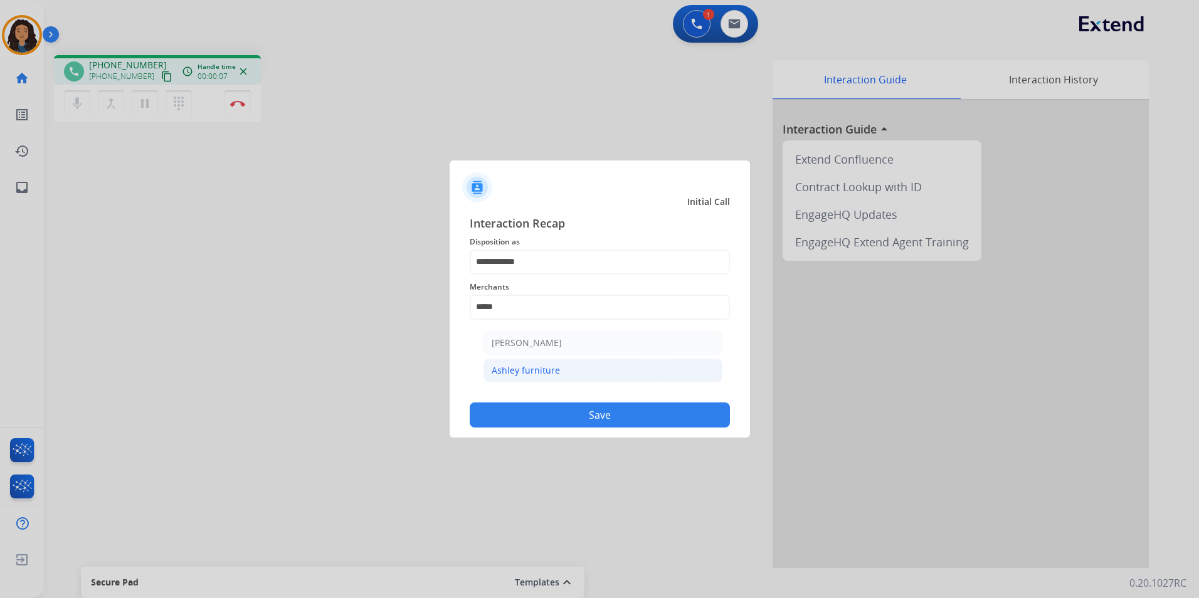
click at [589, 381] on li "Ashley furniture" at bounding box center [602, 371] width 239 height 24
type input "**********"
click at [574, 413] on button "Save" at bounding box center [600, 415] width 260 height 25
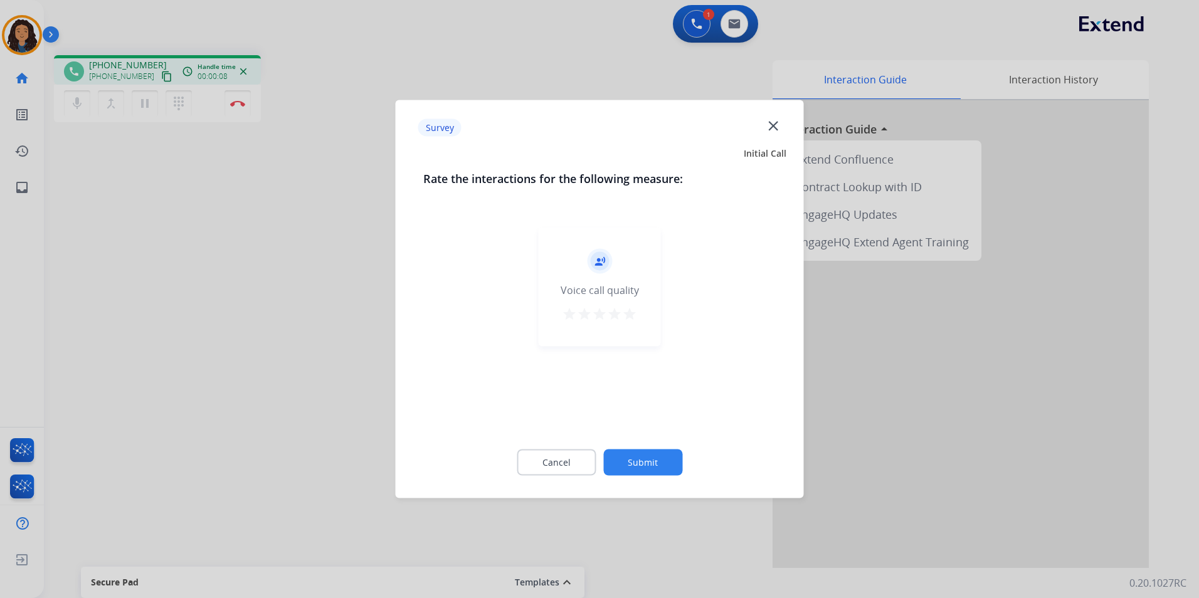
click at [351, 372] on div at bounding box center [599, 299] width 1199 height 598
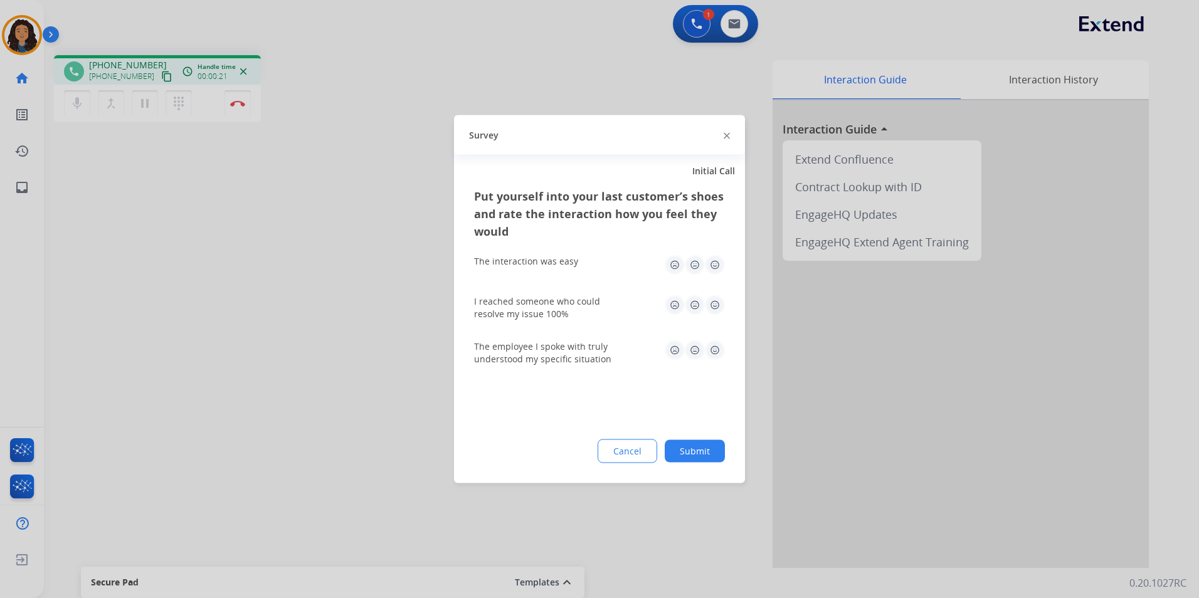
drag, startPoint x: 333, startPoint y: 349, endPoint x: 304, endPoint y: 330, distance: 34.8
click at [327, 345] on div at bounding box center [599, 299] width 1199 height 598
click at [311, 333] on div "phone [PHONE_NUMBER] [PHONE_NUMBER] content_copy access_time Call metrics Queue…" at bounding box center [606, 306] width 1125 height 523
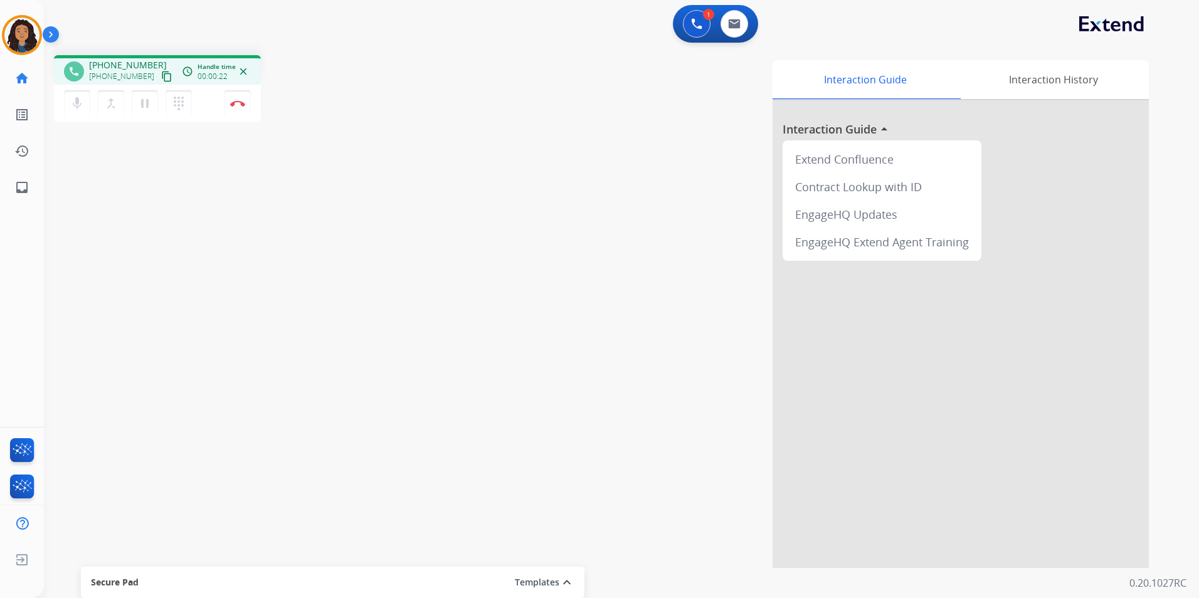
click at [159, 80] on button "content_copy" at bounding box center [166, 76] width 15 height 15
click at [231, 105] on img at bounding box center [237, 103] width 15 height 6
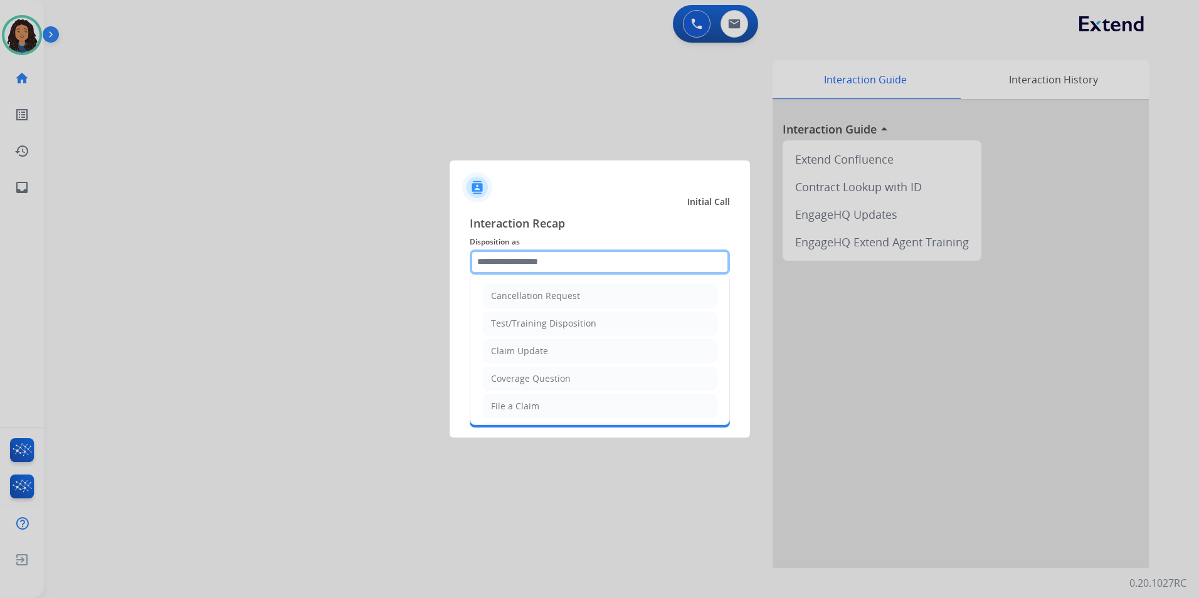
click at [532, 259] on input "text" at bounding box center [600, 262] width 260 height 25
click at [539, 348] on div "Claim Update" at bounding box center [519, 351] width 57 height 13
type input "**********"
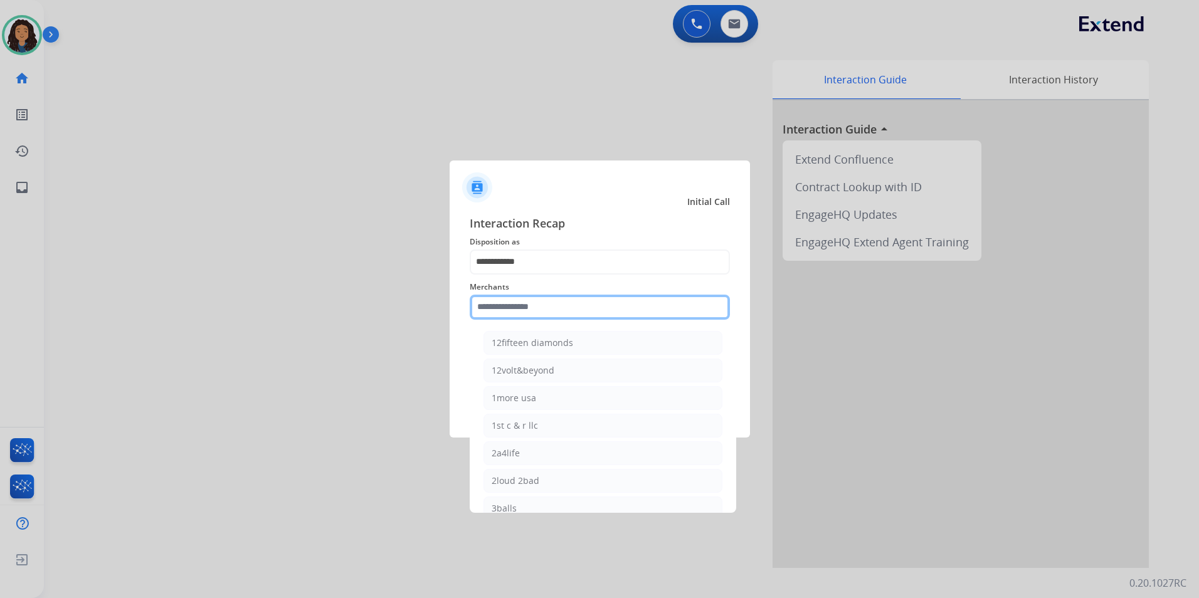
click at [522, 316] on input "text" at bounding box center [600, 307] width 260 height 25
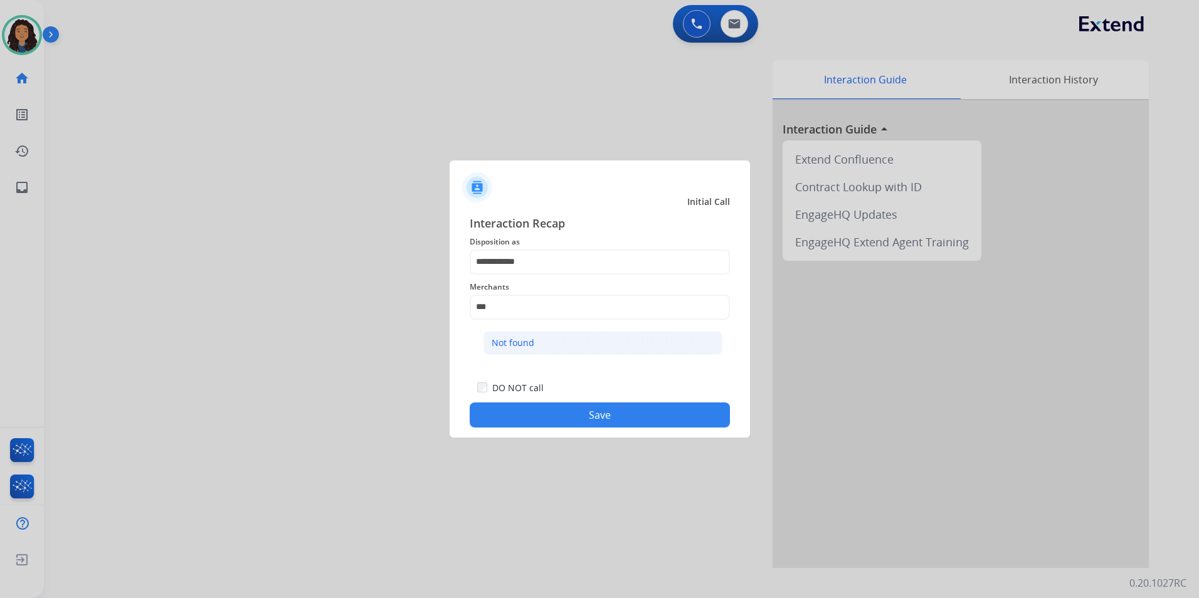
click at [504, 340] on div "Not found" at bounding box center [513, 343] width 43 height 13
type input "*********"
click at [549, 418] on button "Save" at bounding box center [600, 415] width 260 height 25
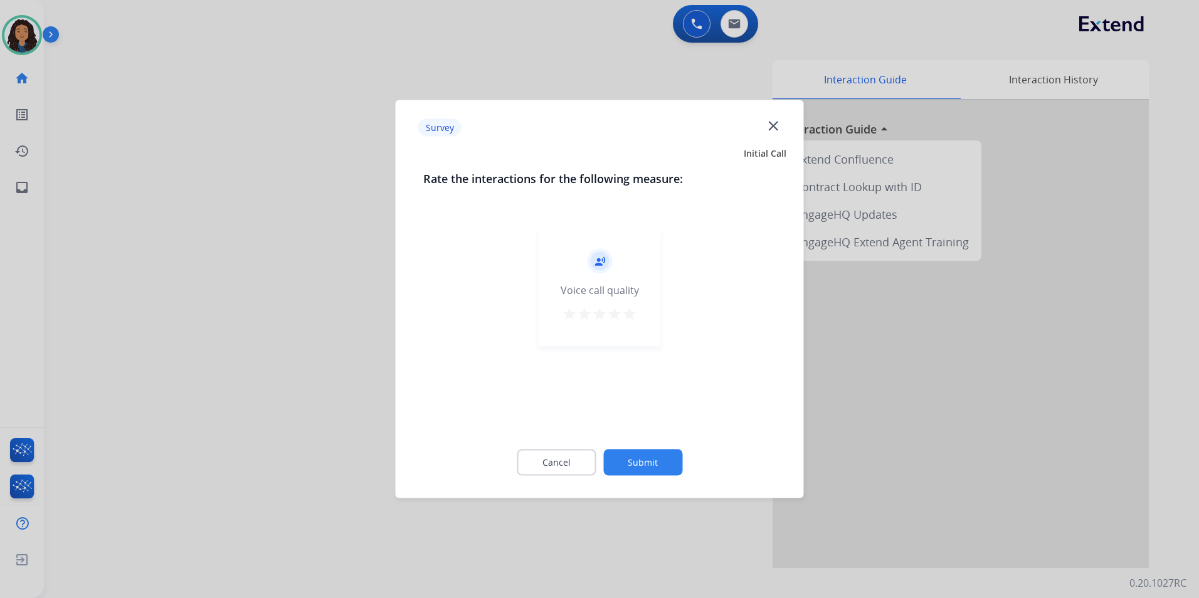
click at [256, 270] on div at bounding box center [599, 299] width 1199 height 598
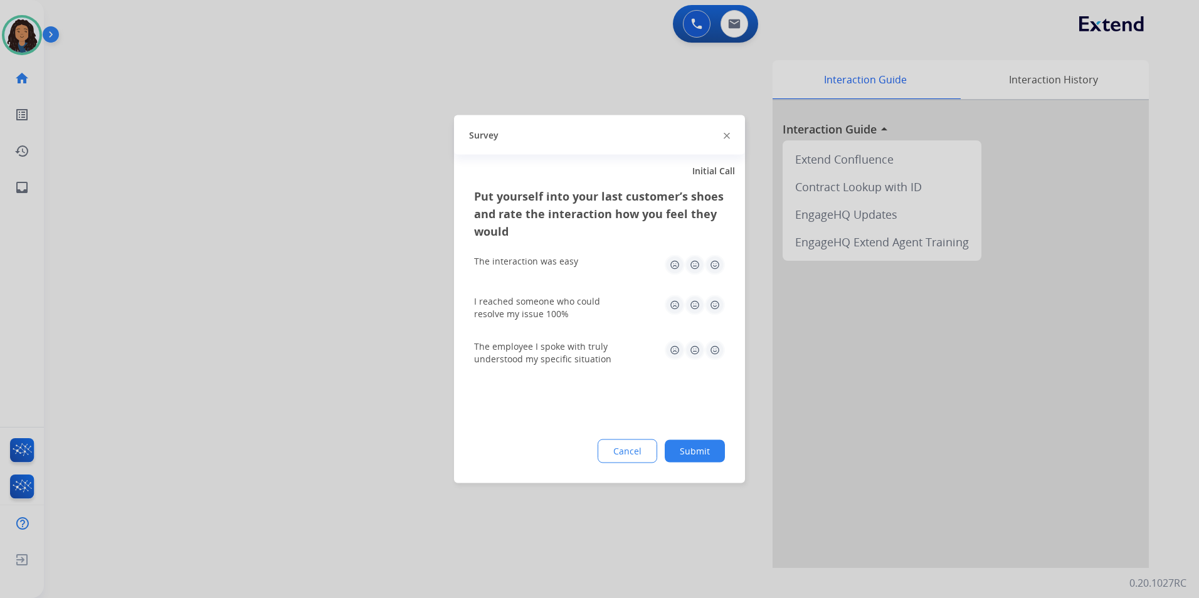
click at [246, 256] on div at bounding box center [599, 299] width 1199 height 598
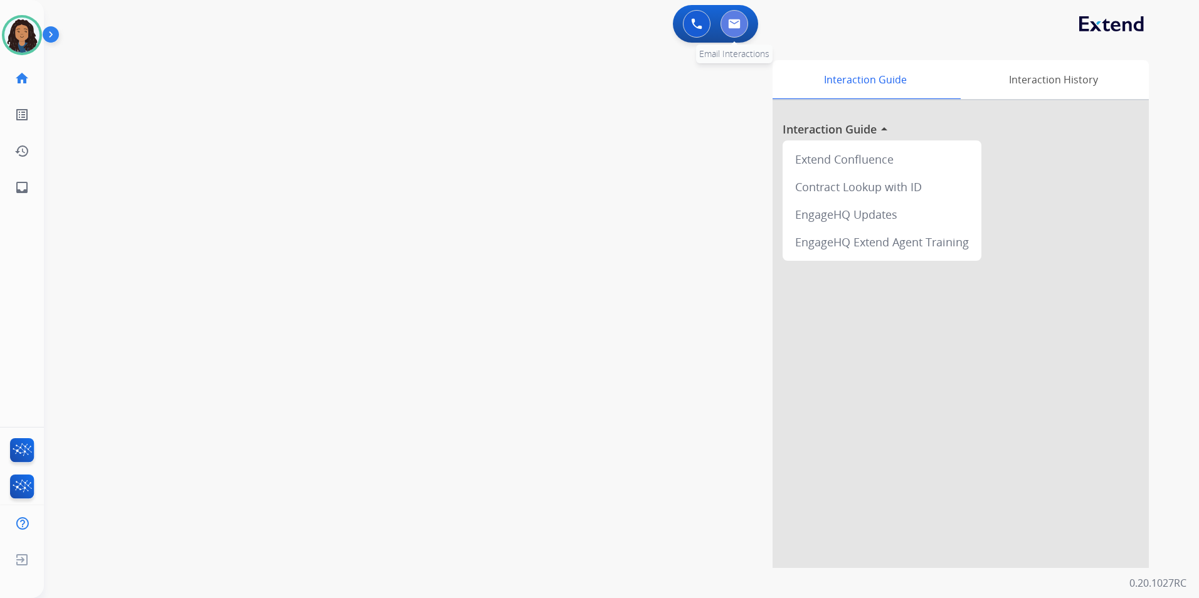
click at [736, 30] on button at bounding box center [734, 24] width 28 height 28
select select "**********"
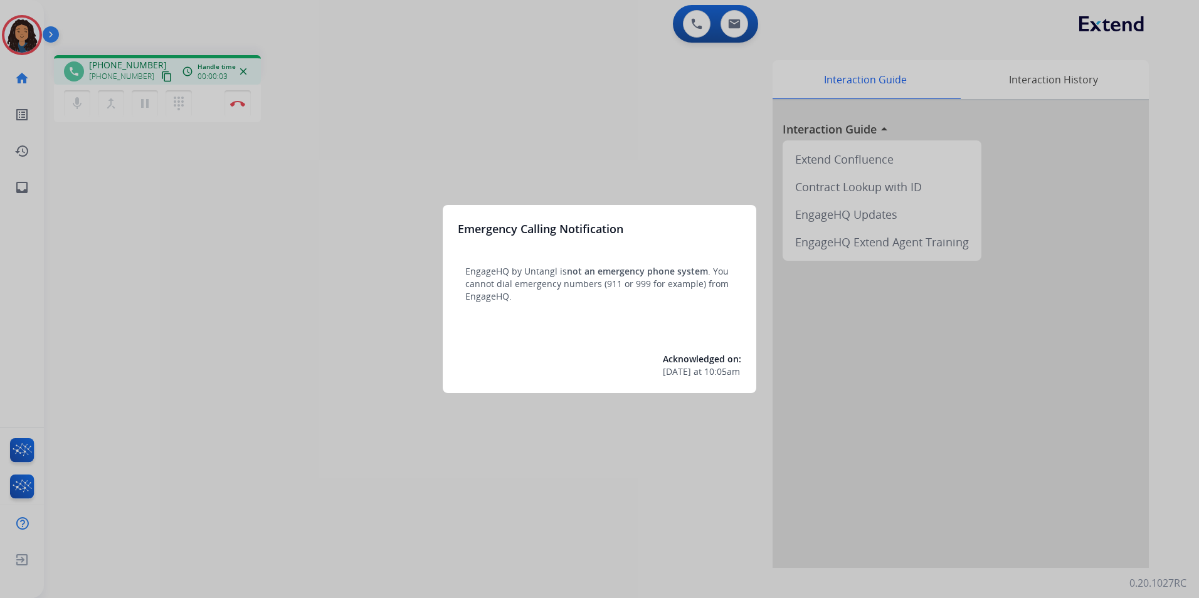
click at [285, 441] on div at bounding box center [599, 299] width 1199 height 598
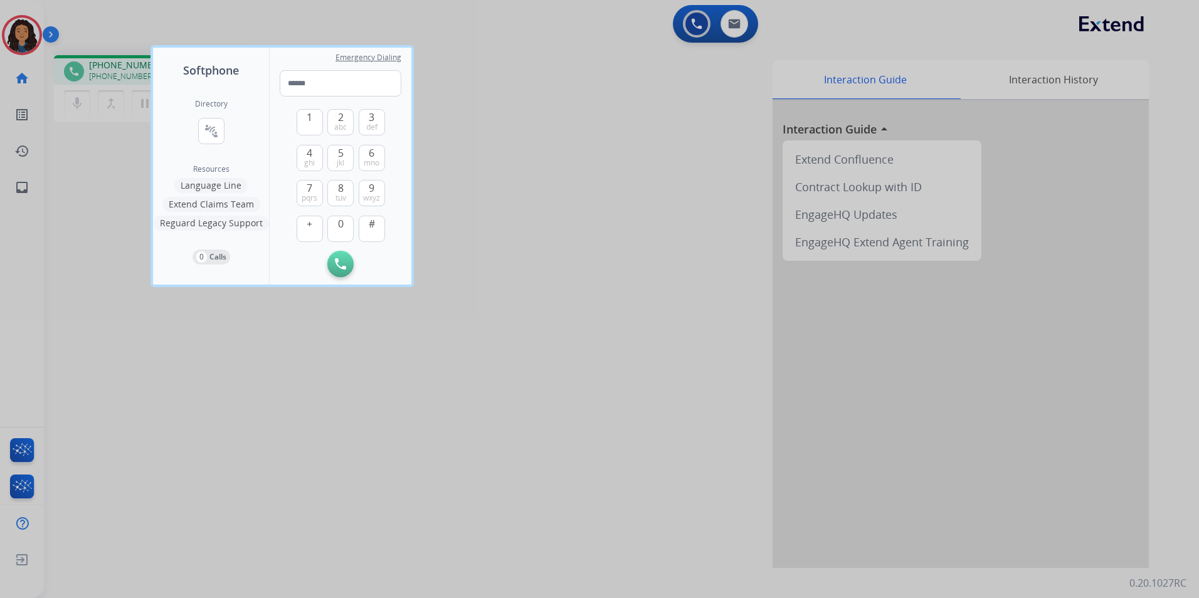
click at [285, 441] on div at bounding box center [599, 299] width 1199 height 598
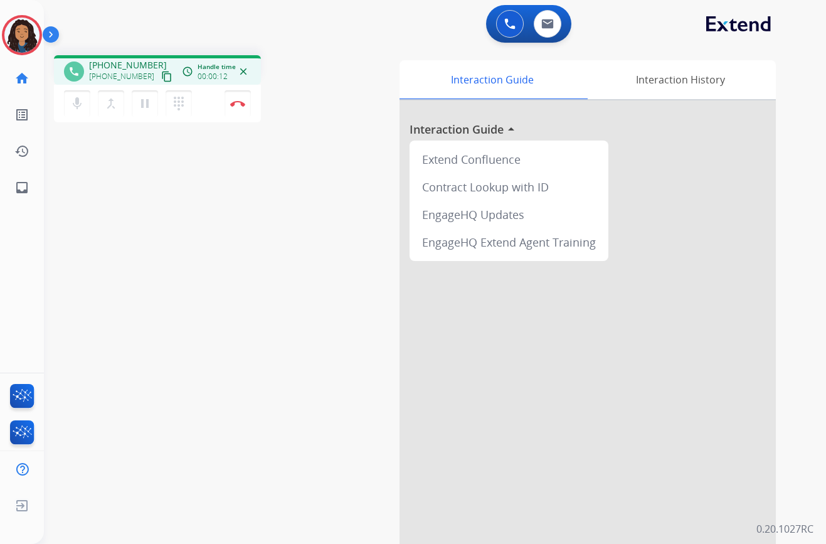
click at [461, 307] on div at bounding box center [587, 334] width 376 height 468
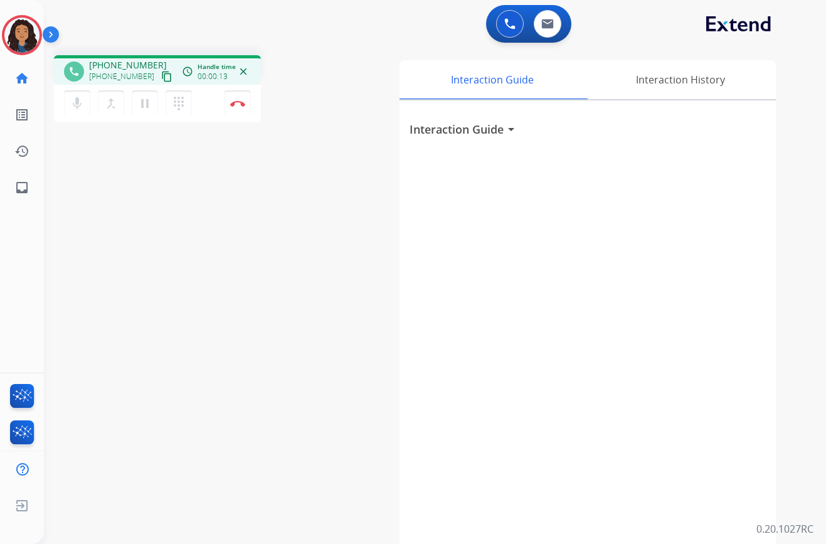
click at [305, 264] on div "phone +15093465482 +15093465482 content_copy access_time Call metrics Queue 00:…" at bounding box center [420, 306] width 752 height 523
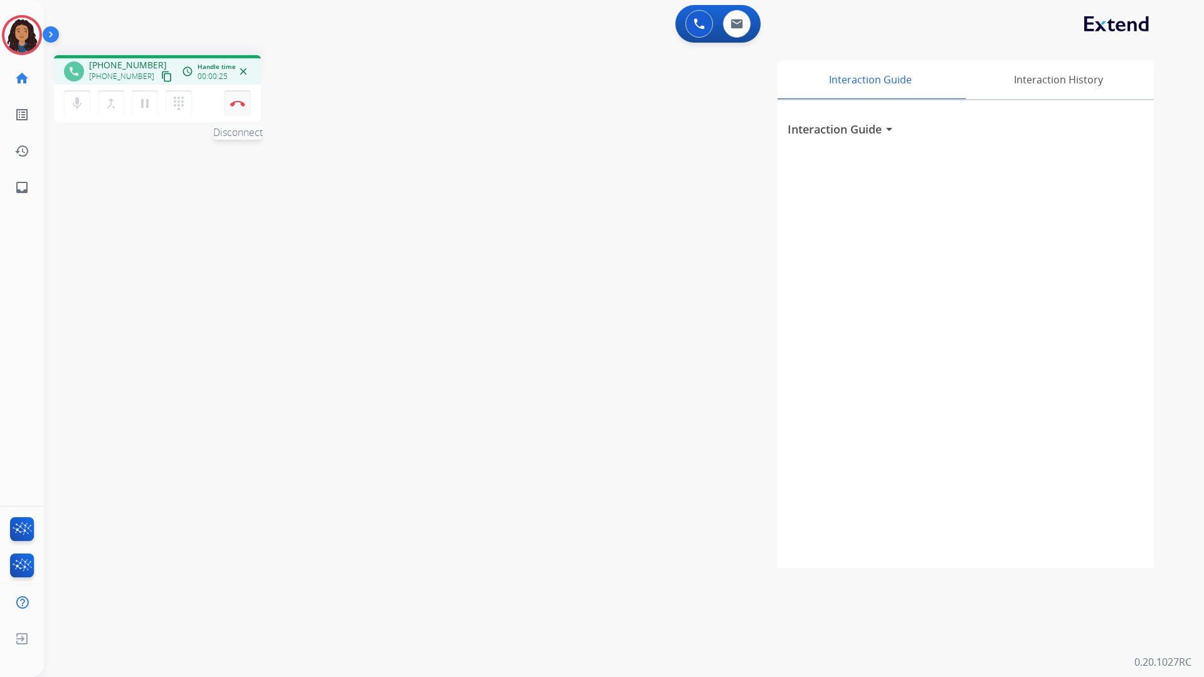
click at [248, 111] on button "Disconnect" at bounding box center [237, 103] width 26 height 26
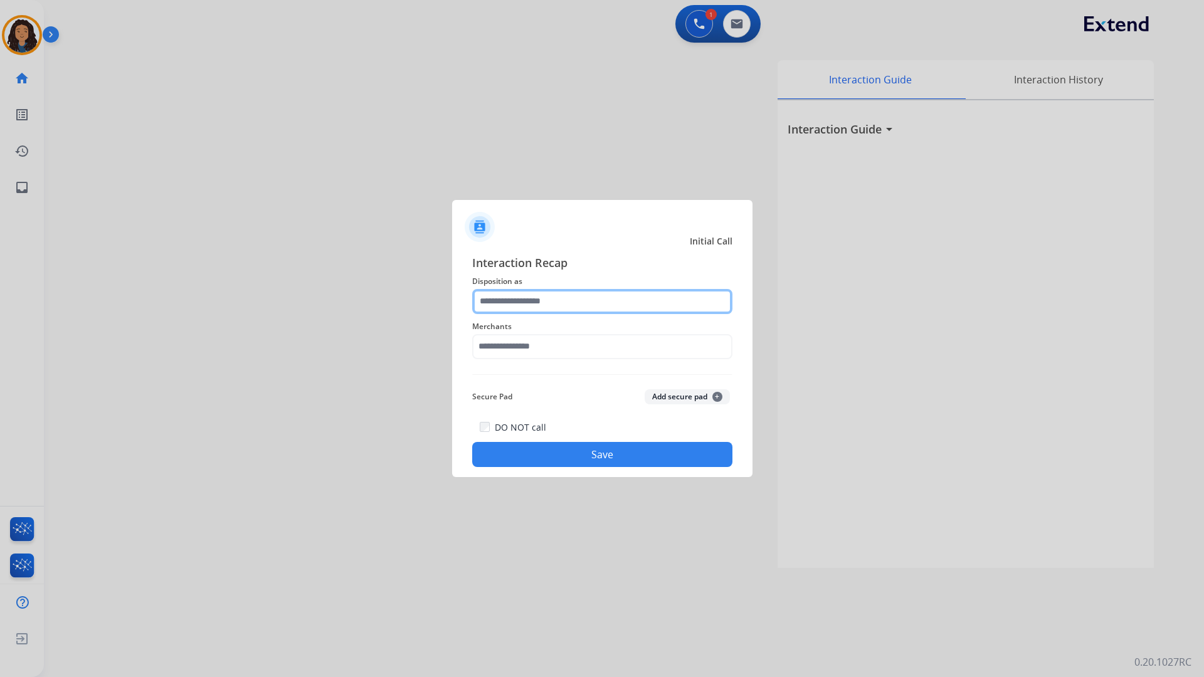
click at [592, 295] on input "text" at bounding box center [602, 301] width 260 height 25
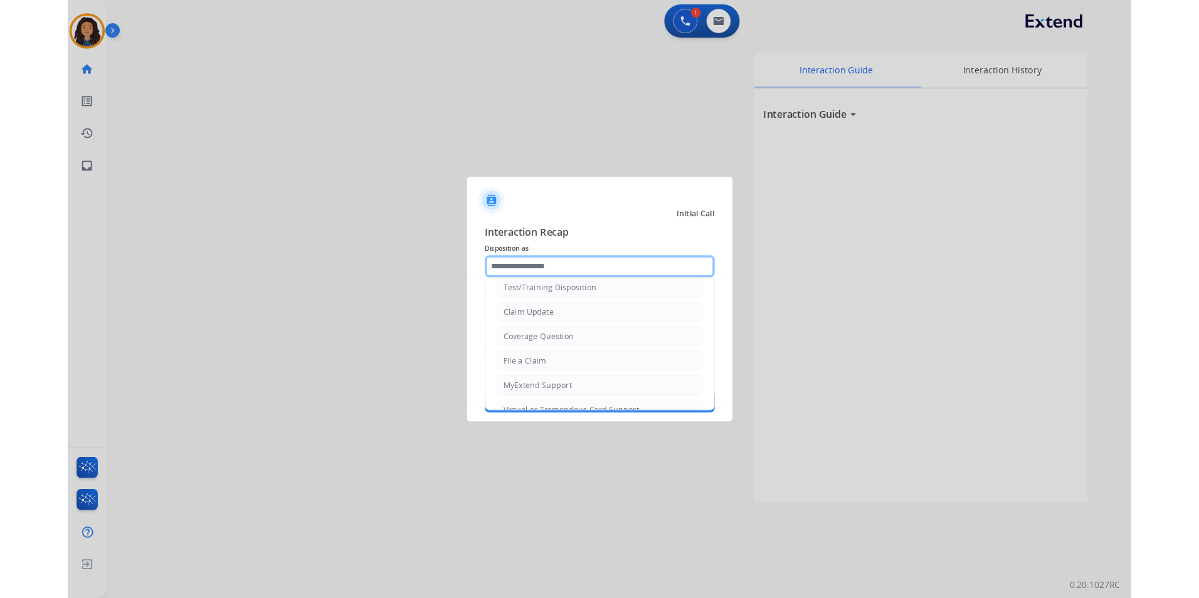
scroll to position [188, 0]
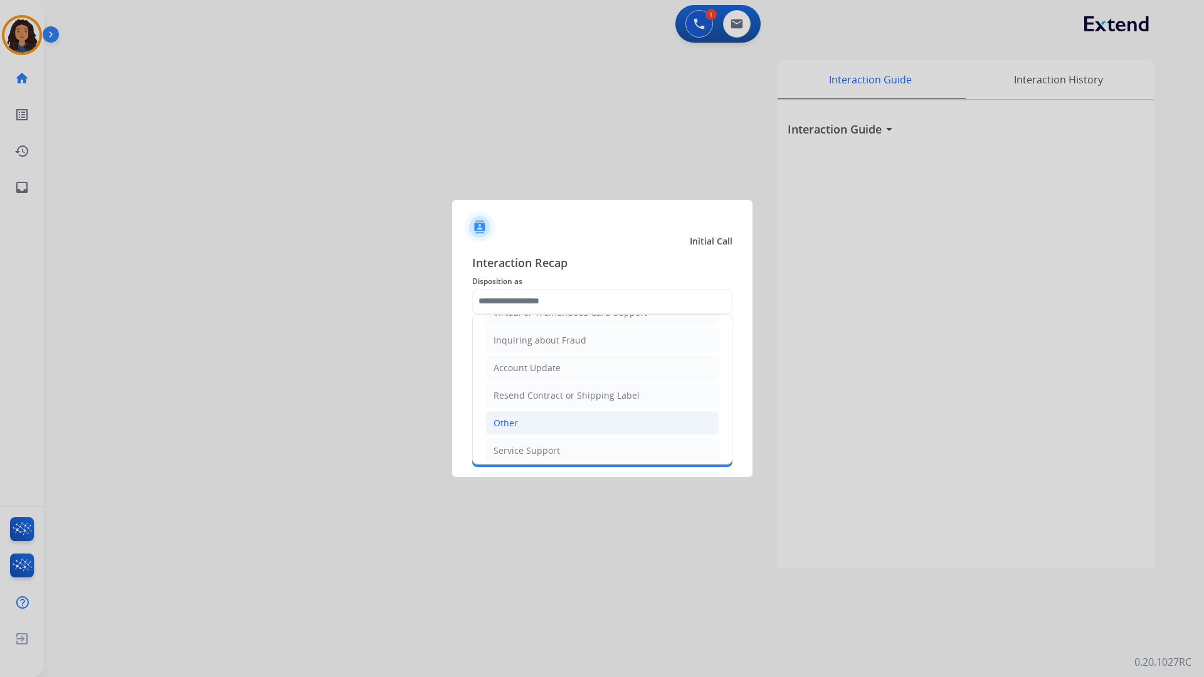
click at [515, 417] on div "Other" at bounding box center [505, 423] width 24 height 13
type input "*****"
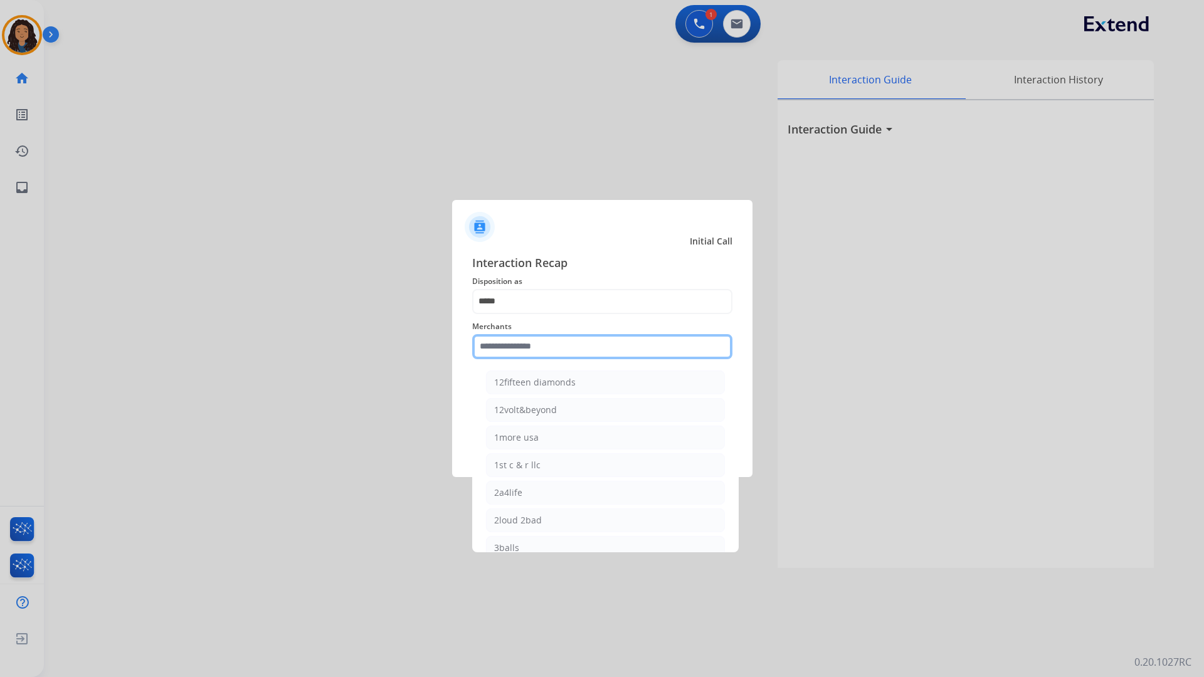
click at [554, 356] on input "text" at bounding box center [602, 346] width 260 height 25
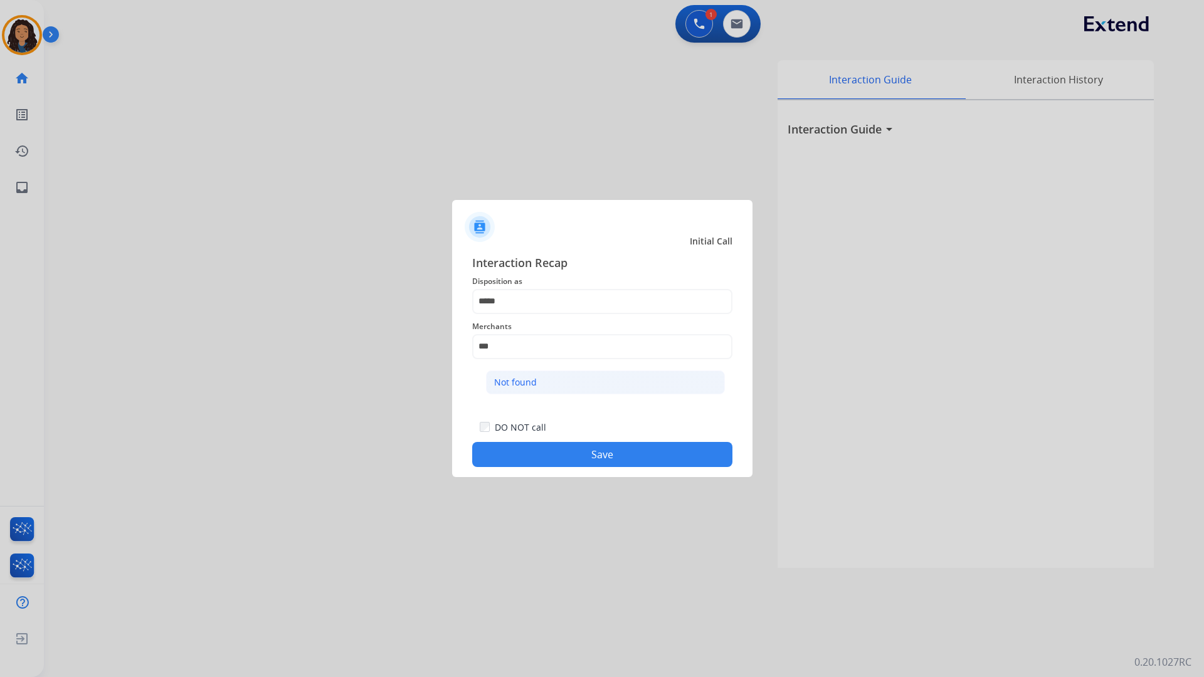
click at [575, 389] on li "Not found" at bounding box center [605, 383] width 239 height 24
type input "*********"
click at [503, 461] on button "Save" at bounding box center [602, 454] width 260 height 25
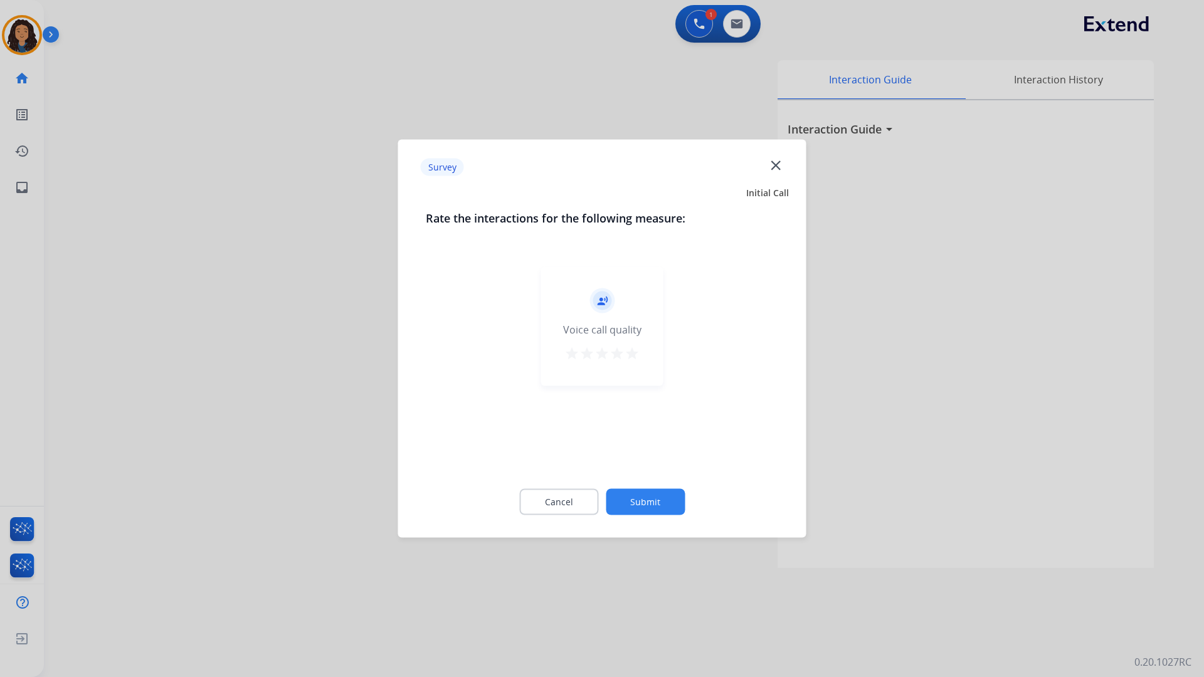
click at [225, 281] on div at bounding box center [602, 338] width 1204 height 677
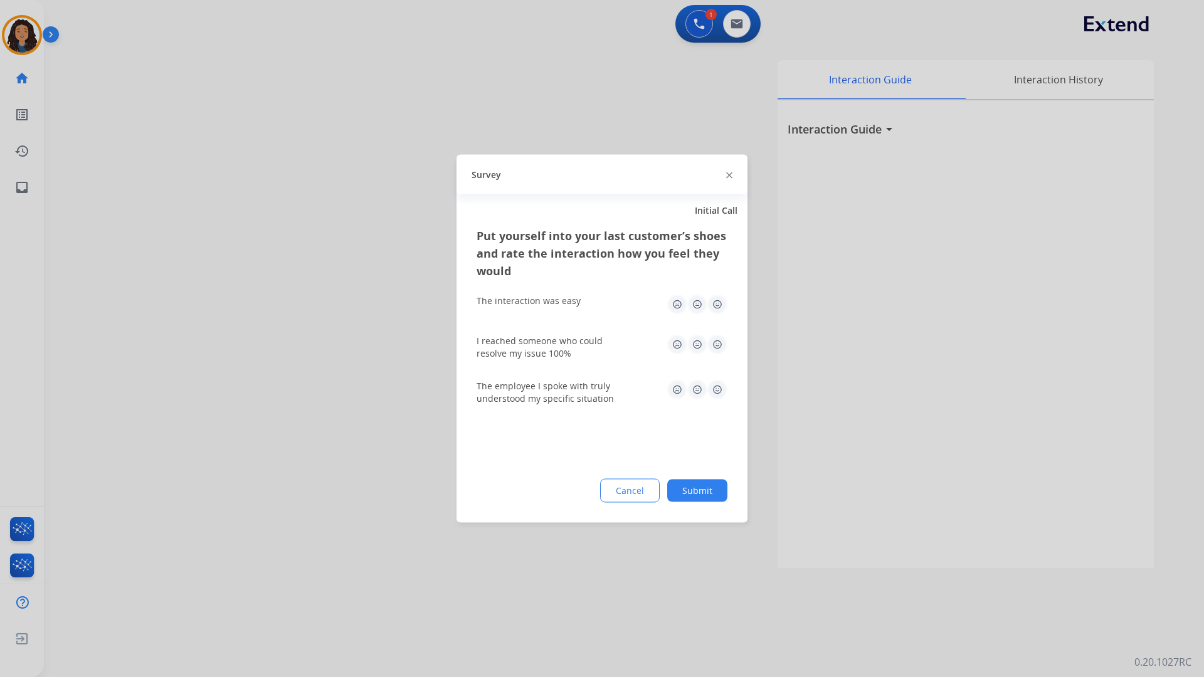
click at [225, 281] on div at bounding box center [602, 338] width 1204 height 677
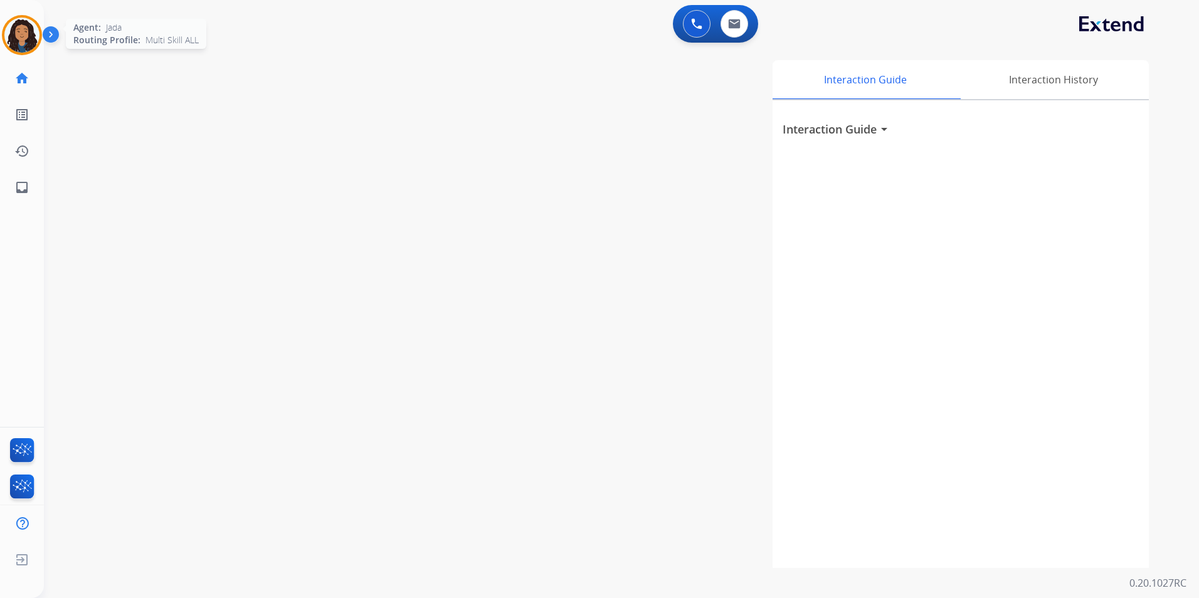
click at [14, 36] on img at bounding box center [21, 35] width 35 height 35
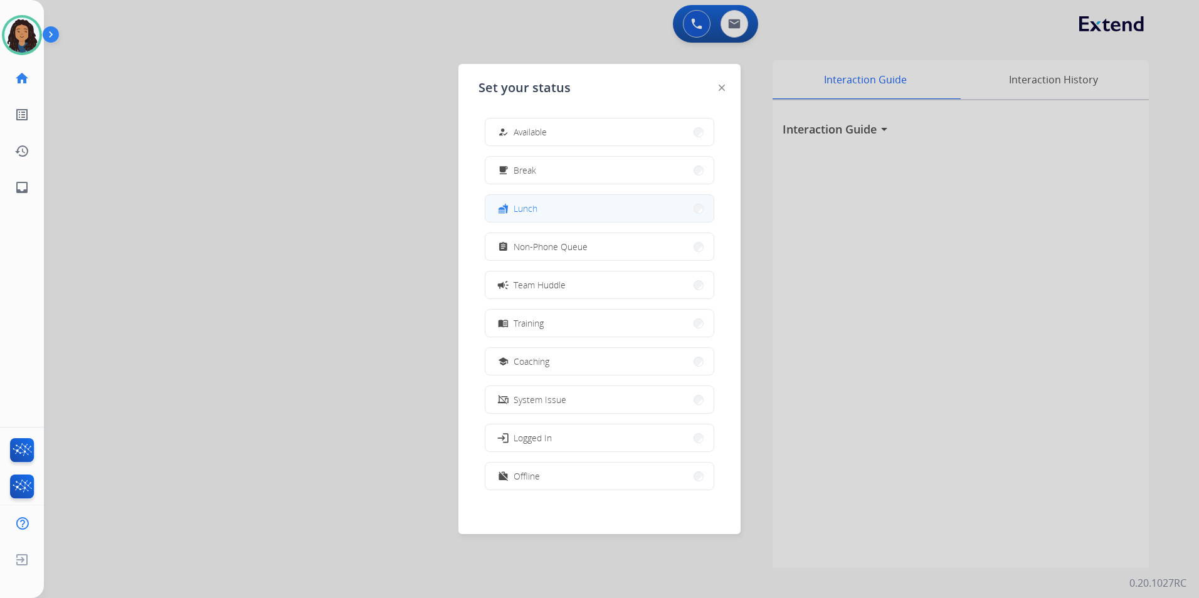
click at [581, 217] on button "fastfood Lunch" at bounding box center [599, 208] width 228 height 27
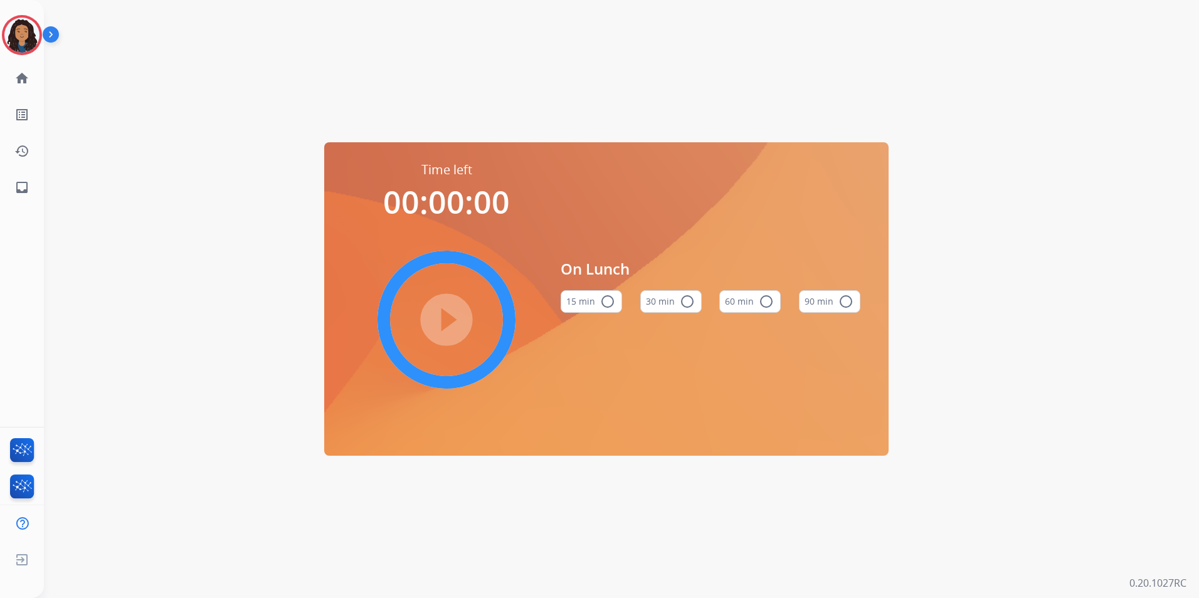
click at [749, 305] on button "60 min radio_button_unchecked" at bounding box center [749, 301] width 61 height 23
click at [454, 320] on mat-icon "play_circle_filled" at bounding box center [446, 319] width 15 height 15
